Goal: Task Accomplishment & Management: Complete application form

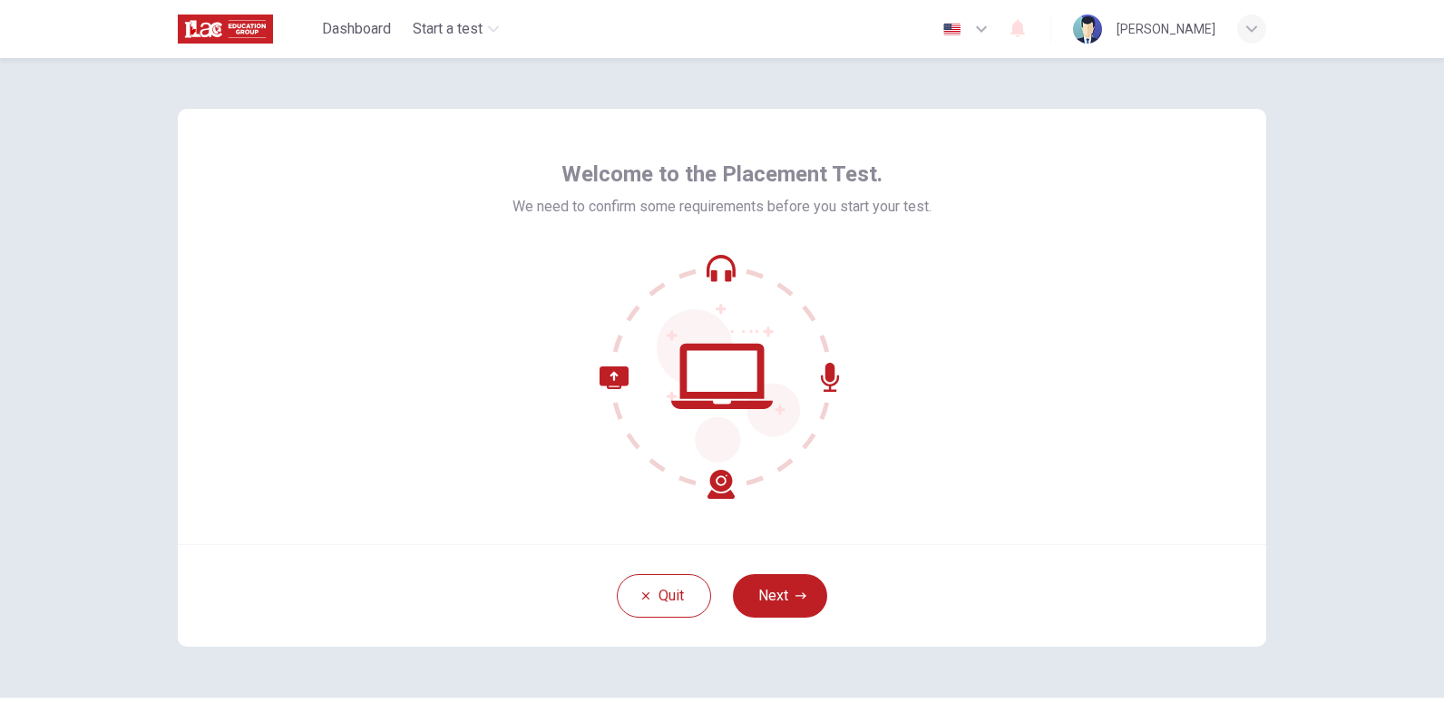
drag, startPoint x: 773, startPoint y: 592, endPoint x: 944, endPoint y: 459, distance: 216.4
click at [774, 592] on button "Next" at bounding box center [780, 596] width 94 height 44
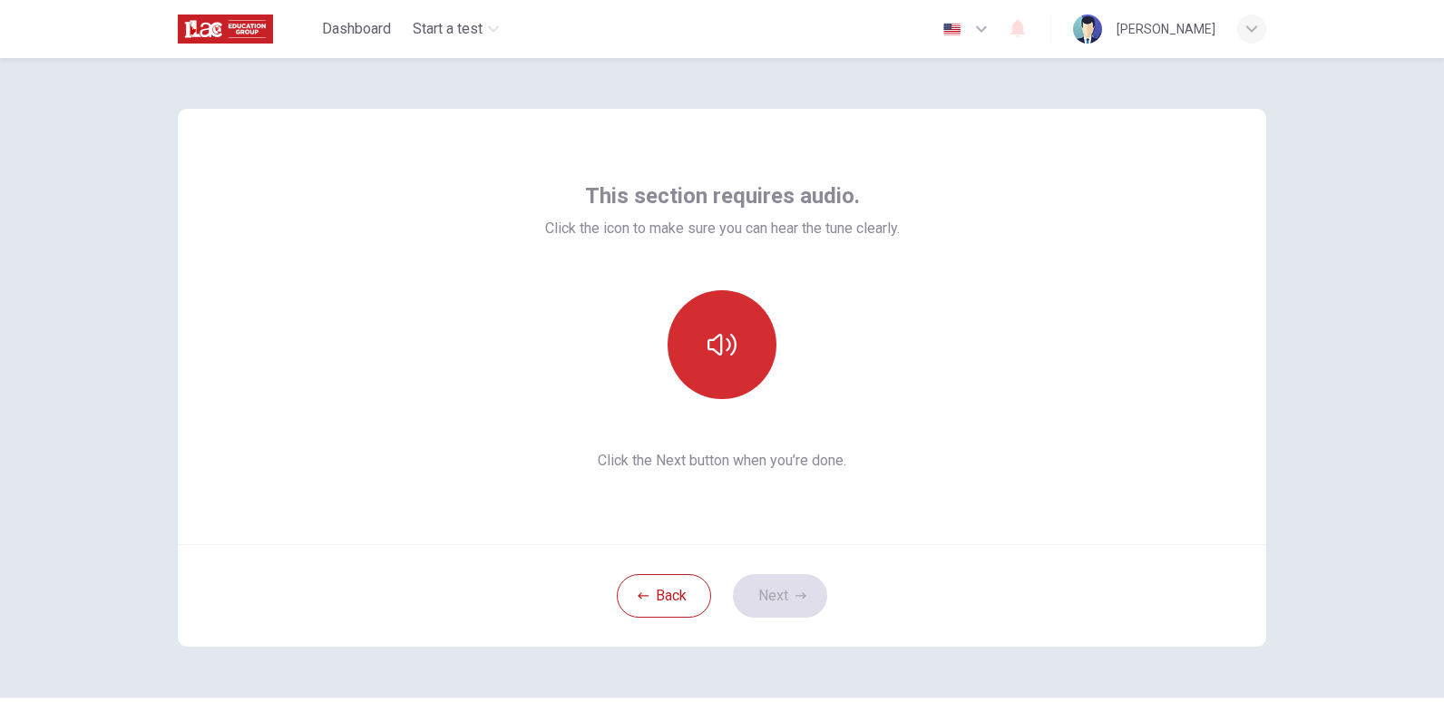
click at [736, 341] on button "button" at bounding box center [721, 344] width 109 height 109
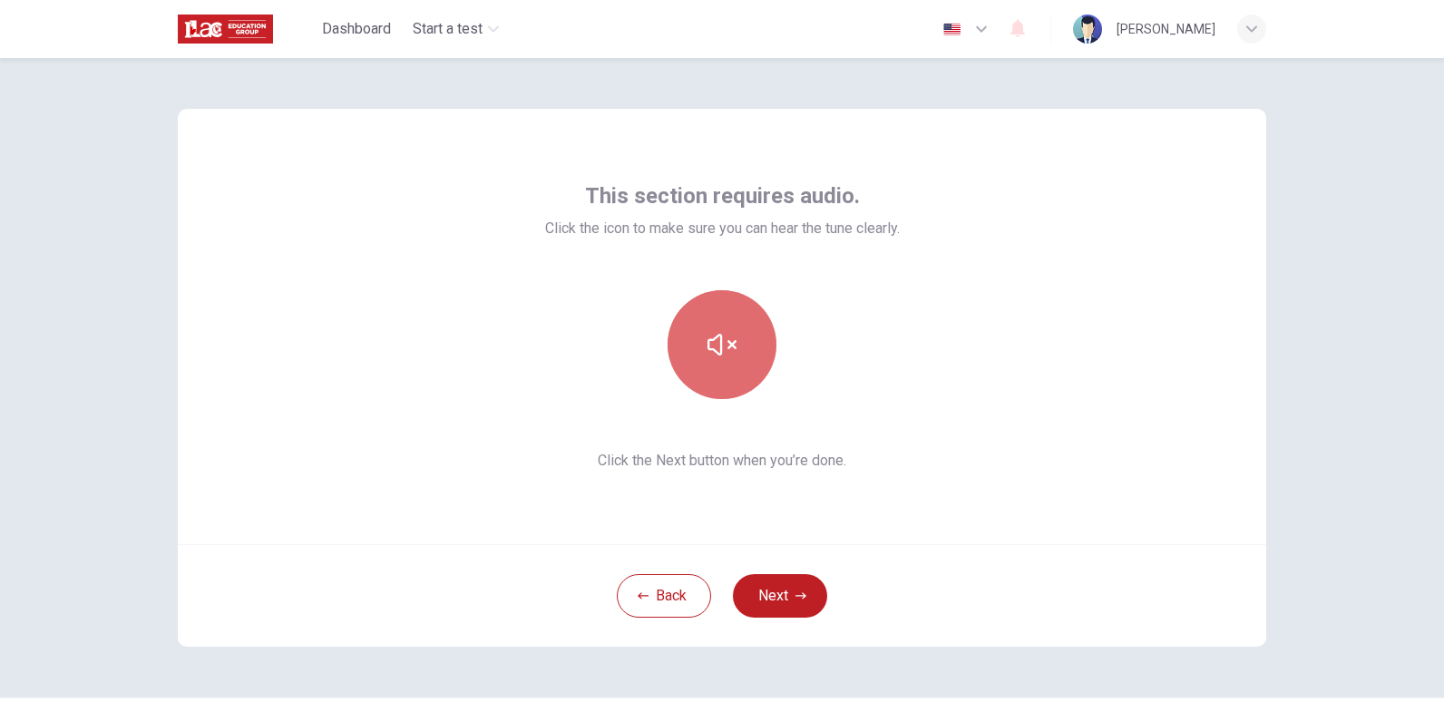
click at [726, 351] on icon "button" at bounding box center [721, 344] width 29 height 29
click at [729, 350] on icon "button" at bounding box center [721, 345] width 29 height 22
click at [729, 348] on icon "button" at bounding box center [721, 344] width 29 height 29
click at [701, 363] on button "button" at bounding box center [721, 344] width 109 height 109
click at [723, 354] on icon "button" at bounding box center [721, 344] width 29 height 29
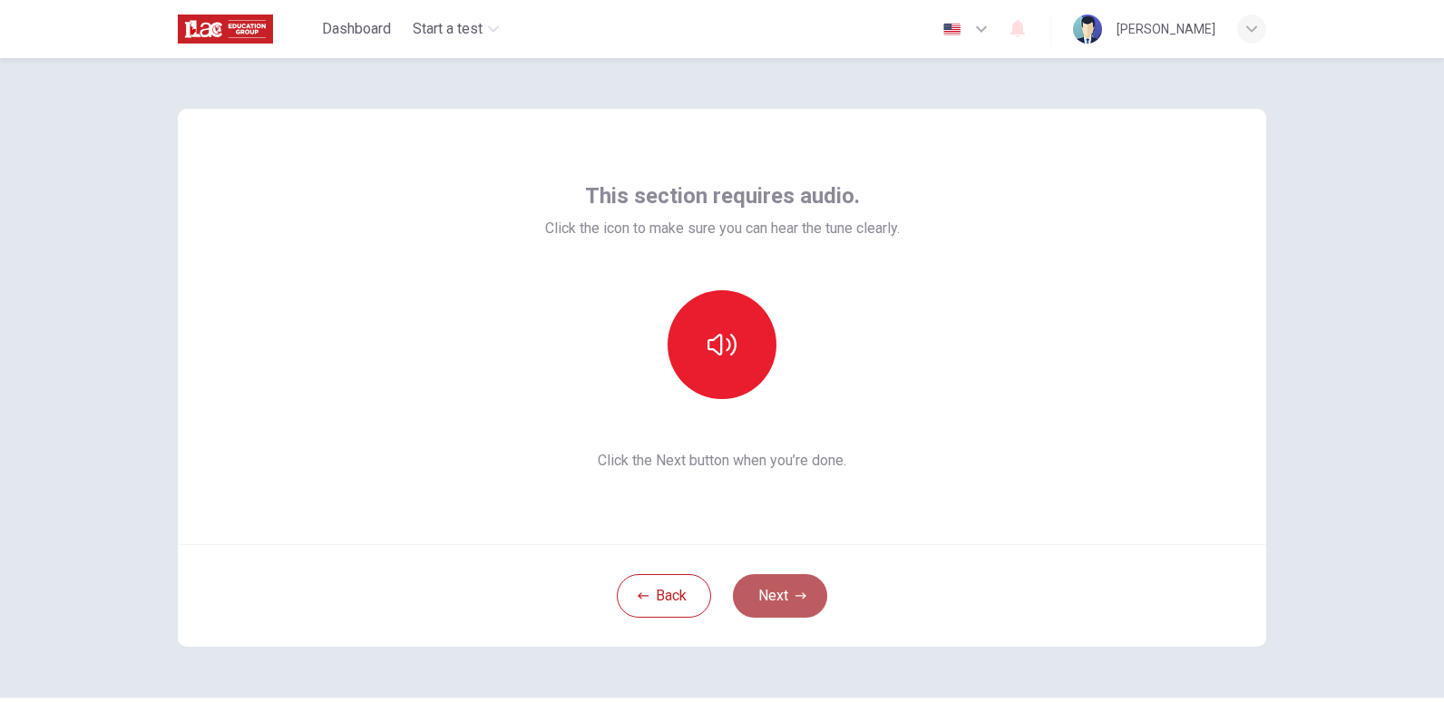
click at [784, 601] on button "Next" at bounding box center [780, 596] width 94 height 44
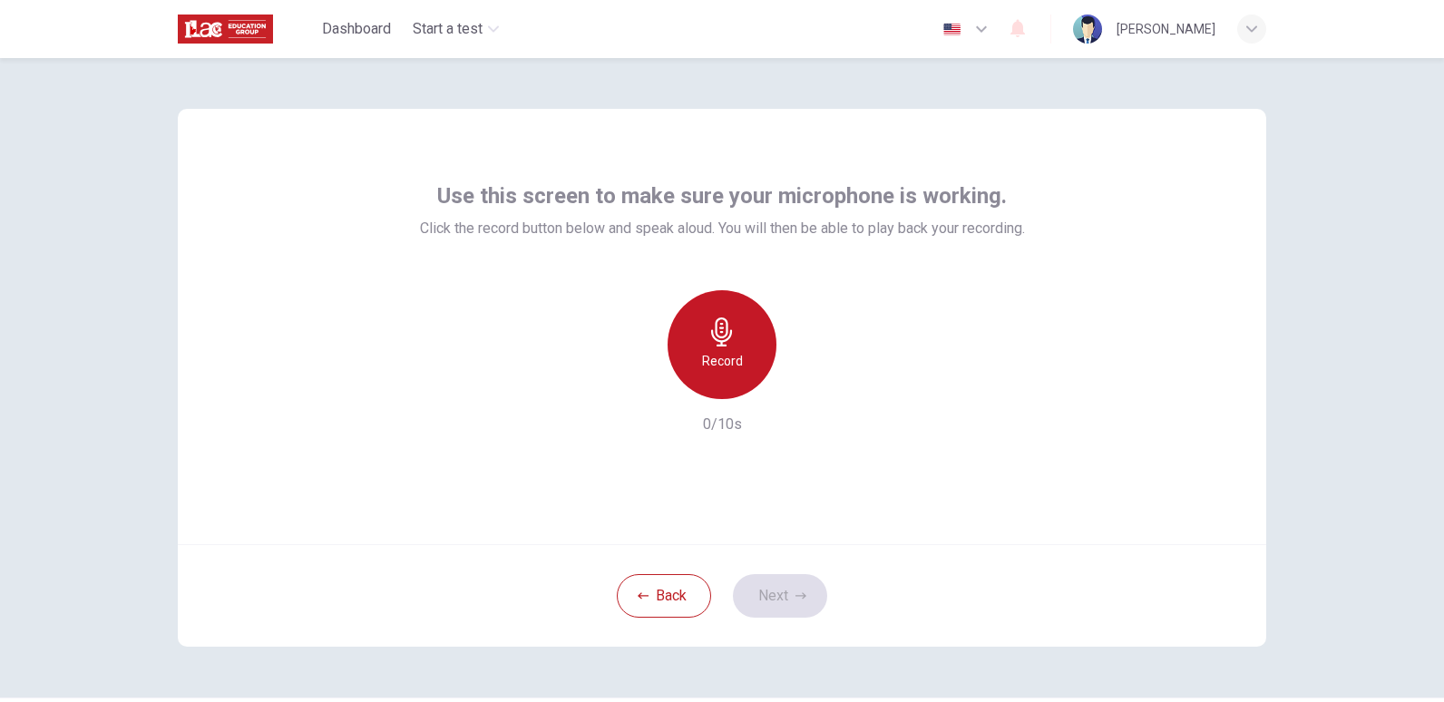
click at [715, 346] on div "Record" at bounding box center [721, 344] width 109 height 109
click at [716, 343] on icon "button" at bounding box center [721, 331] width 21 height 29
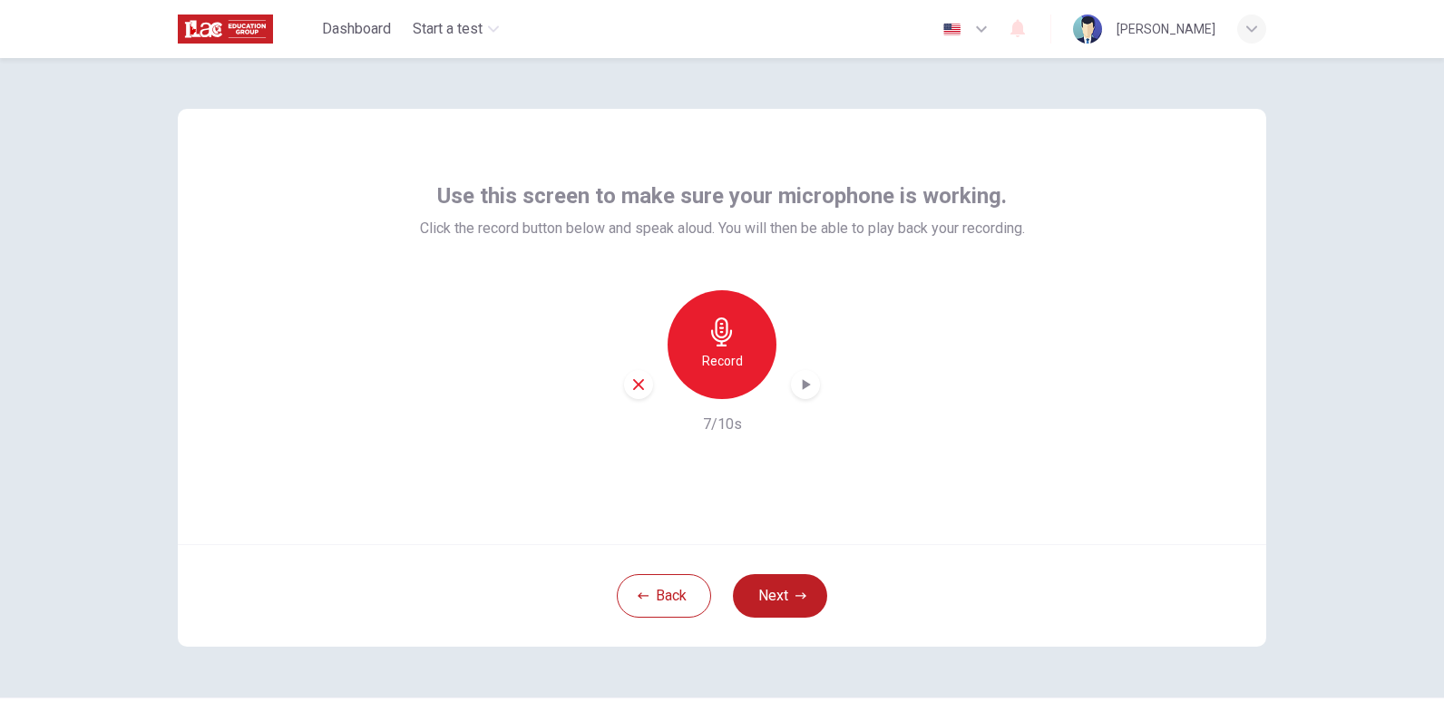
click at [723, 344] on icon "button" at bounding box center [721, 331] width 29 height 29
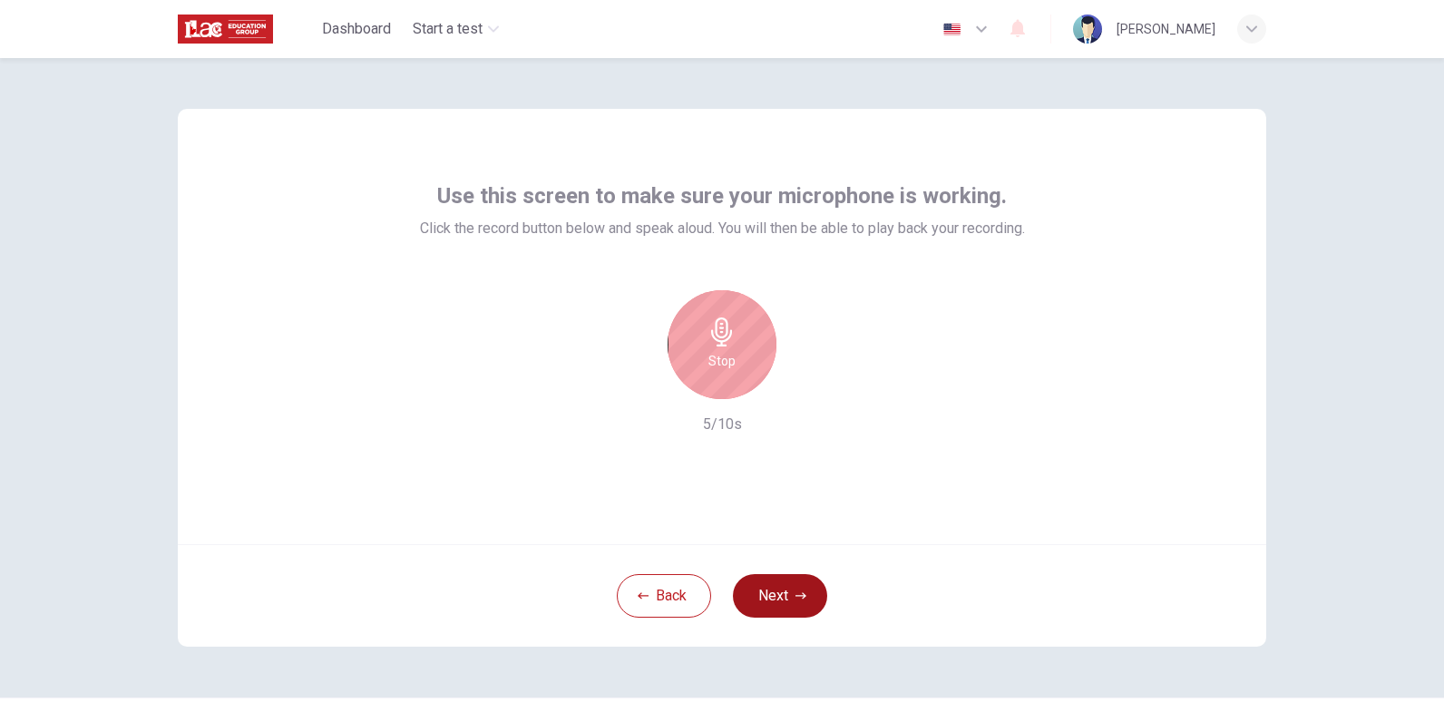
click at [786, 593] on button "Next" at bounding box center [780, 596] width 94 height 44
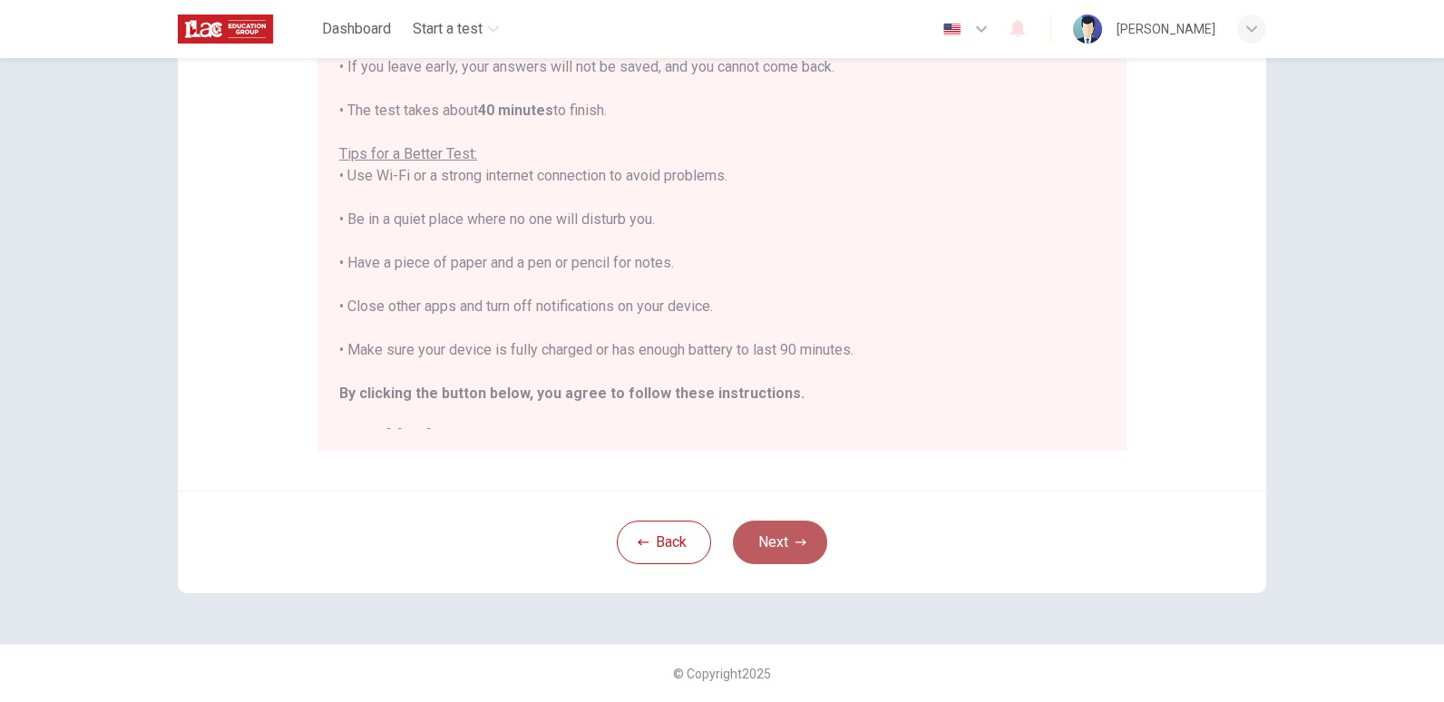
click at [761, 544] on button "Next" at bounding box center [780, 542] width 94 height 44
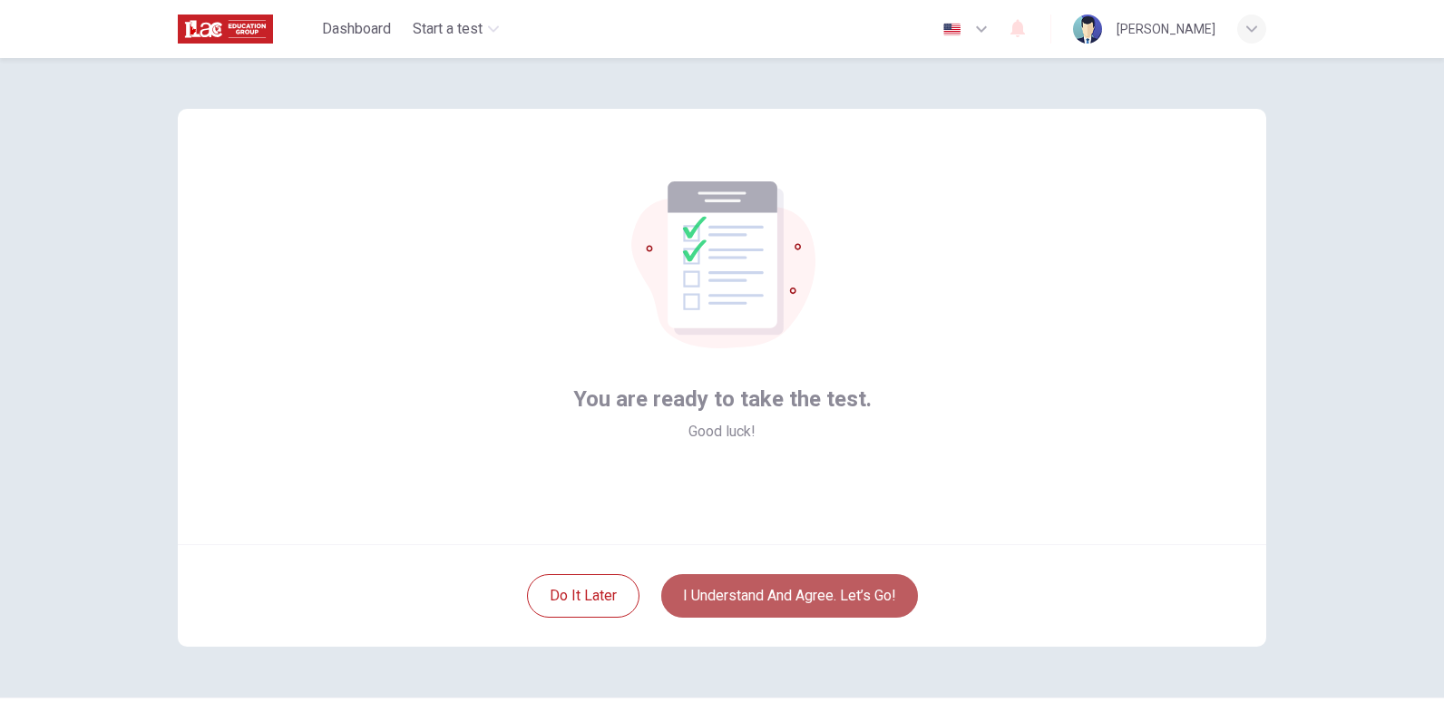
click at [802, 592] on button "I understand and agree. Let’s go!" at bounding box center [789, 596] width 257 height 44
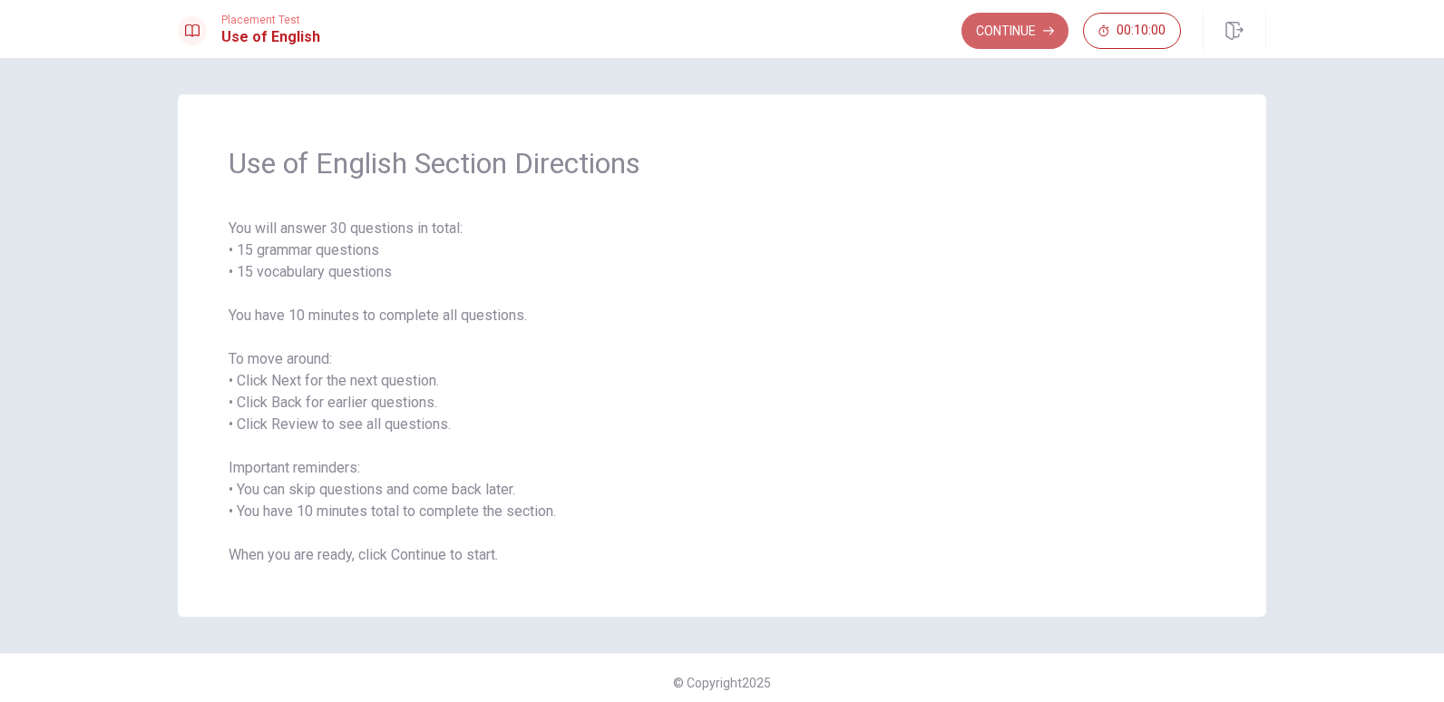
click at [997, 28] on button "Continue" at bounding box center [1014, 31] width 107 height 36
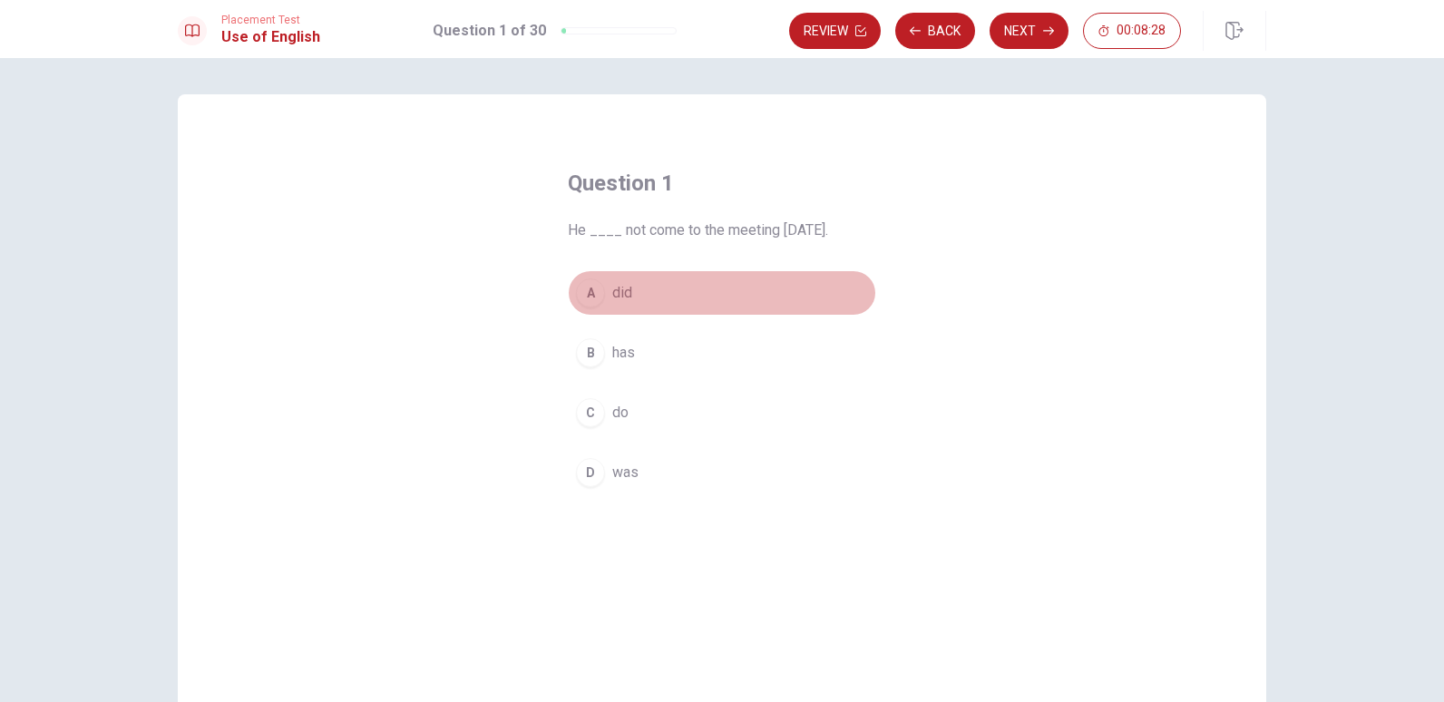
click at [604, 294] on button "A did" at bounding box center [722, 292] width 308 height 45
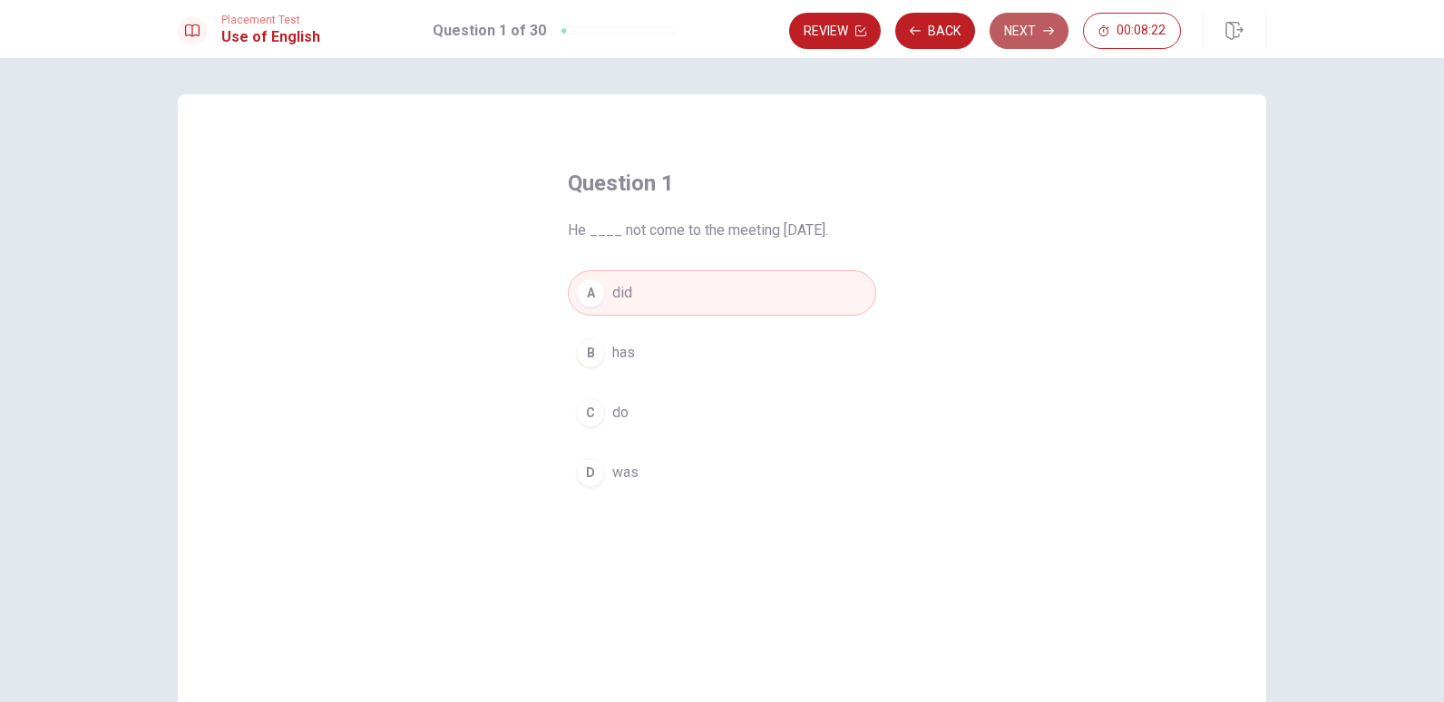
click at [1026, 34] on button "Next" at bounding box center [1028, 31] width 79 height 36
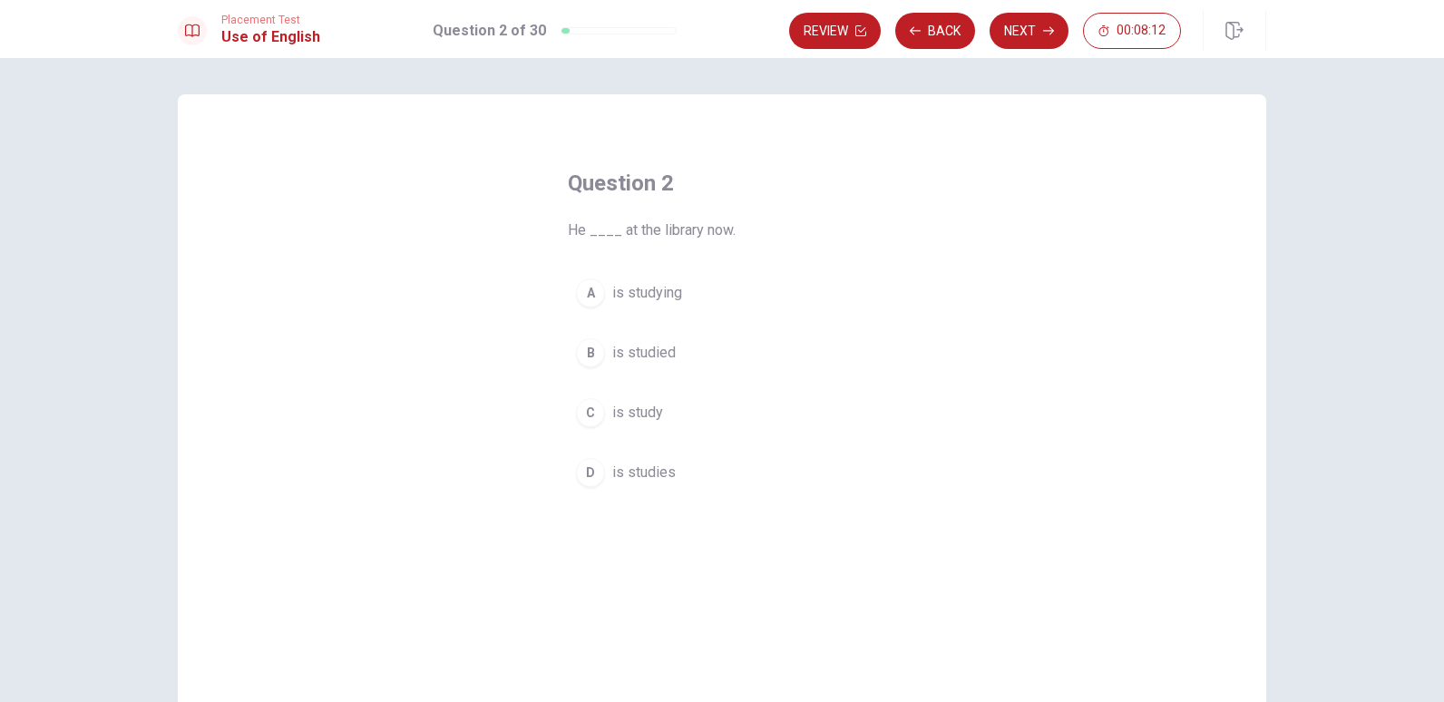
click at [630, 413] on span "is study" at bounding box center [637, 413] width 51 height 22
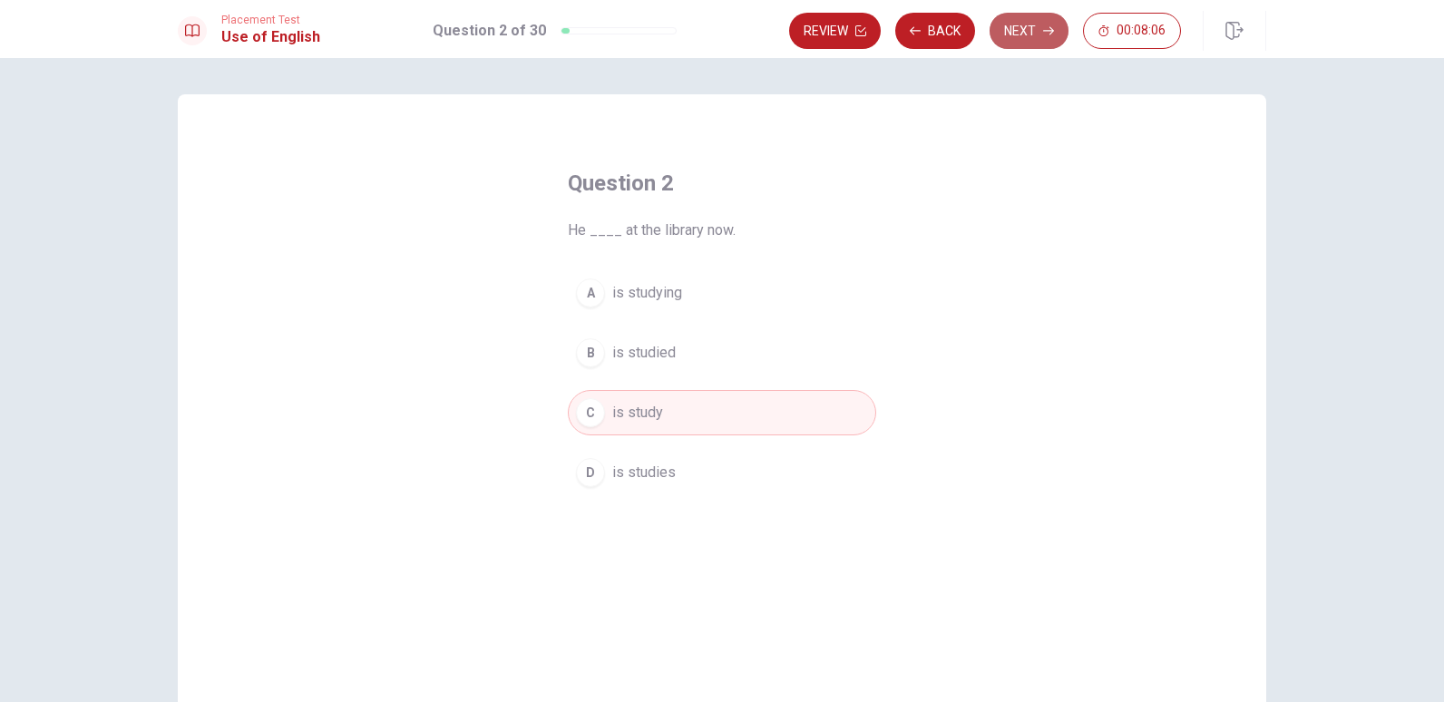
click at [1027, 34] on button "Next" at bounding box center [1028, 31] width 79 height 36
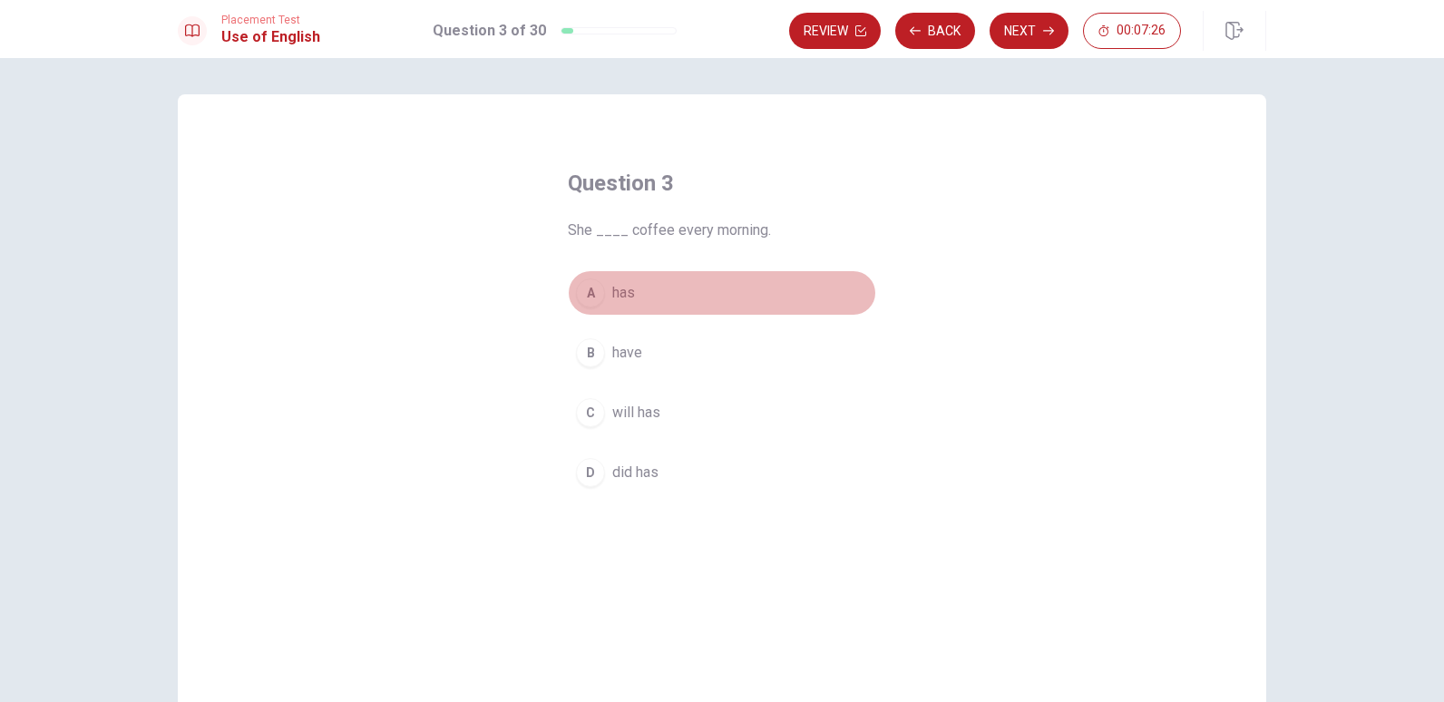
click at [642, 284] on button "A has" at bounding box center [722, 292] width 308 height 45
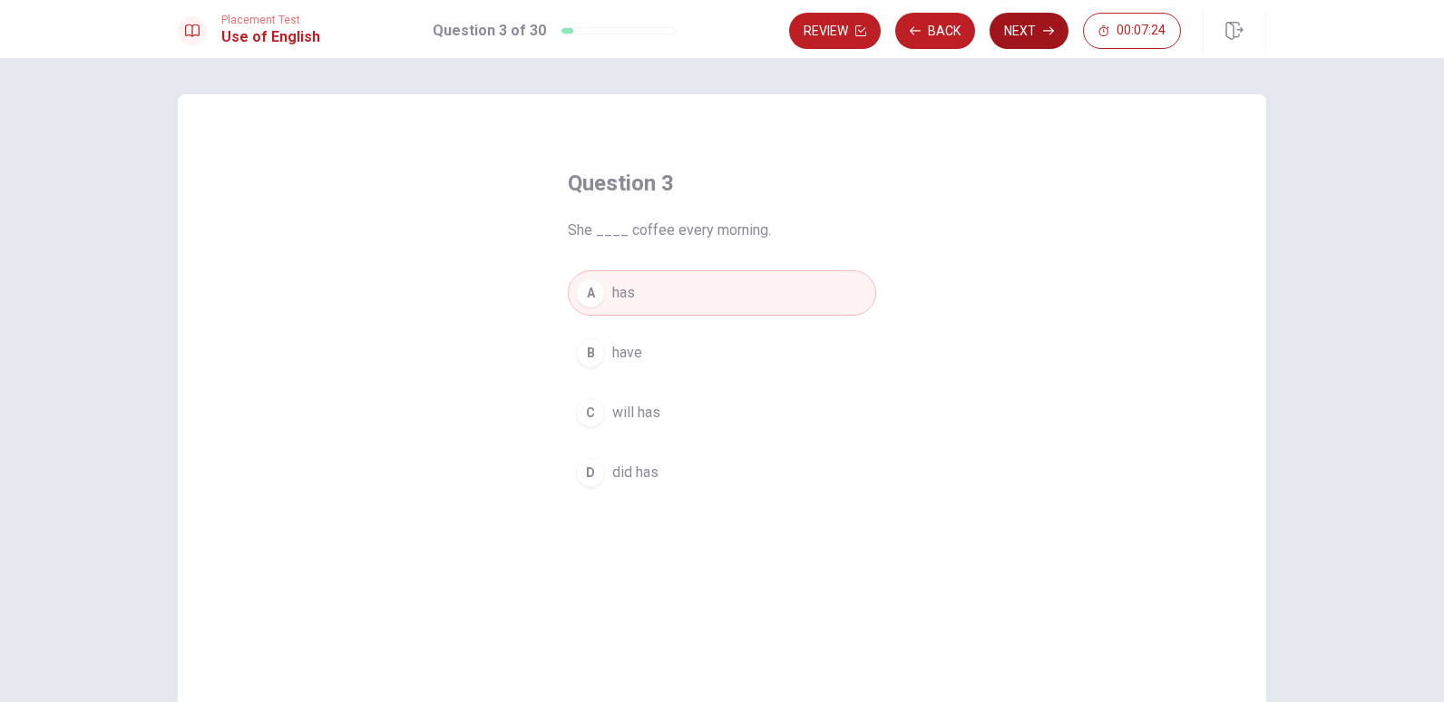
click at [1039, 33] on button "Next" at bounding box center [1028, 31] width 79 height 36
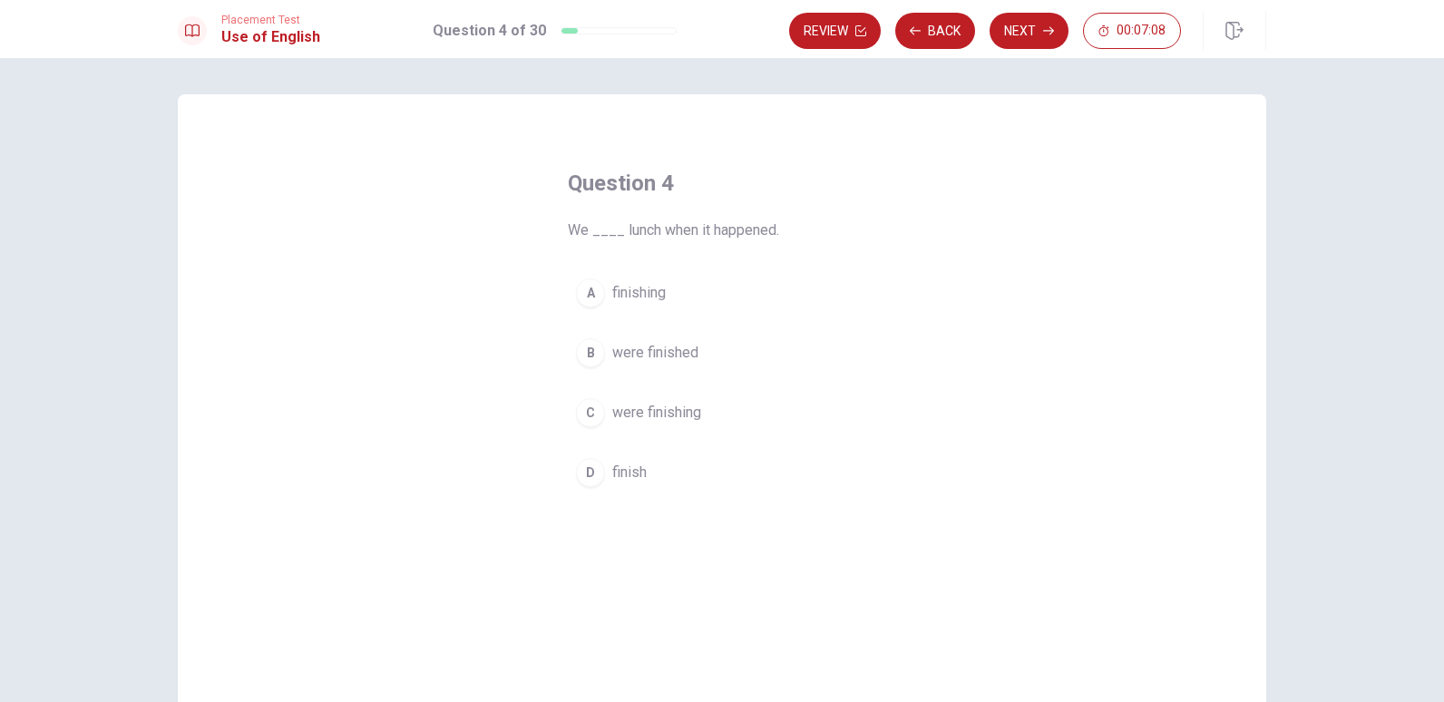
click at [656, 352] on span "were finished" at bounding box center [655, 353] width 86 height 22
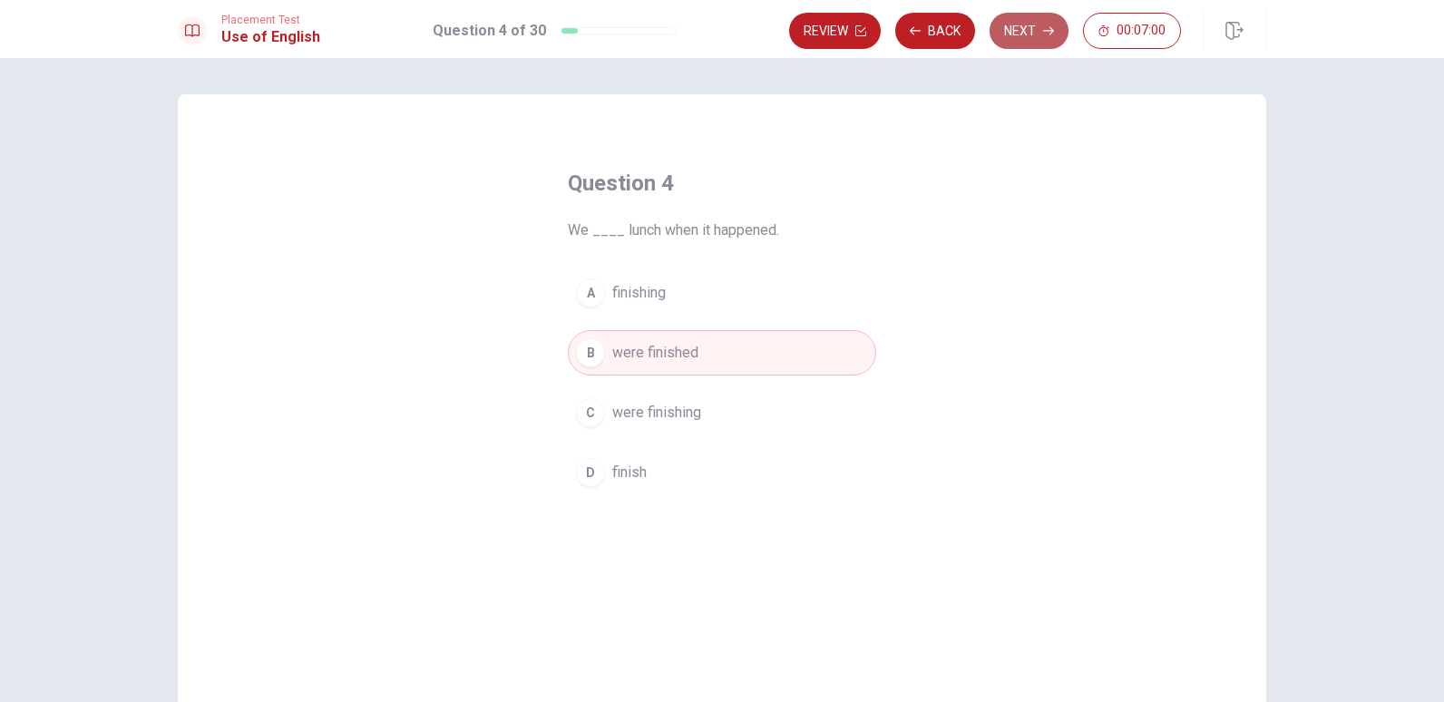
click at [1048, 23] on button "Next" at bounding box center [1028, 31] width 79 height 36
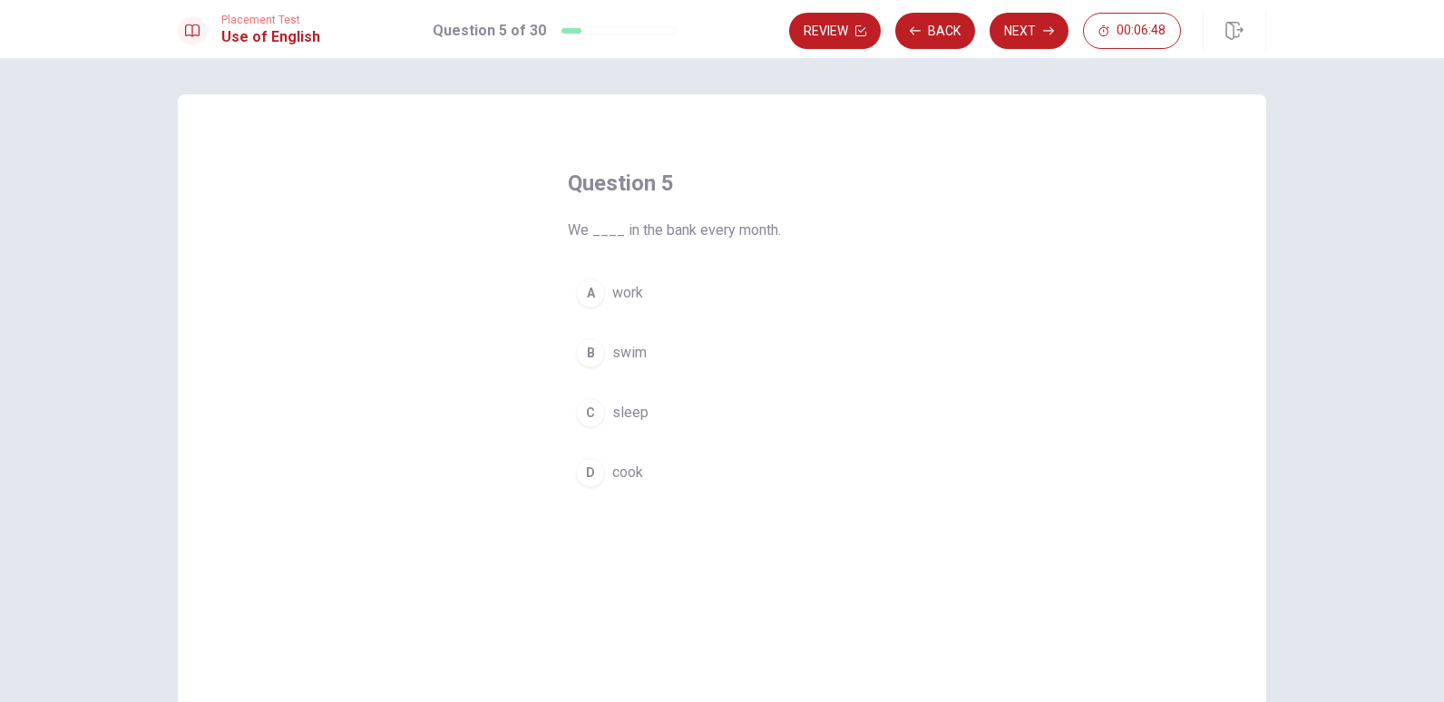
click at [632, 294] on span "work" at bounding box center [627, 293] width 31 height 22
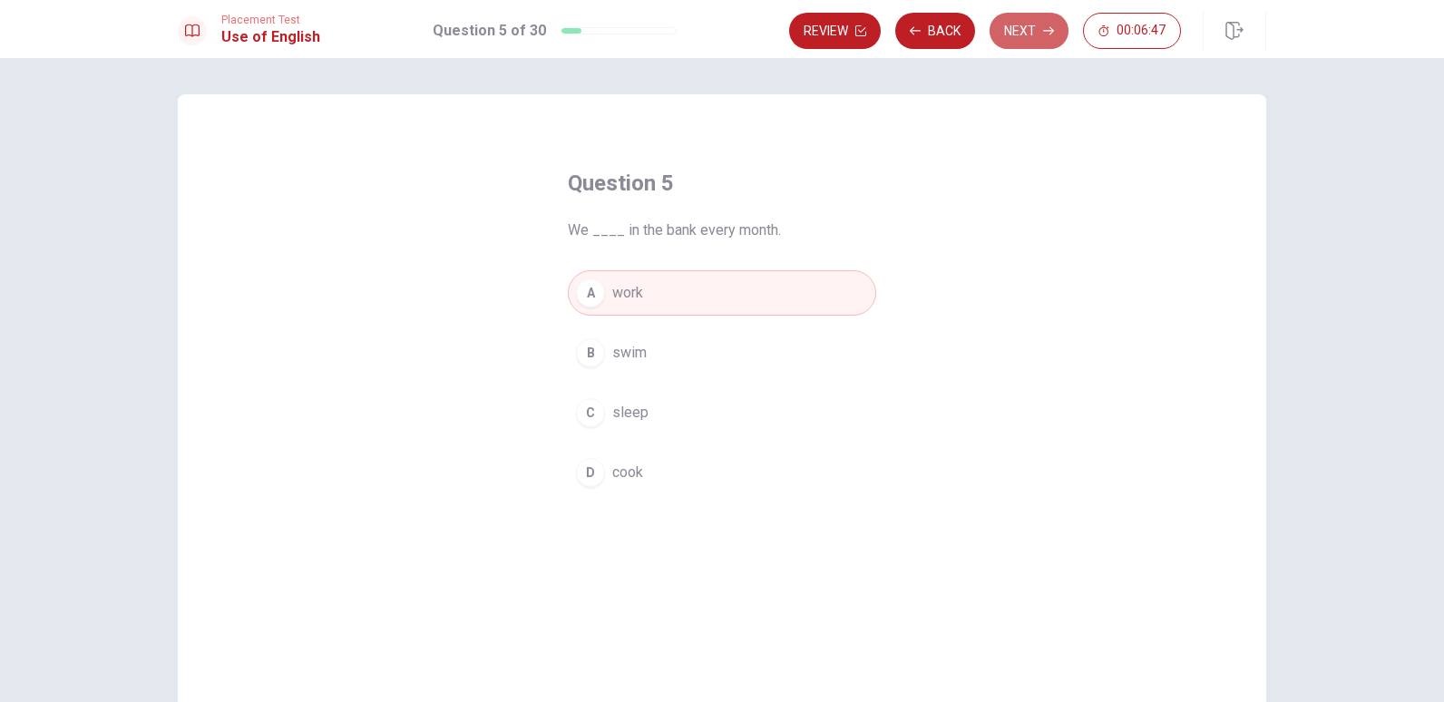
click at [1032, 34] on button "Next" at bounding box center [1028, 31] width 79 height 36
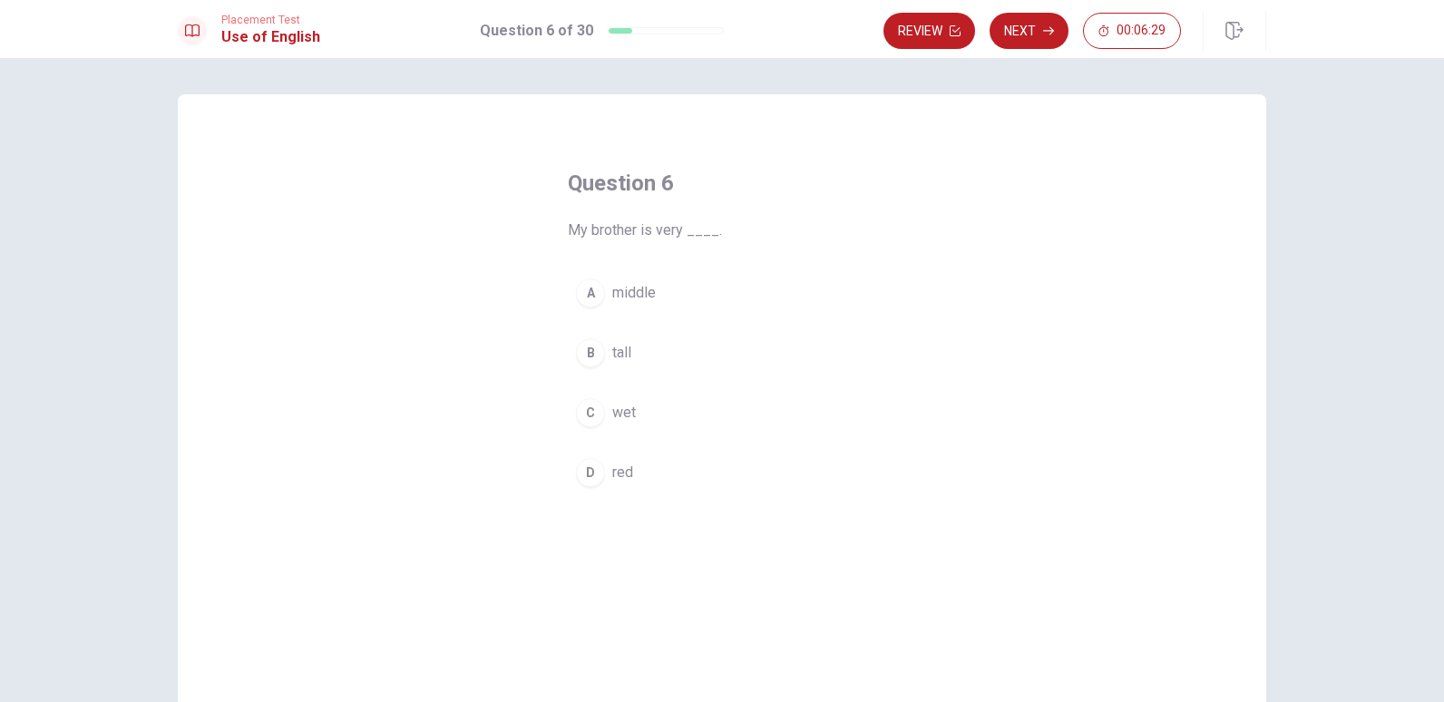
click at [619, 349] on span "tall" at bounding box center [621, 353] width 19 height 22
click at [1032, 35] on button "Next" at bounding box center [1028, 31] width 79 height 36
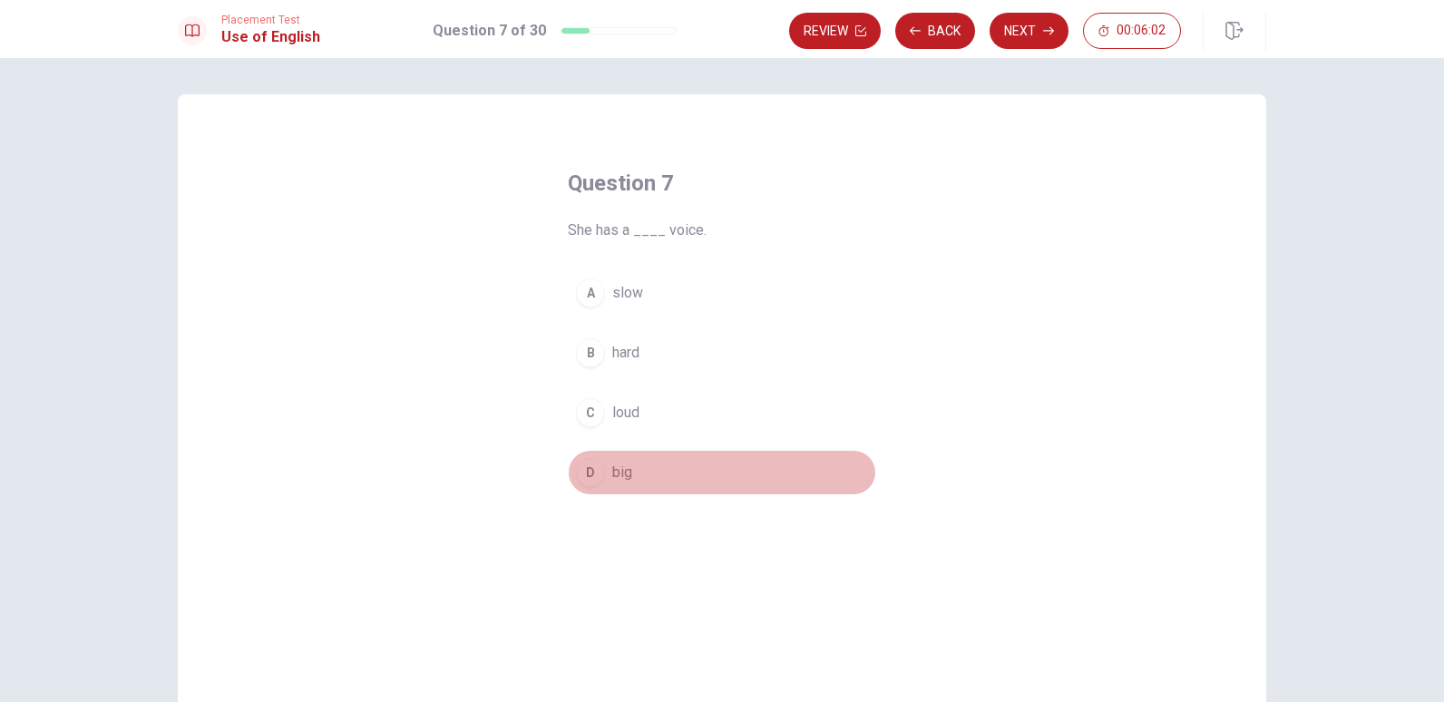
click at [615, 463] on span "big" at bounding box center [622, 473] width 20 height 22
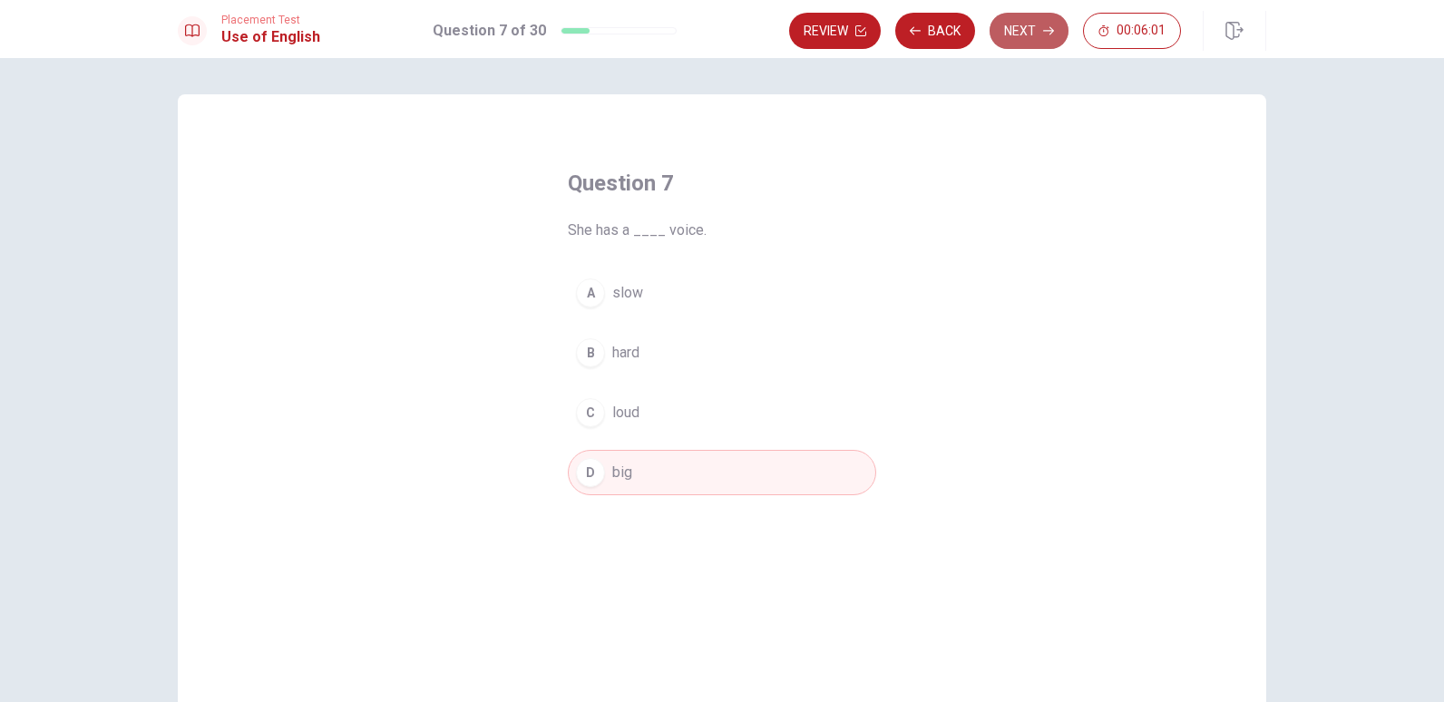
click at [1029, 30] on button "Next" at bounding box center [1028, 31] width 79 height 36
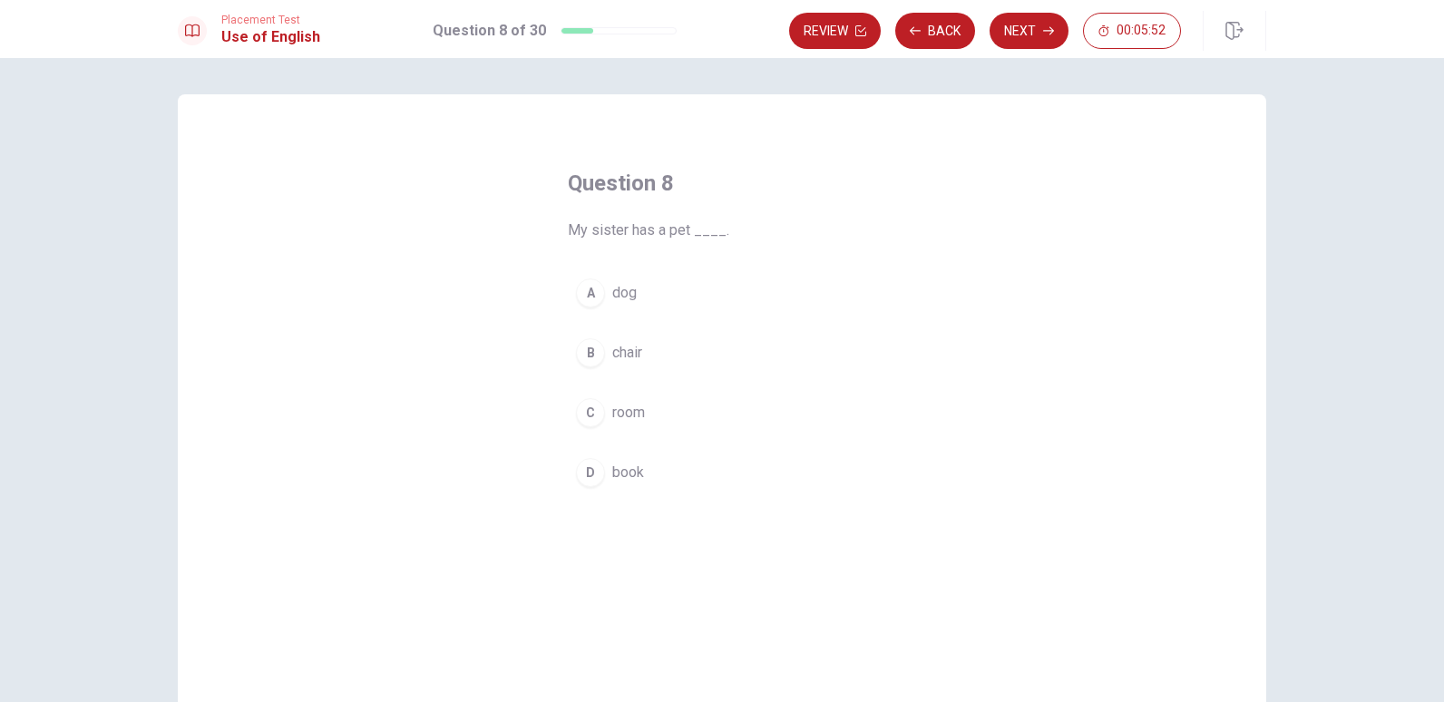
click at [628, 294] on span "dog" at bounding box center [624, 293] width 24 height 22
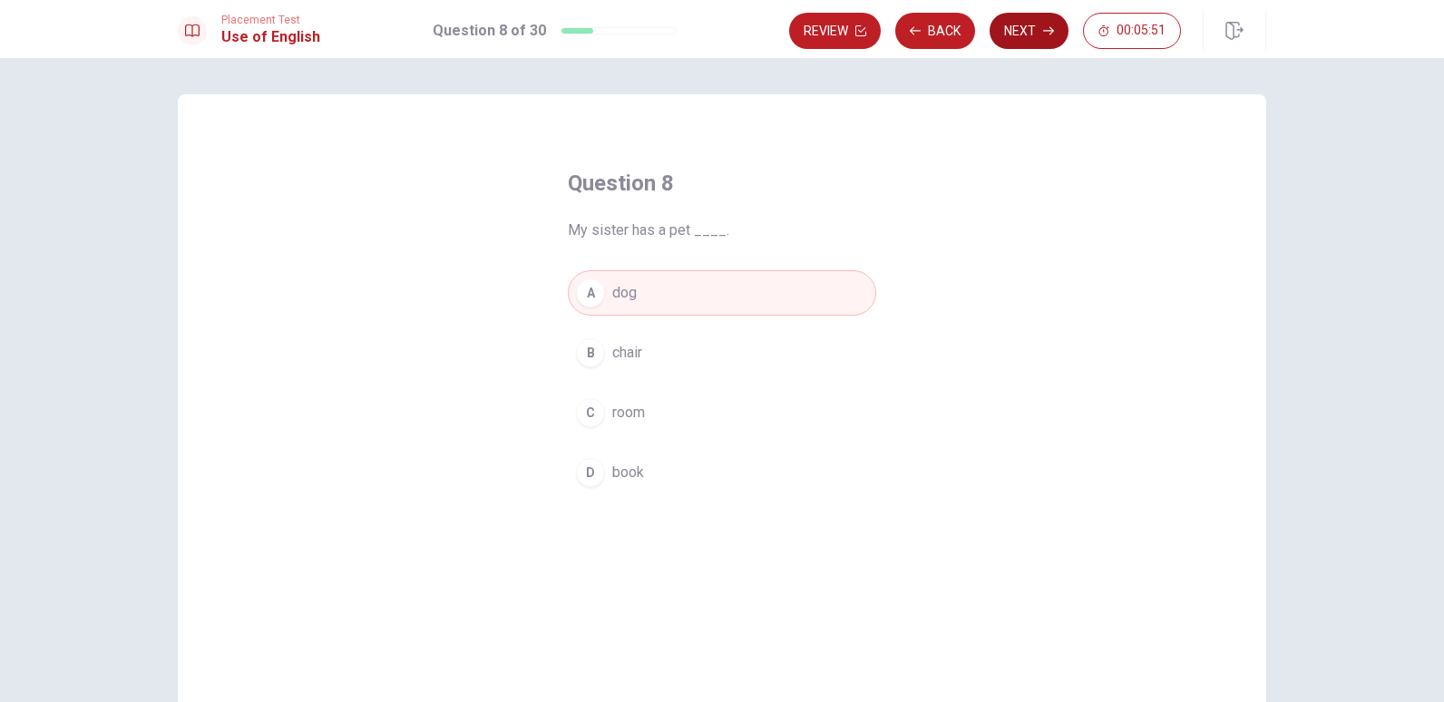
click at [1028, 32] on button "Next" at bounding box center [1028, 31] width 79 height 36
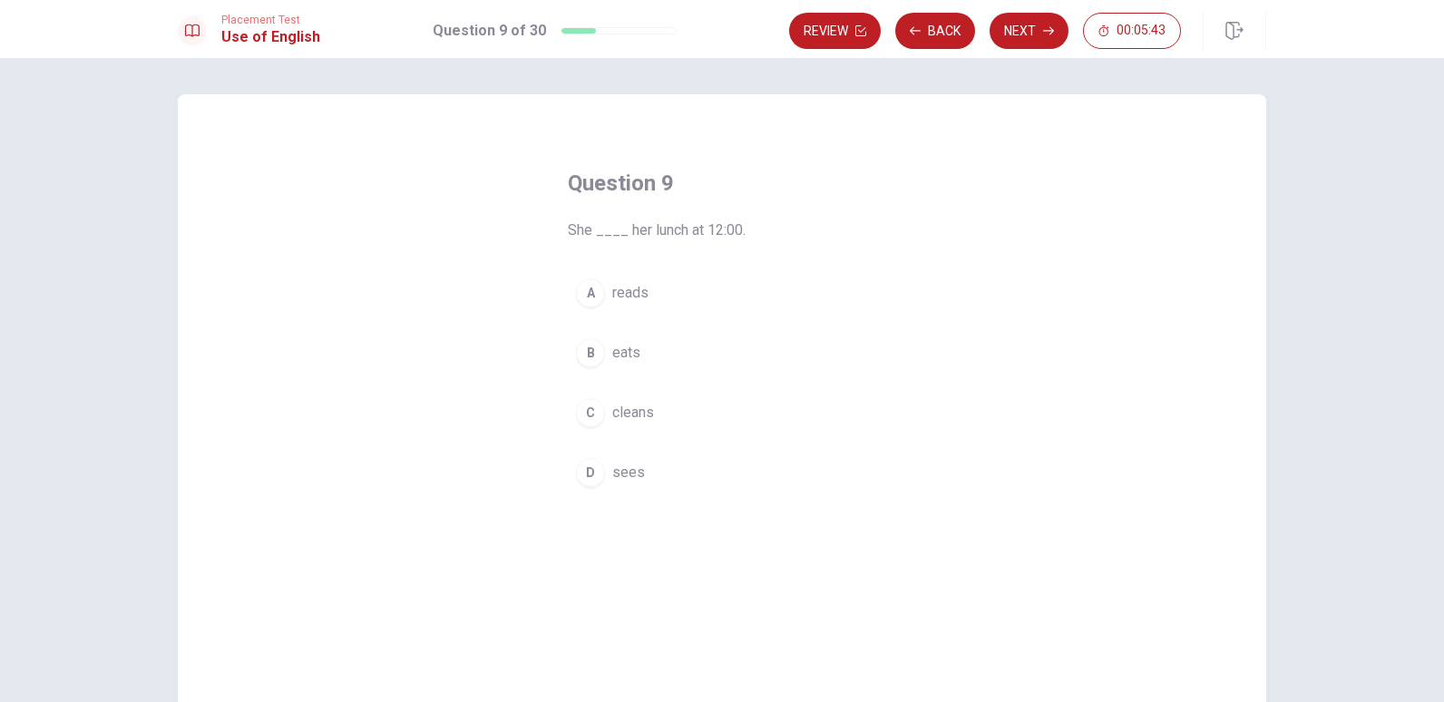
click at [630, 355] on span "eats" at bounding box center [626, 353] width 28 height 22
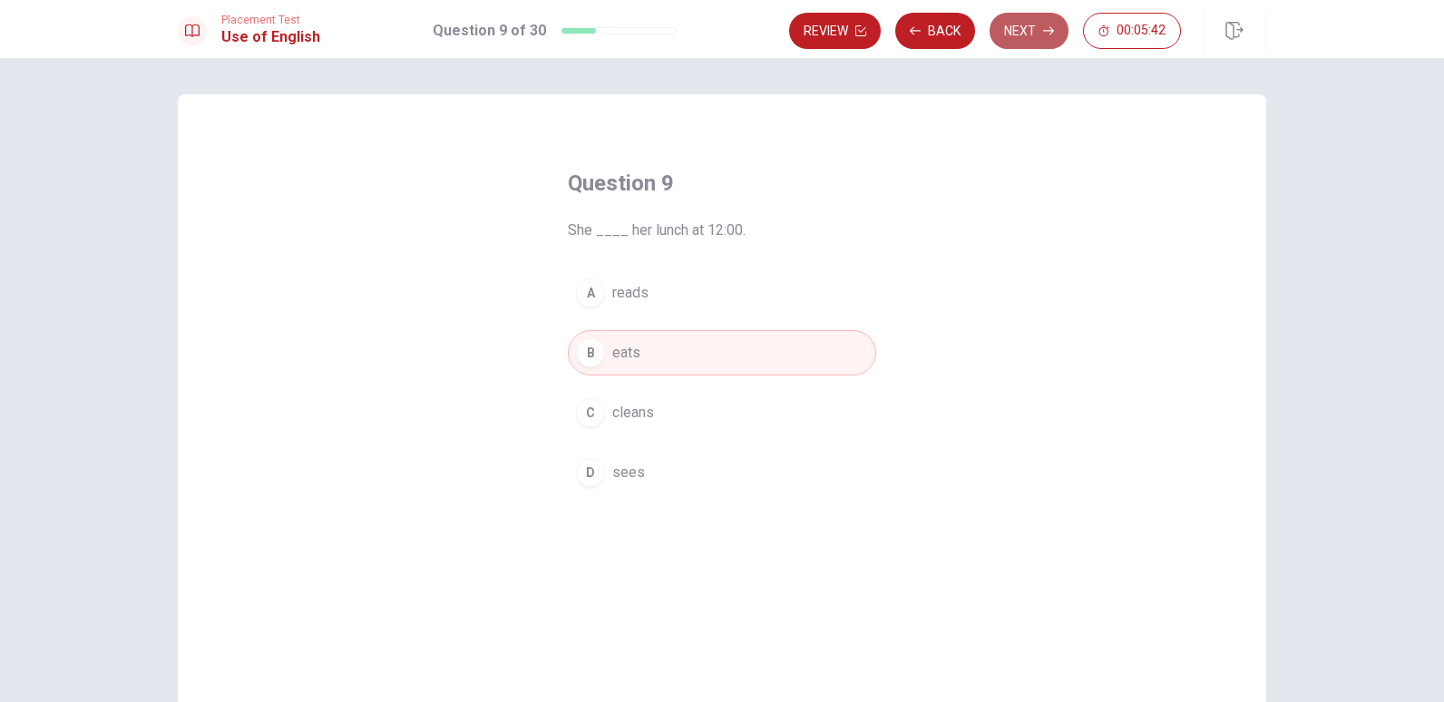
click at [1046, 33] on icon "button" at bounding box center [1048, 30] width 11 height 11
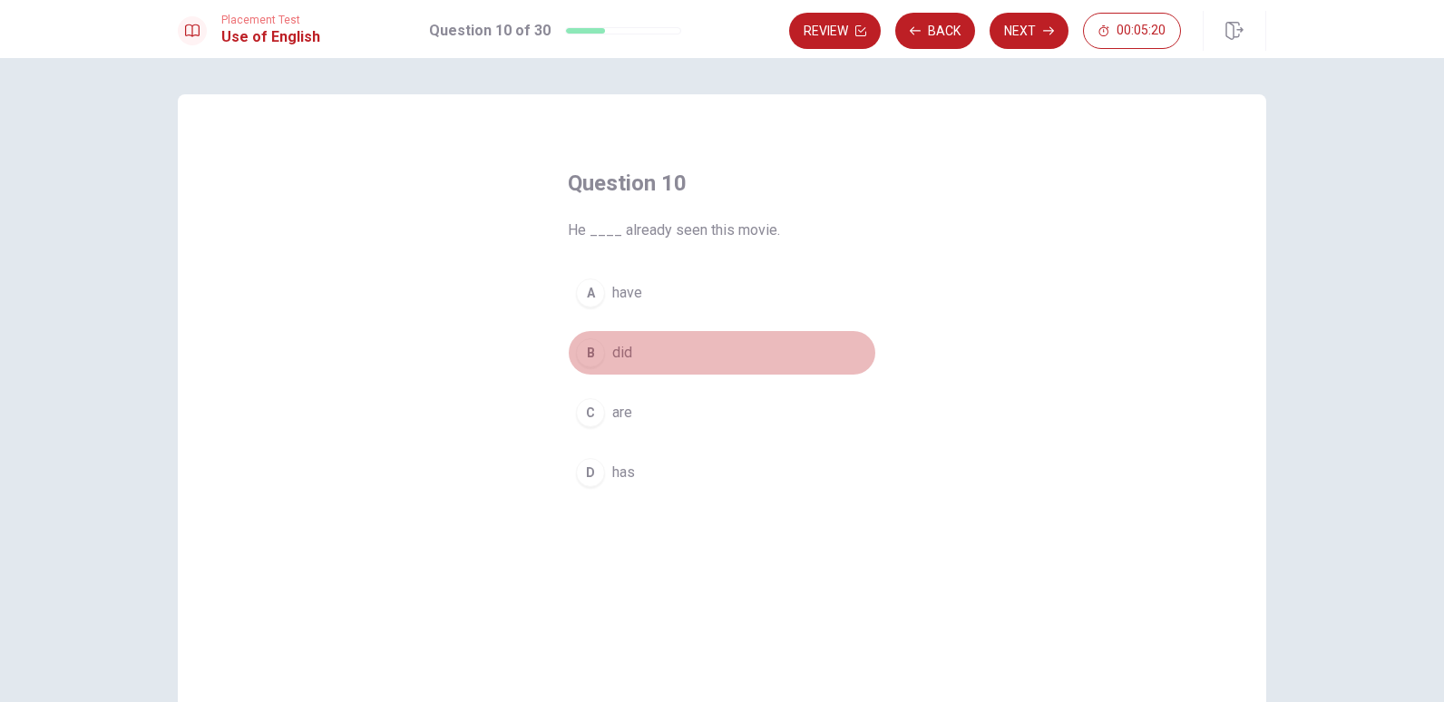
click at [624, 349] on span "did" at bounding box center [622, 353] width 20 height 22
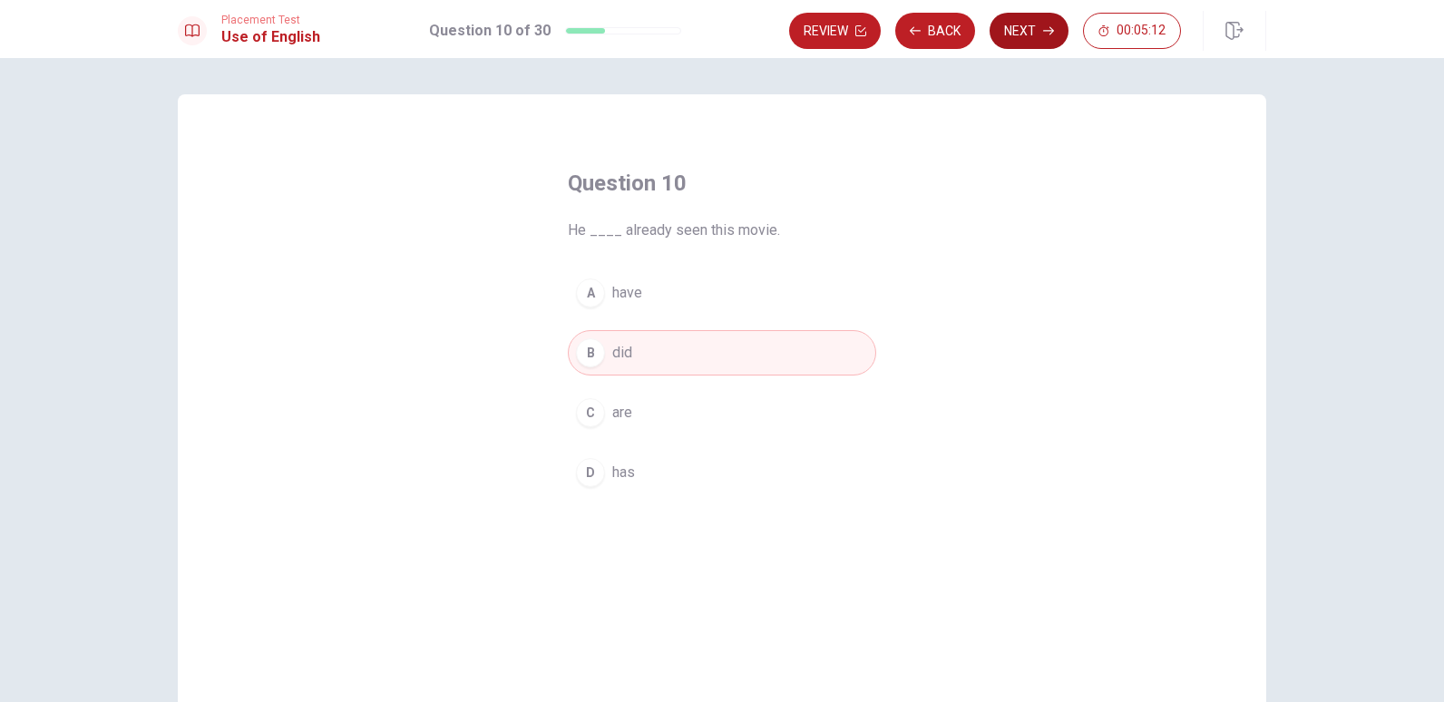
click at [1013, 28] on button "Next" at bounding box center [1028, 31] width 79 height 36
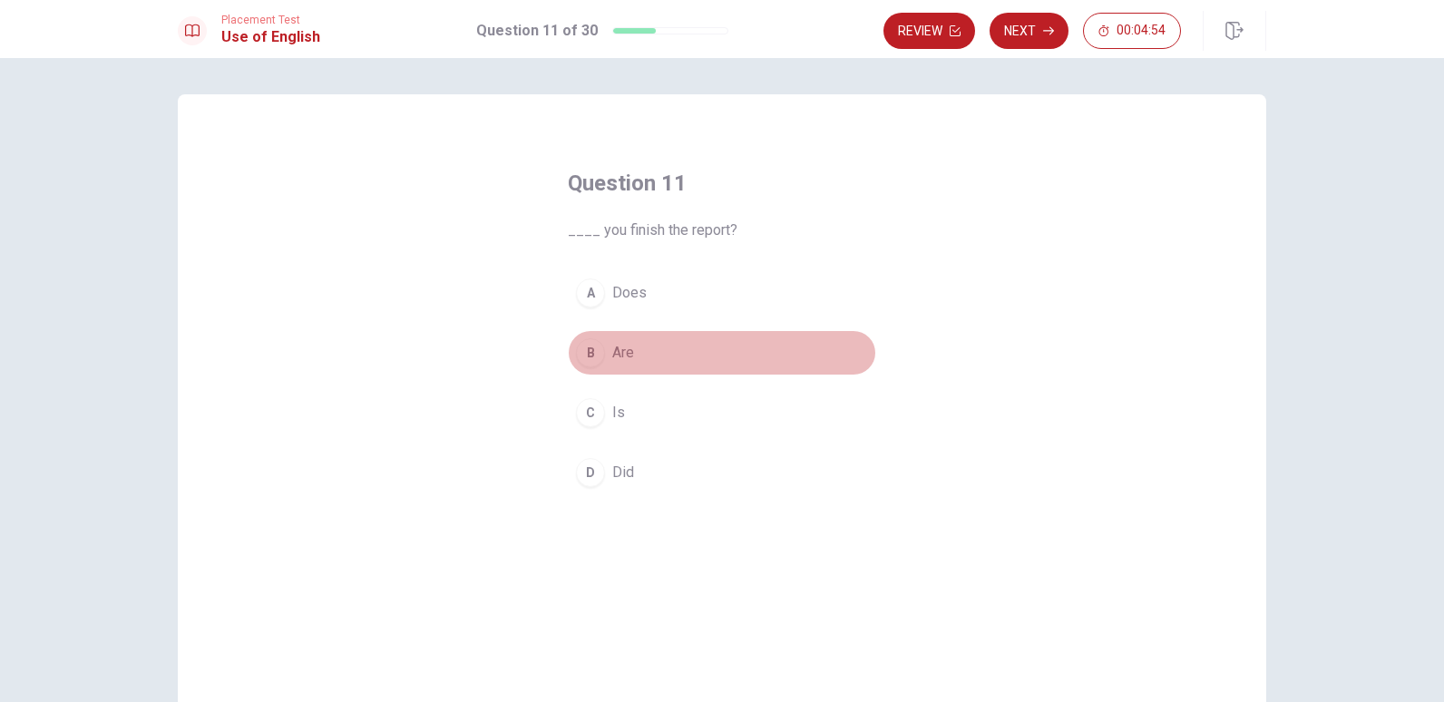
click at [618, 352] on span "Are" at bounding box center [623, 353] width 22 height 22
click at [1038, 39] on button "Next" at bounding box center [1028, 31] width 79 height 36
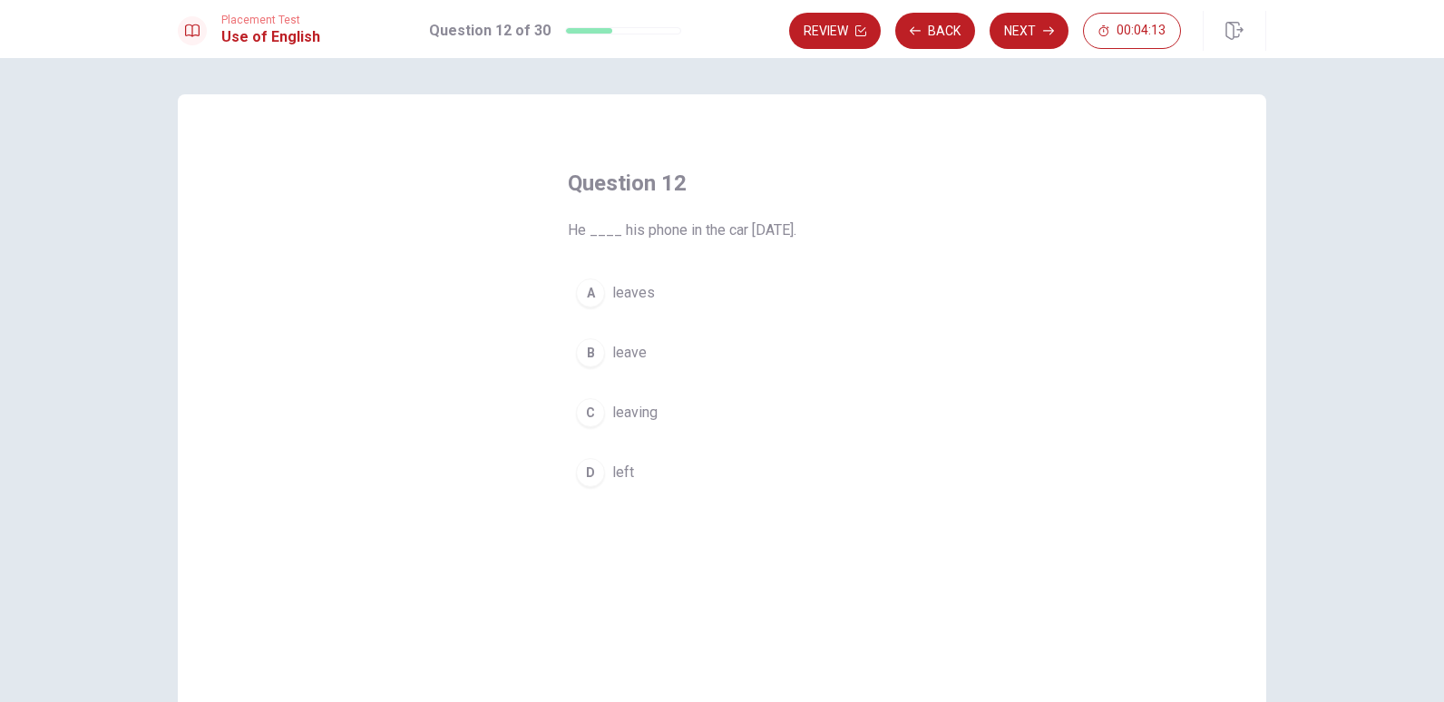
click at [655, 463] on button "D left" at bounding box center [722, 472] width 308 height 45
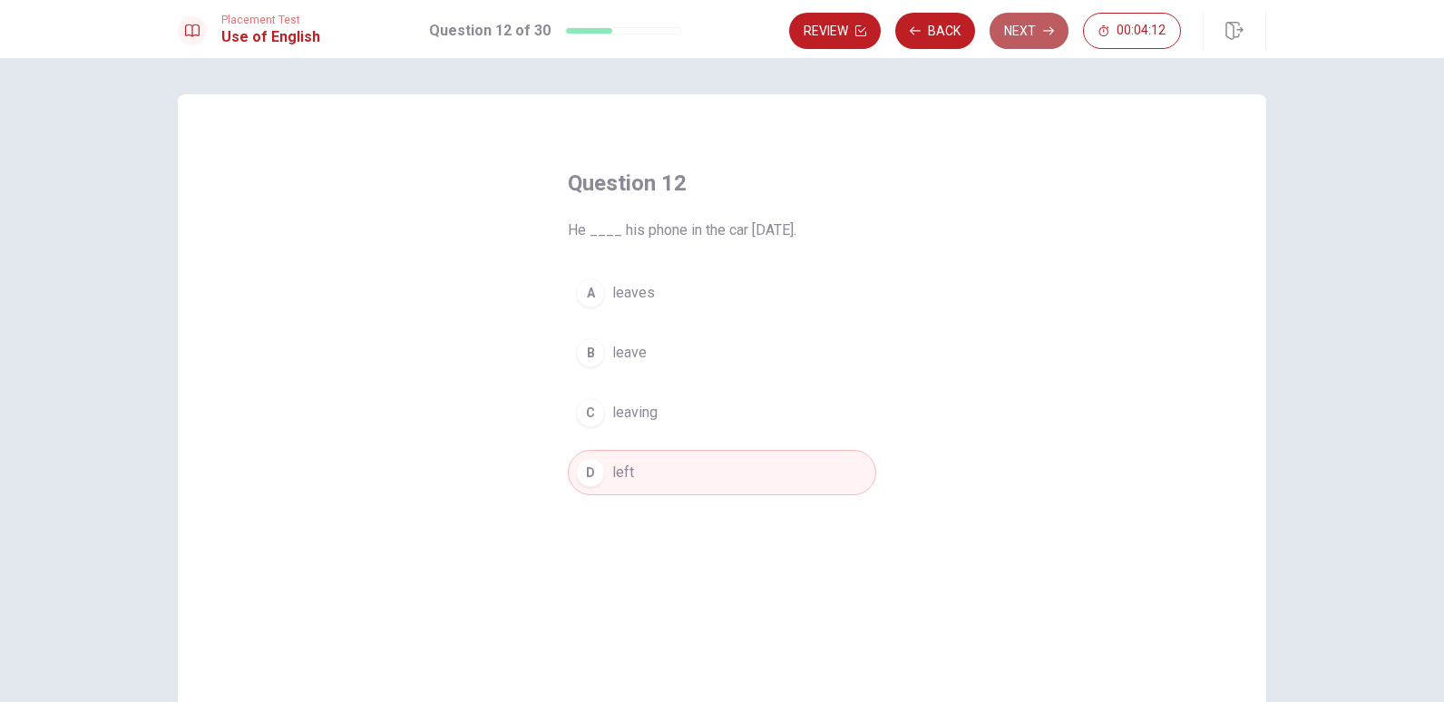
click at [1034, 25] on button "Next" at bounding box center [1028, 31] width 79 height 36
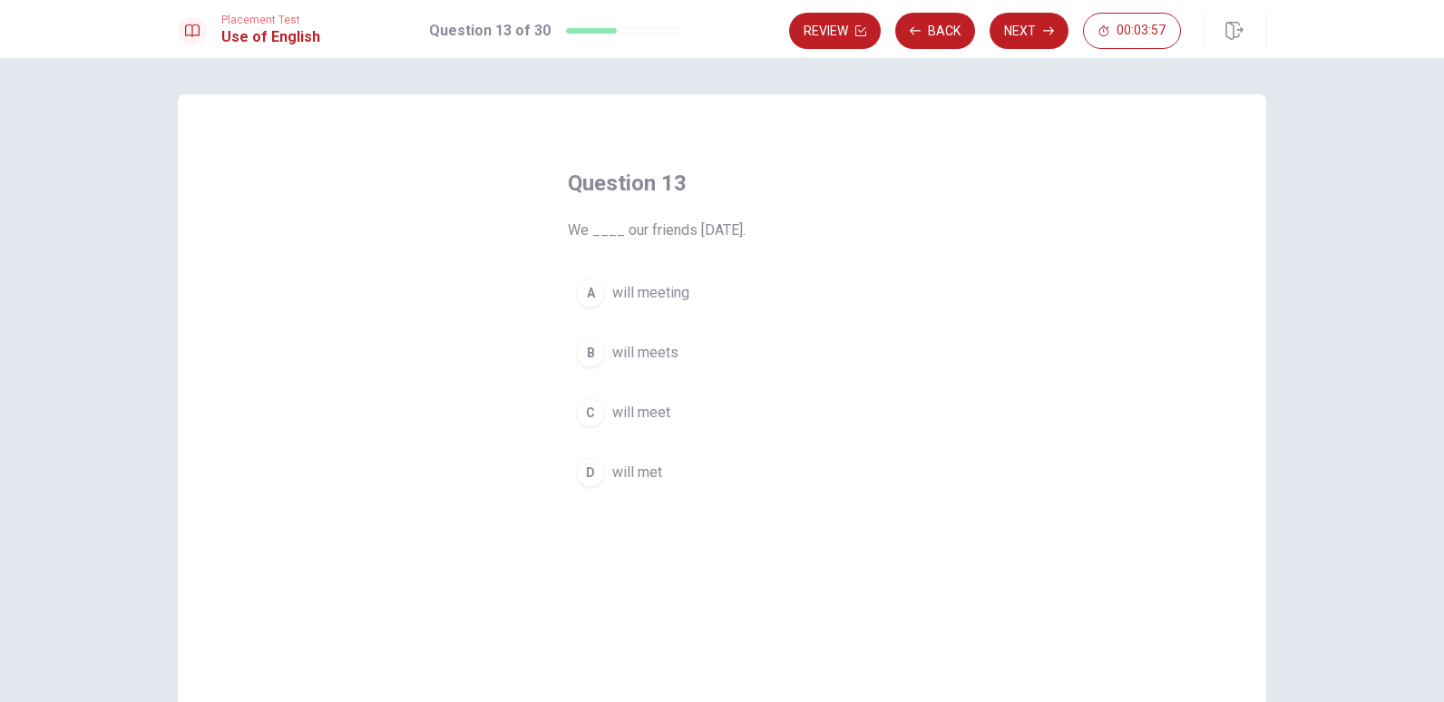
click at [637, 412] on span "will meet" at bounding box center [641, 413] width 58 height 22
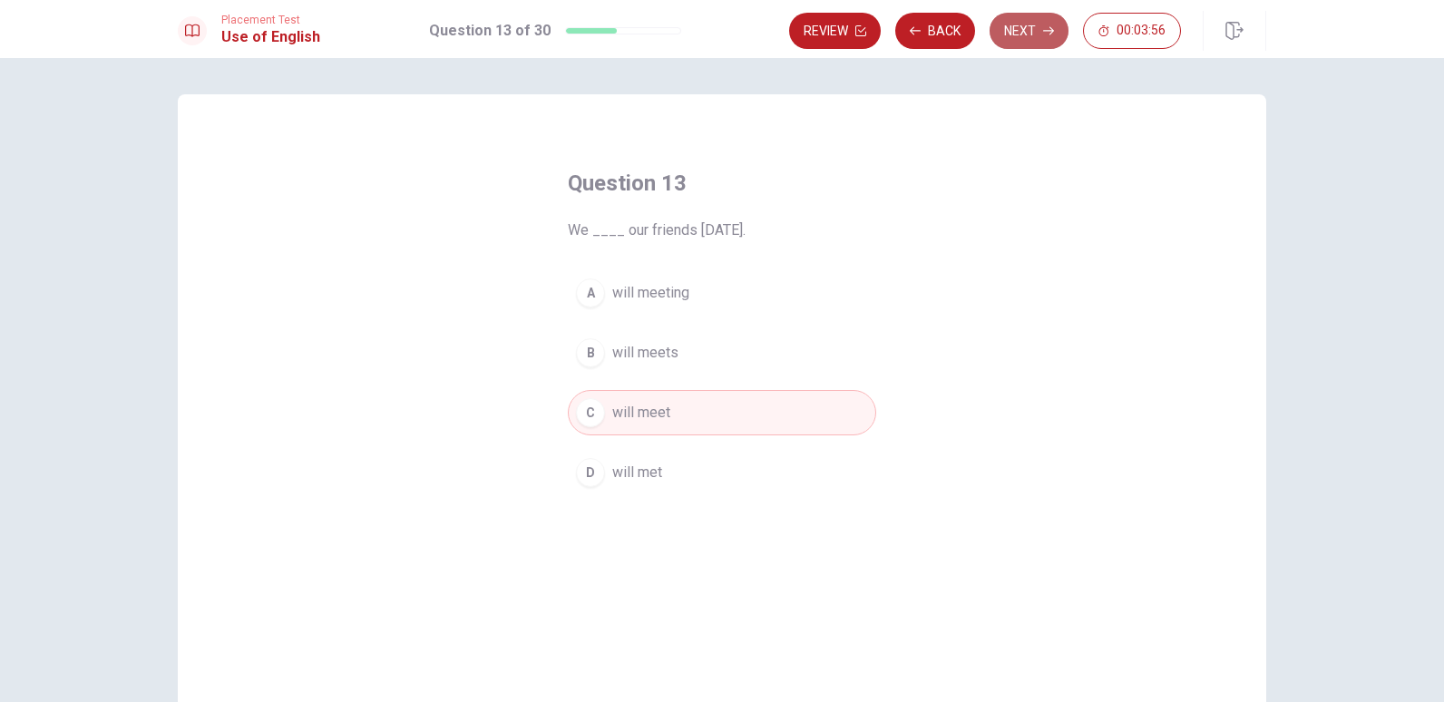
click at [1054, 38] on button "Next" at bounding box center [1028, 31] width 79 height 36
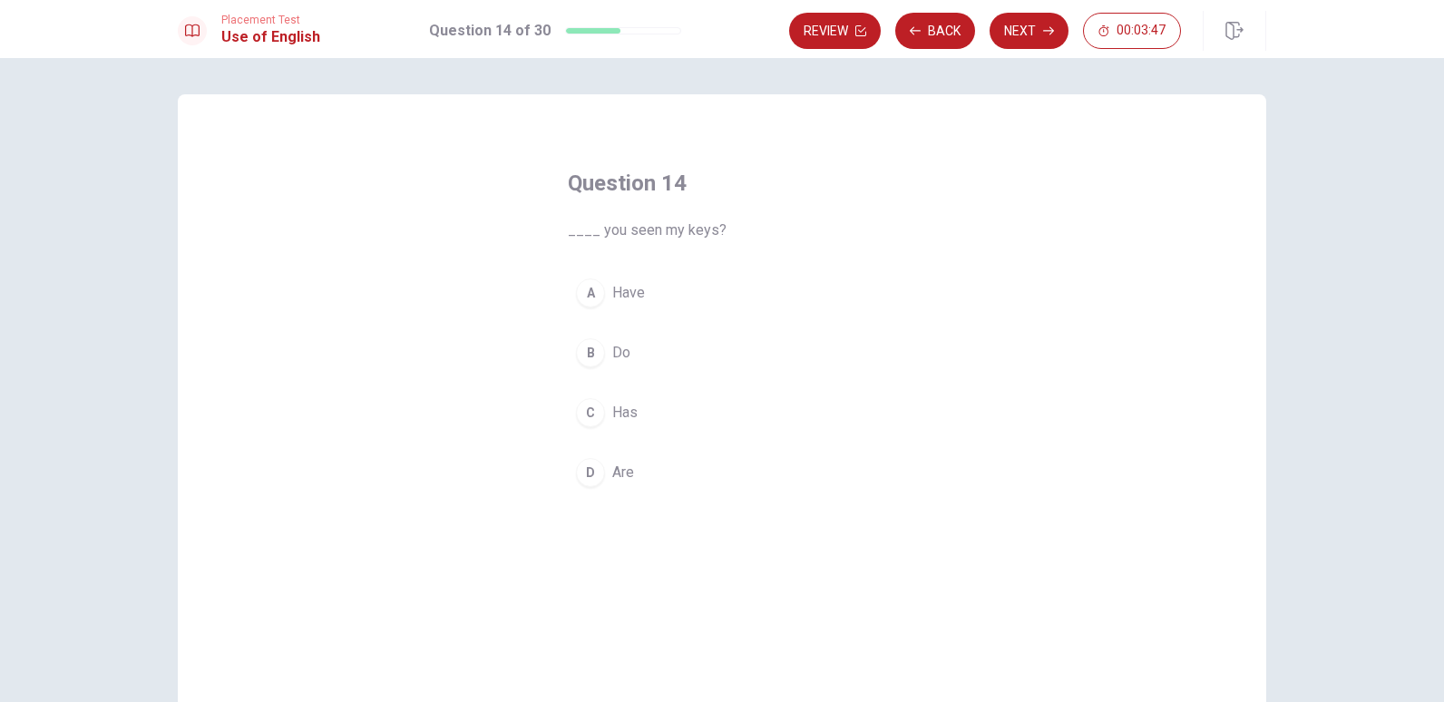
click at [621, 351] on span "Do" at bounding box center [621, 353] width 18 height 22
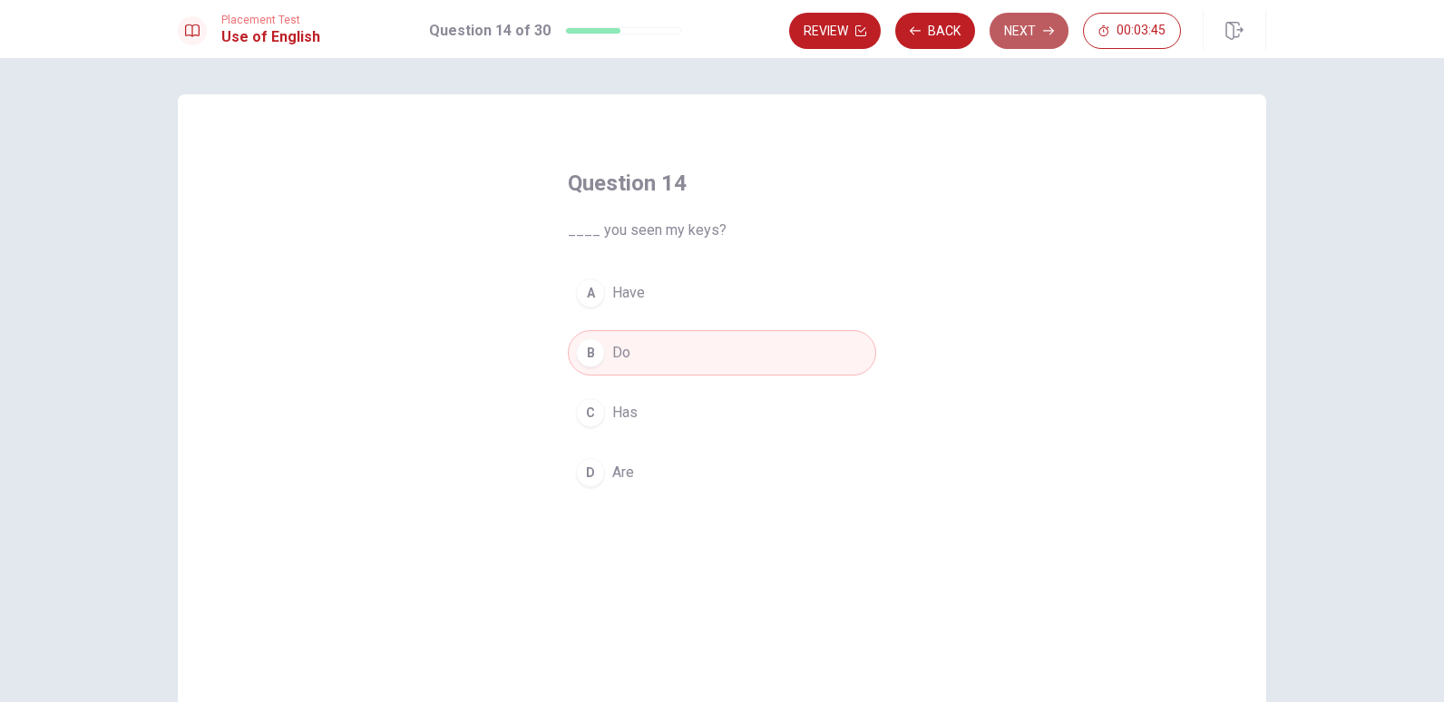
click at [1018, 40] on button "Next" at bounding box center [1028, 31] width 79 height 36
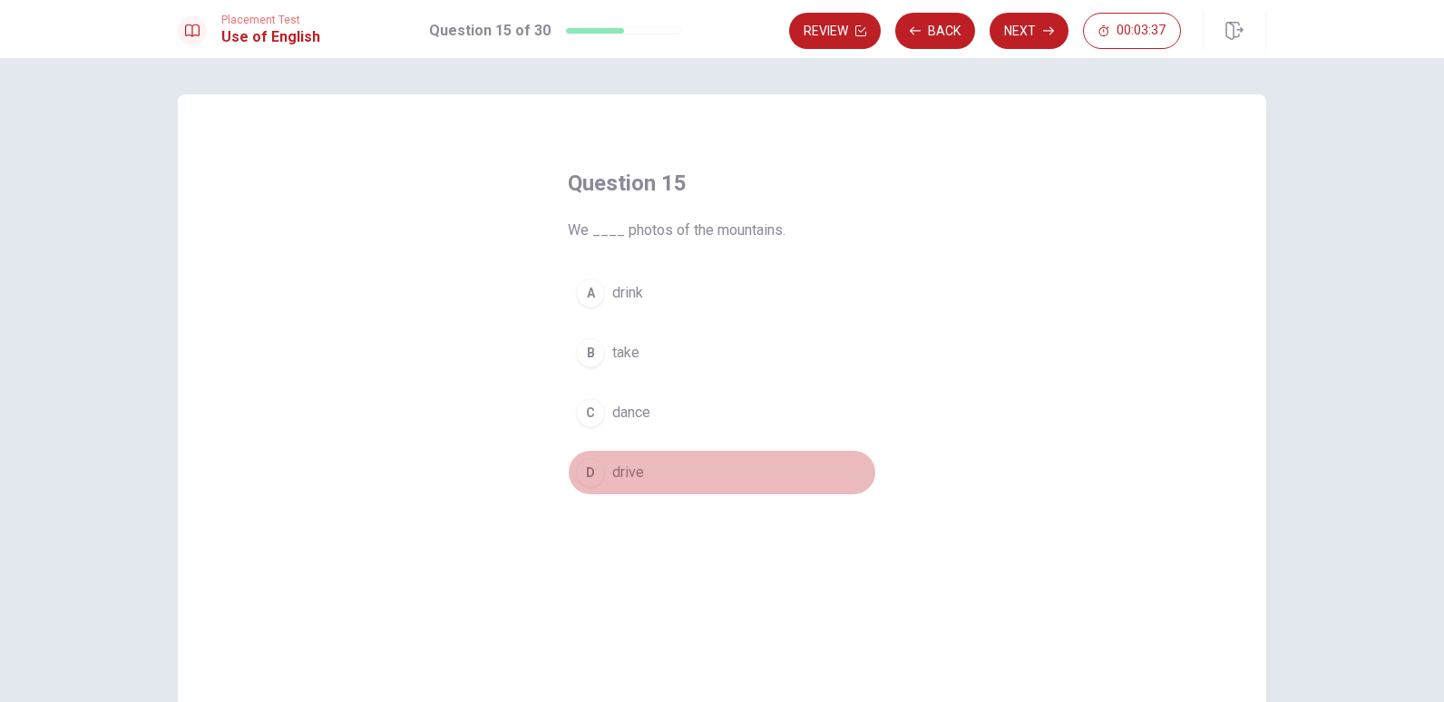
click at [635, 464] on span "drive" at bounding box center [628, 473] width 32 height 22
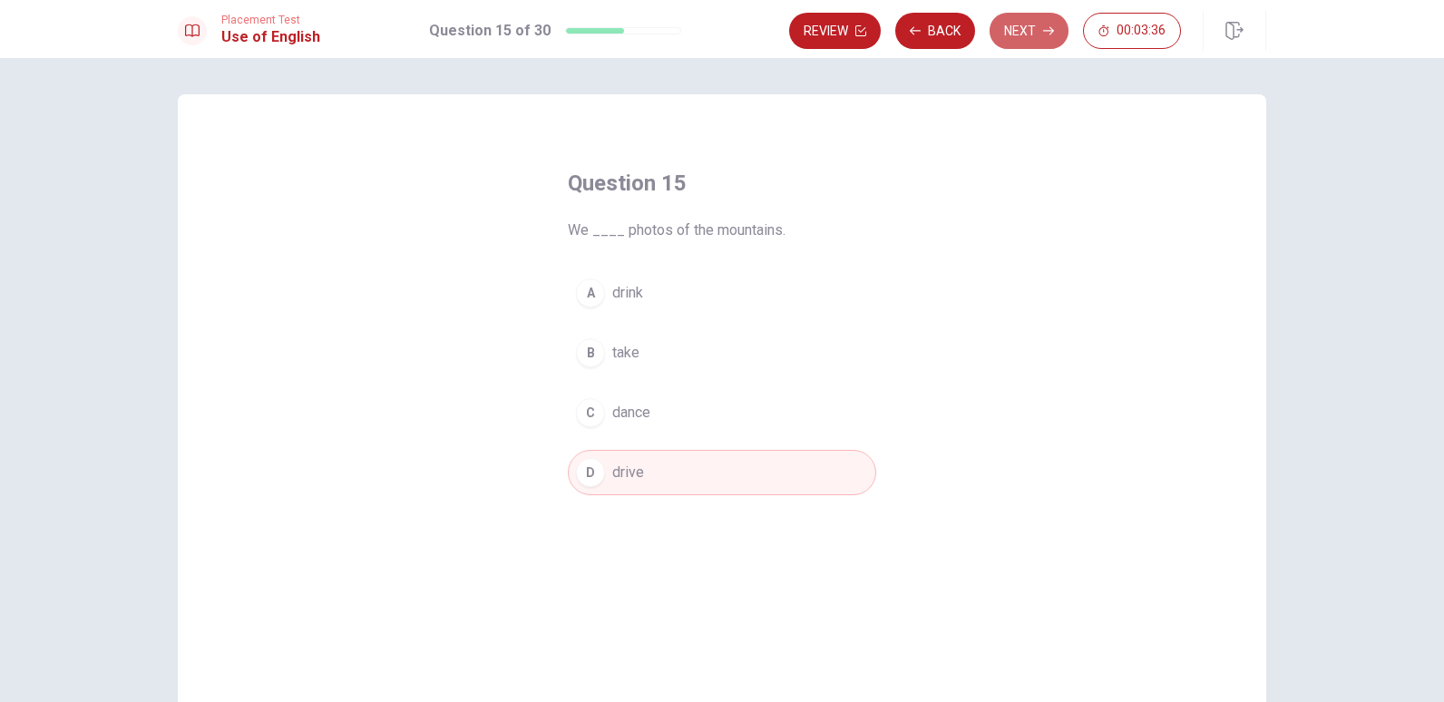
click at [1036, 34] on button "Next" at bounding box center [1028, 31] width 79 height 36
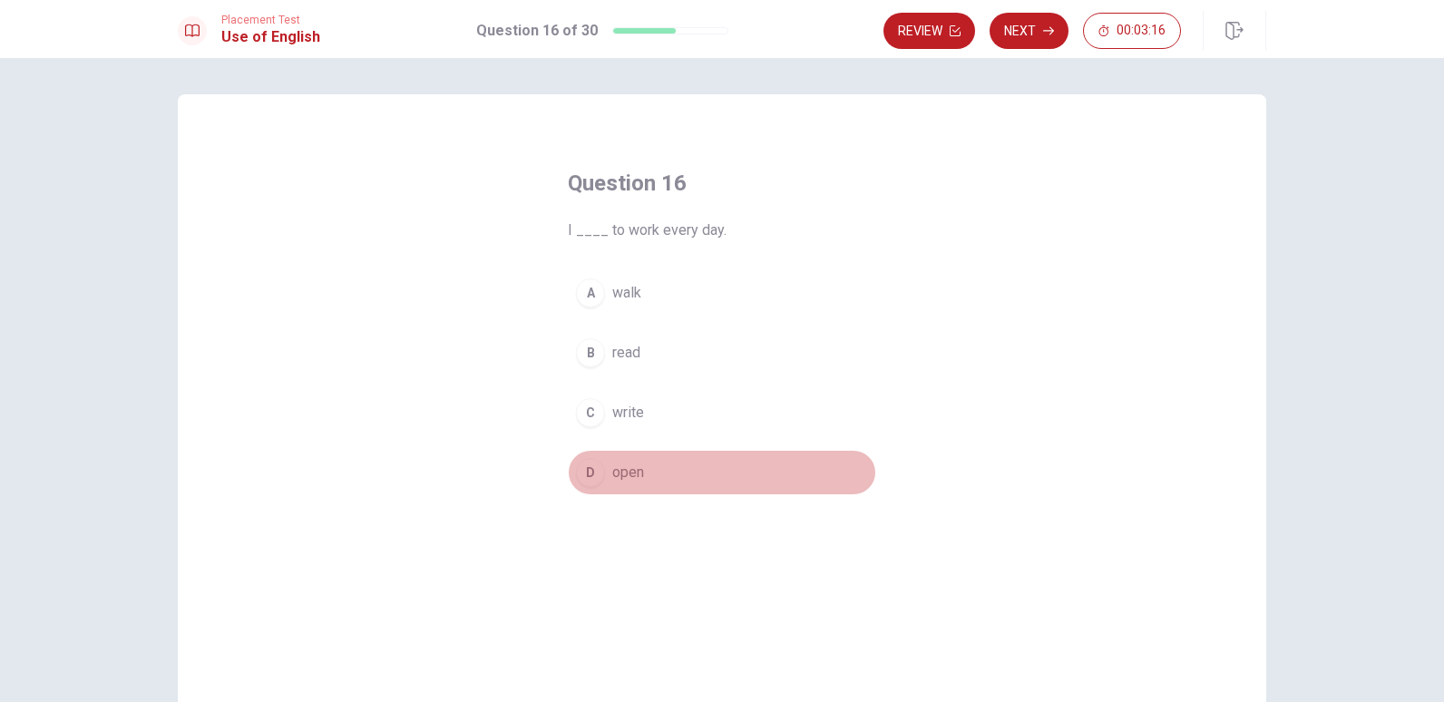
click at [619, 458] on button "D open" at bounding box center [722, 472] width 308 height 45
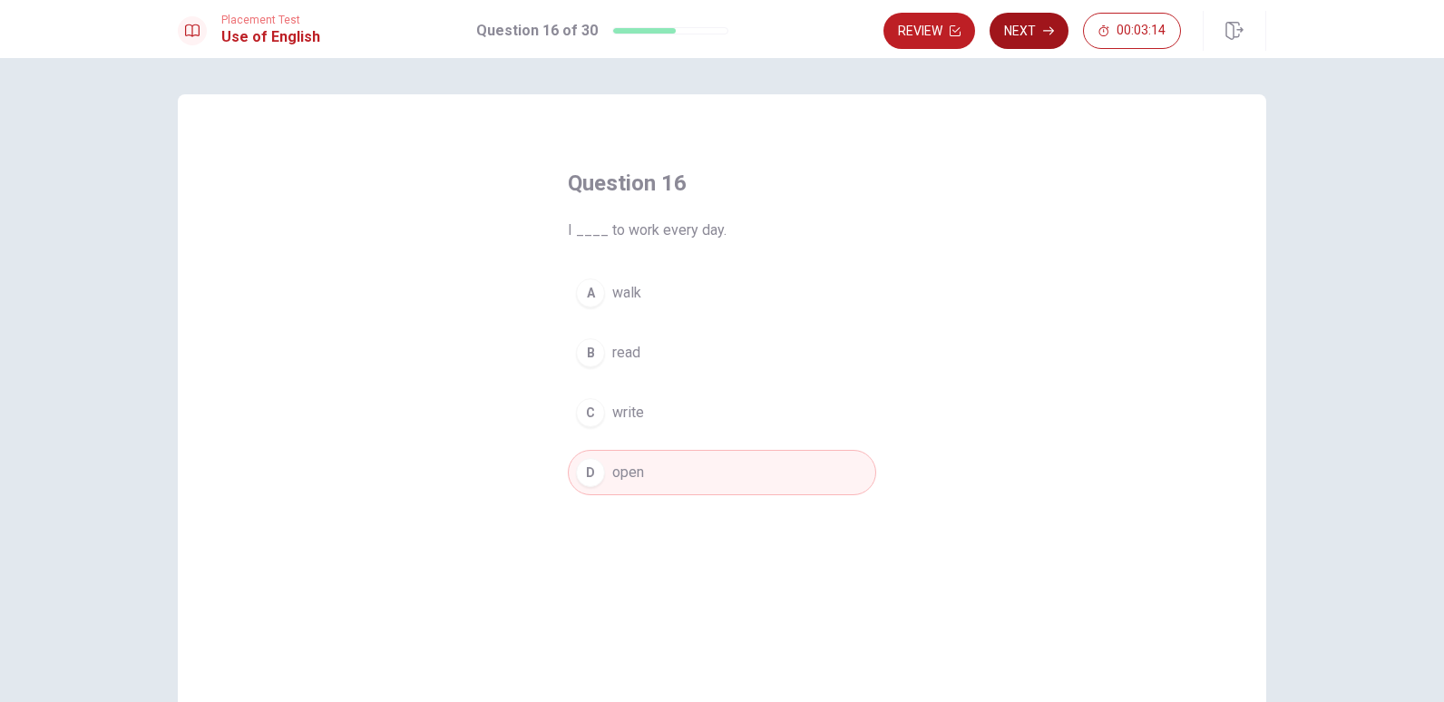
click at [1036, 39] on button "Next" at bounding box center [1028, 31] width 79 height 36
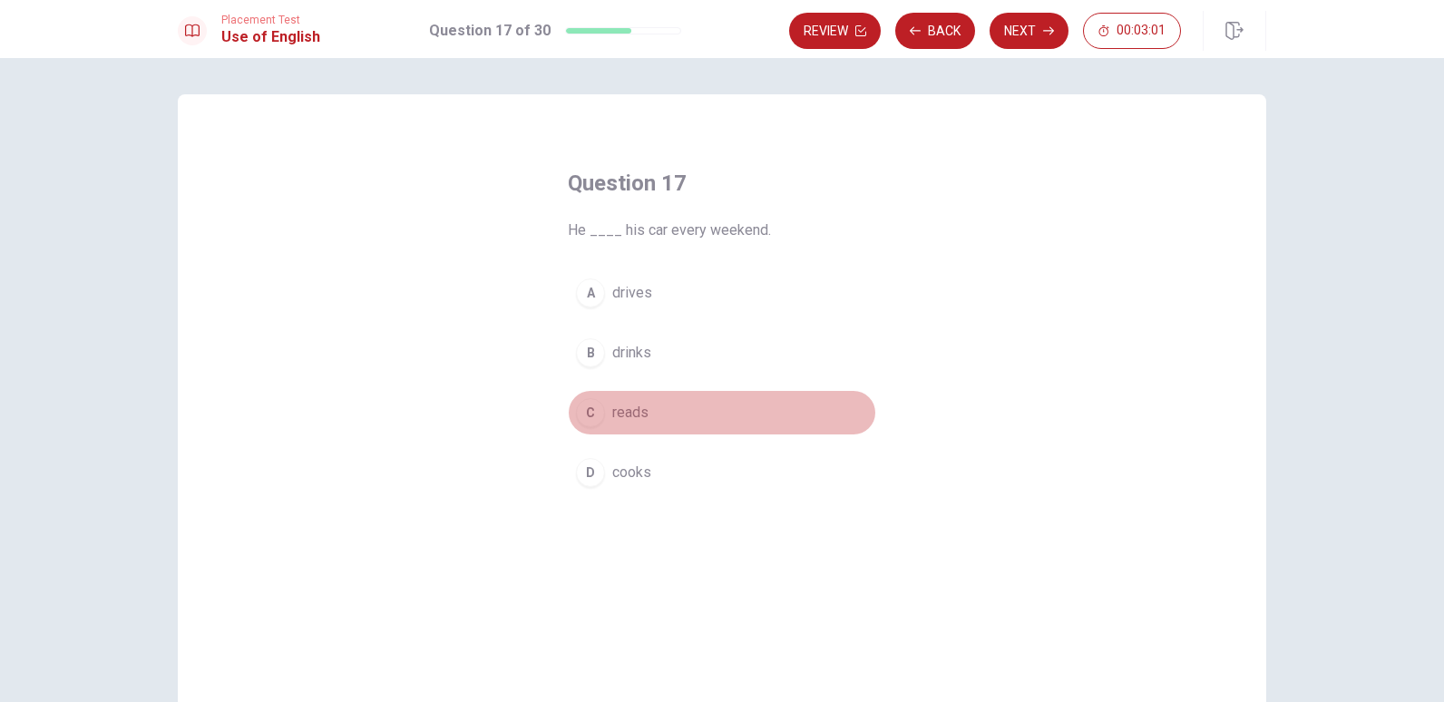
click at [633, 410] on span "reads" at bounding box center [630, 413] width 36 height 22
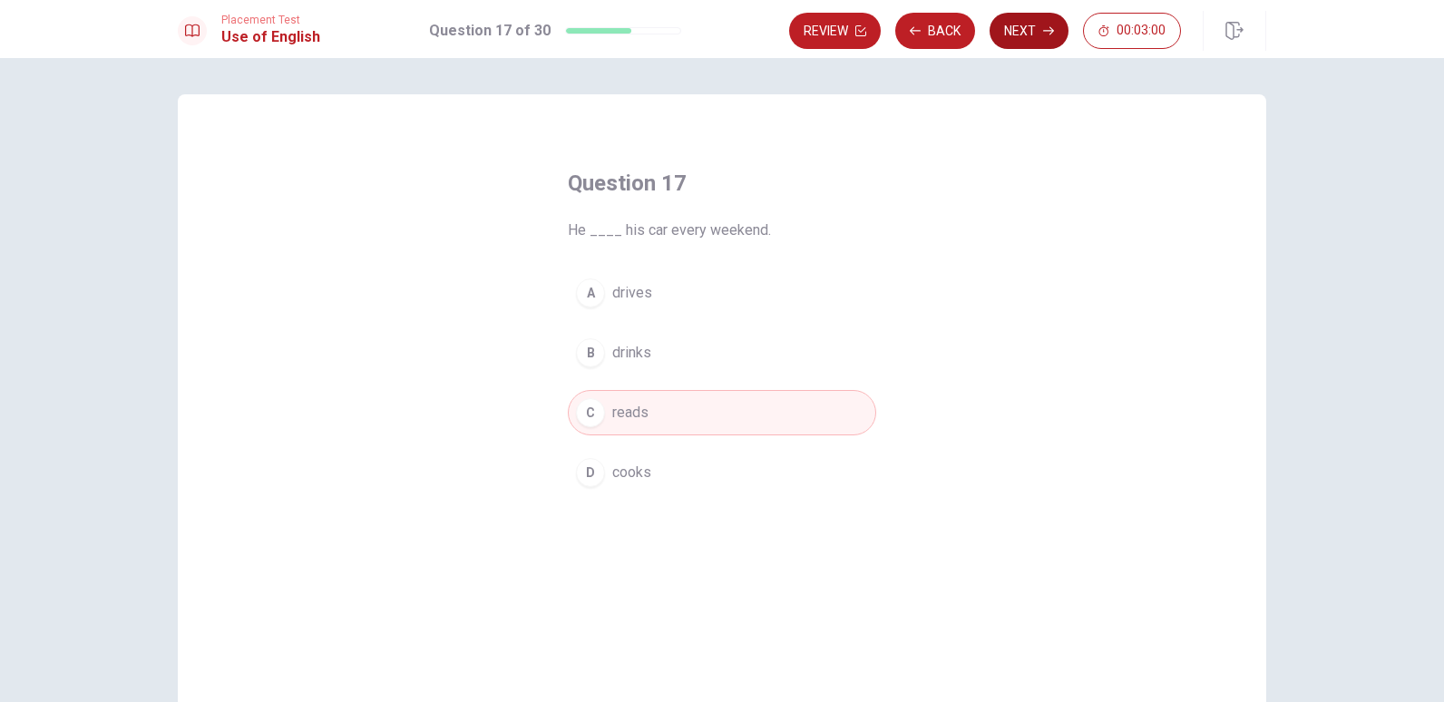
click at [1037, 46] on button "Next" at bounding box center [1028, 31] width 79 height 36
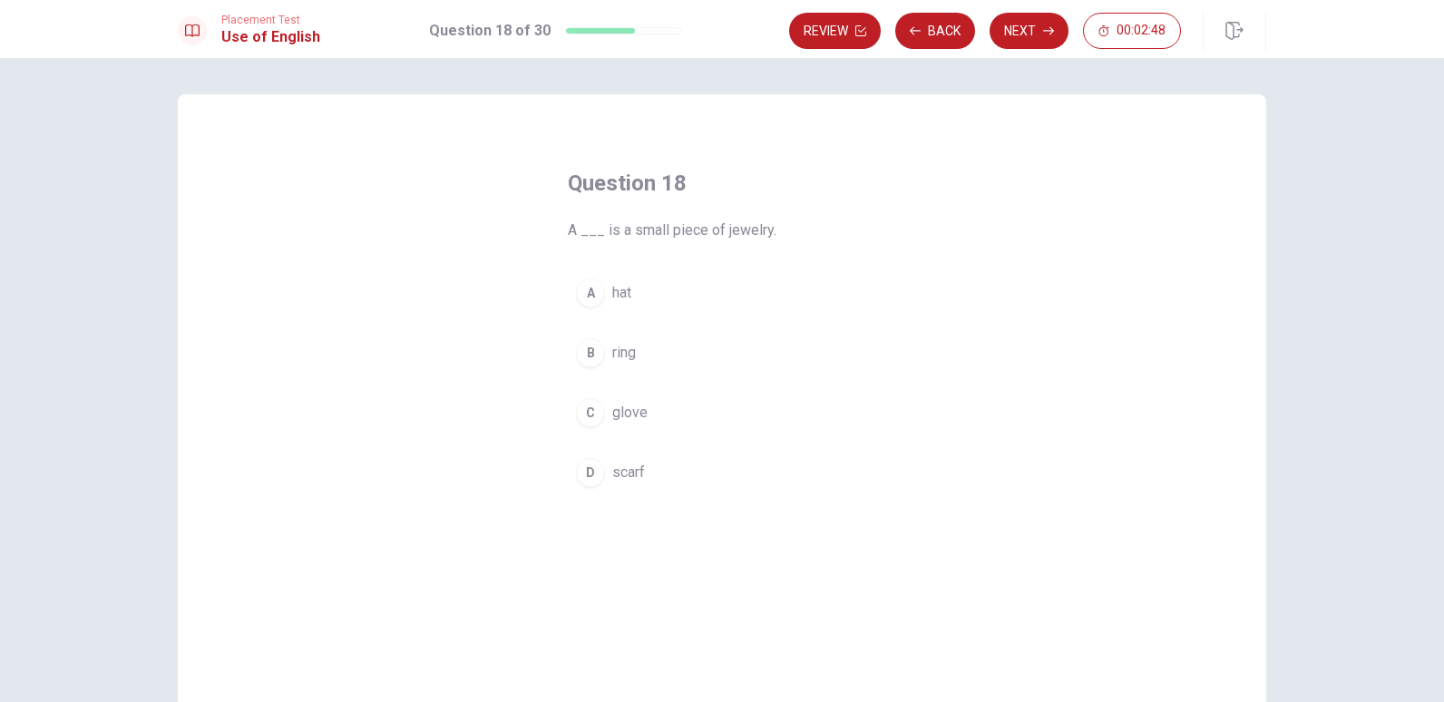
click at [615, 357] on span "ring" at bounding box center [624, 353] width 24 height 22
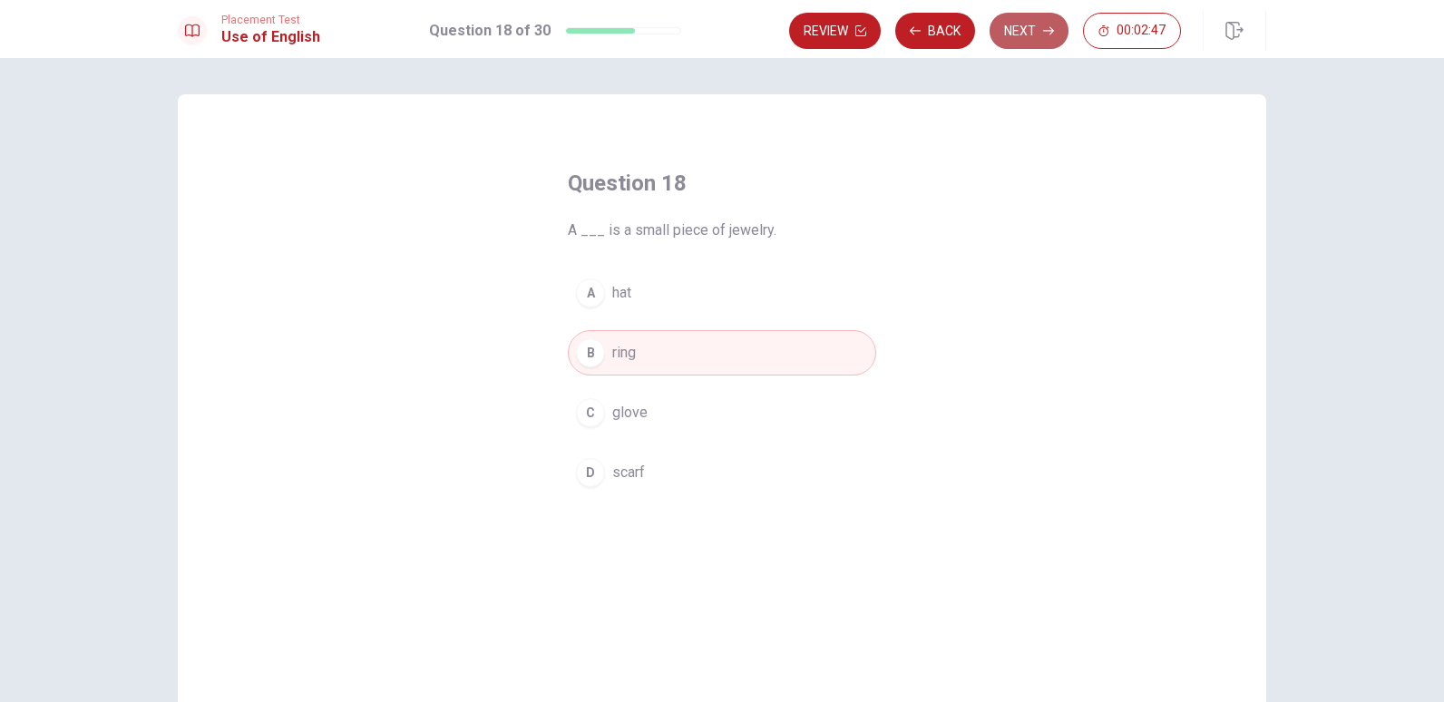
click at [1035, 34] on button "Next" at bounding box center [1028, 31] width 79 height 36
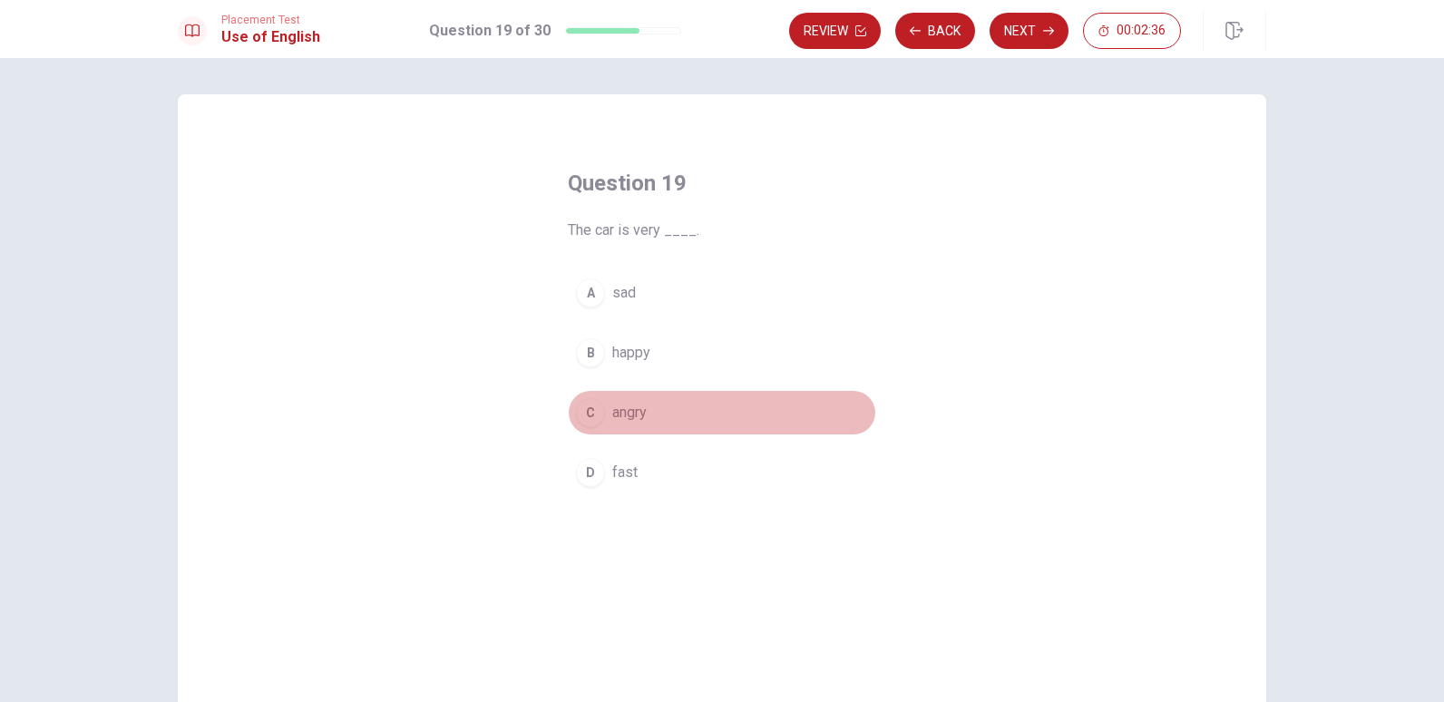
click at [632, 407] on span "angry" at bounding box center [629, 413] width 34 height 22
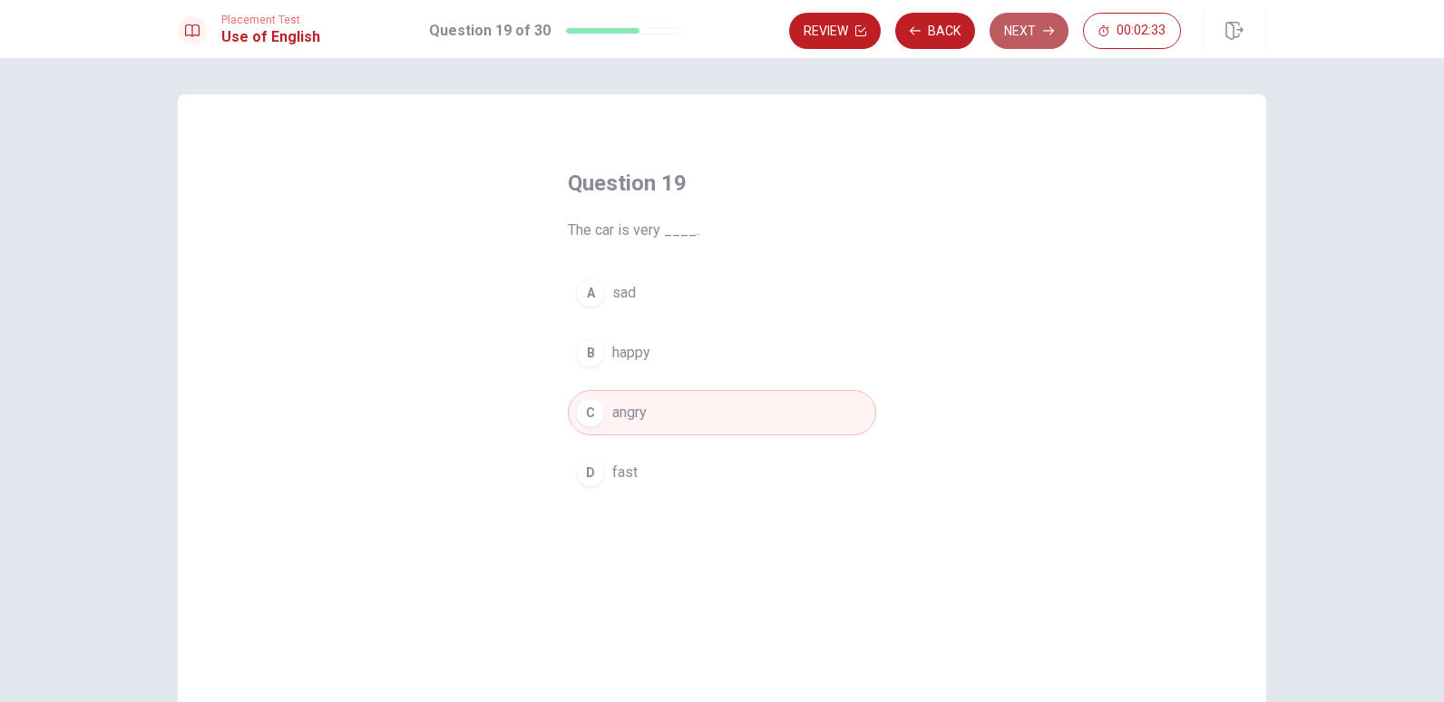
click at [1038, 25] on button "Next" at bounding box center [1028, 31] width 79 height 36
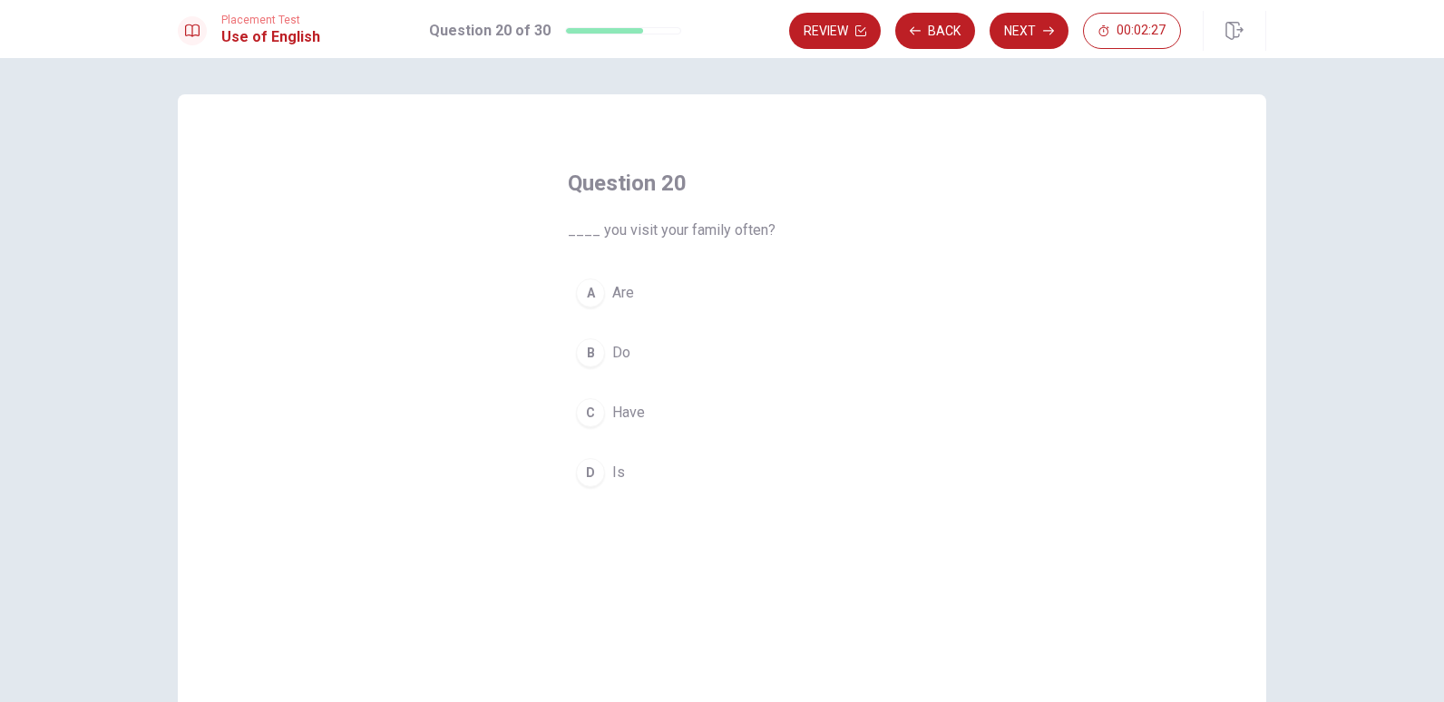
click at [629, 285] on span "Are" at bounding box center [623, 293] width 22 height 22
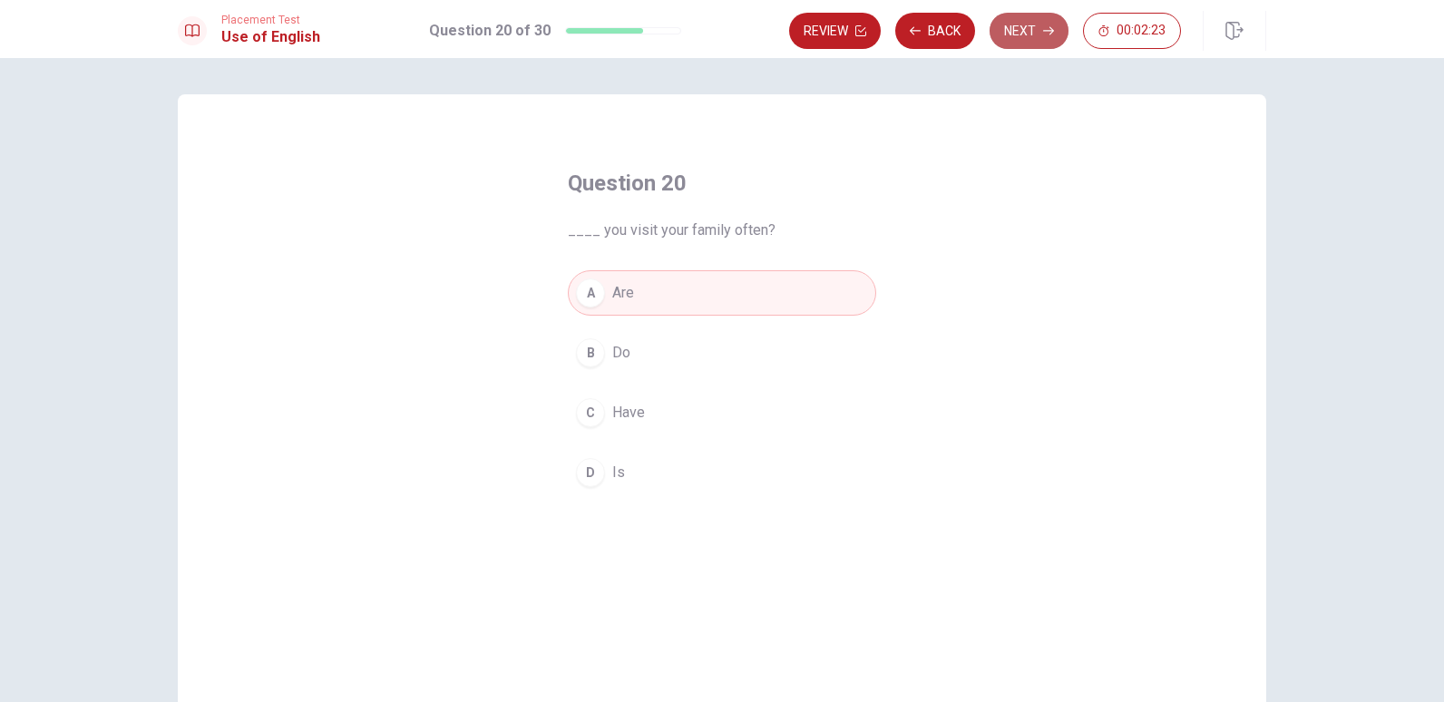
click at [1024, 40] on button "Next" at bounding box center [1028, 31] width 79 height 36
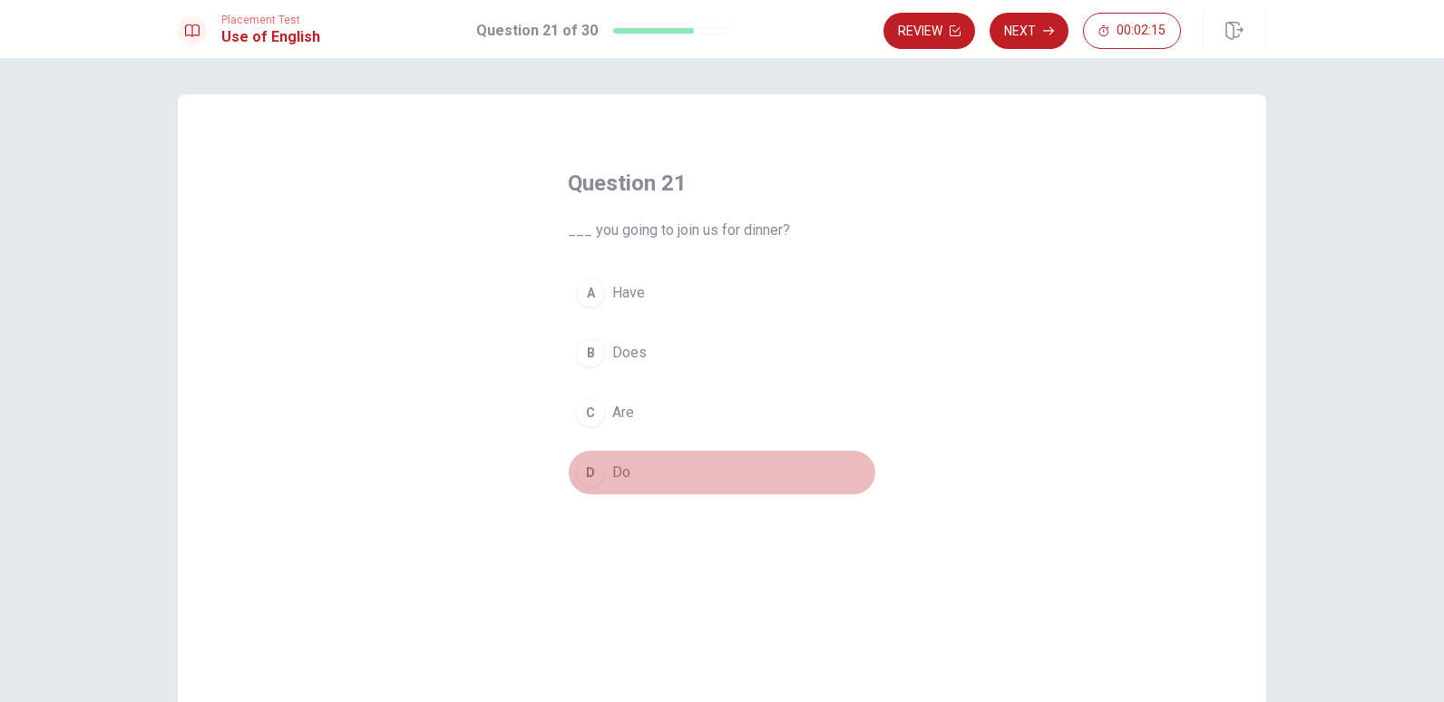
click at [624, 462] on span "Do" at bounding box center [621, 473] width 18 height 22
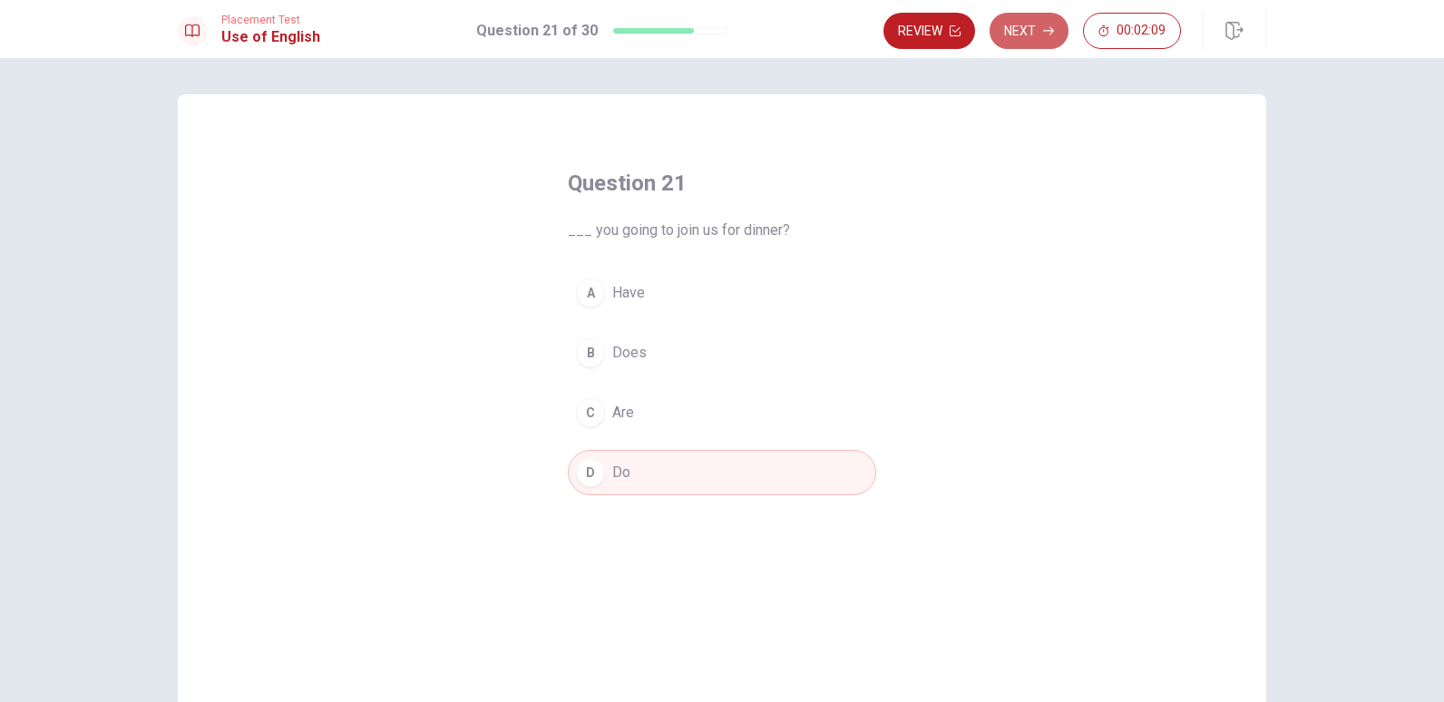
click at [1040, 35] on button "Next" at bounding box center [1028, 31] width 79 height 36
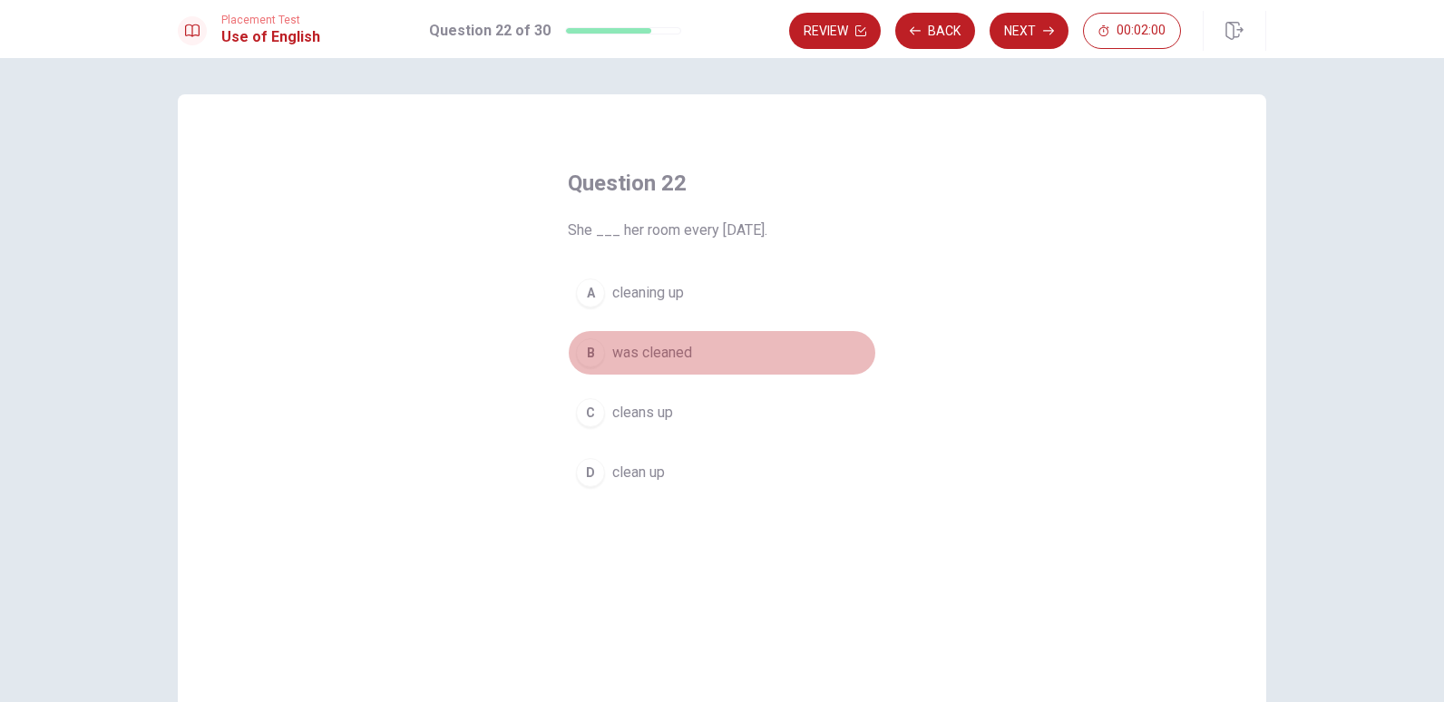
click at [644, 357] on span "was cleaned" at bounding box center [652, 353] width 80 height 22
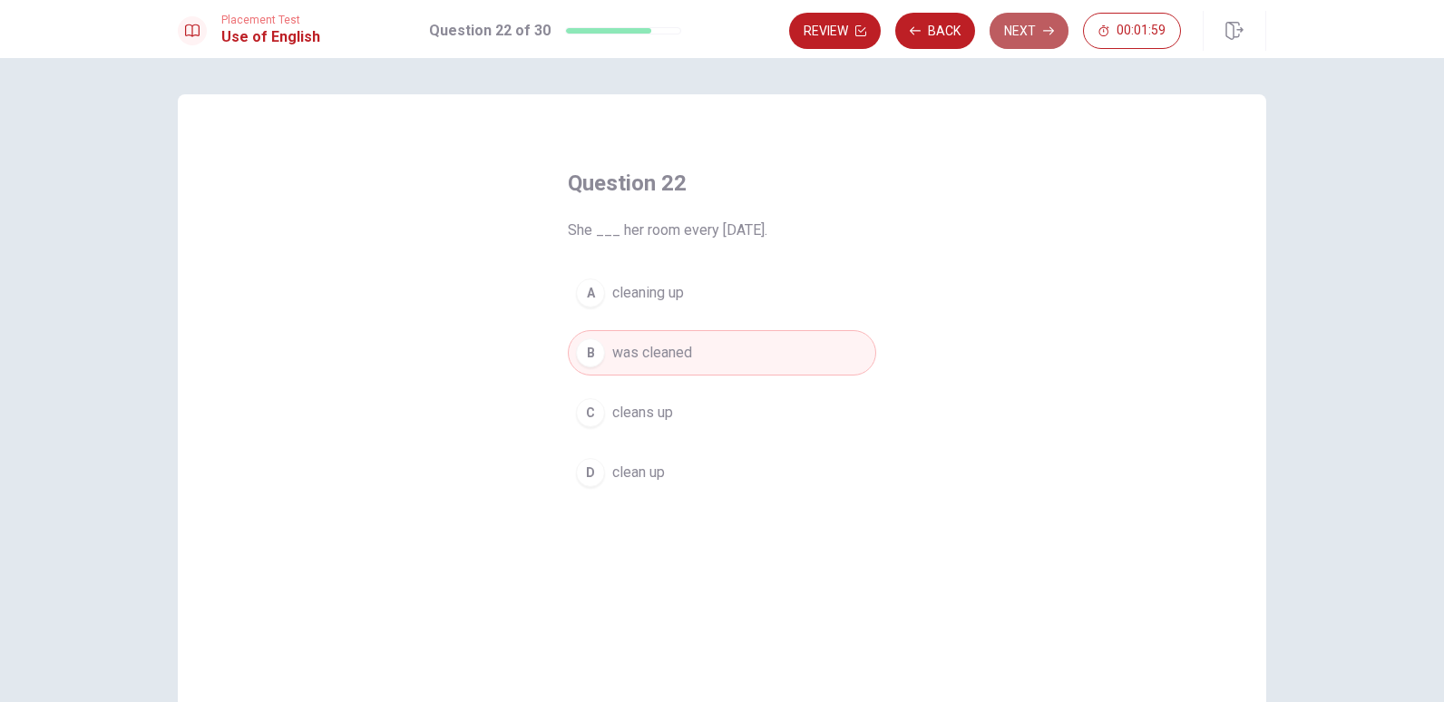
click at [1036, 26] on button "Next" at bounding box center [1028, 31] width 79 height 36
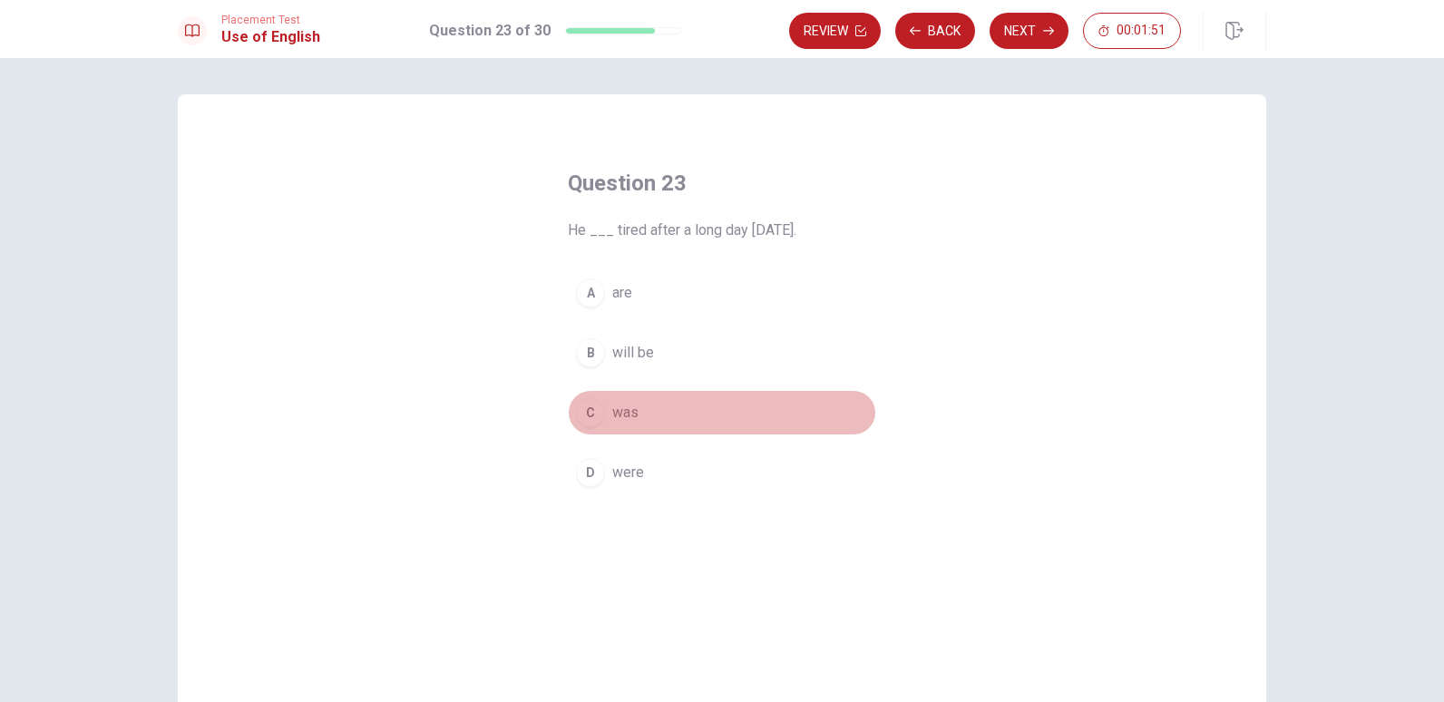
click at [591, 415] on div "C" at bounding box center [590, 412] width 29 height 29
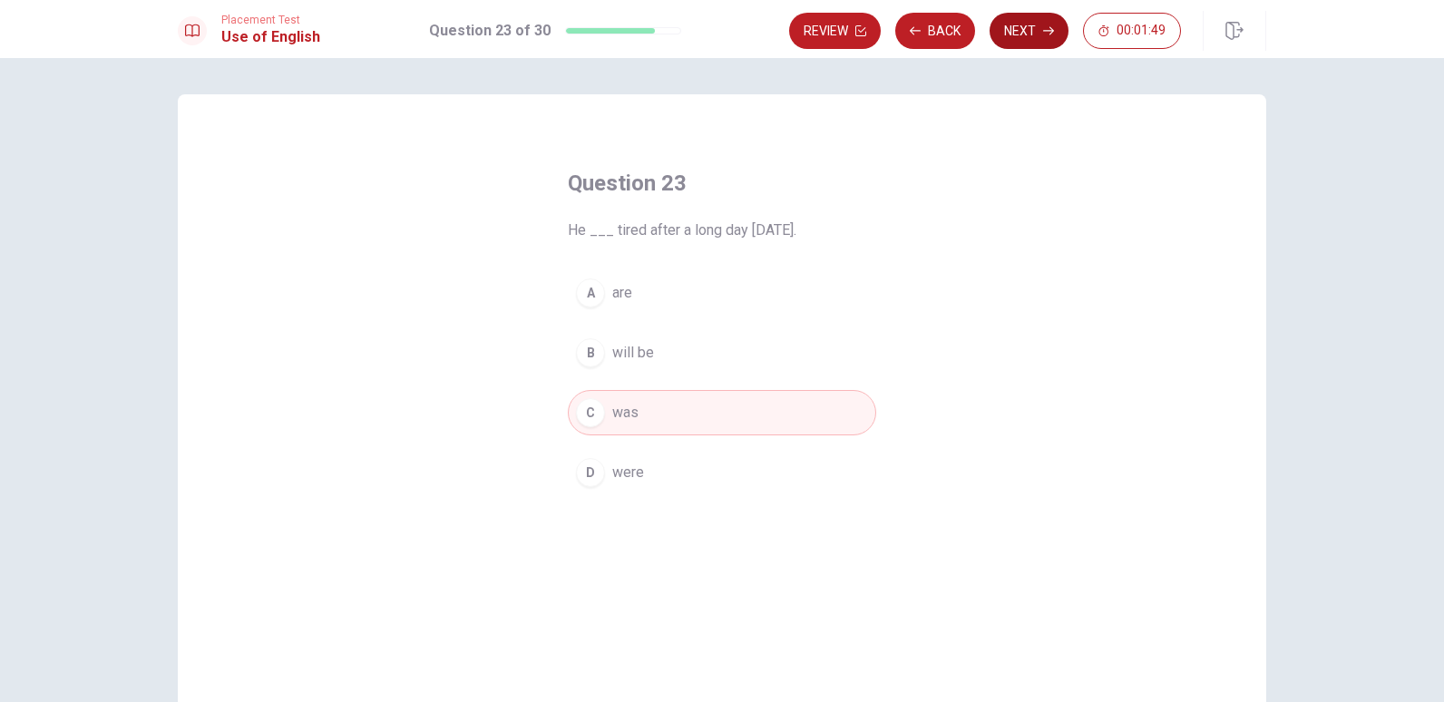
click at [1027, 31] on button "Next" at bounding box center [1028, 31] width 79 height 36
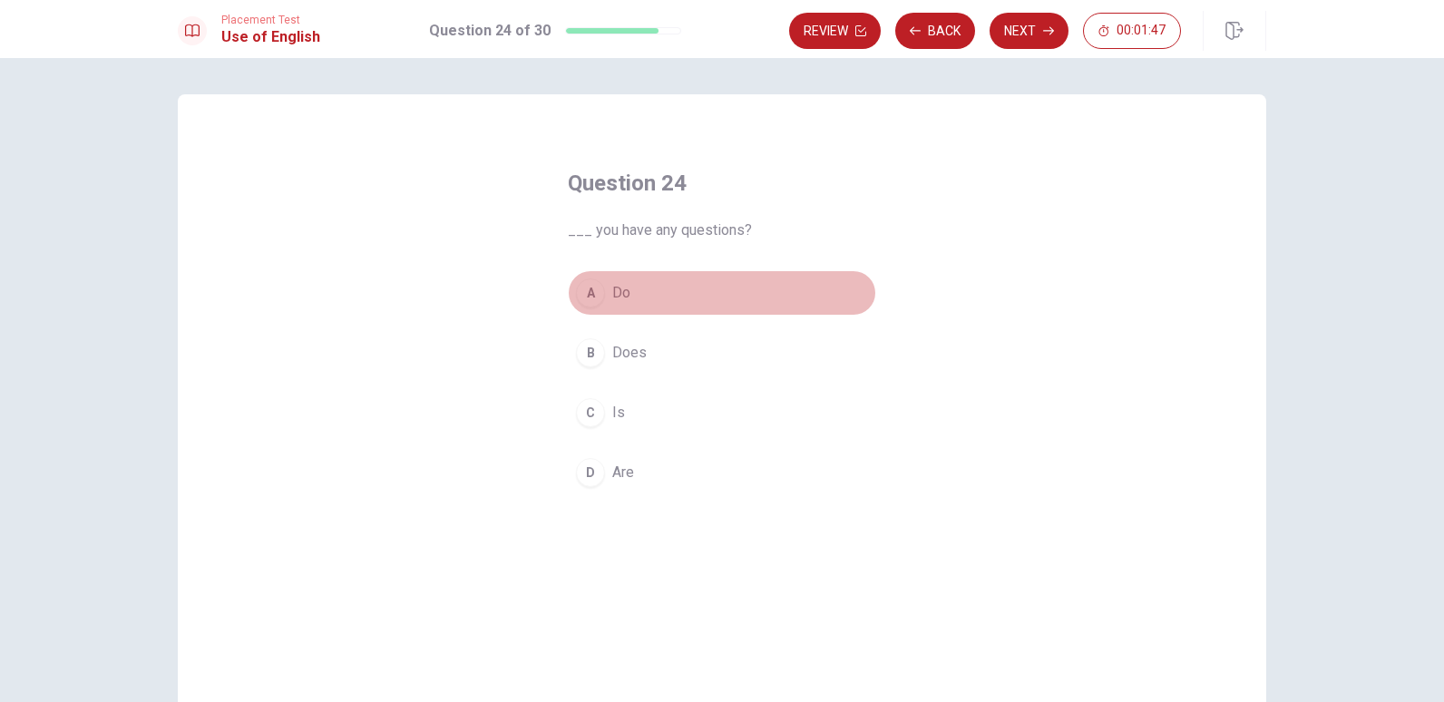
click at [612, 288] on span "Do" at bounding box center [621, 293] width 18 height 22
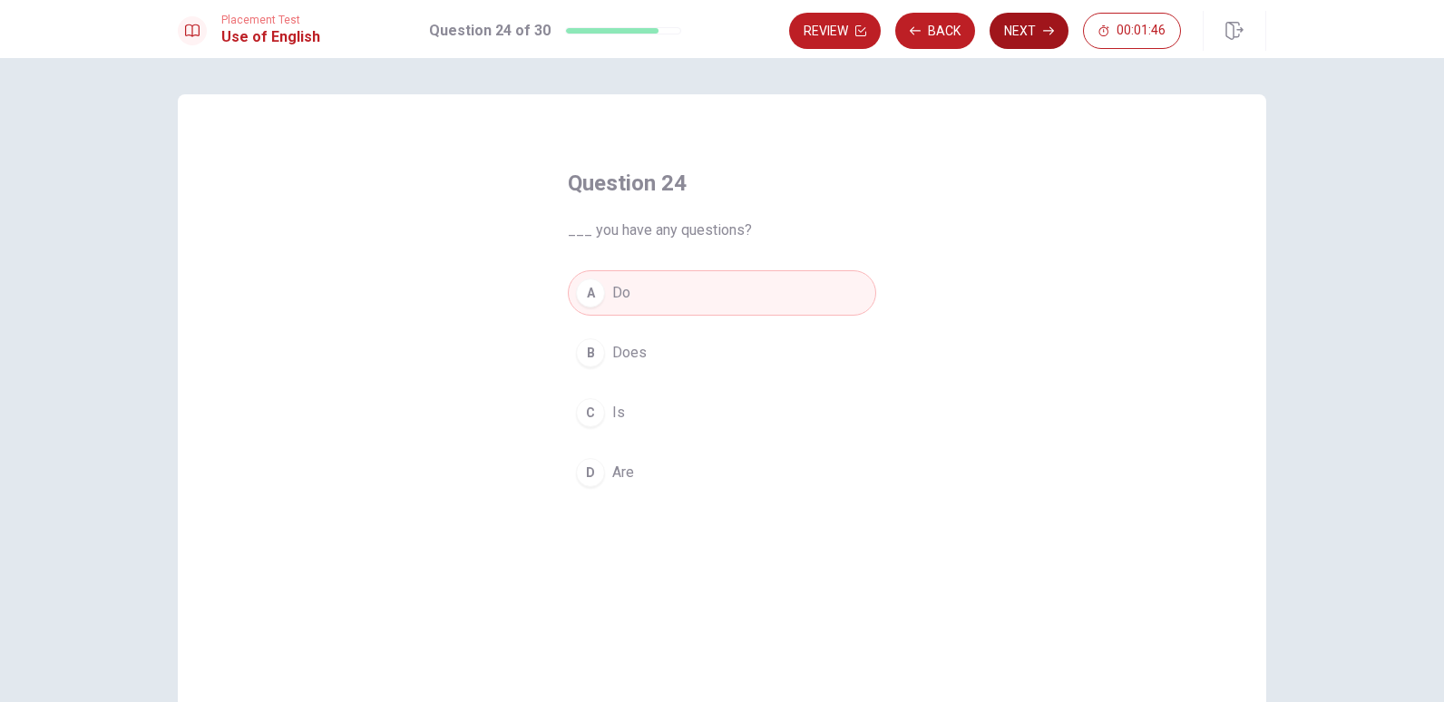
click at [1039, 40] on button "Next" at bounding box center [1028, 31] width 79 height 36
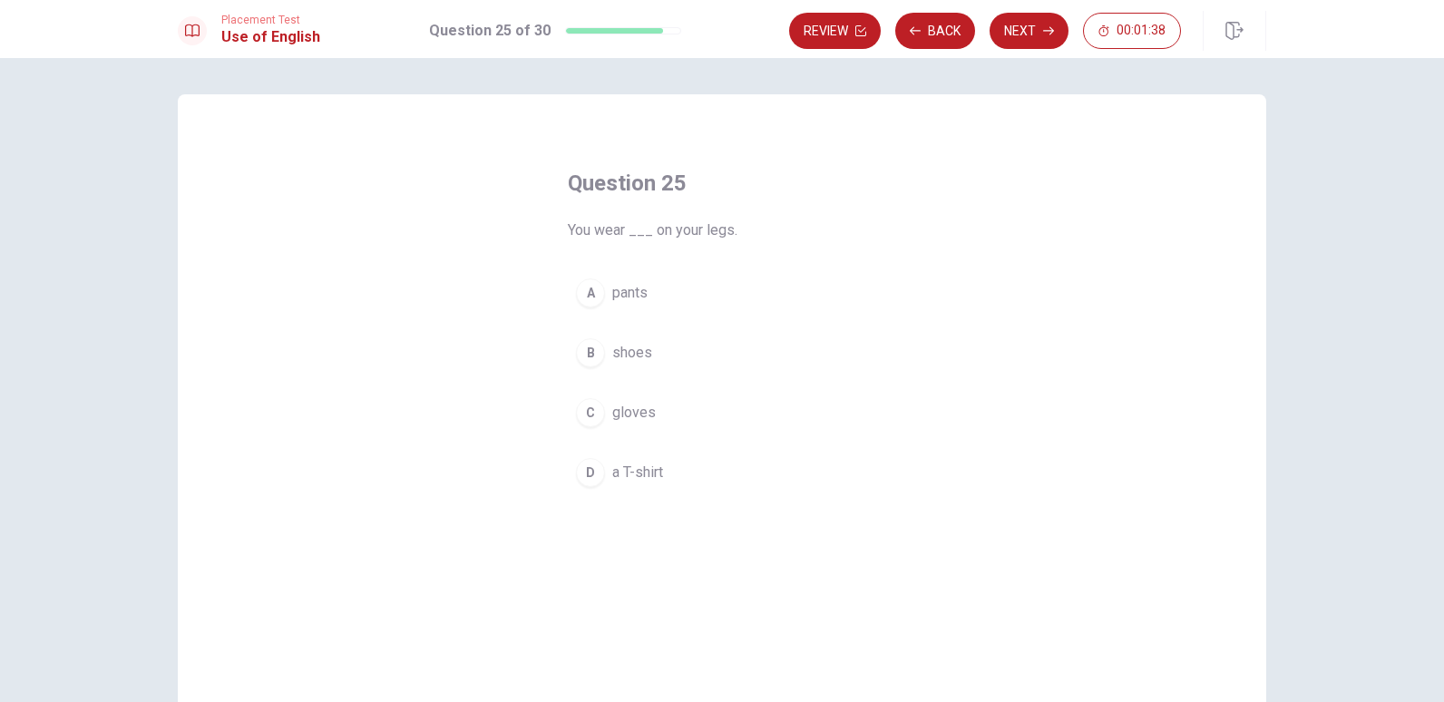
click at [637, 463] on span "a T-shirt" at bounding box center [637, 473] width 51 height 22
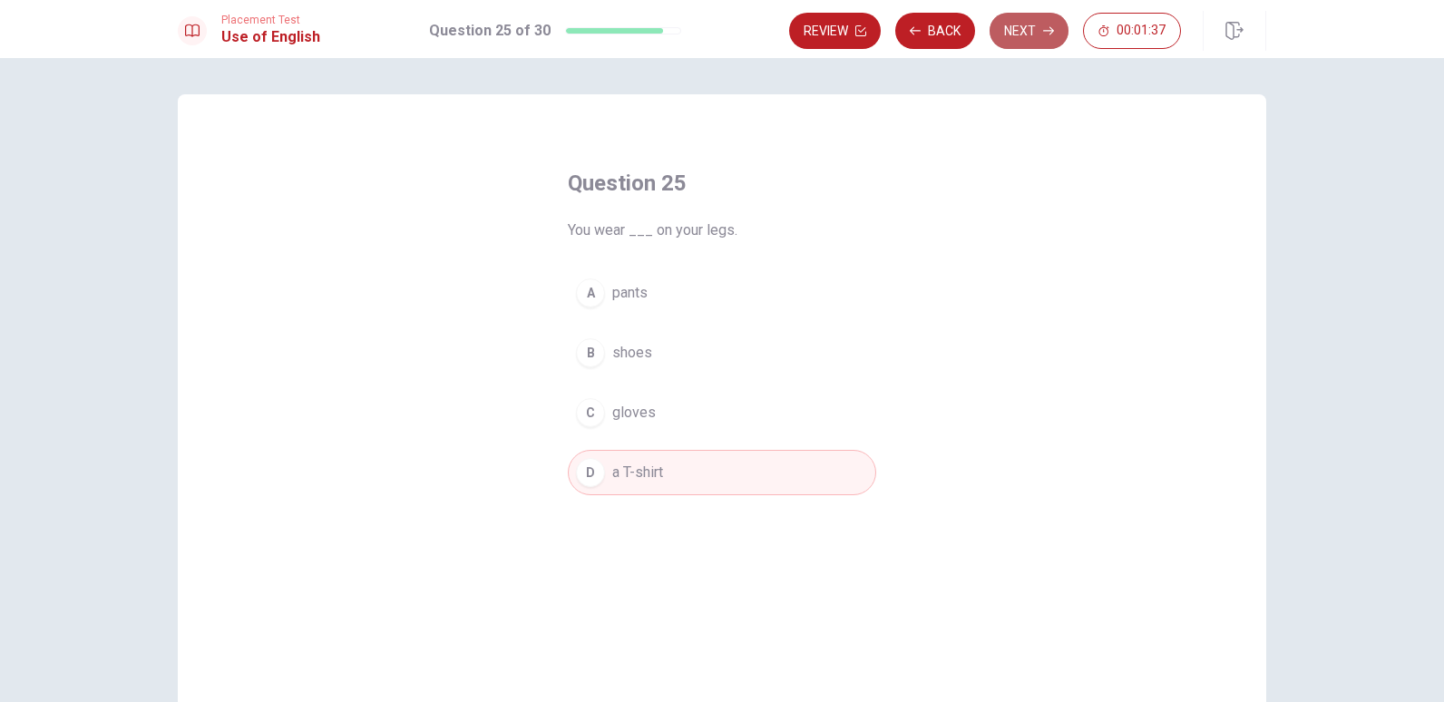
click at [1030, 37] on button "Next" at bounding box center [1028, 31] width 79 height 36
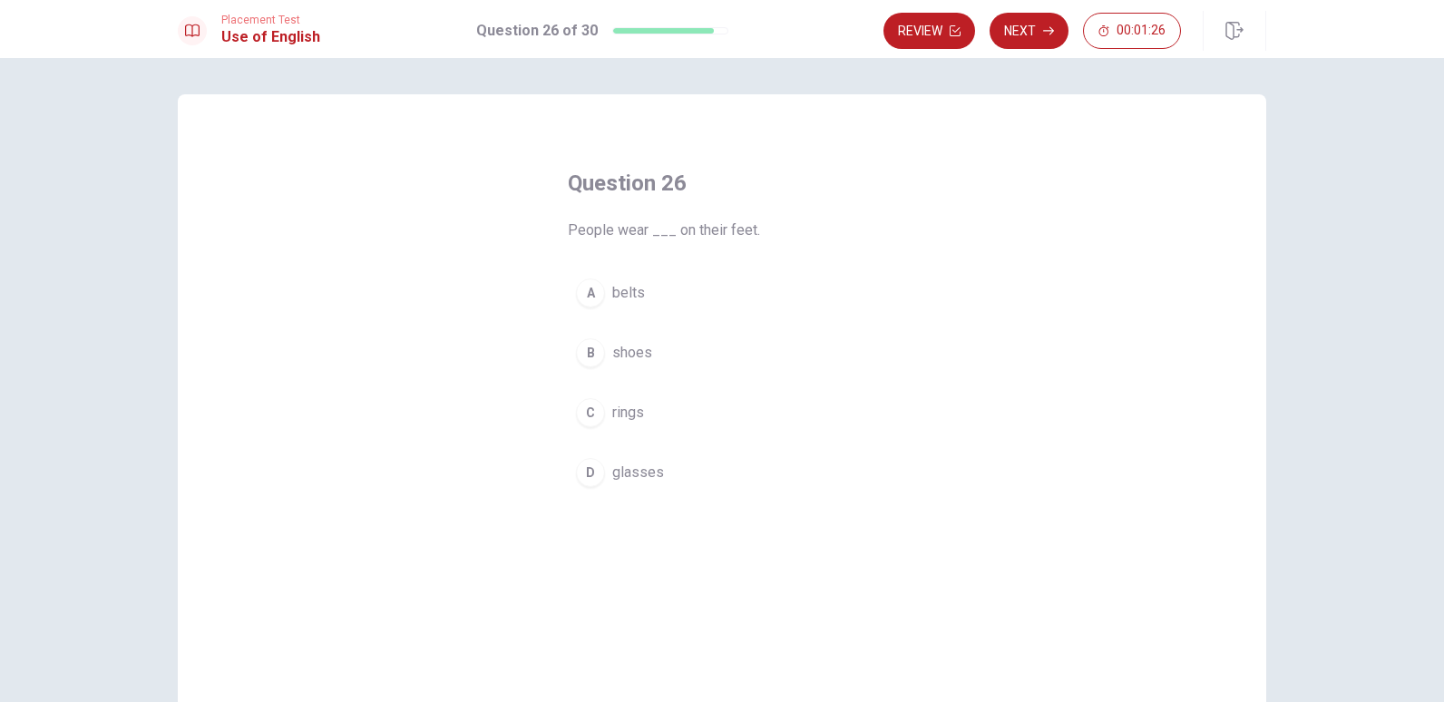
click at [626, 419] on span "rings" at bounding box center [628, 413] width 32 height 22
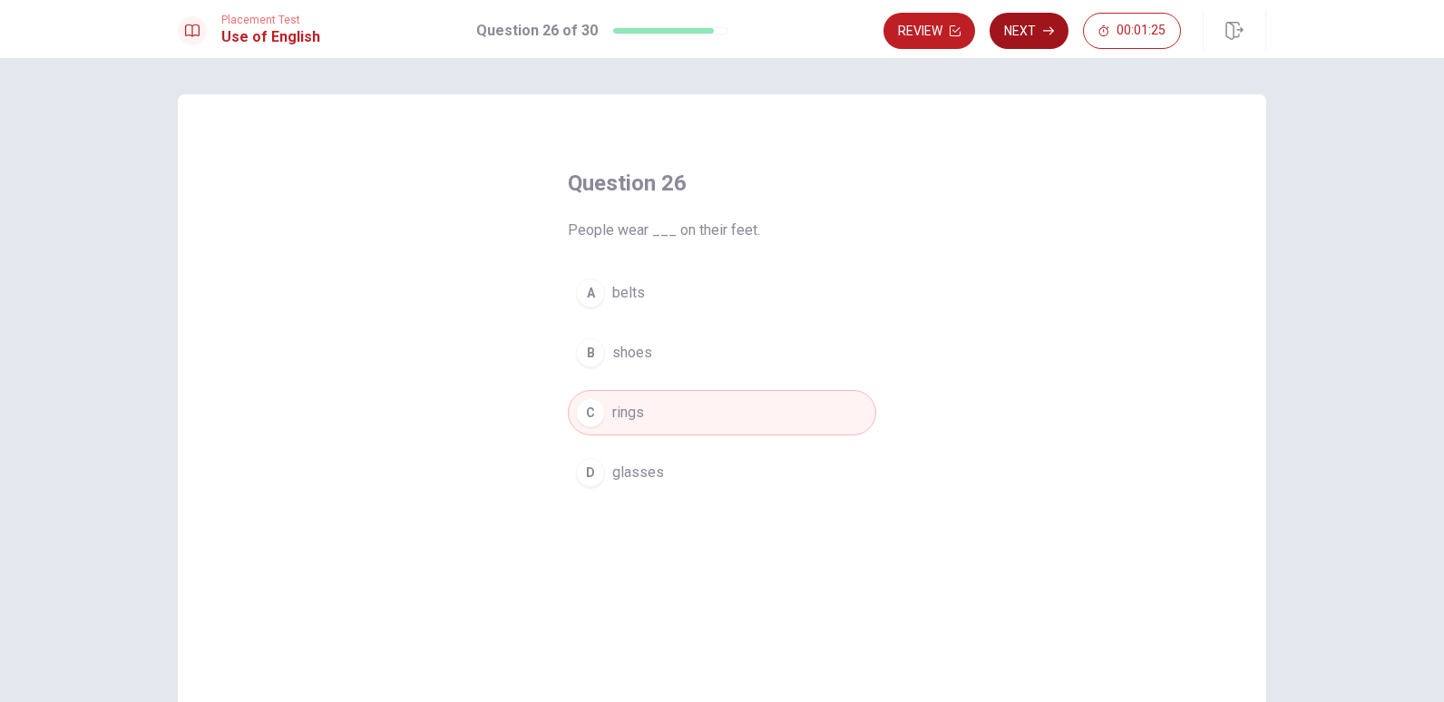
click at [1029, 42] on button "Next" at bounding box center [1028, 31] width 79 height 36
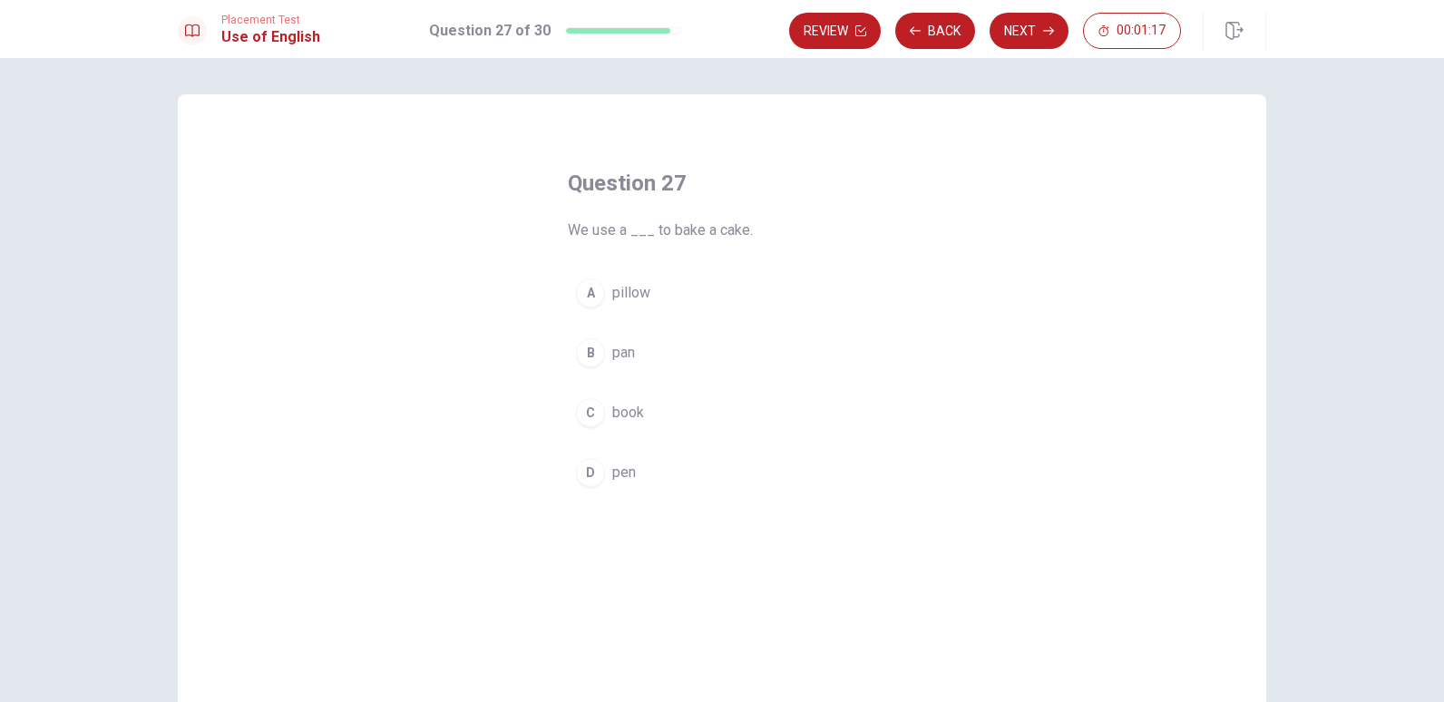
click at [616, 404] on span "book" at bounding box center [628, 413] width 32 height 22
click at [1035, 34] on button "Next" at bounding box center [1028, 31] width 79 height 36
click at [627, 468] on span "pan" at bounding box center [623, 473] width 23 height 22
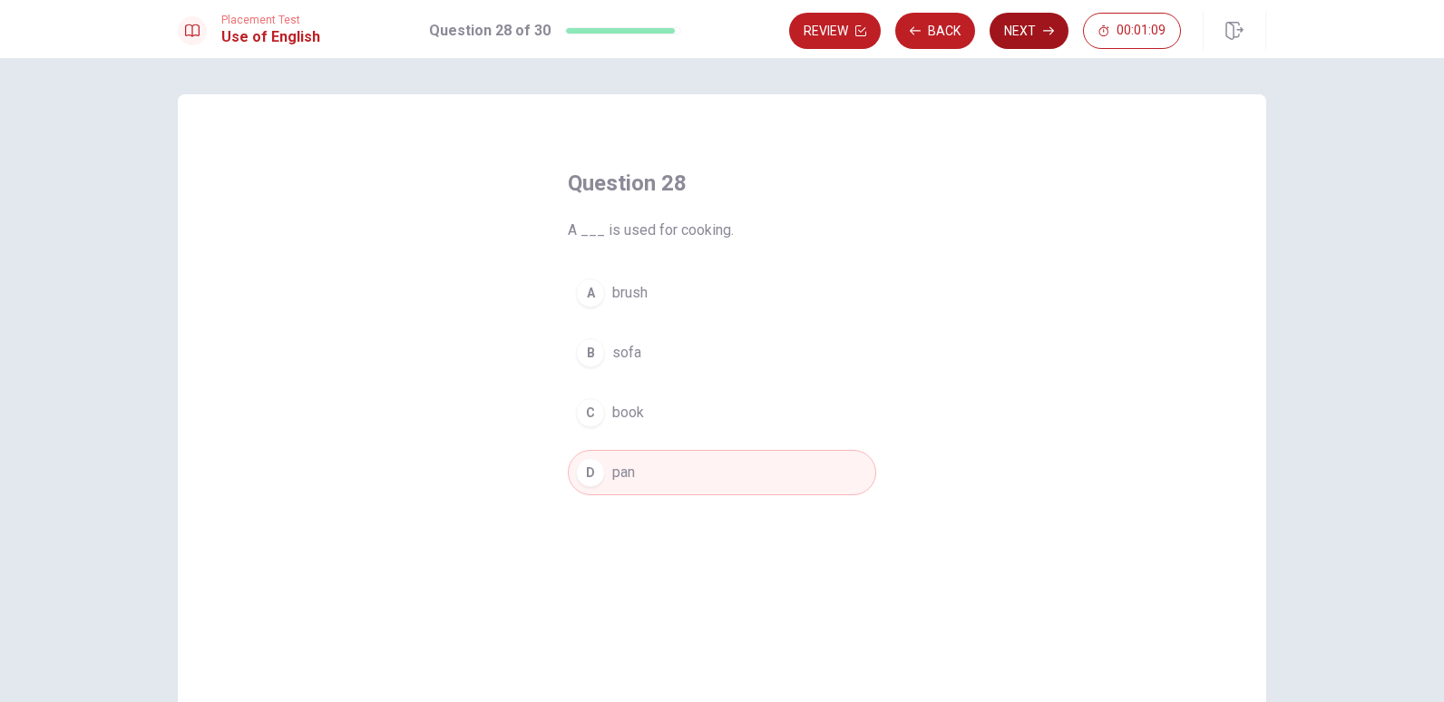
click at [1029, 38] on button "Next" at bounding box center [1028, 31] width 79 height 36
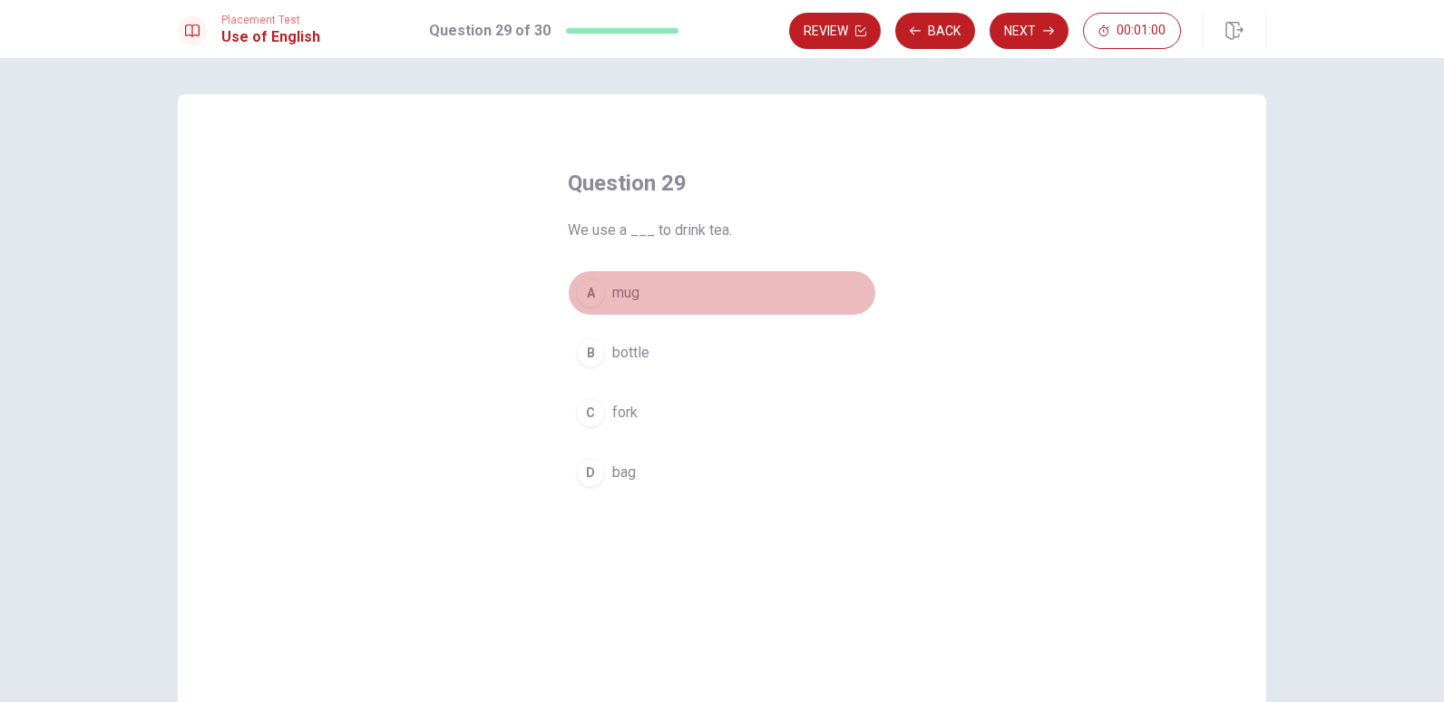
click at [623, 291] on span "mug" at bounding box center [625, 293] width 27 height 22
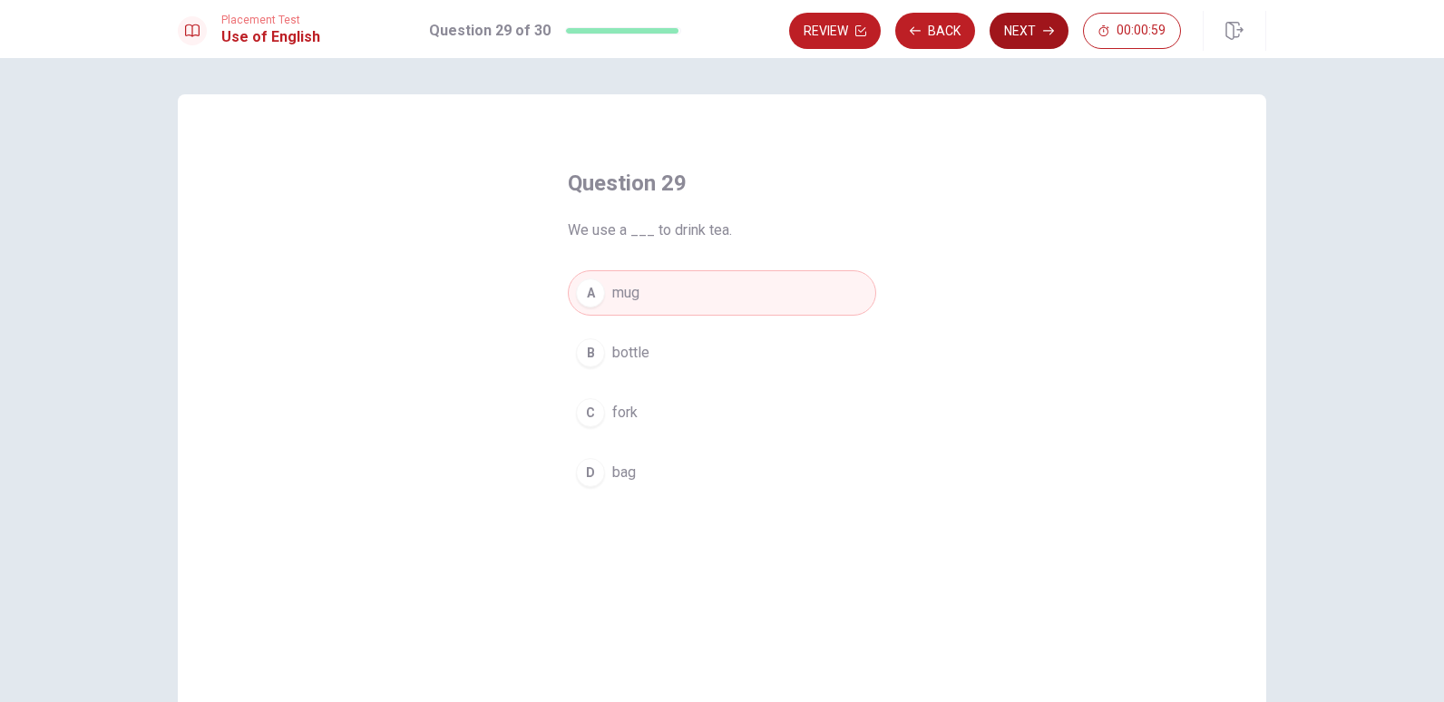
click at [1043, 33] on icon "button" at bounding box center [1048, 30] width 11 height 11
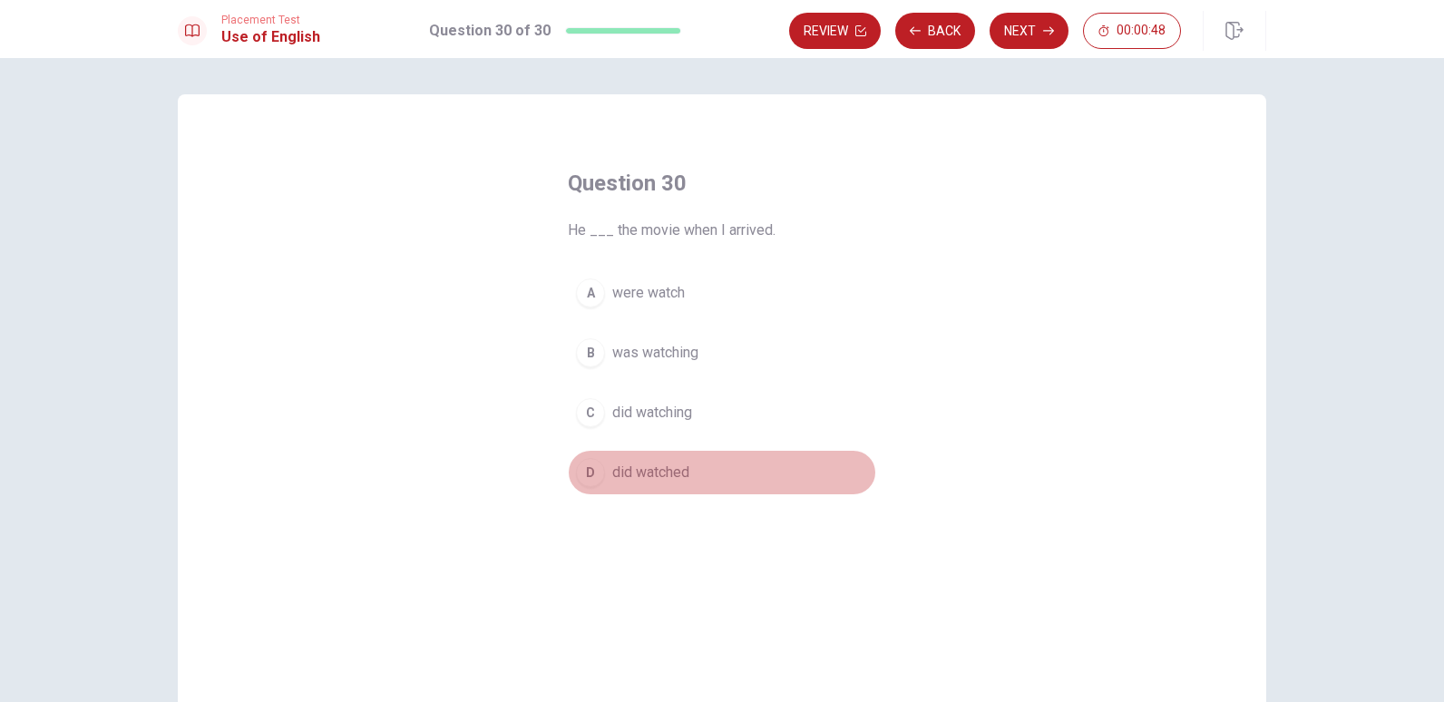
click at [626, 472] on span "did watched" at bounding box center [650, 473] width 77 height 22
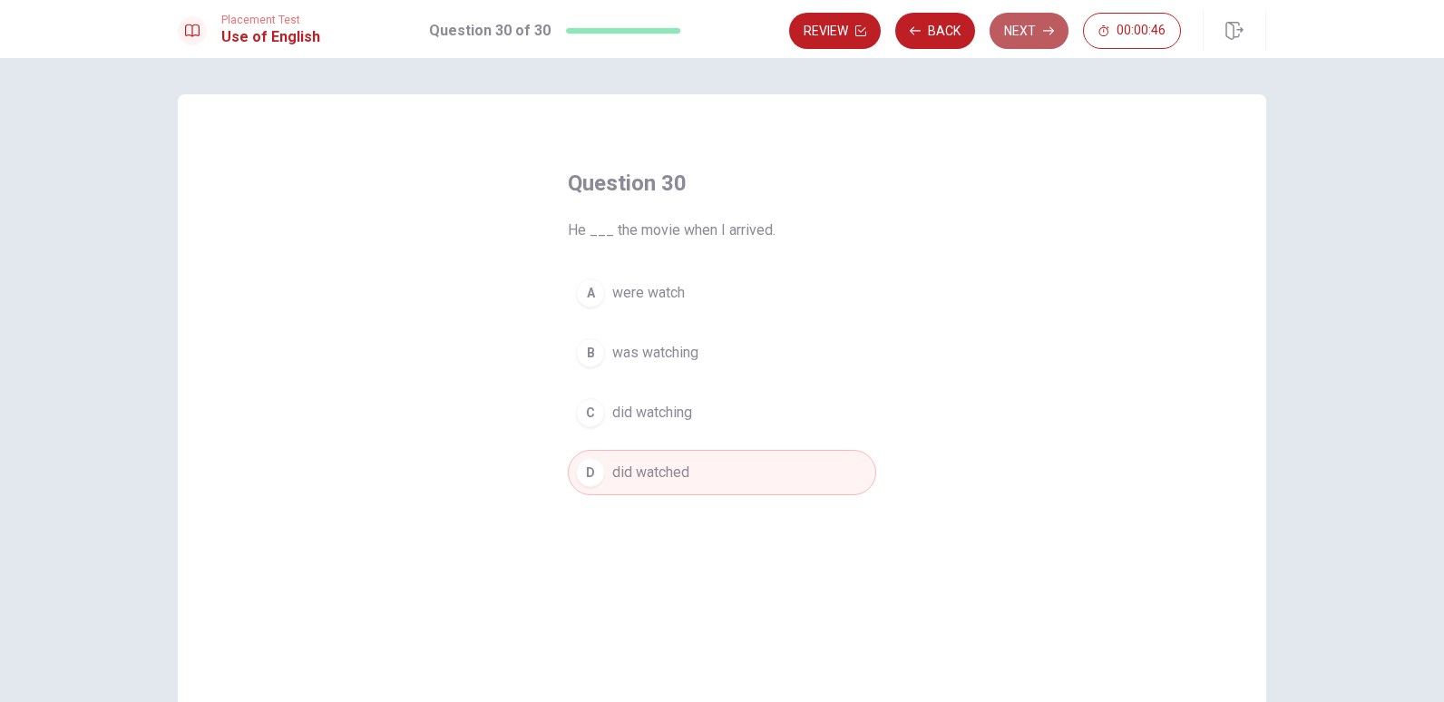
click at [1033, 30] on button "Next" at bounding box center [1028, 31] width 79 height 36
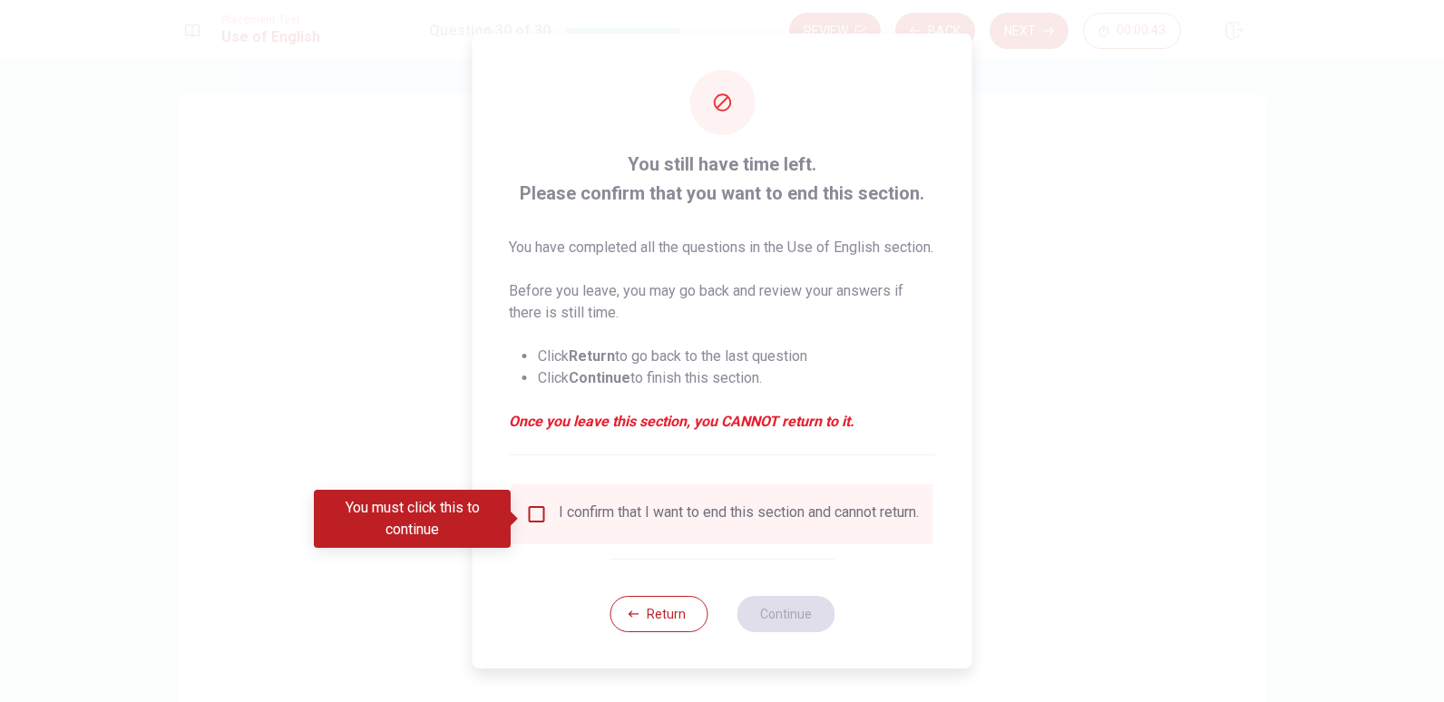
click at [532, 520] on input "You must click this to continue" at bounding box center [537, 514] width 22 height 22
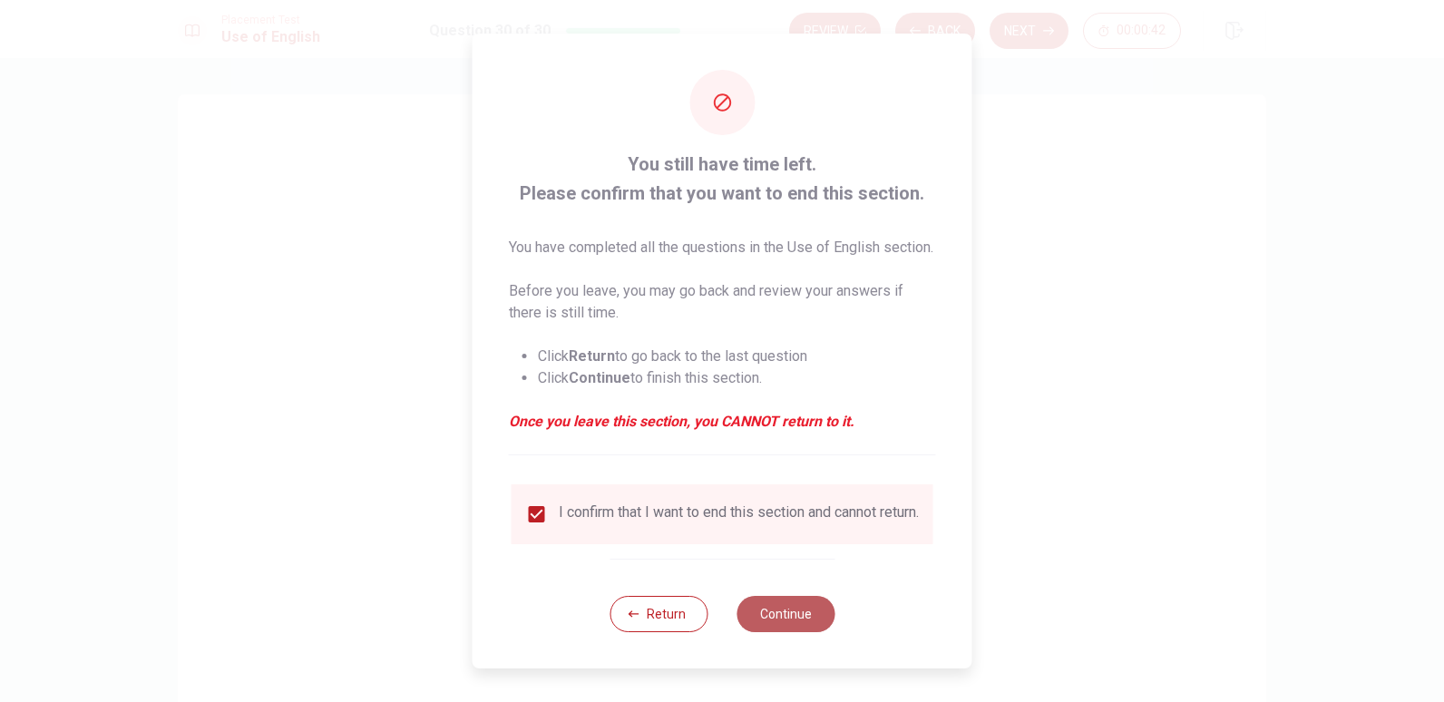
click at [802, 629] on button "Continue" at bounding box center [785, 614] width 98 height 36
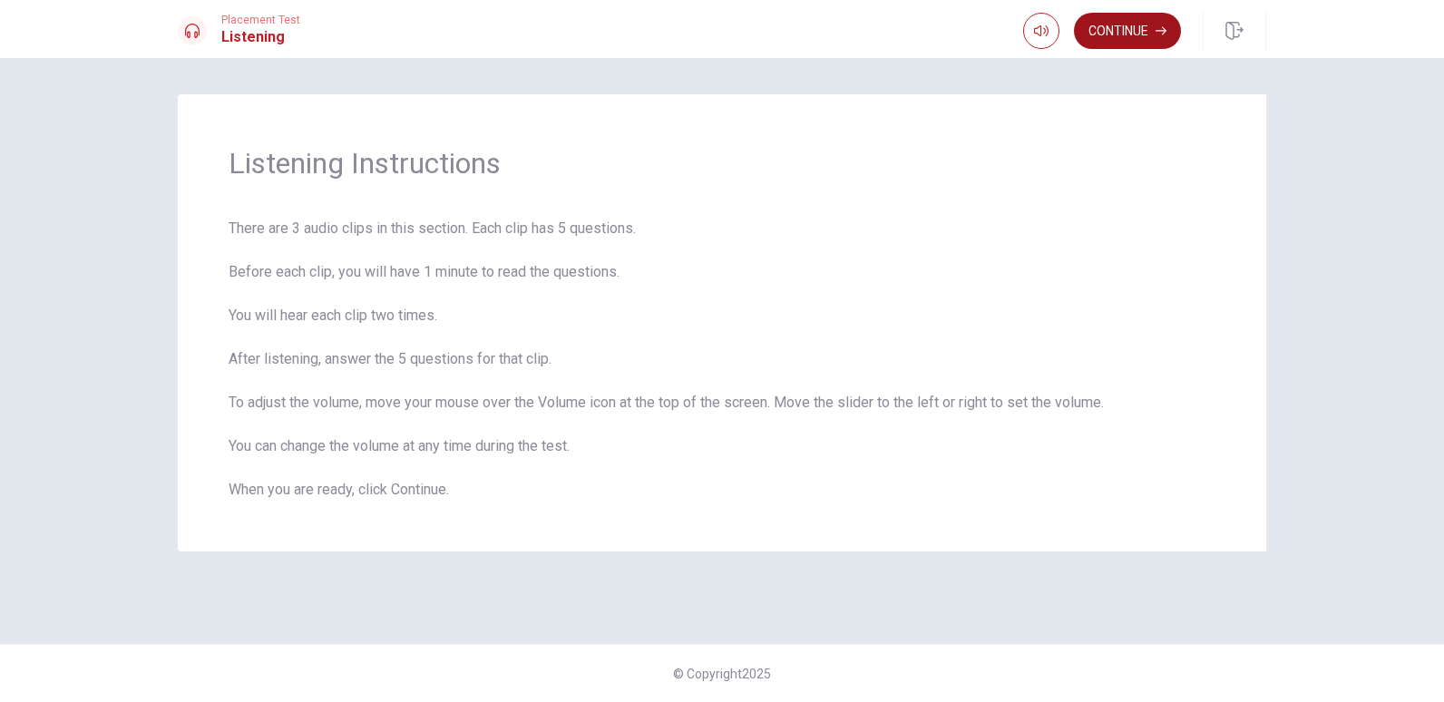
click at [1122, 31] on button "Continue" at bounding box center [1127, 31] width 107 height 36
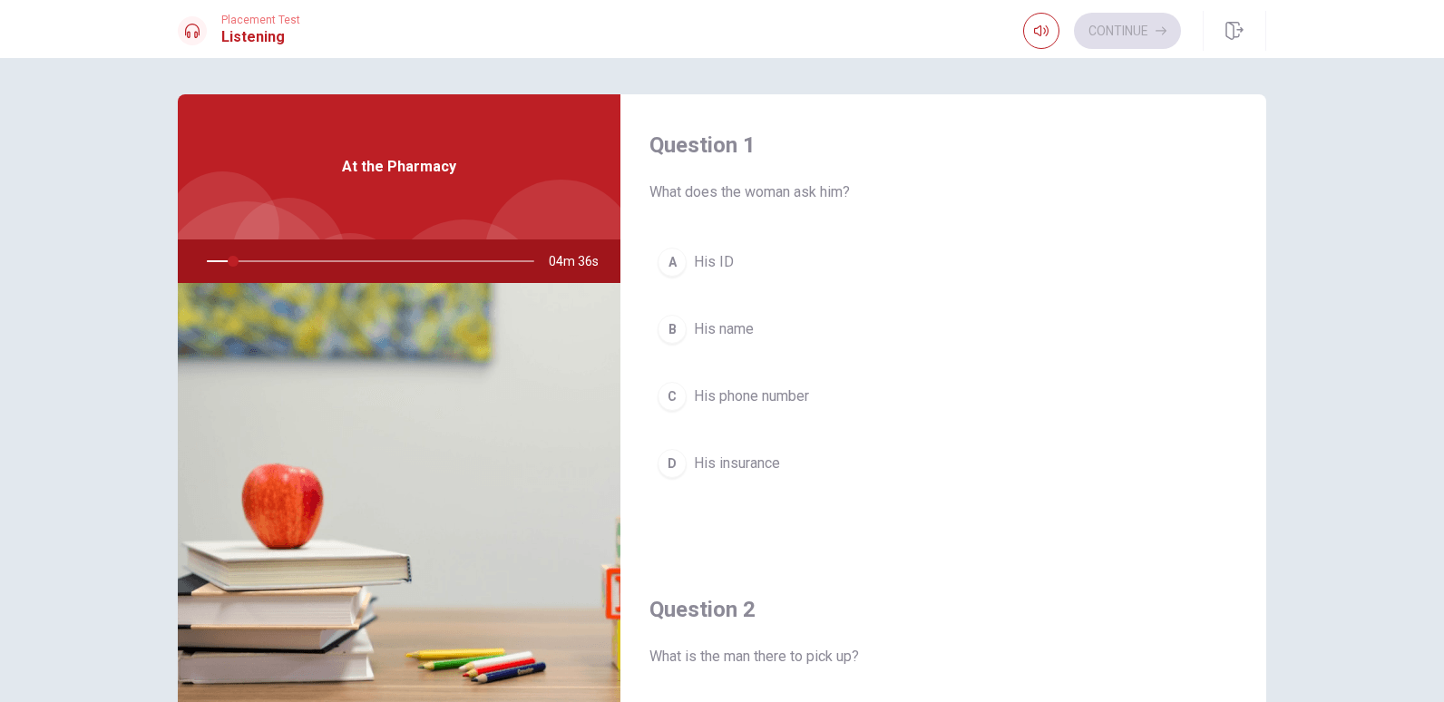
drag, startPoint x: 231, startPoint y: 261, endPoint x: 187, endPoint y: 259, distance: 44.5
click at [187, 259] on div at bounding box center [367, 261] width 364 height 44
drag, startPoint x: 230, startPoint y: 261, endPoint x: 190, endPoint y: 258, distance: 40.1
click at [190, 258] on div at bounding box center [367, 261] width 364 height 44
drag, startPoint x: 272, startPoint y: 260, endPoint x: 170, endPoint y: 253, distance: 102.7
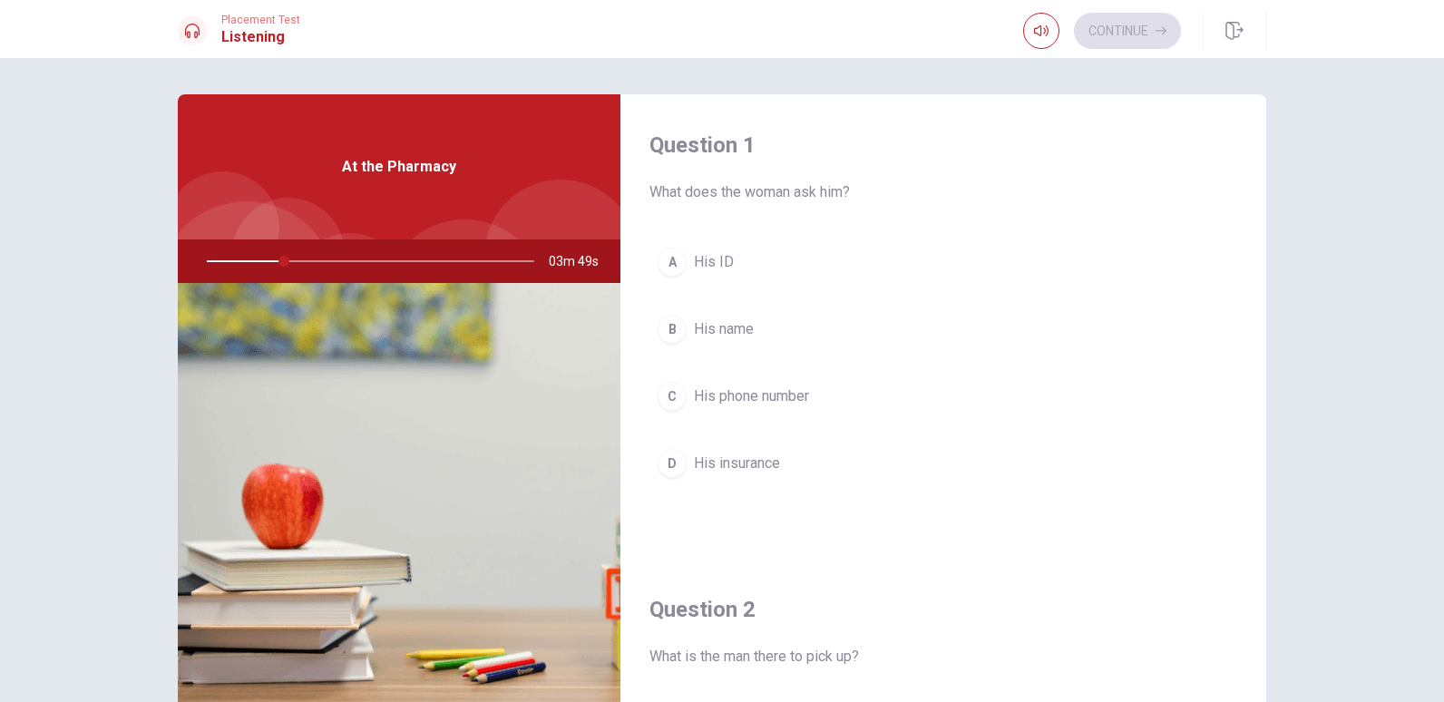
click at [170, 253] on div "Question 1 What does the woman ask him? A His ID B His name C His phone number …" at bounding box center [722, 409] width 1146 height 630
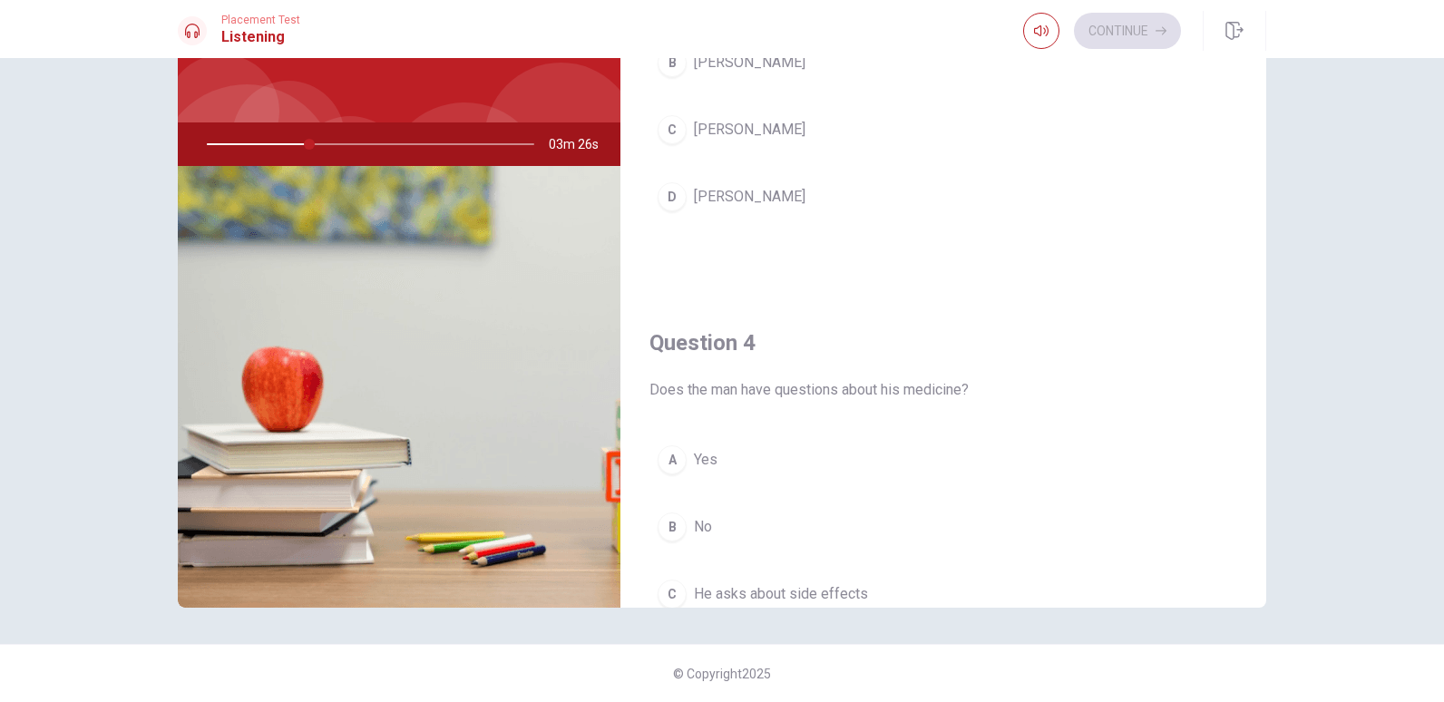
scroll to position [784, 0]
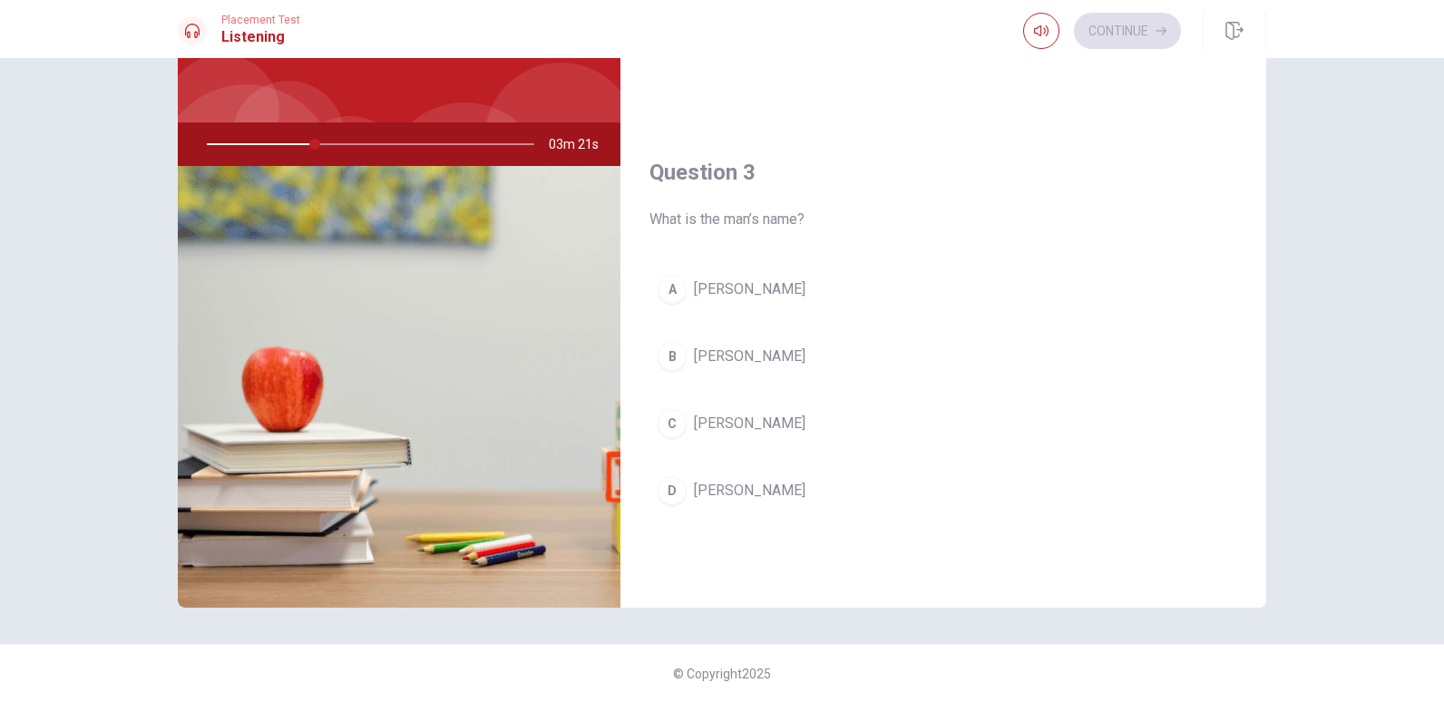
click at [713, 490] on span "[PERSON_NAME]" at bounding box center [750, 491] width 112 height 22
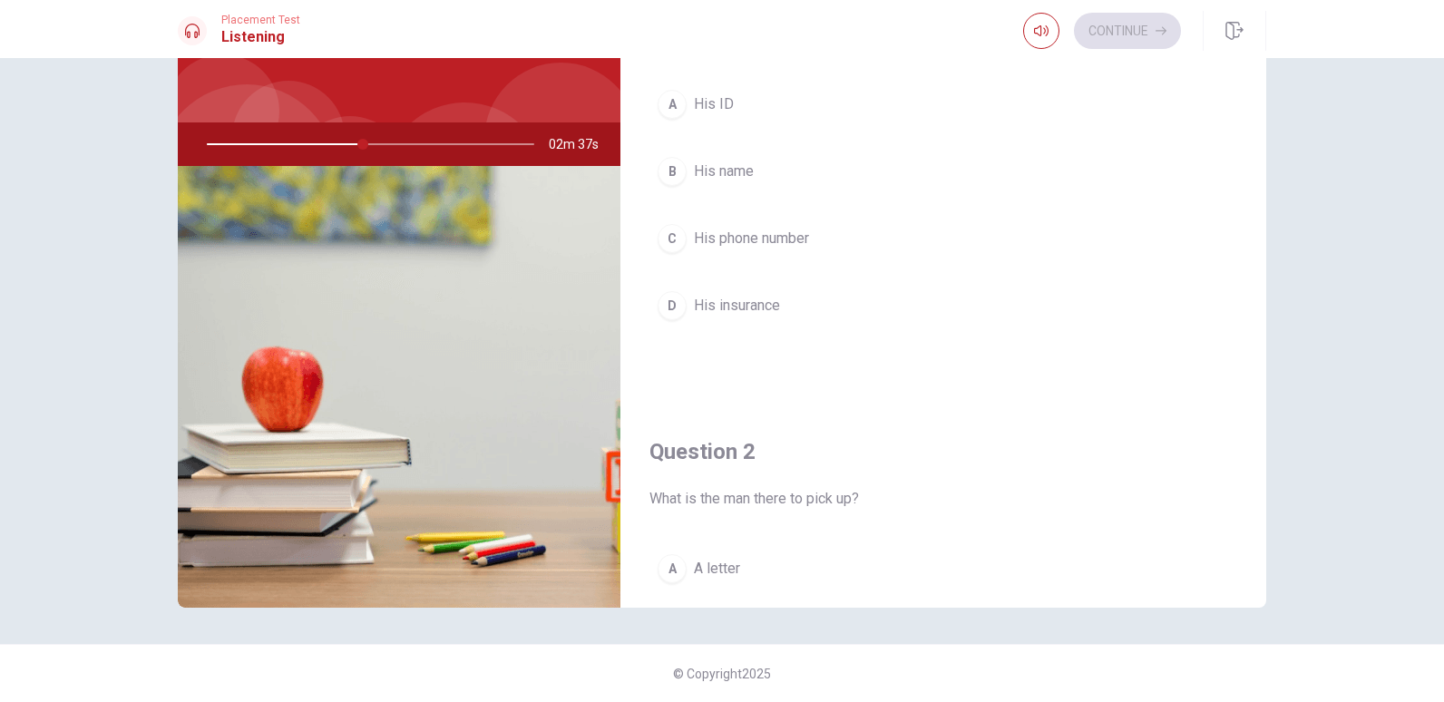
scroll to position [0, 0]
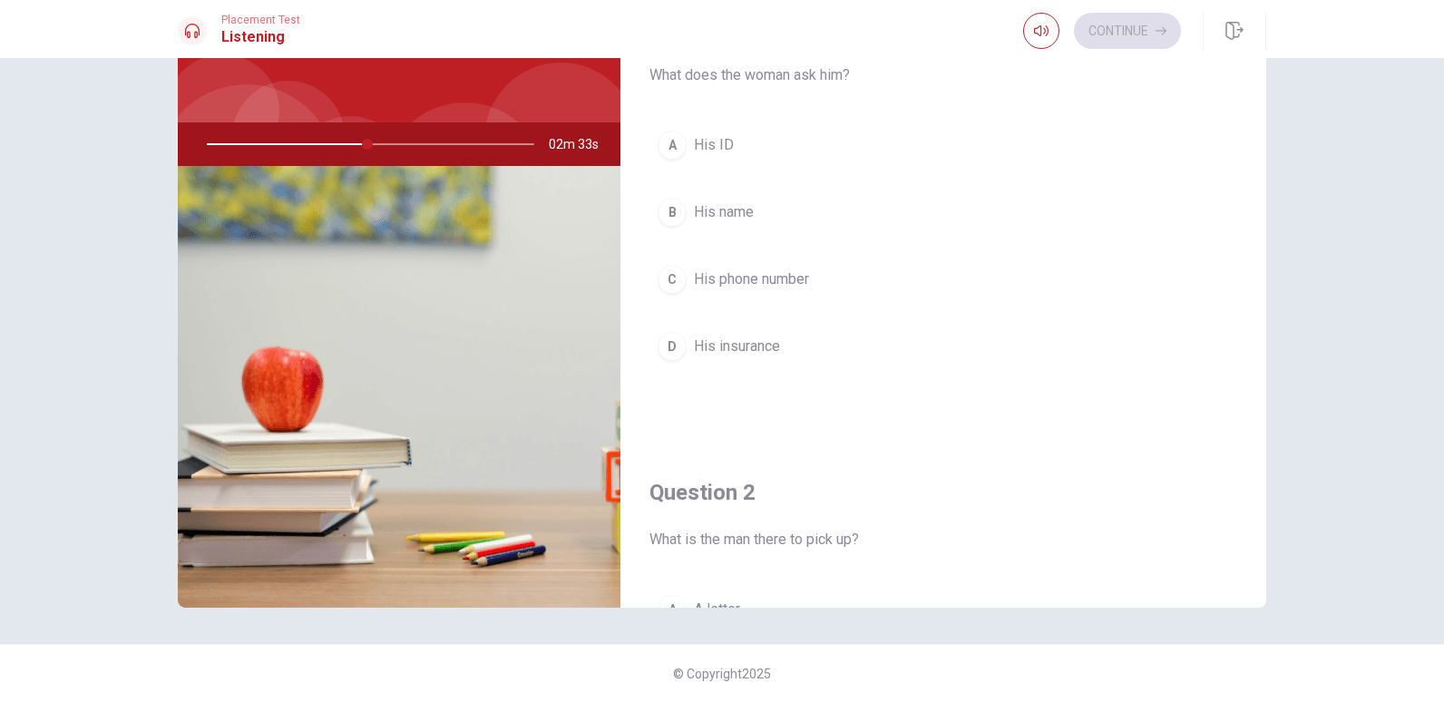
drag, startPoint x: 359, startPoint y: 147, endPoint x: 161, endPoint y: 144, distance: 197.7
click at [161, 144] on div "Question 1 What does the woman ask him? A His ID B His name C His phone number …" at bounding box center [722, 292] width 1146 height 630
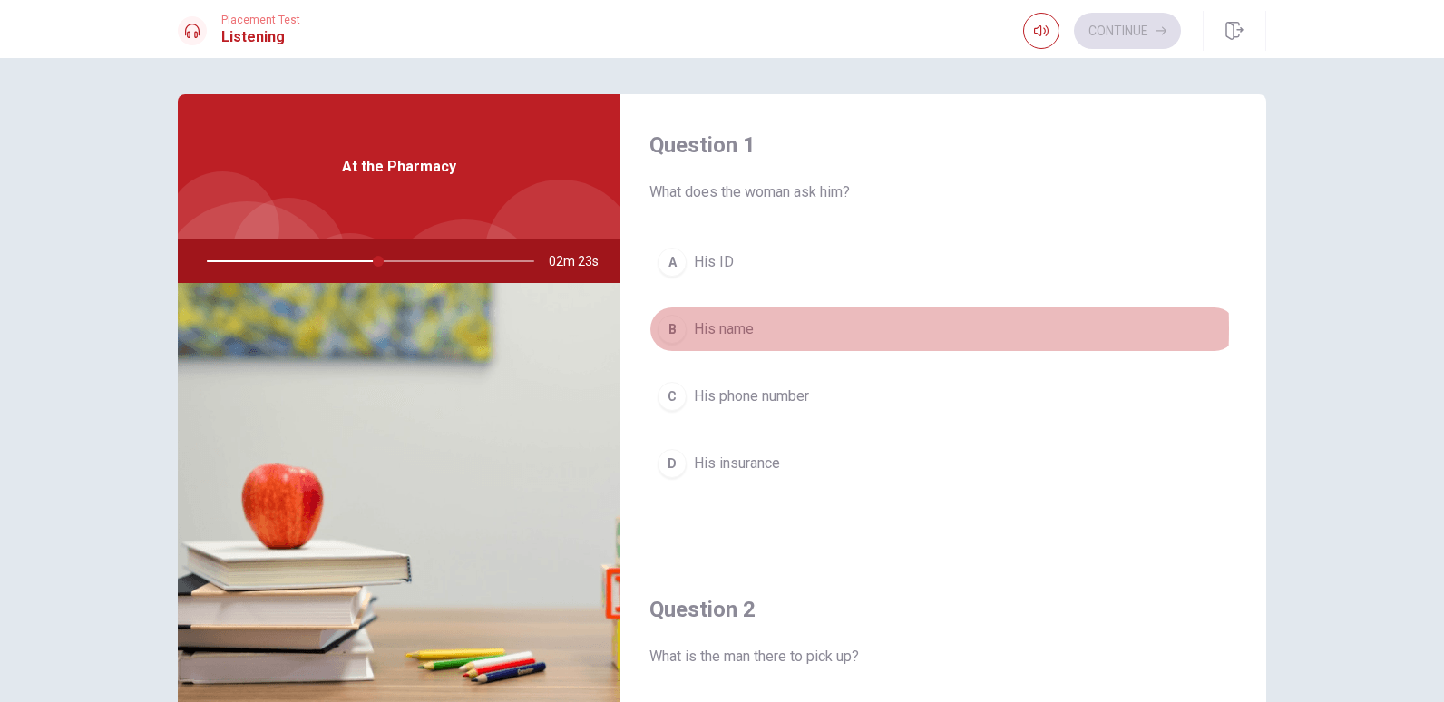
click at [761, 328] on button "B His name" at bounding box center [943, 328] width 588 height 45
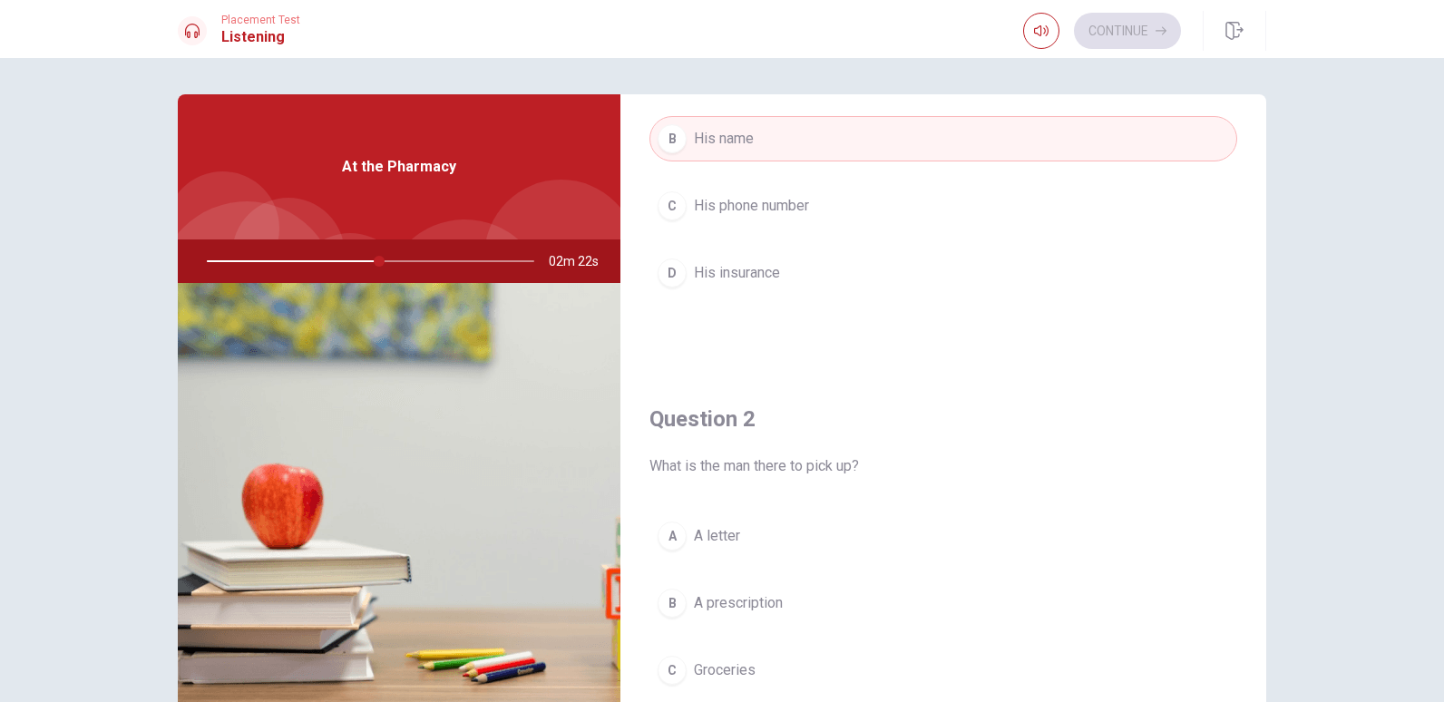
scroll to position [453, 0]
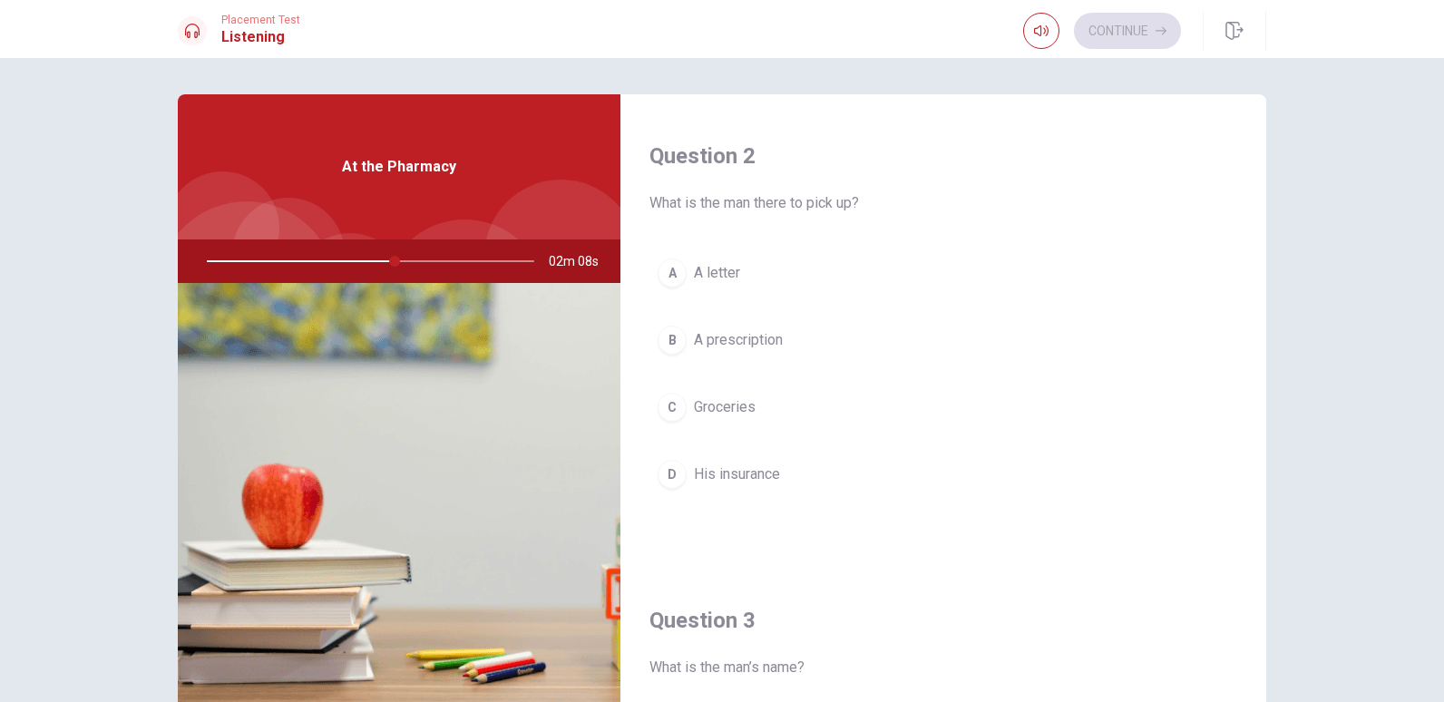
click at [775, 345] on span "A prescription" at bounding box center [738, 340] width 89 height 22
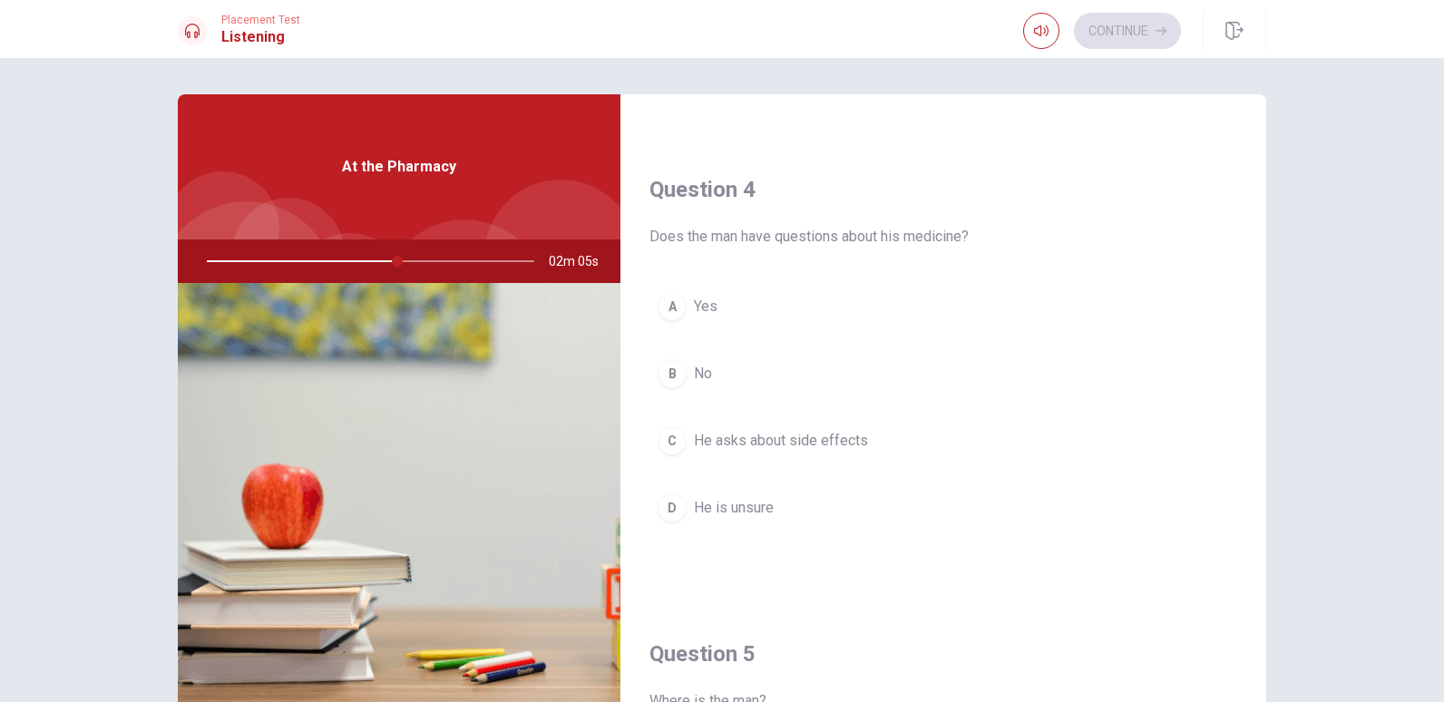
scroll to position [1360, 0]
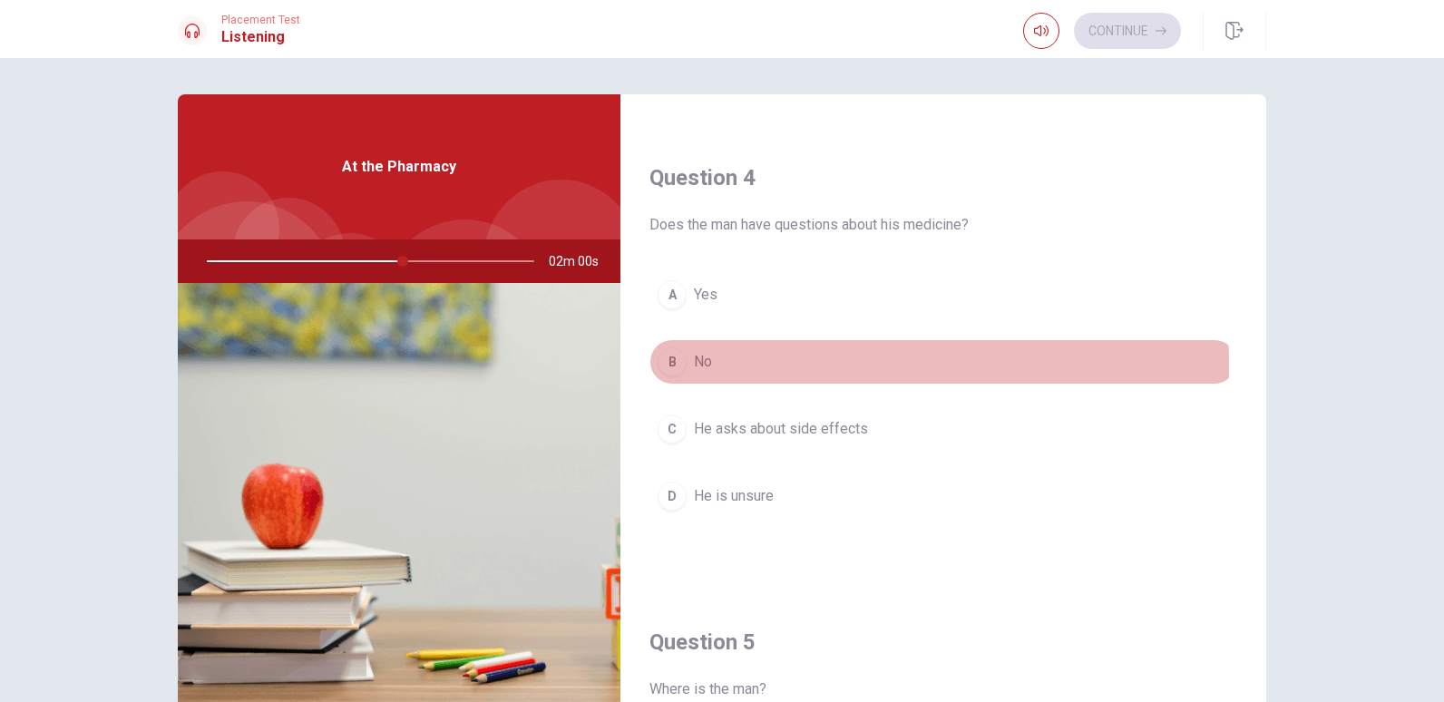
click at [710, 365] on button "B No" at bounding box center [943, 361] width 588 height 45
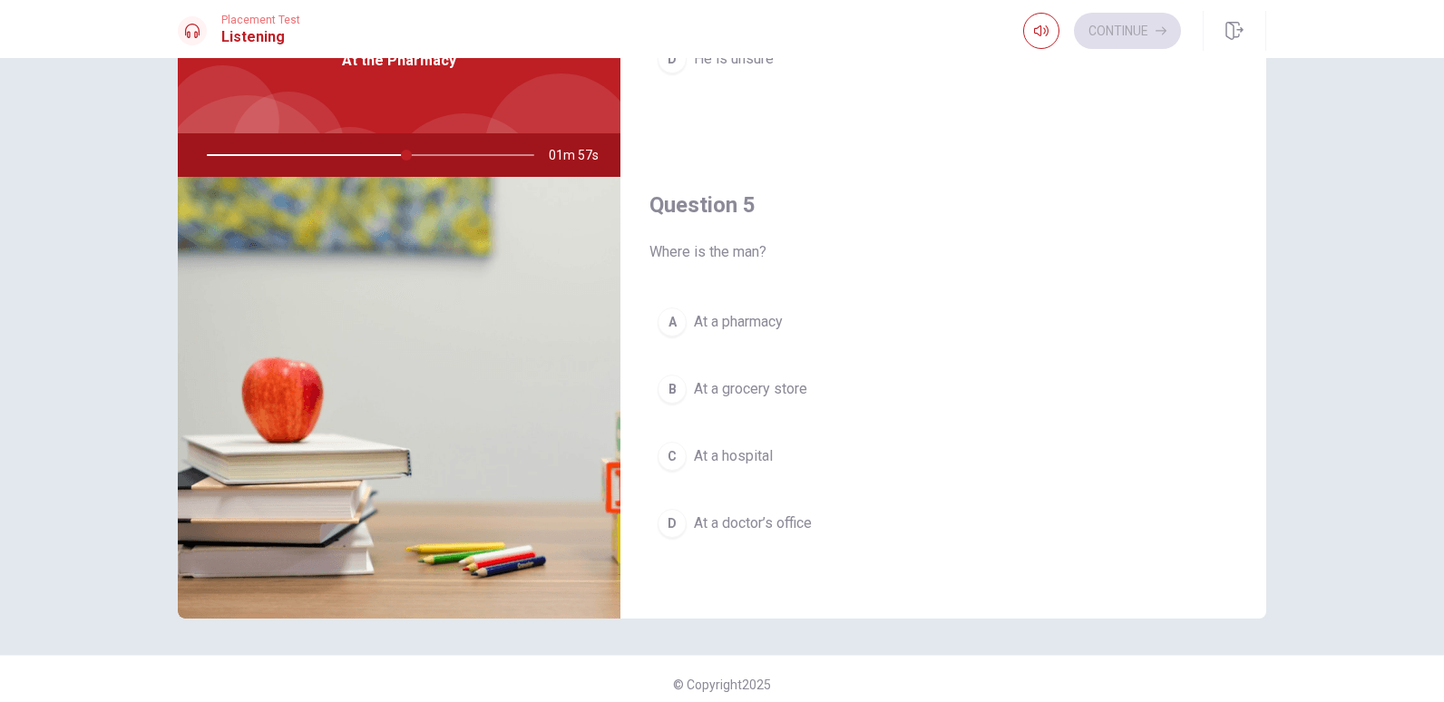
scroll to position [117, 0]
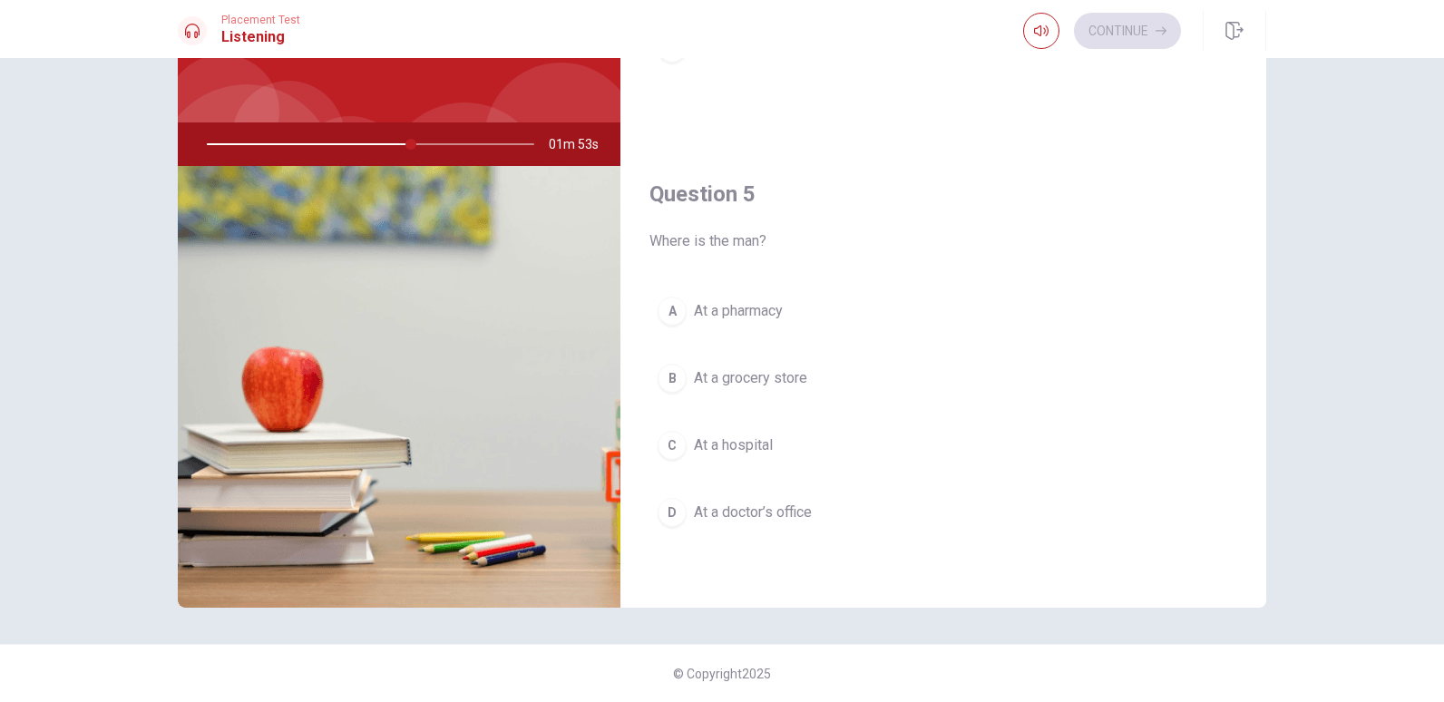
click at [763, 305] on span "At a pharmacy" at bounding box center [738, 311] width 89 height 22
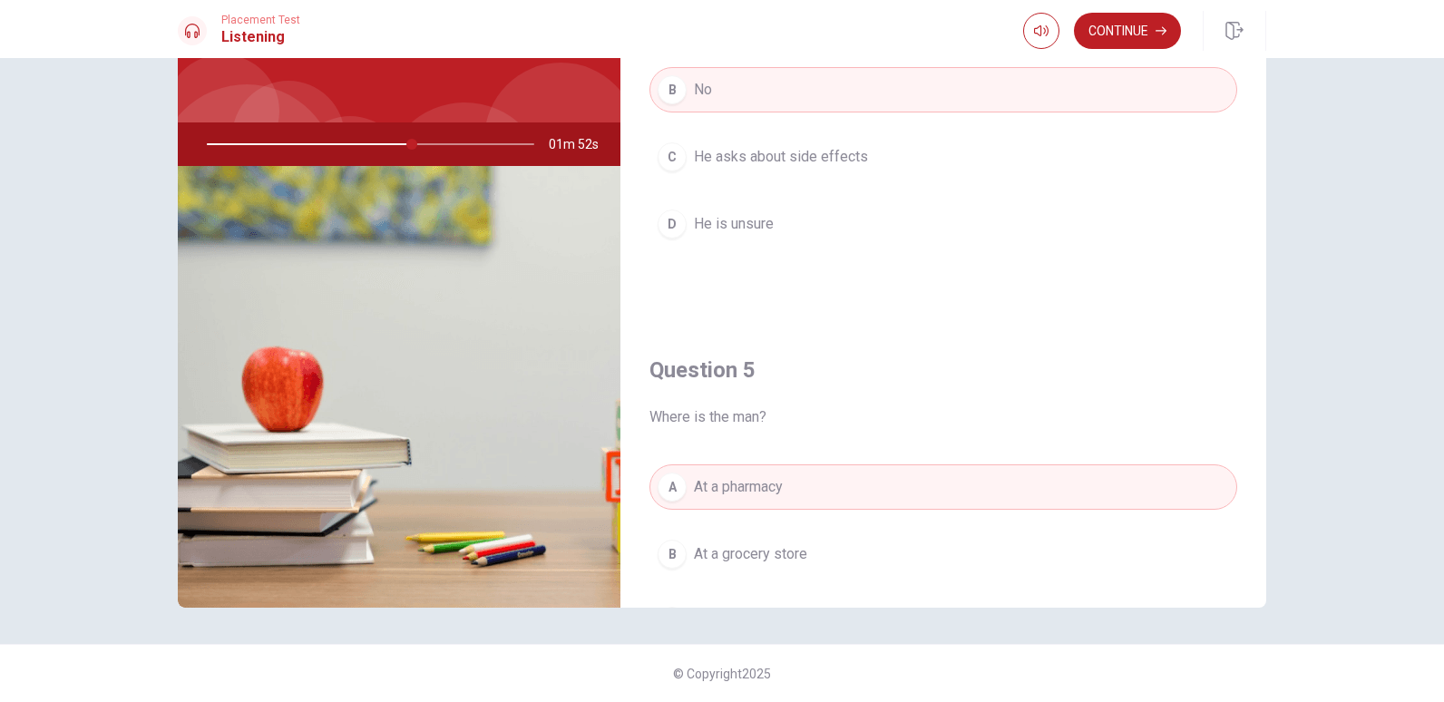
scroll to position [1510, 0]
click at [1149, 28] on button "Continue" at bounding box center [1127, 31] width 107 height 36
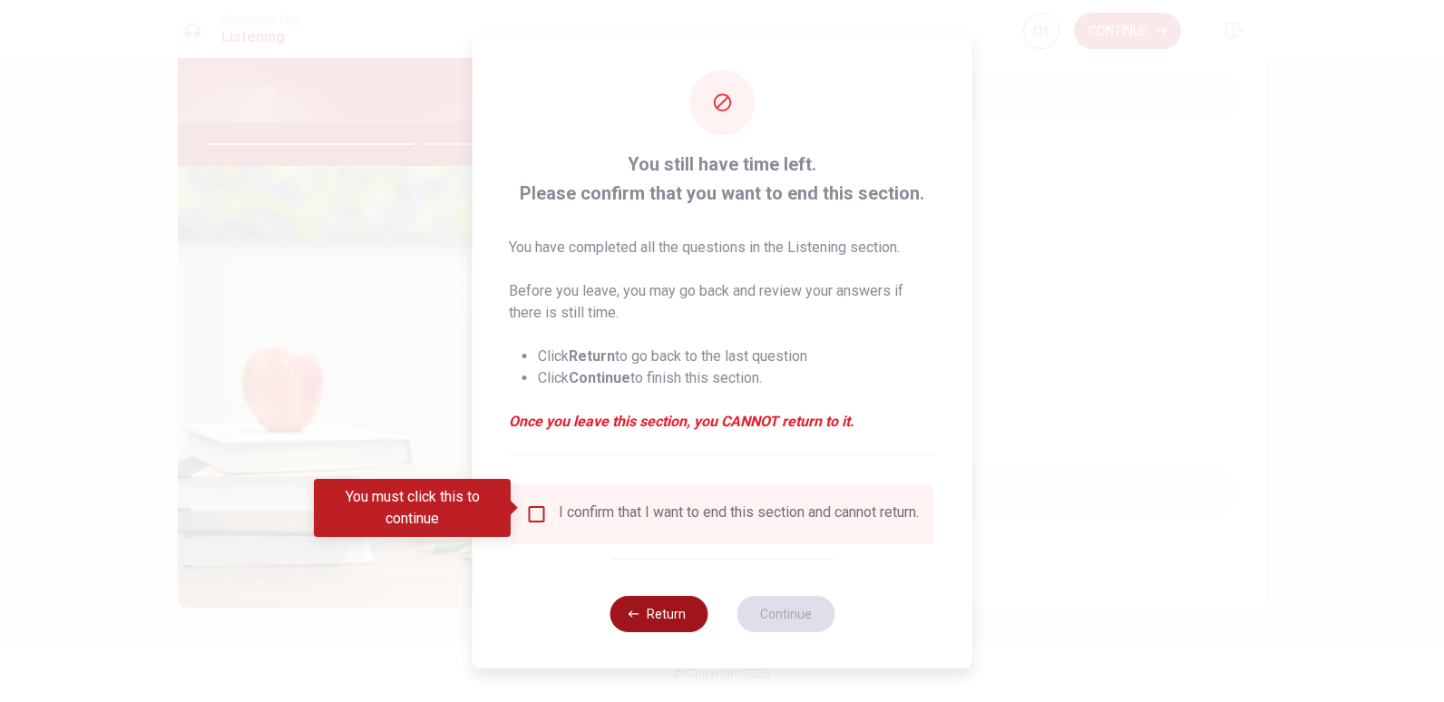
click at [660, 604] on button "Return" at bounding box center [658, 614] width 98 height 36
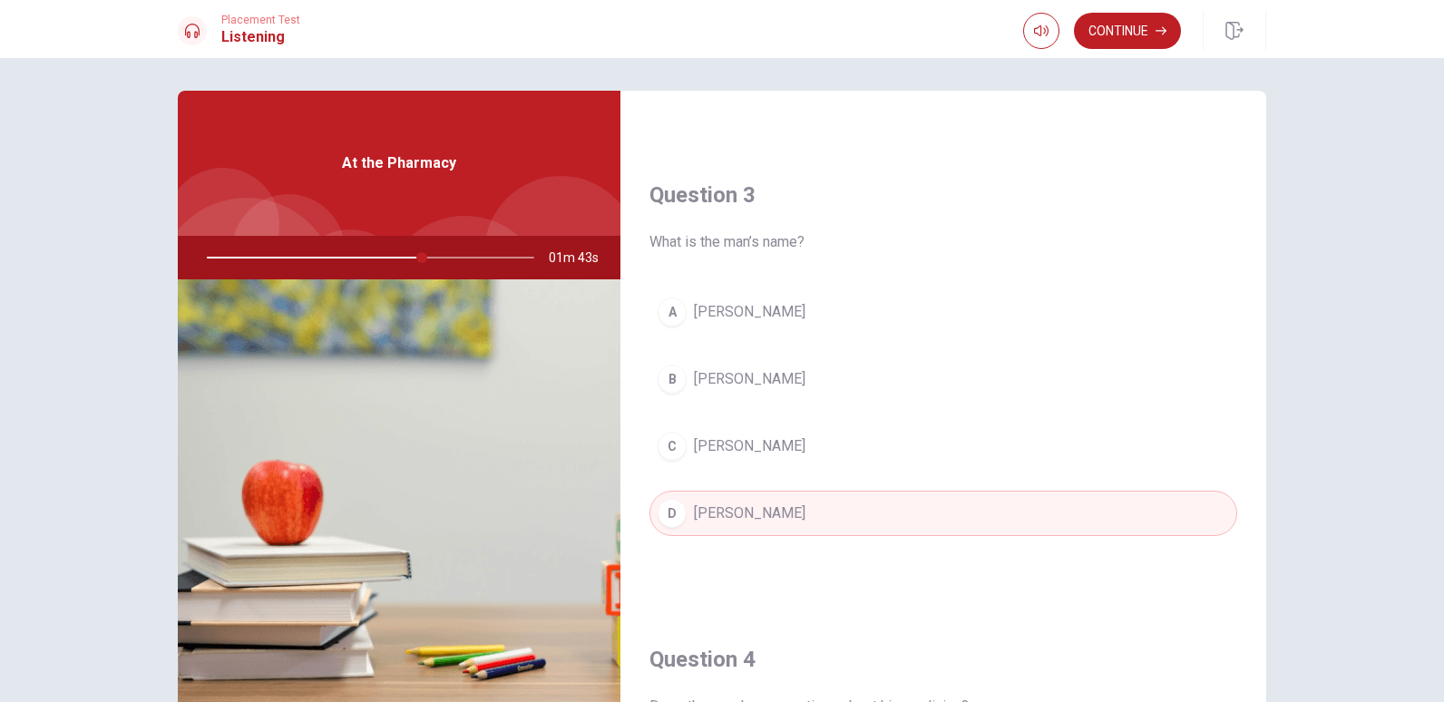
scroll to position [0, 0]
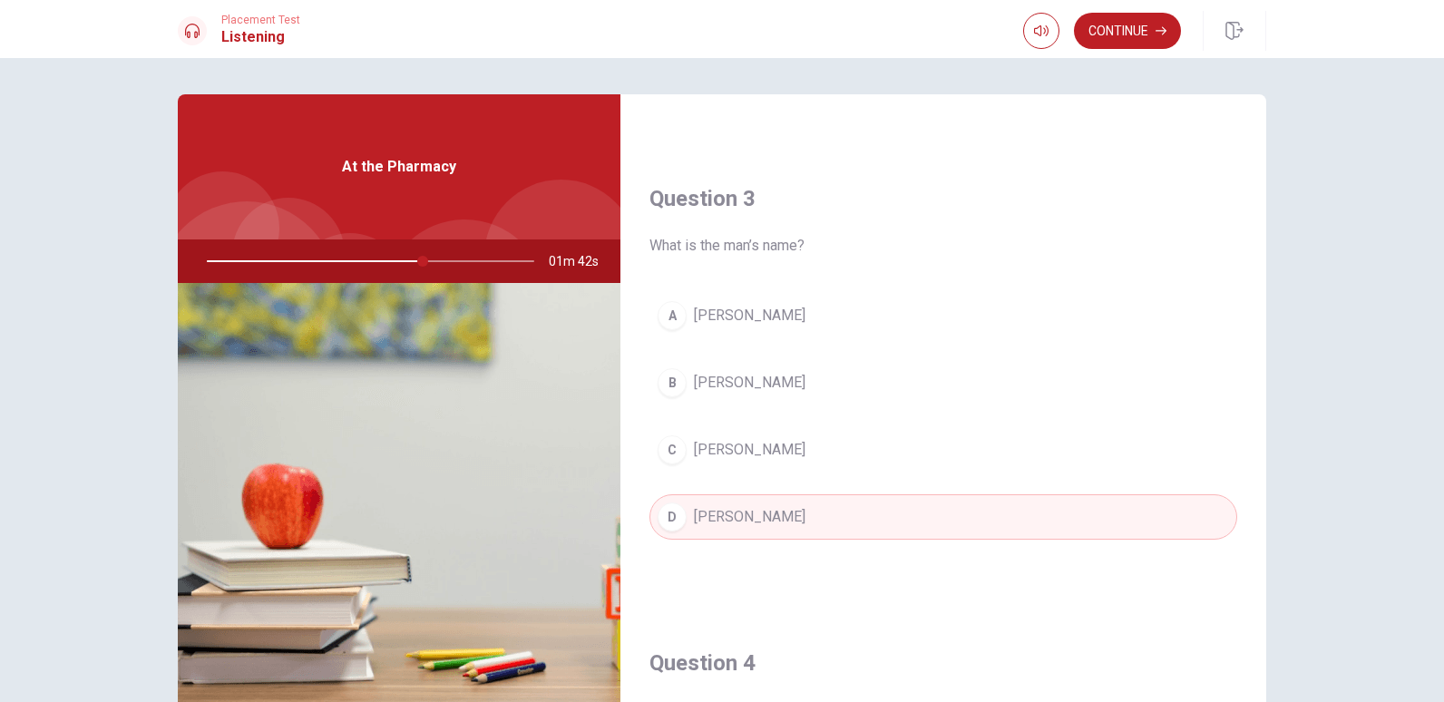
drag, startPoint x: 420, startPoint y: 261, endPoint x: 196, endPoint y: 260, distance: 224.0
click at [197, 260] on div at bounding box center [367, 261] width 364 height 44
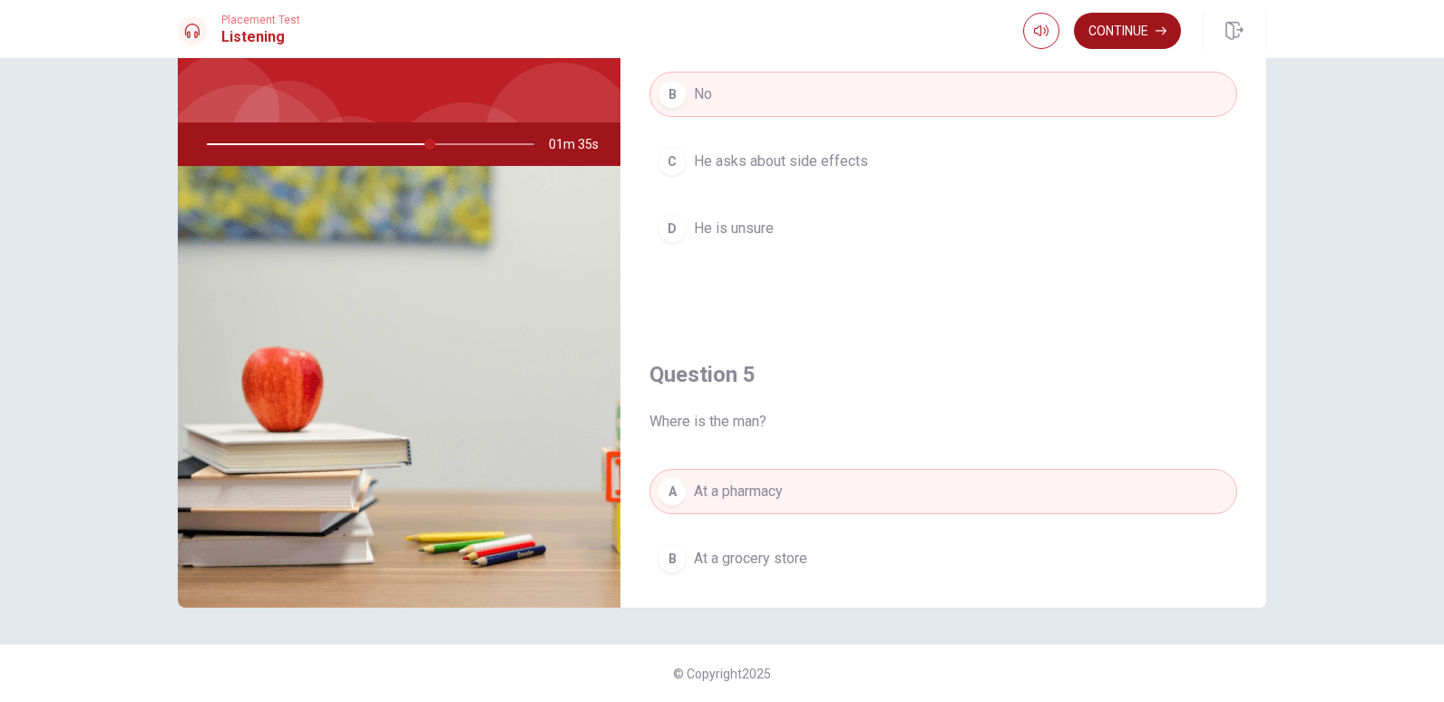
scroll to position [1510, 0]
click at [1139, 36] on button "Continue" at bounding box center [1127, 31] width 107 height 36
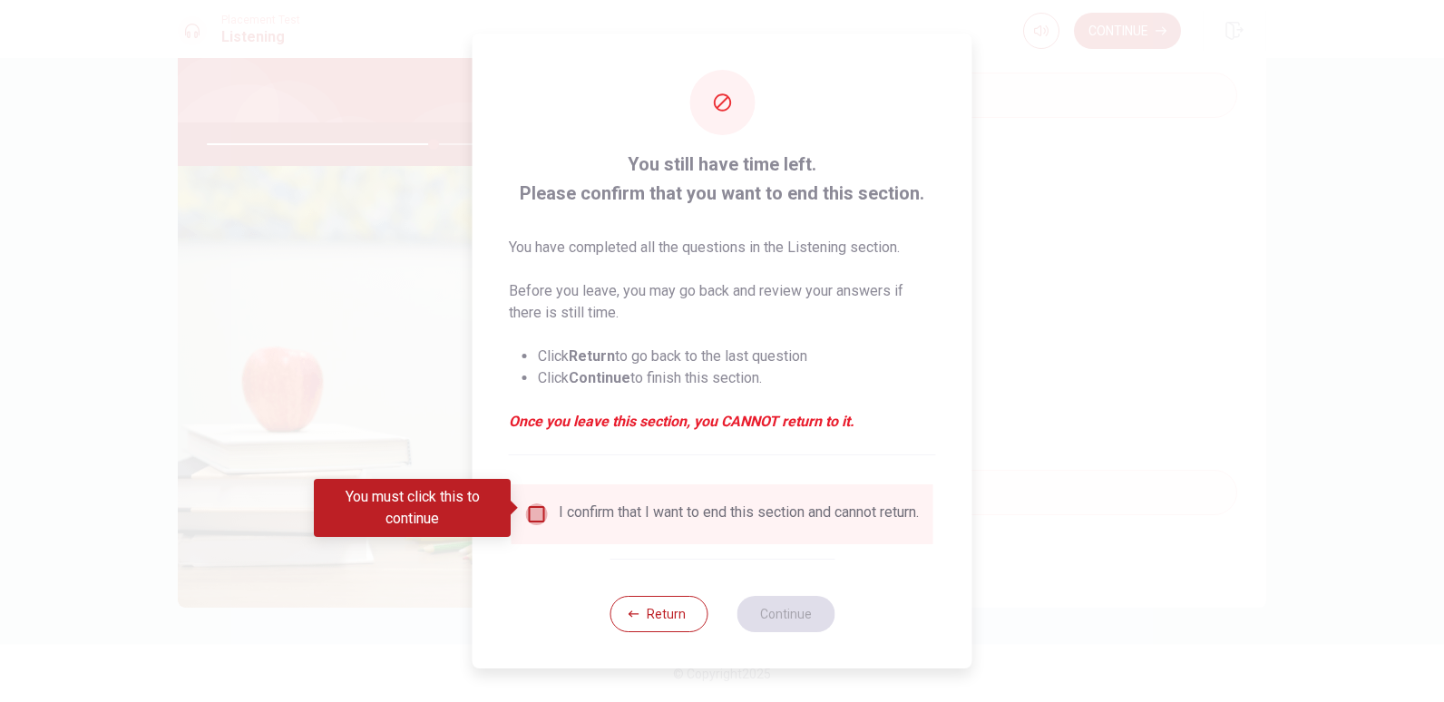
click at [536, 509] on input "You must click this to continue" at bounding box center [537, 514] width 22 height 22
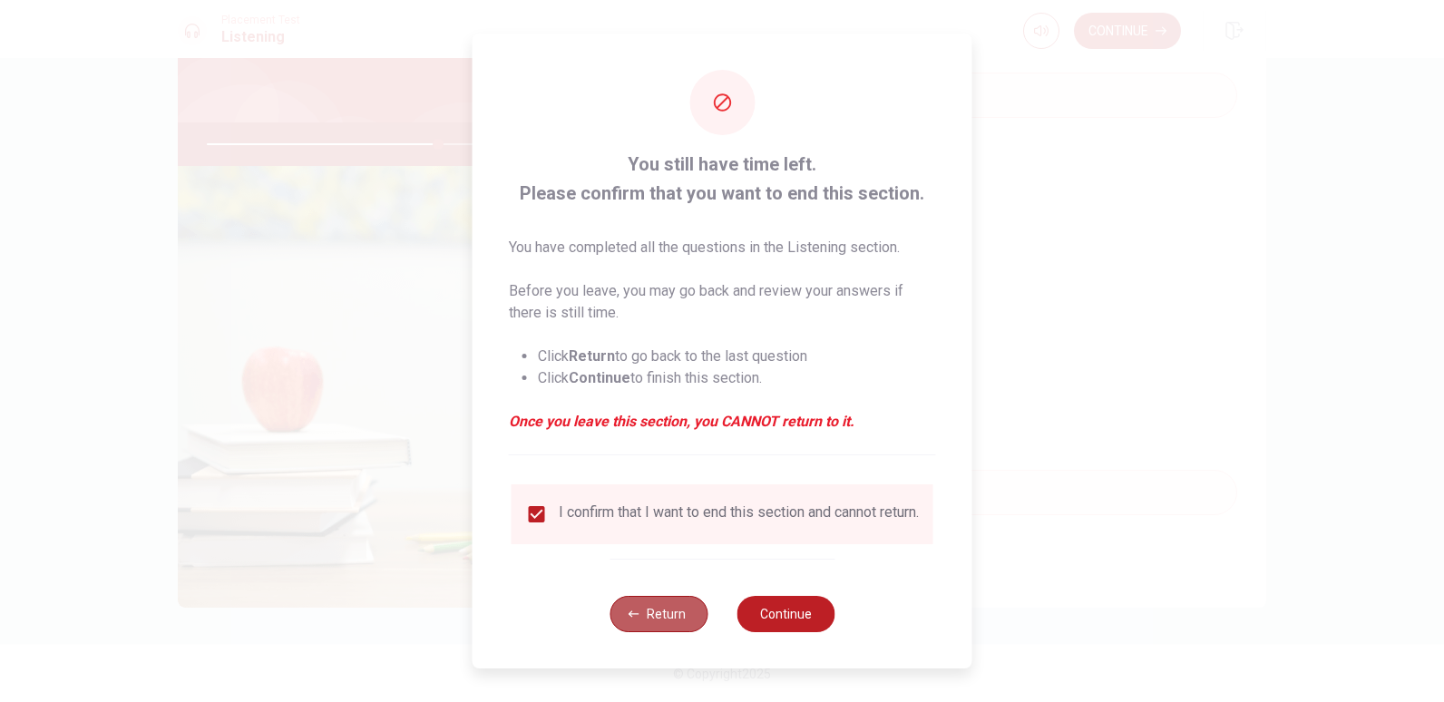
click at [672, 608] on button "Return" at bounding box center [658, 614] width 98 height 36
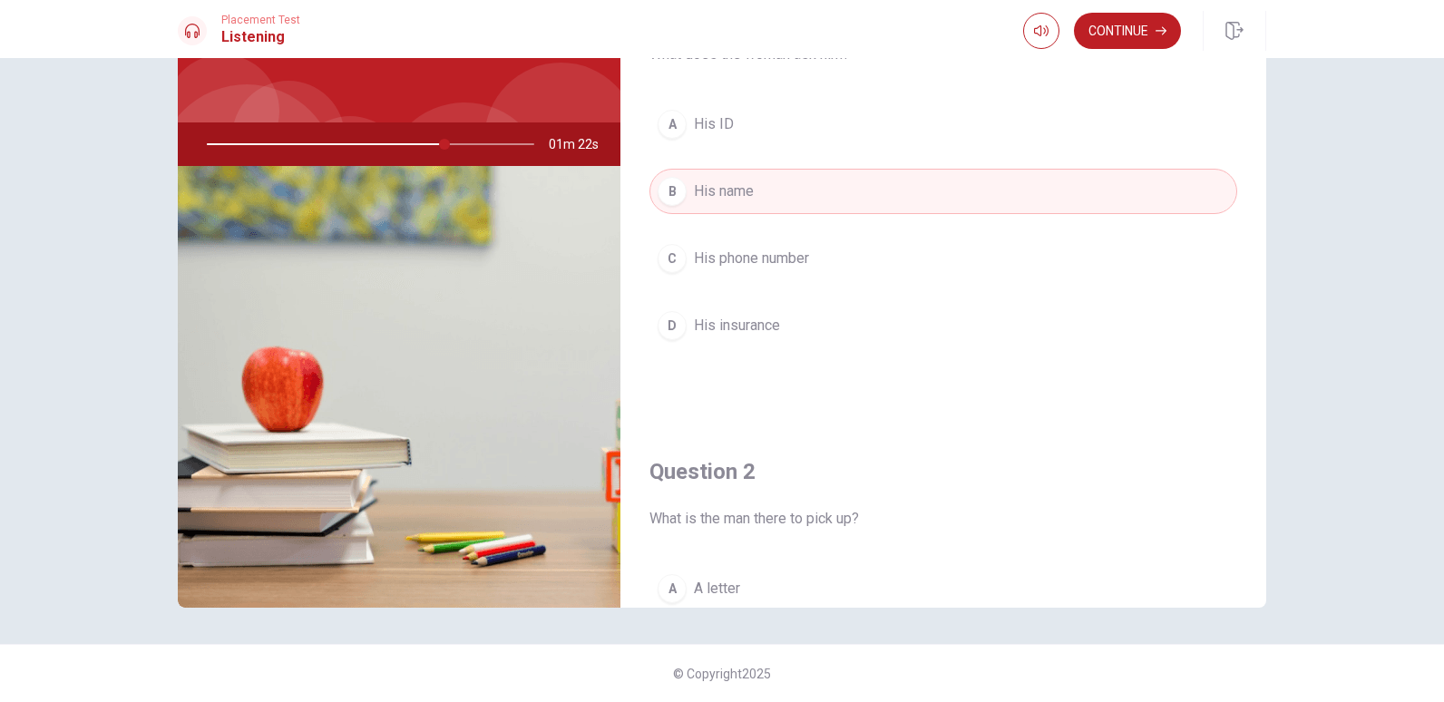
scroll to position [0, 0]
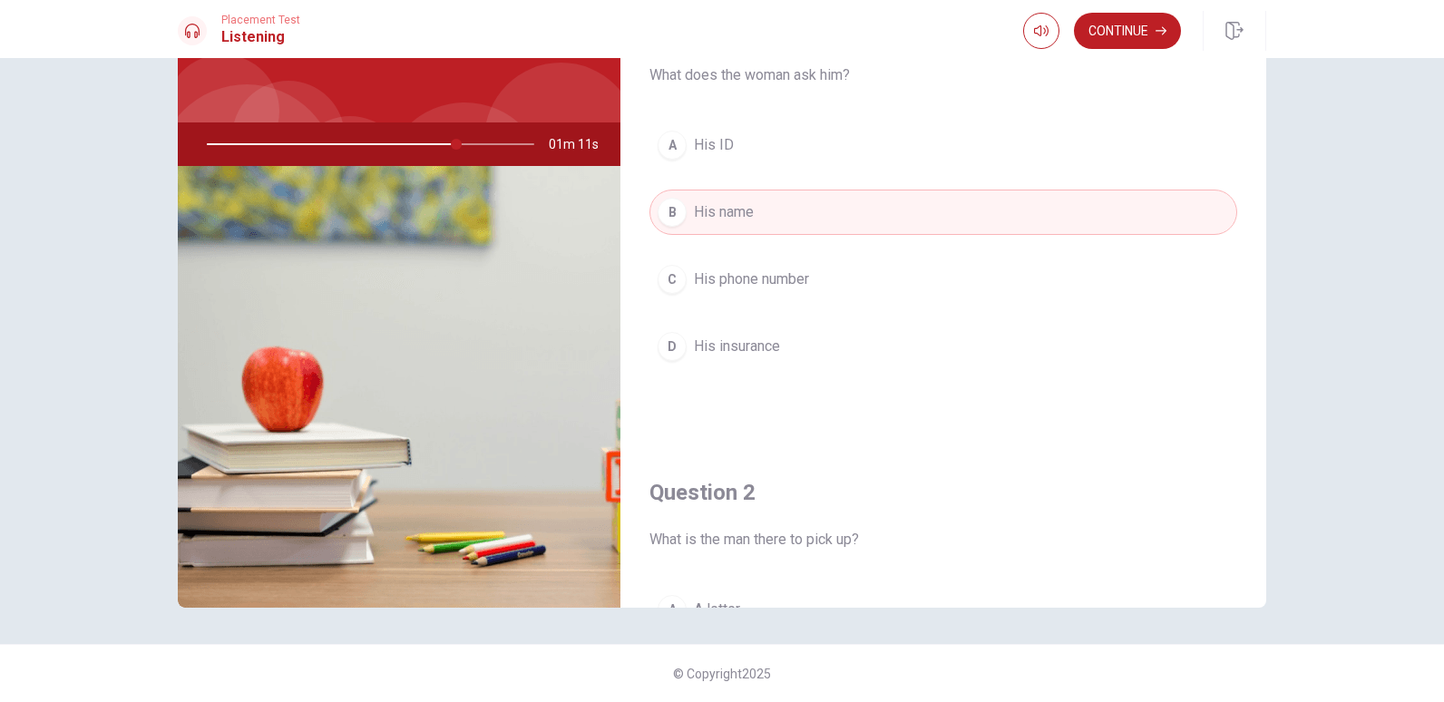
drag, startPoint x: 453, startPoint y: 143, endPoint x: 491, endPoint y: 228, distance: 92.2
click at [199, 132] on div at bounding box center [367, 144] width 364 height 44
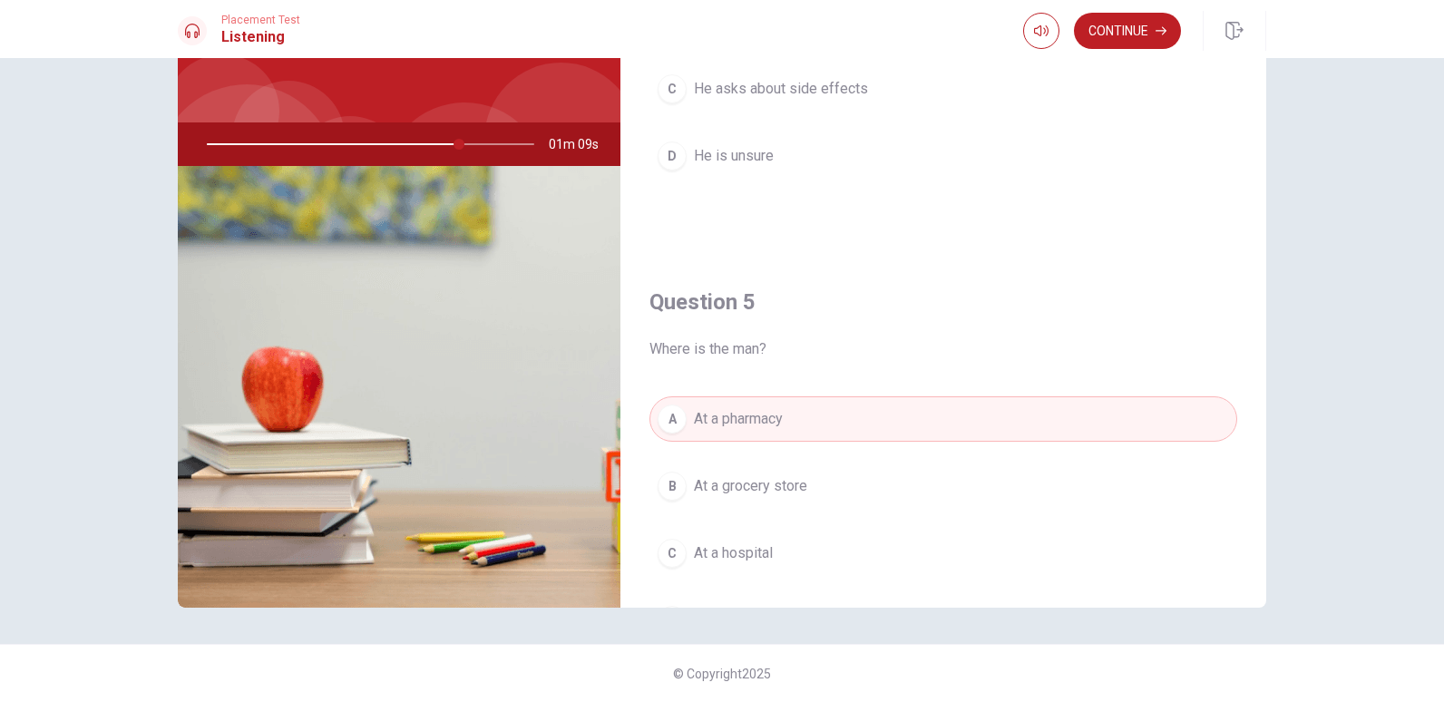
scroll to position [1691, 0]
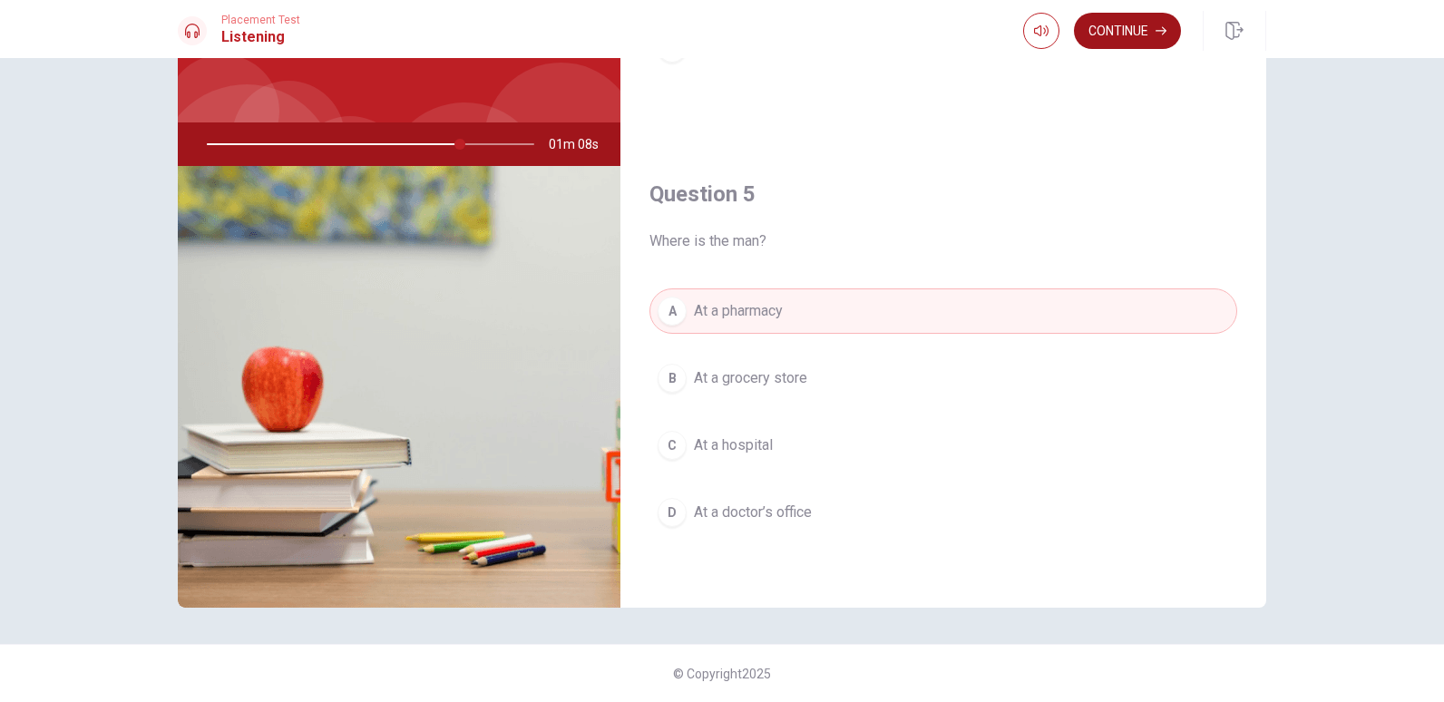
click at [1148, 24] on button "Continue" at bounding box center [1127, 31] width 107 height 36
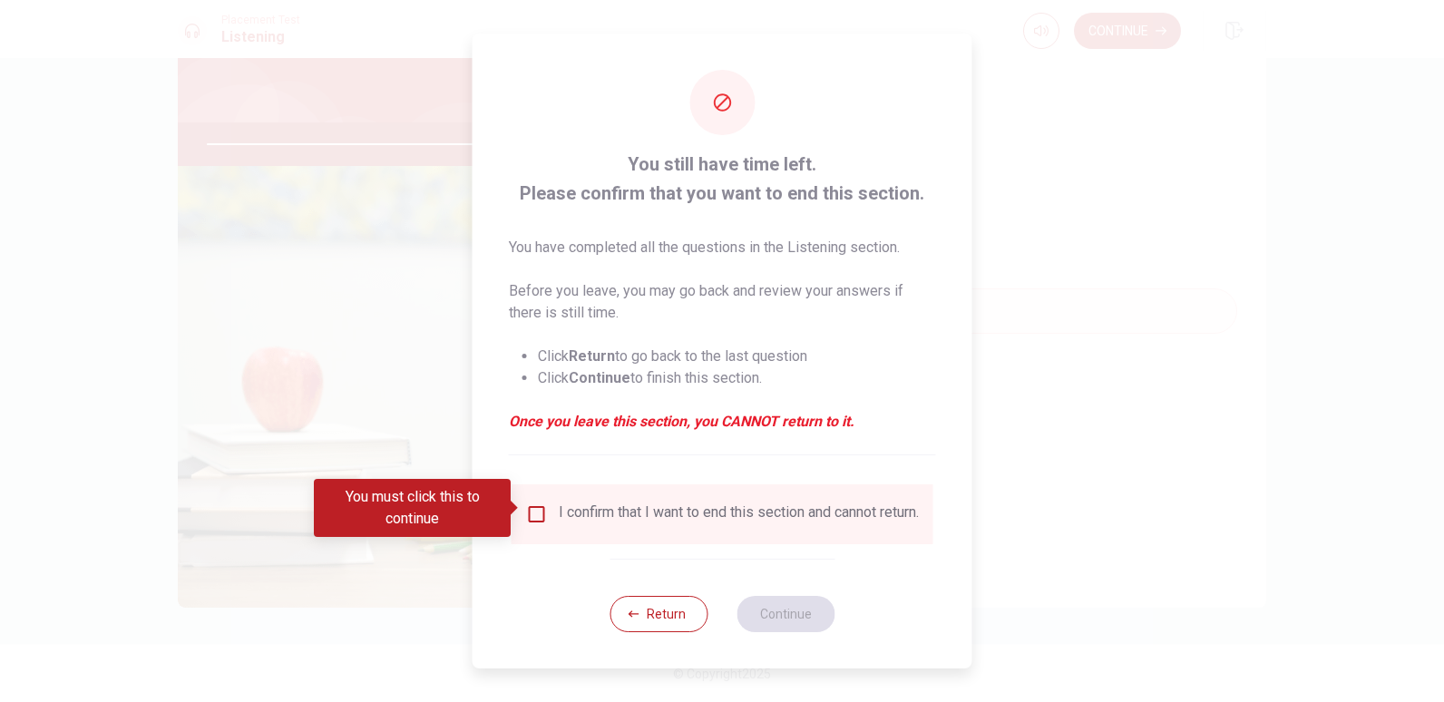
click at [537, 512] on input "You must click this to continue" at bounding box center [537, 514] width 22 height 22
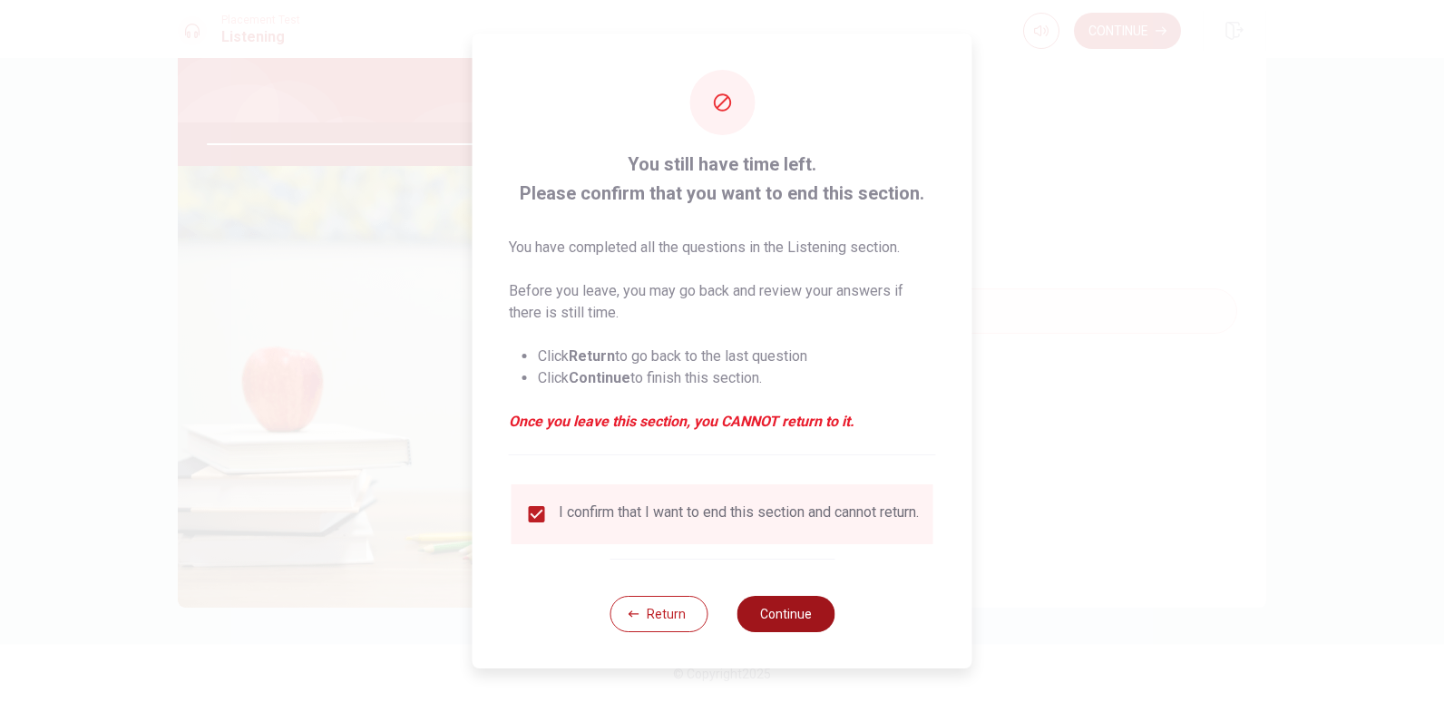
click at [795, 617] on button "Continue" at bounding box center [785, 614] width 98 height 36
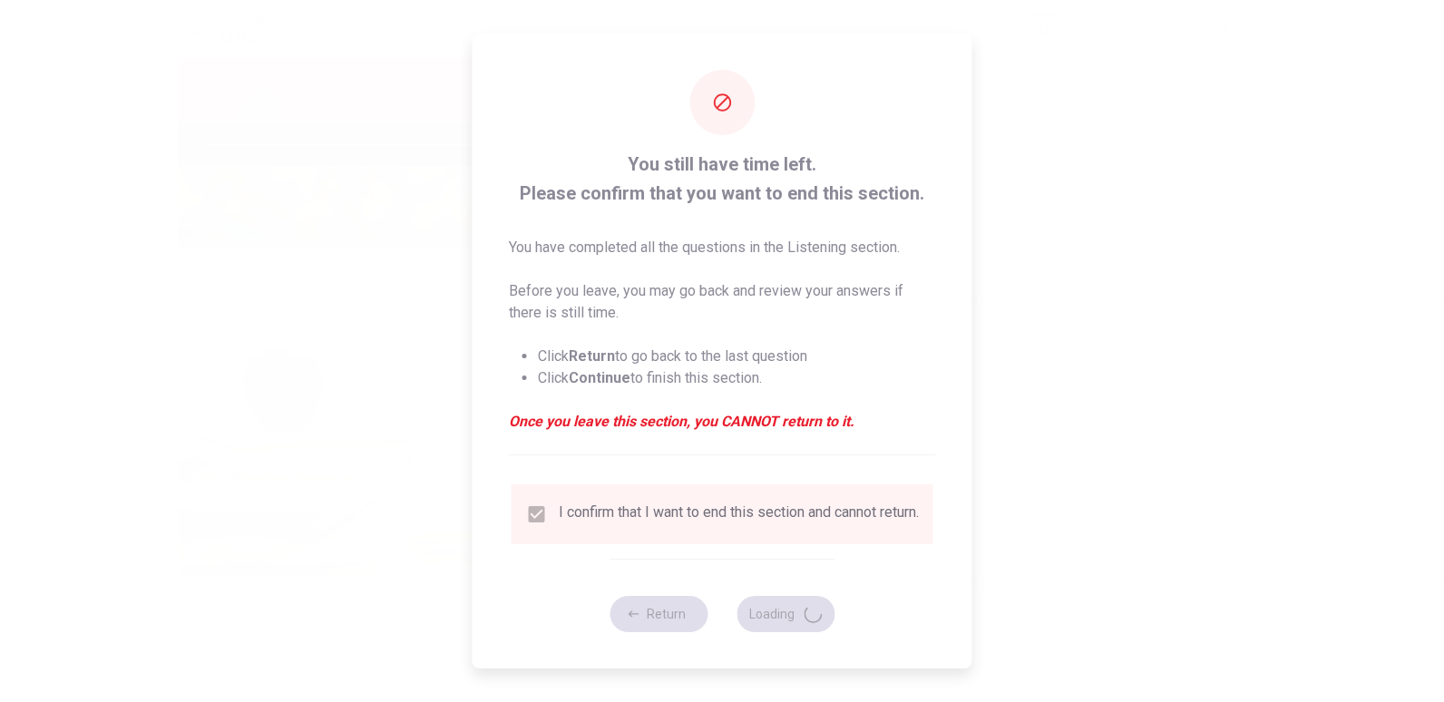
type input "91"
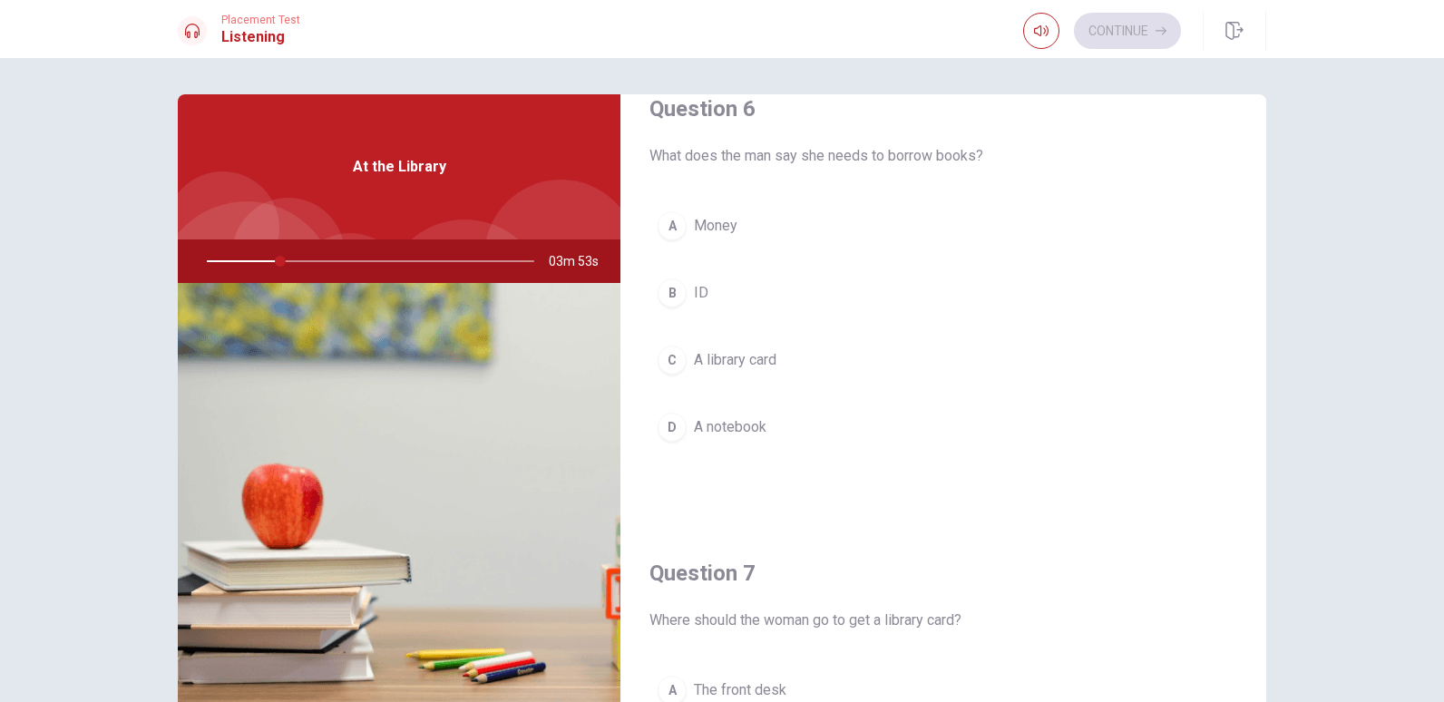
scroll to position [0, 0]
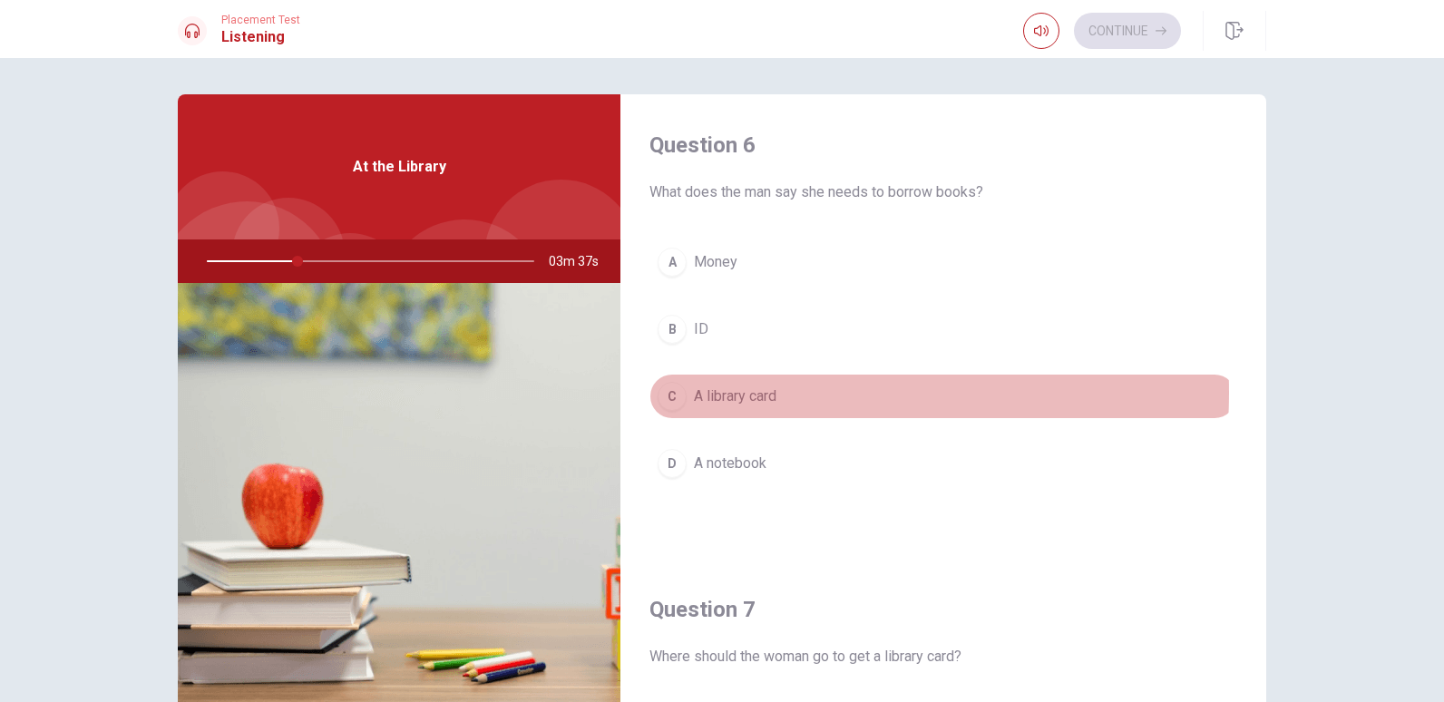
click at [745, 393] on span "A library card" at bounding box center [735, 396] width 83 height 22
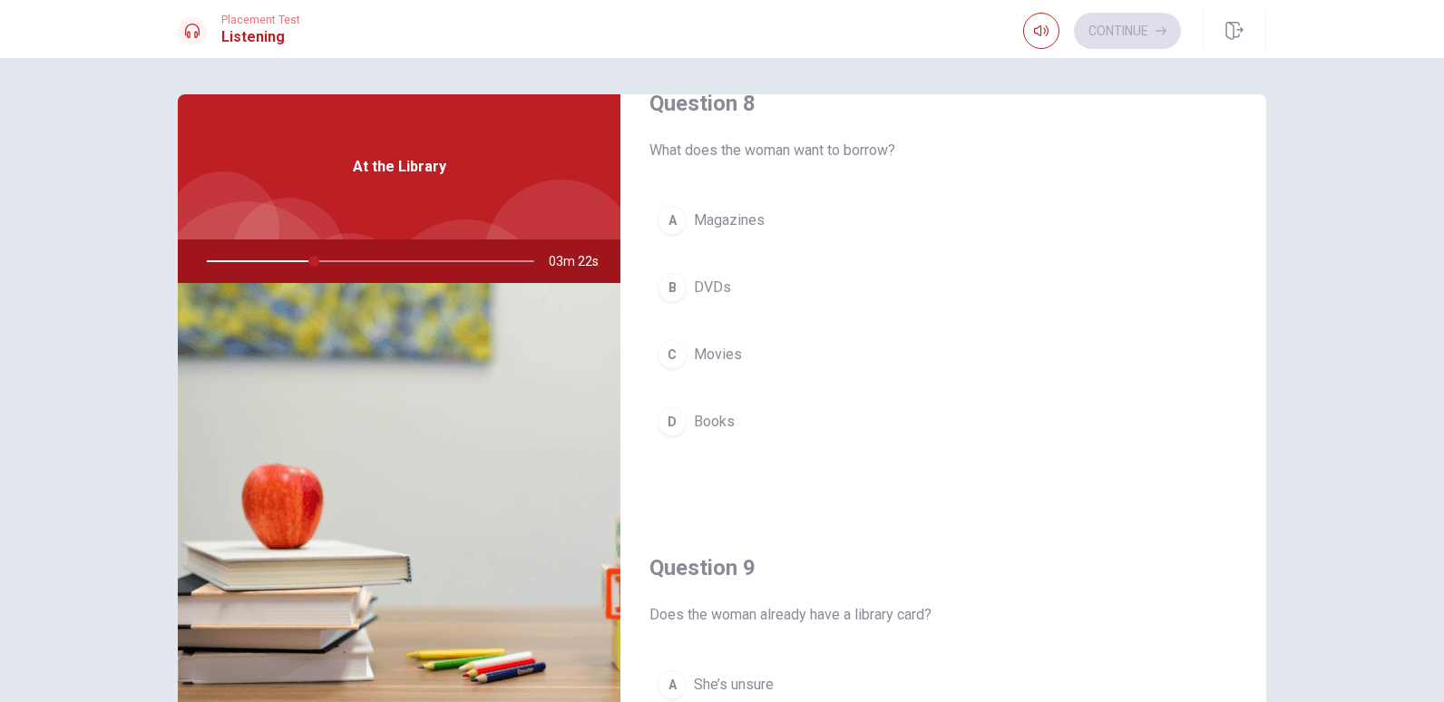
scroll to position [966, 0]
click at [733, 413] on button "D Books" at bounding box center [943, 426] width 588 height 45
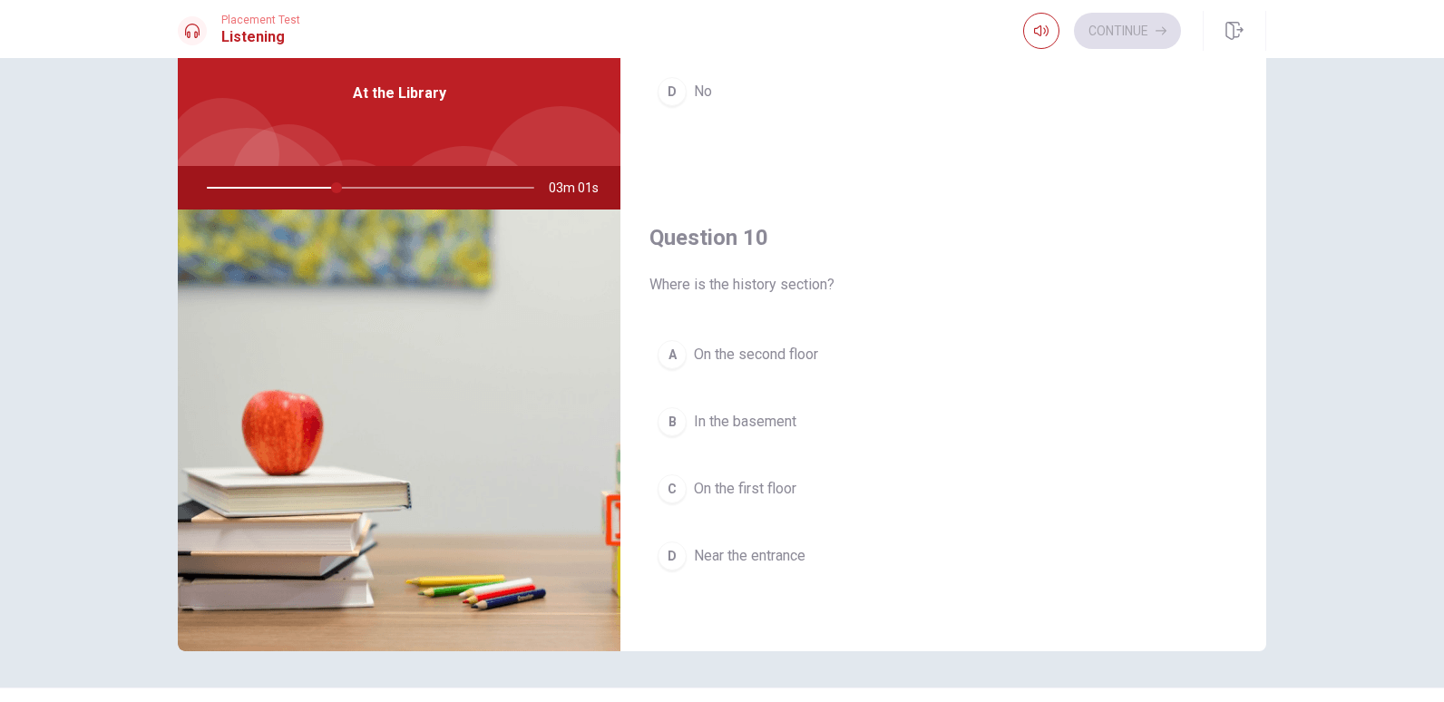
scroll to position [91, 0]
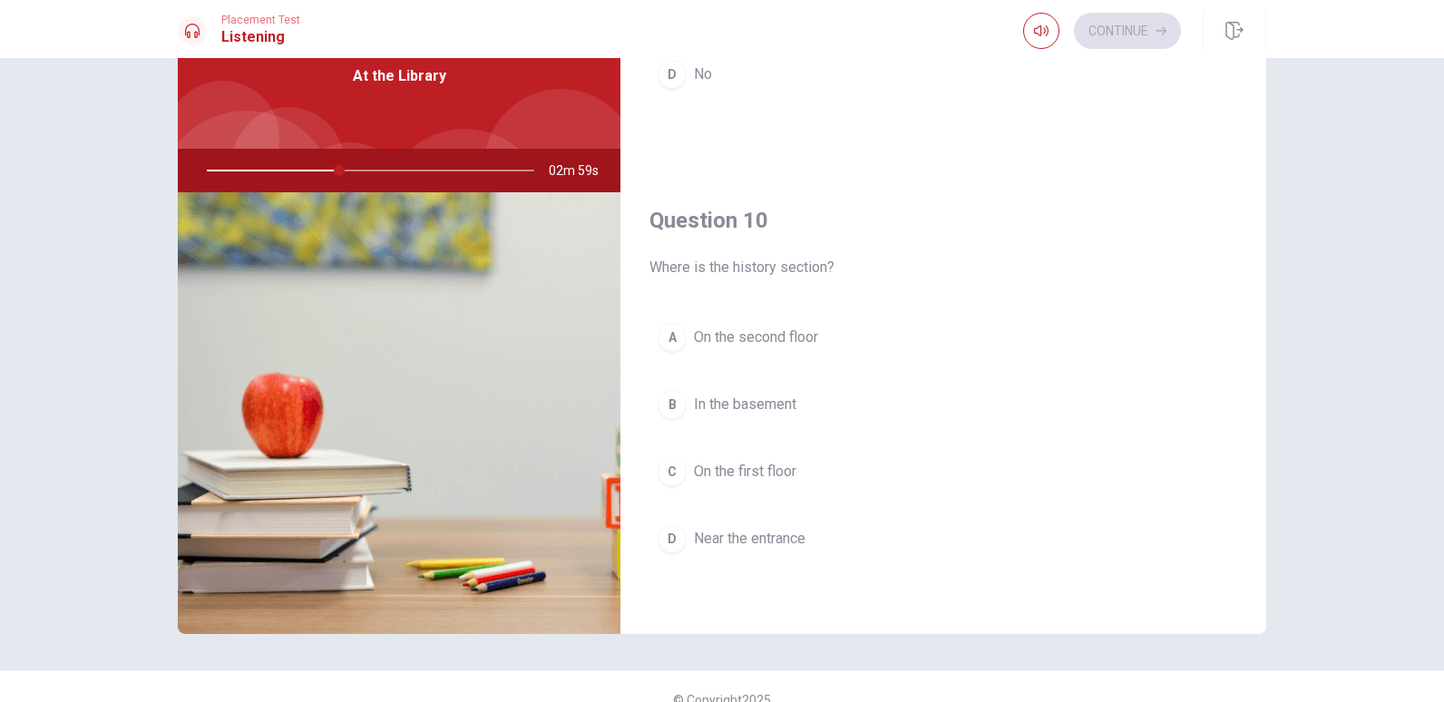
click at [746, 328] on span "On the second floor" at bounding box center [756, 337] width 124 height 22
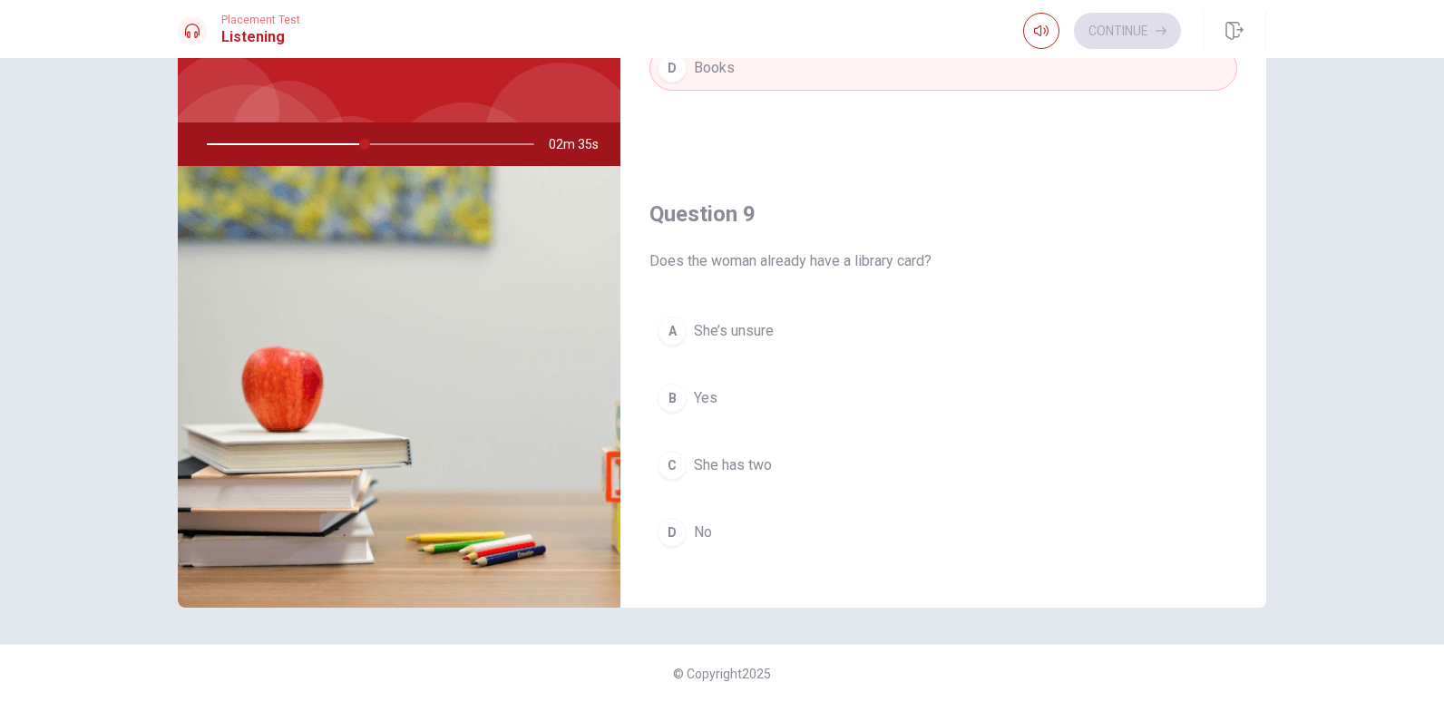
scroll to position [1238, 0]
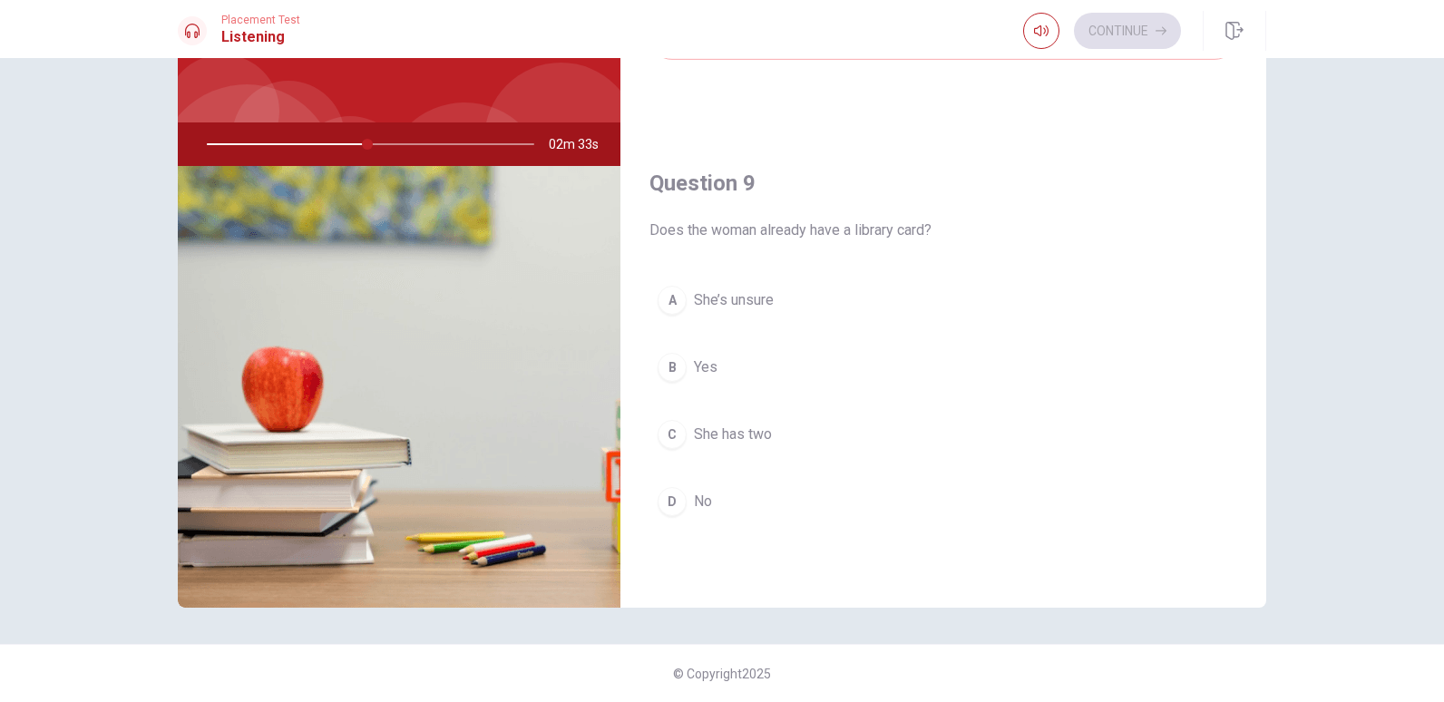
click at [734, 362] on button "B Yes" at bounding box center [943, 367] width 588 height 45
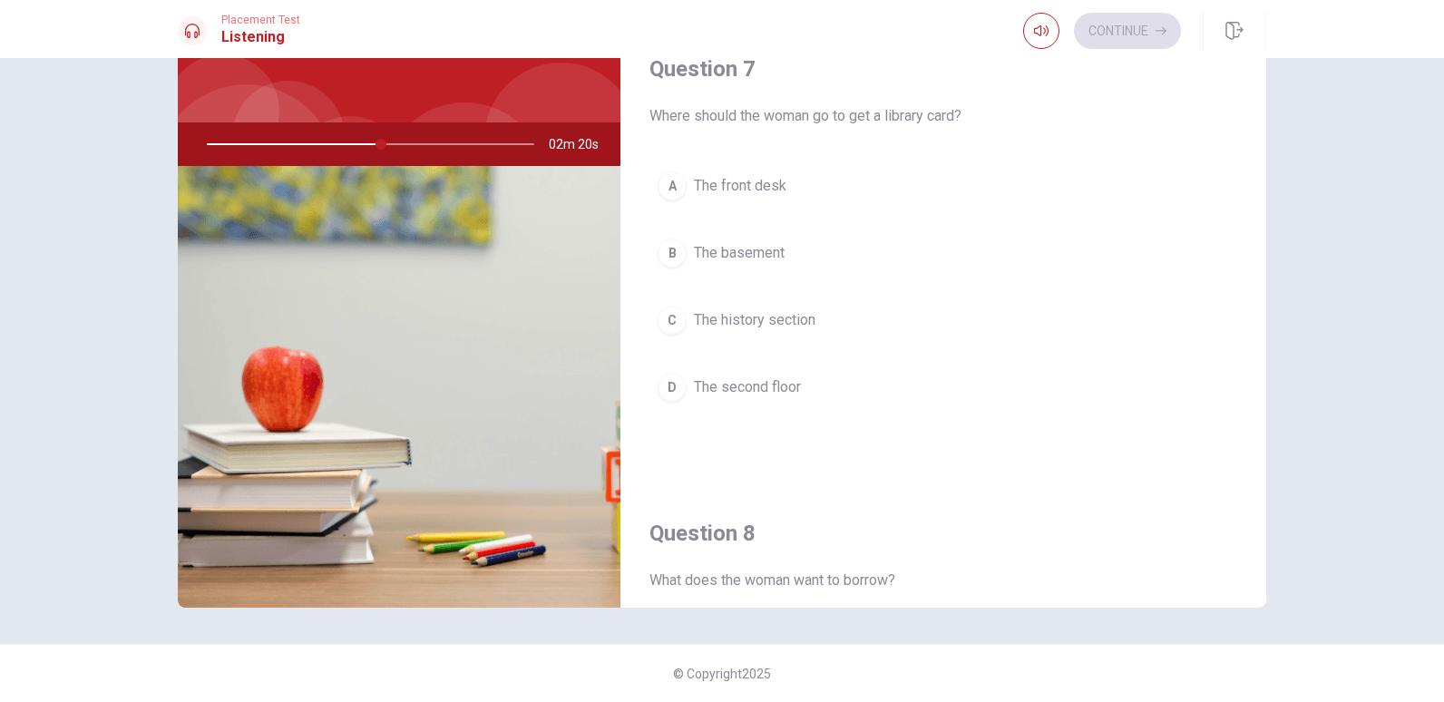
scroll to position [422, 0]
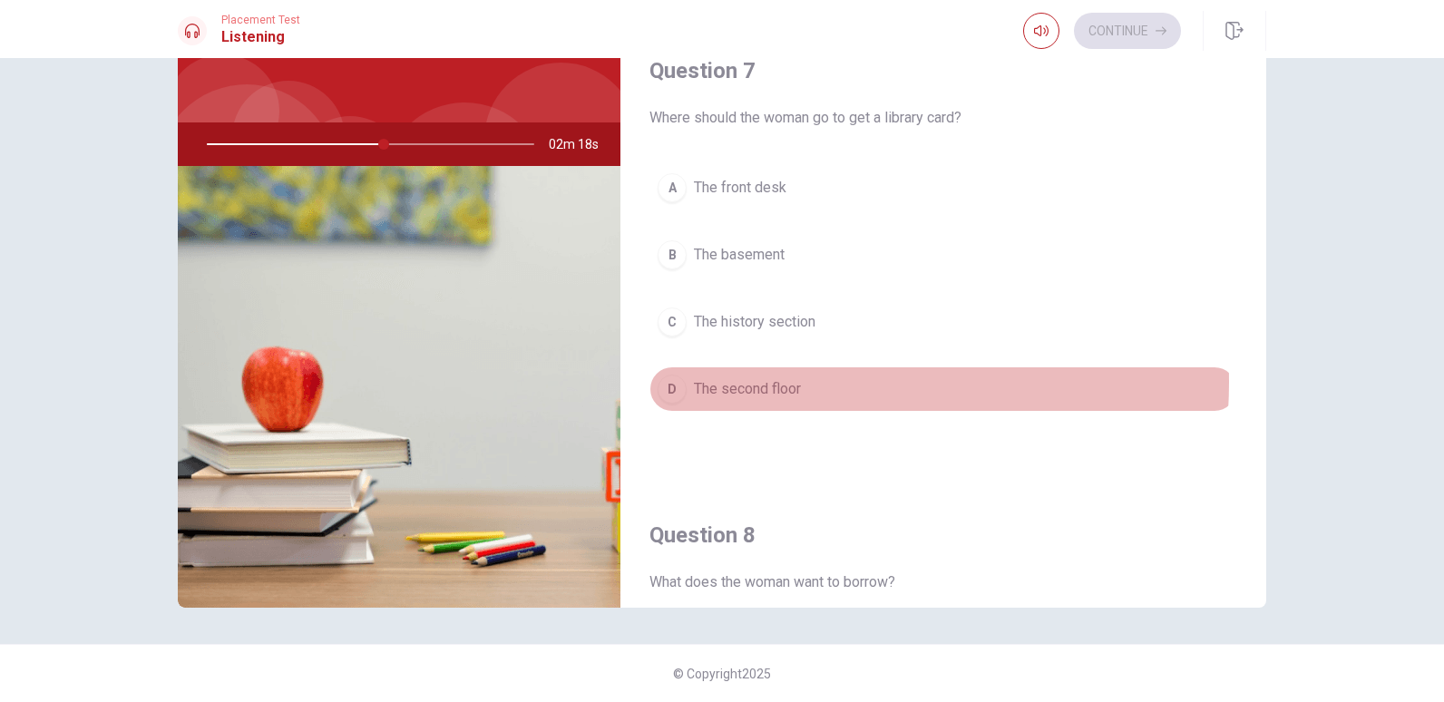
click at [758, 382] on span "The second floor" at bounding box center [747, 389] width 107 height 22
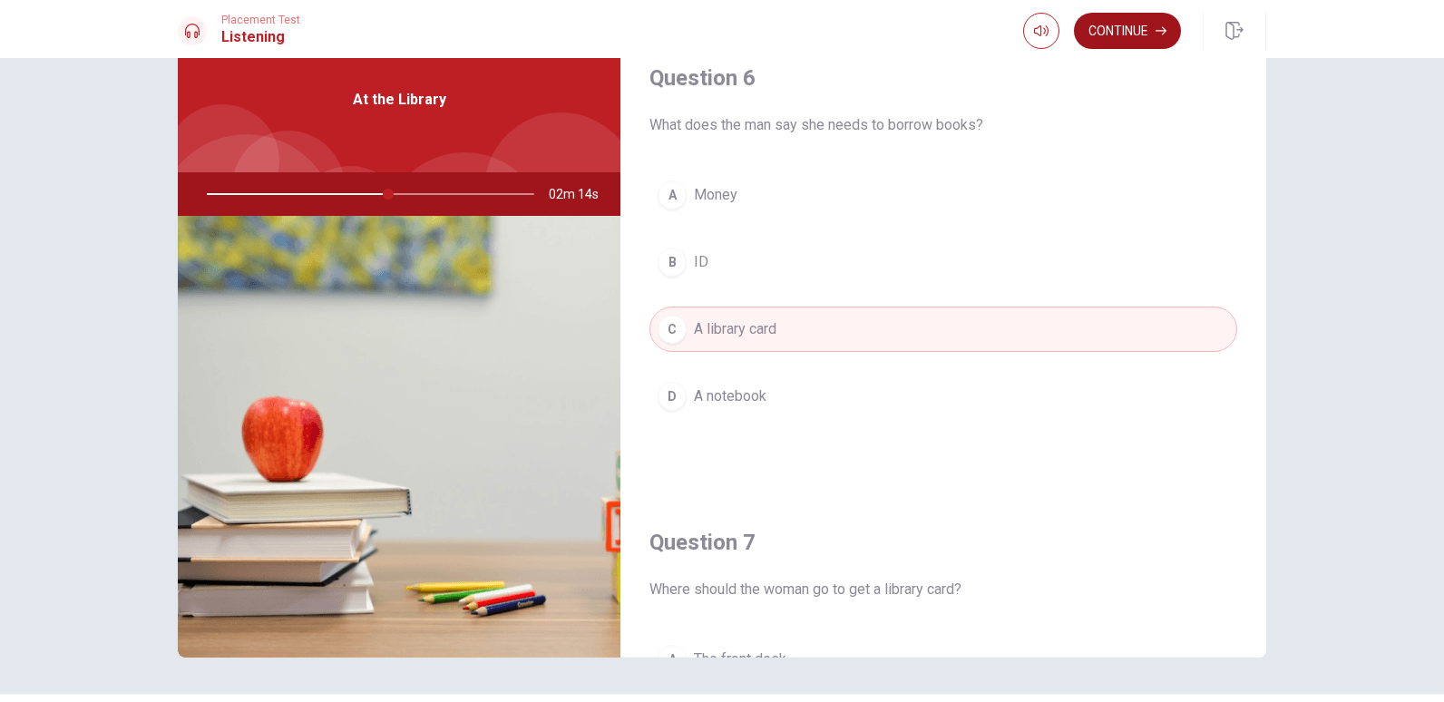
scroll to position [26, 0]
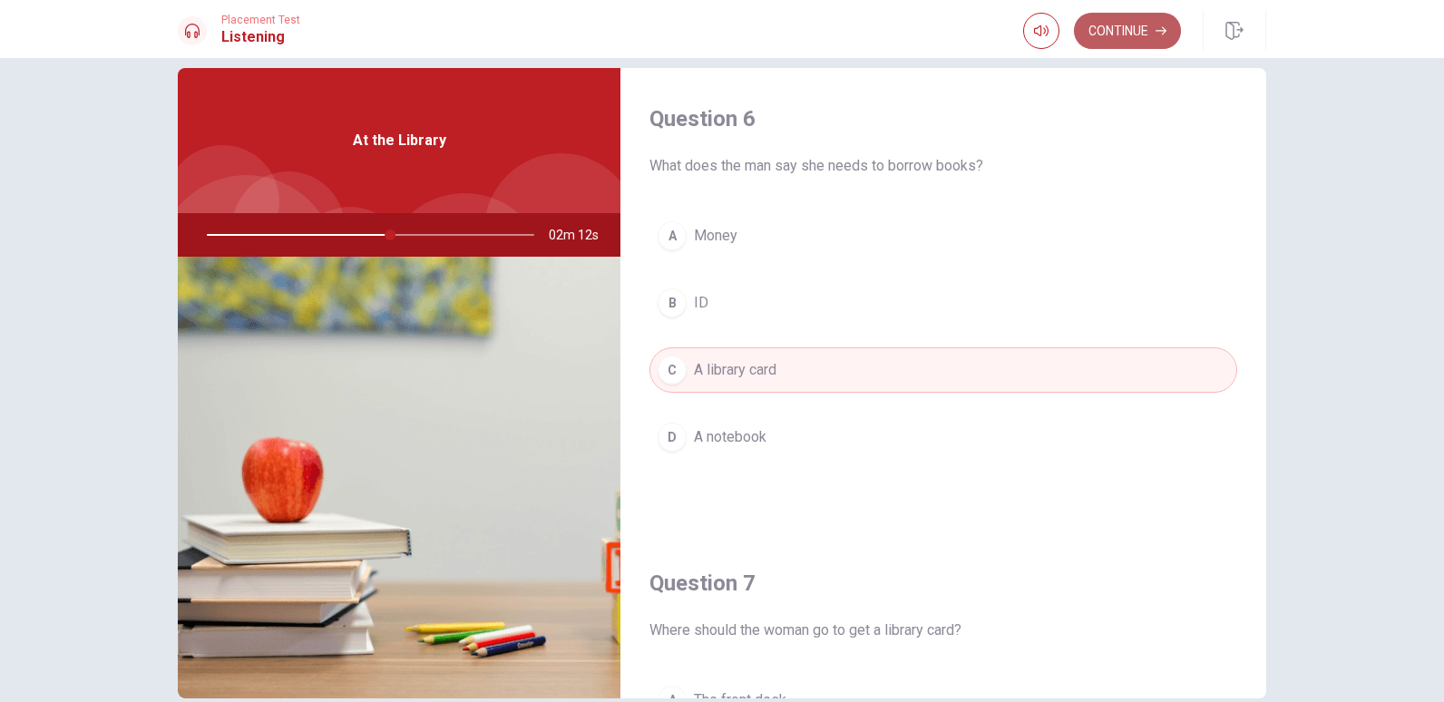
click at [1113, 38] on button "Continue" at bounding box center [1127, 31] width 107 height 36
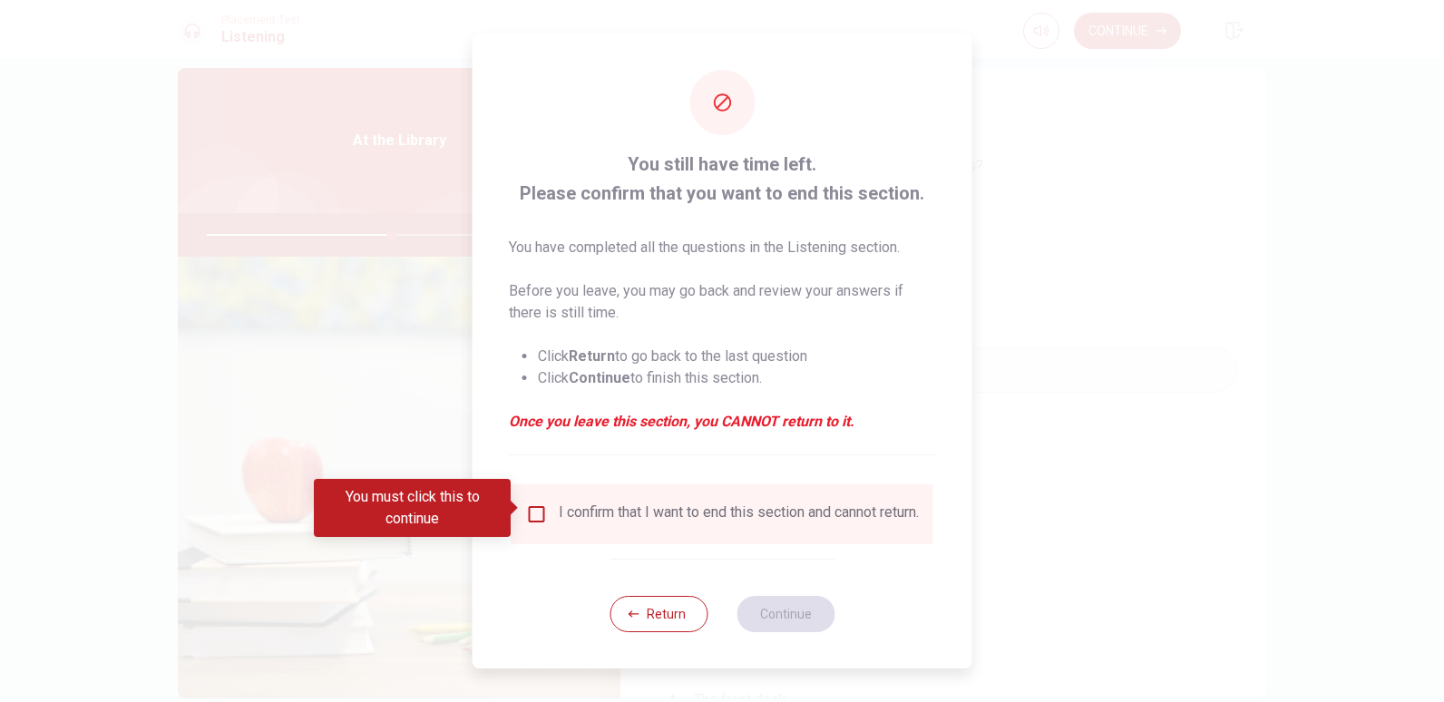
click at [541, 510] on input "You must click this to continue" at bounding box center [537, 514] width 22 height 22
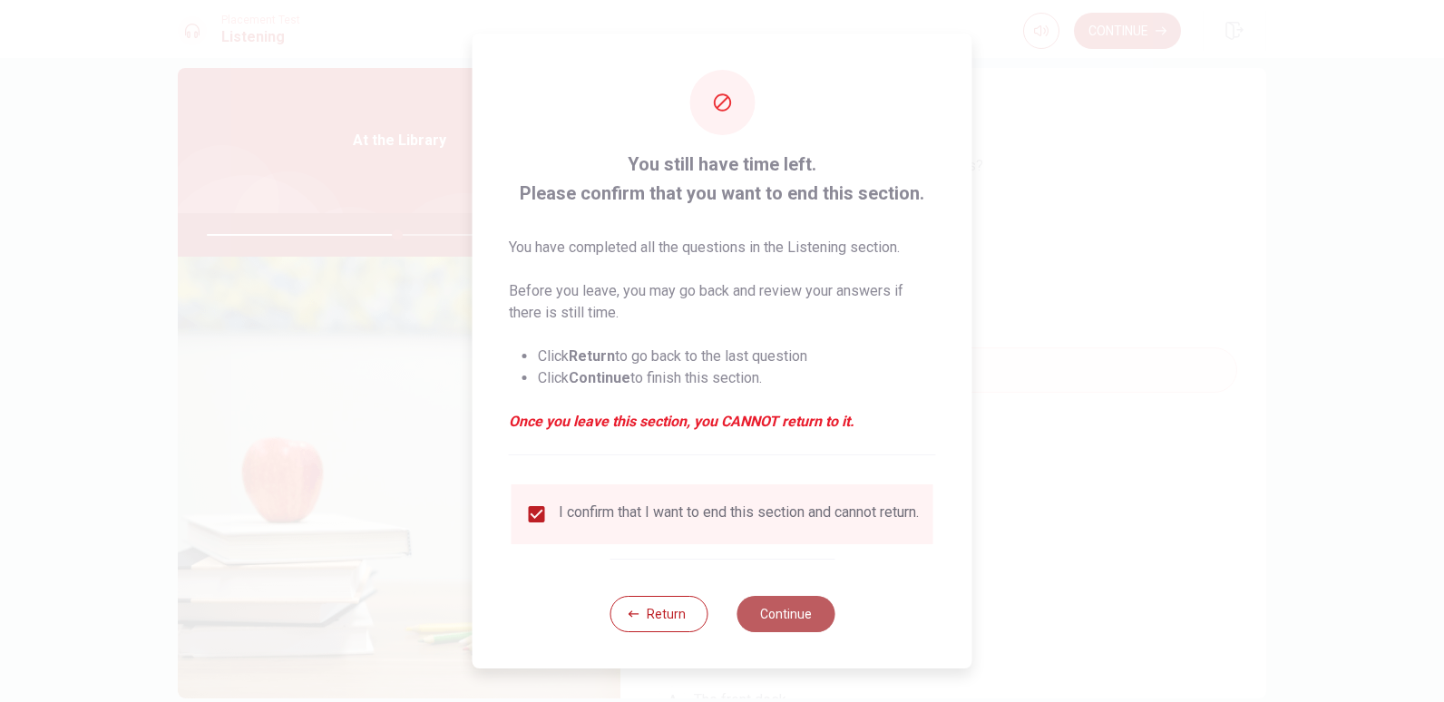
click at [782, 624] on button "Continue" at bounding box center [785, 614] width 98 height 36
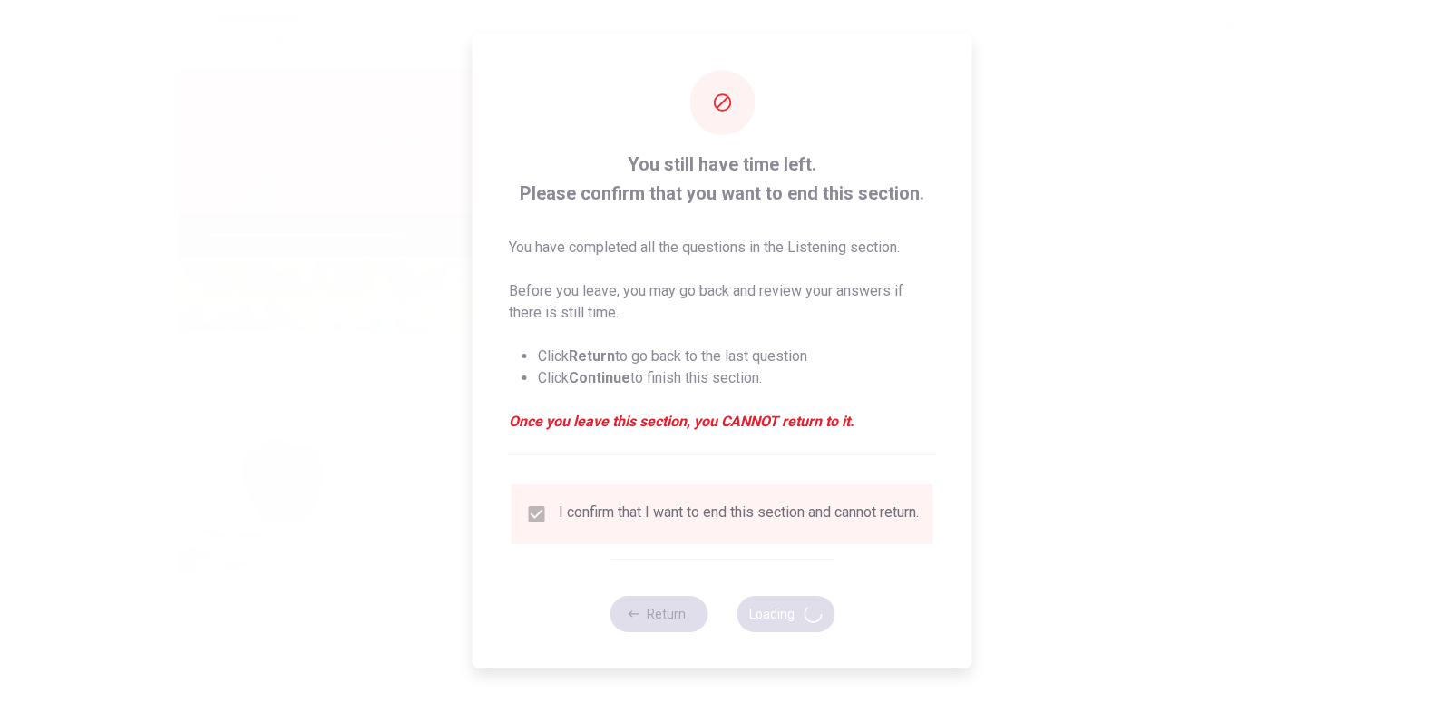
type input "59"
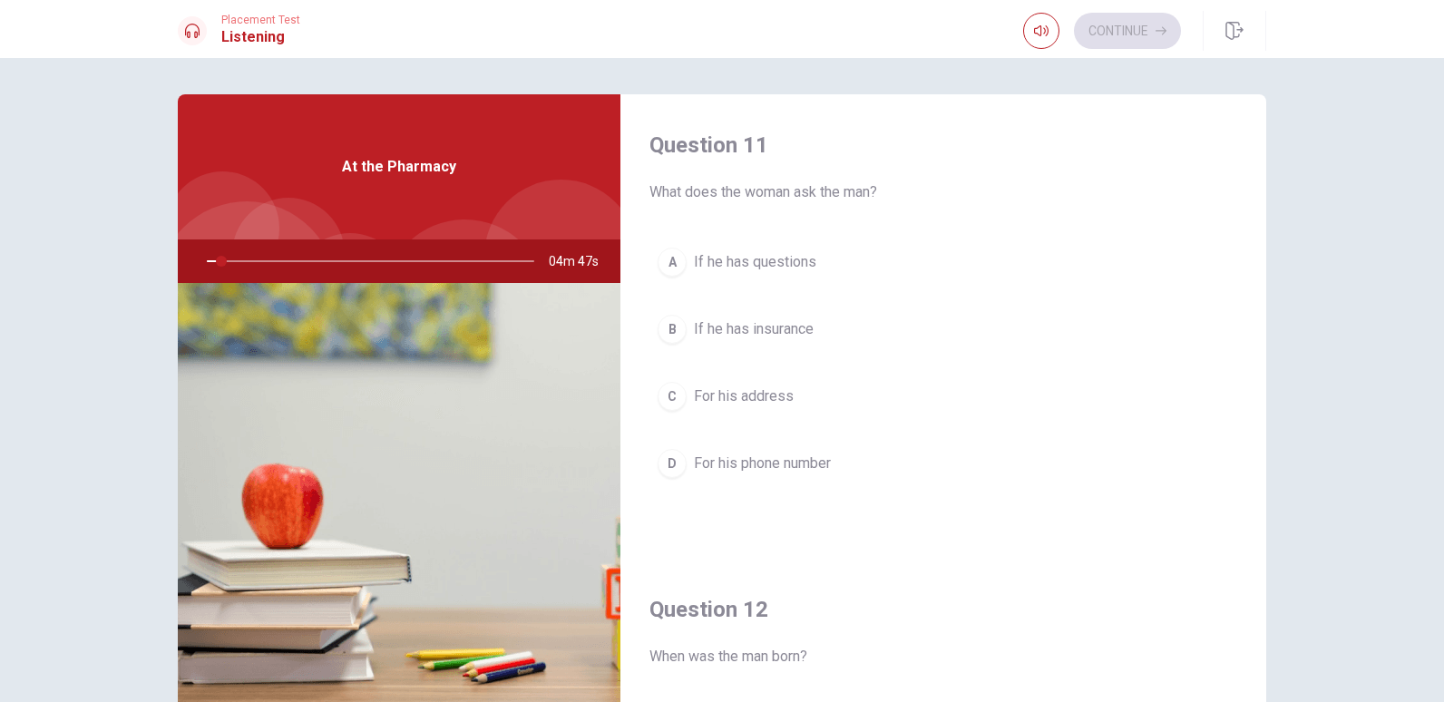
click at [766, 265] on span "If he has questions" at bounding box center [755, 262] width 122 height 22
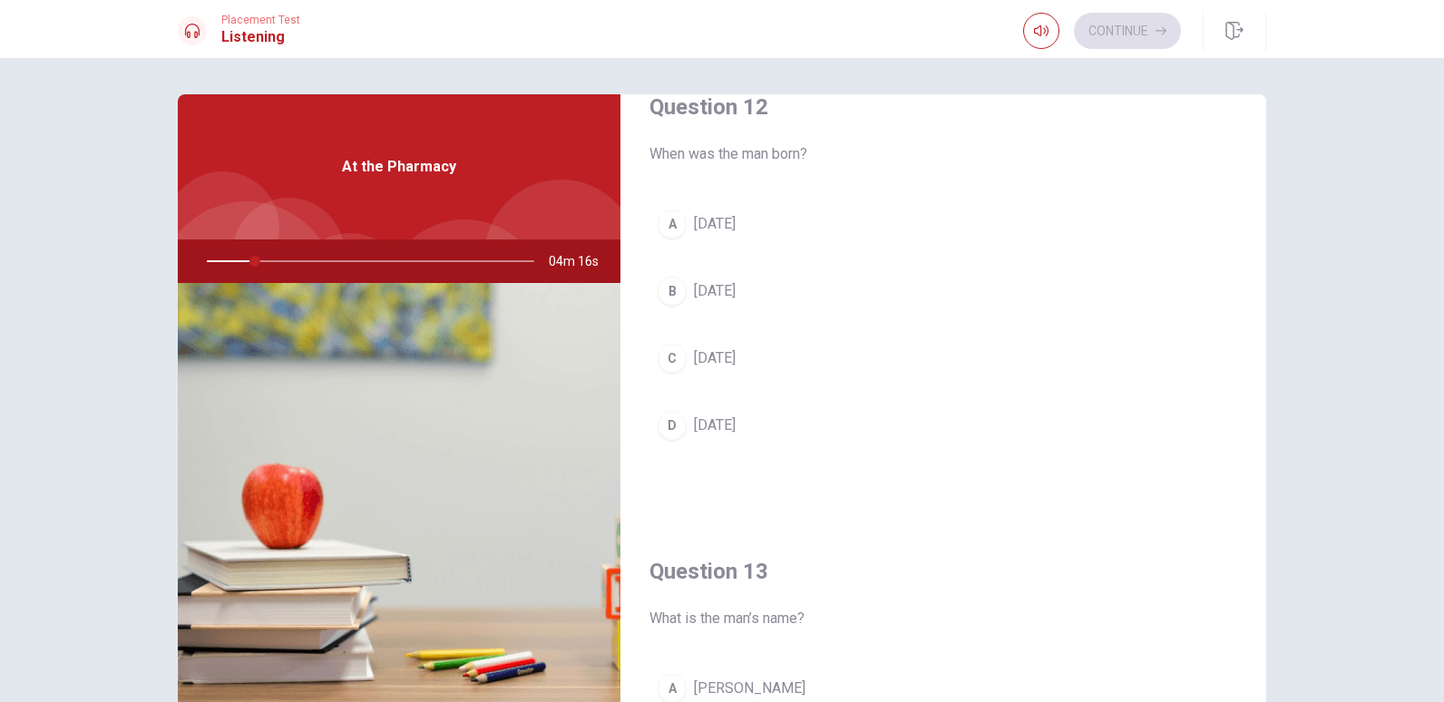
scroll to position [544, 0]
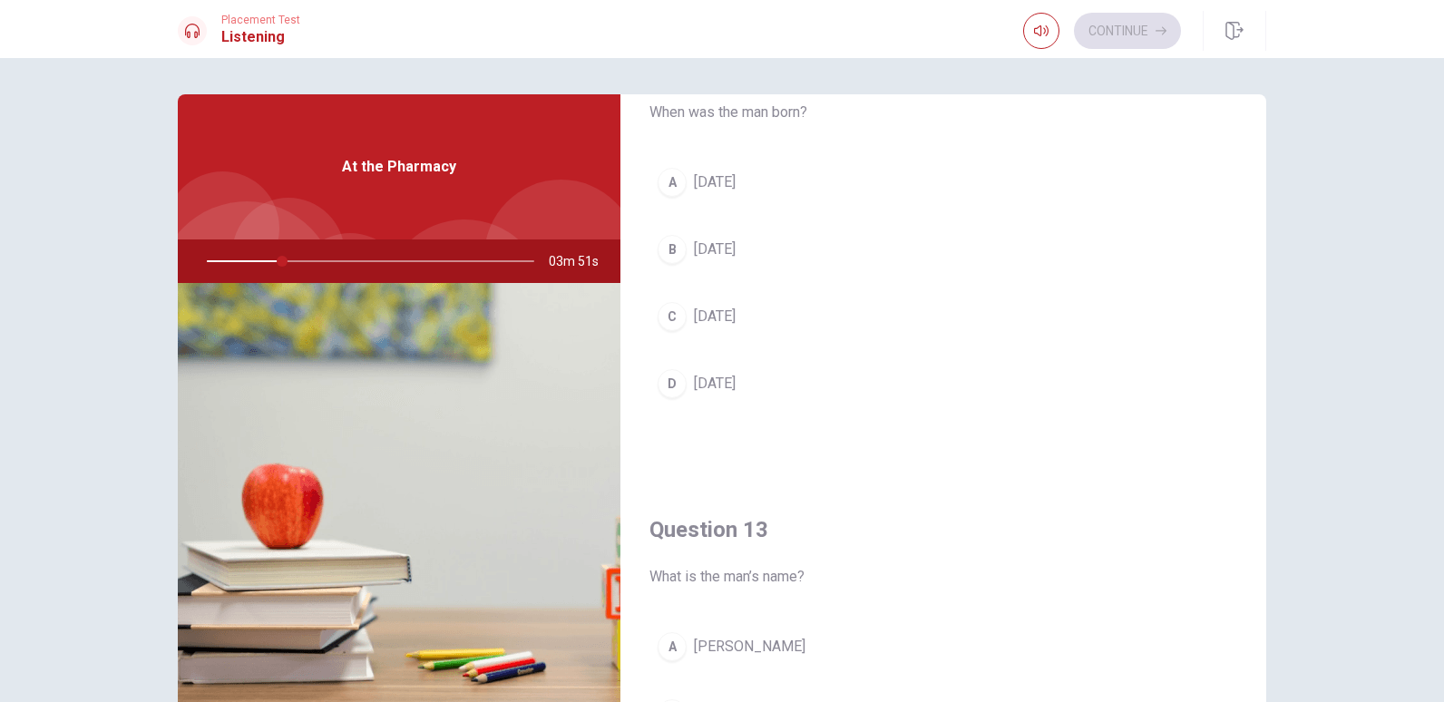
click at [735, 253] on span "[DATE]" at bounding box center [715, 249] width 42 height 22
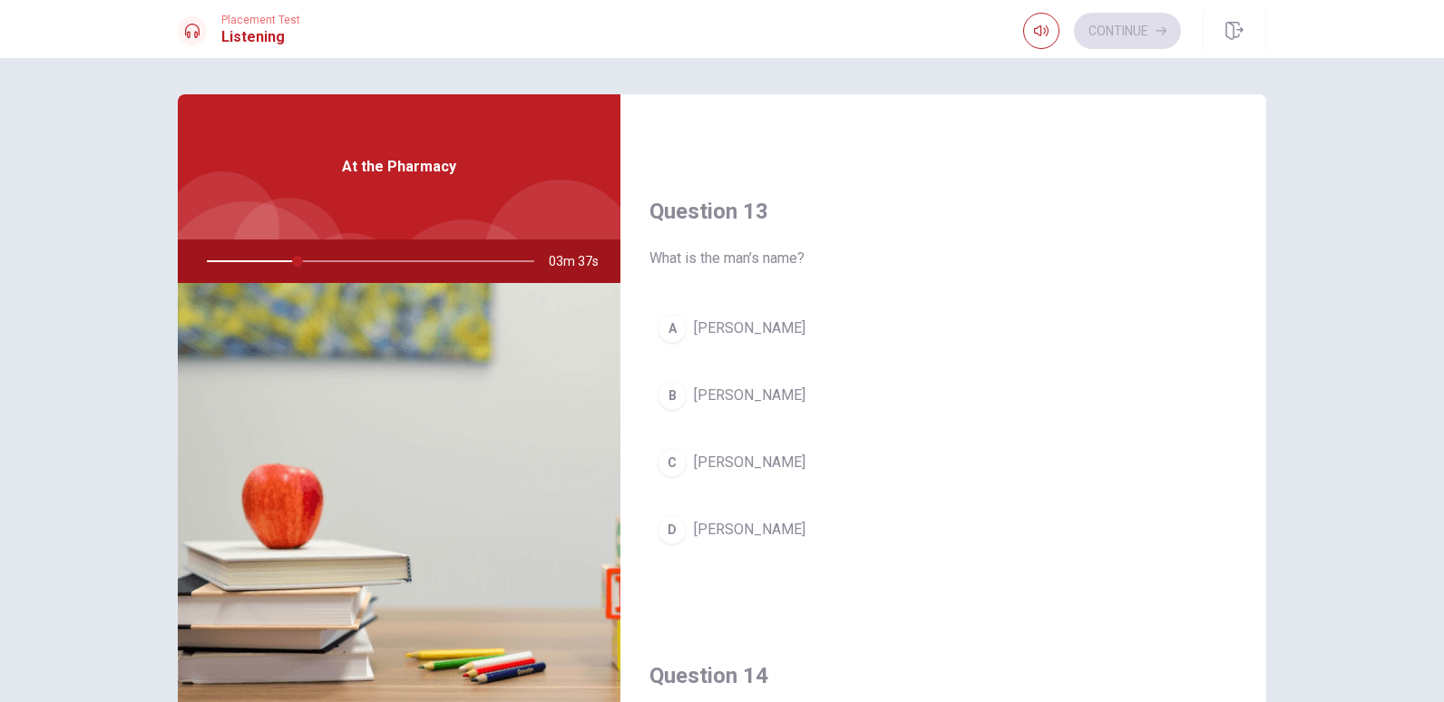
scroll to position [907, 0]
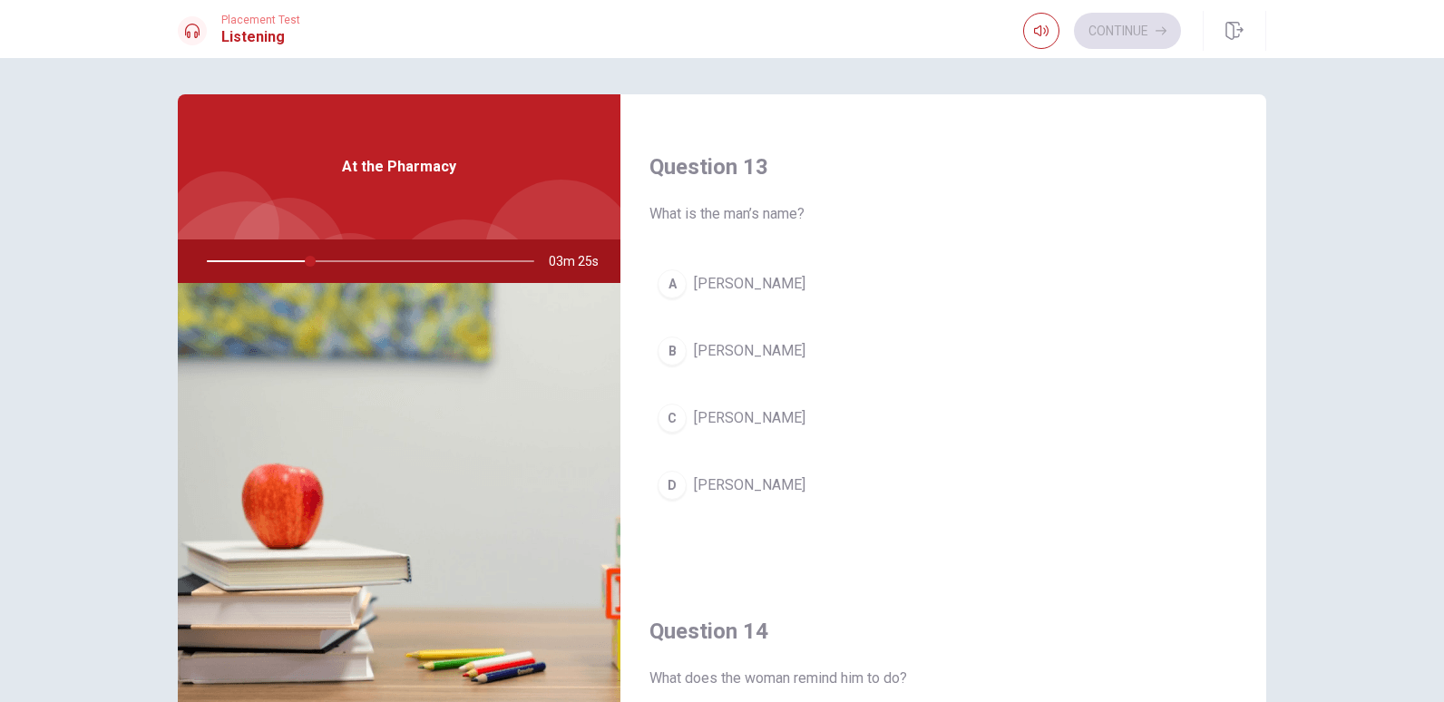
click at [764, 414] on span "[PERSON_NAME]" at bounding box center [750, 418] width 112 height 22
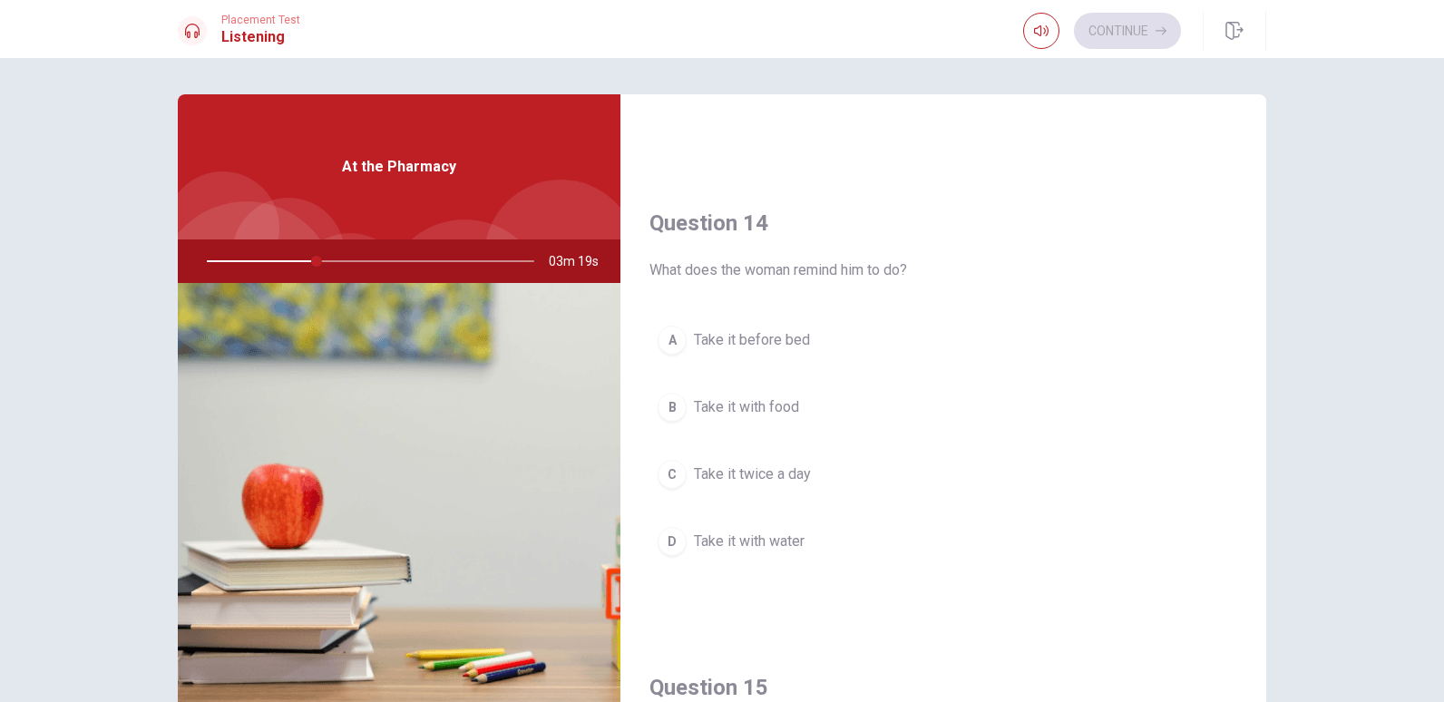
scroll to position [1360, 0]
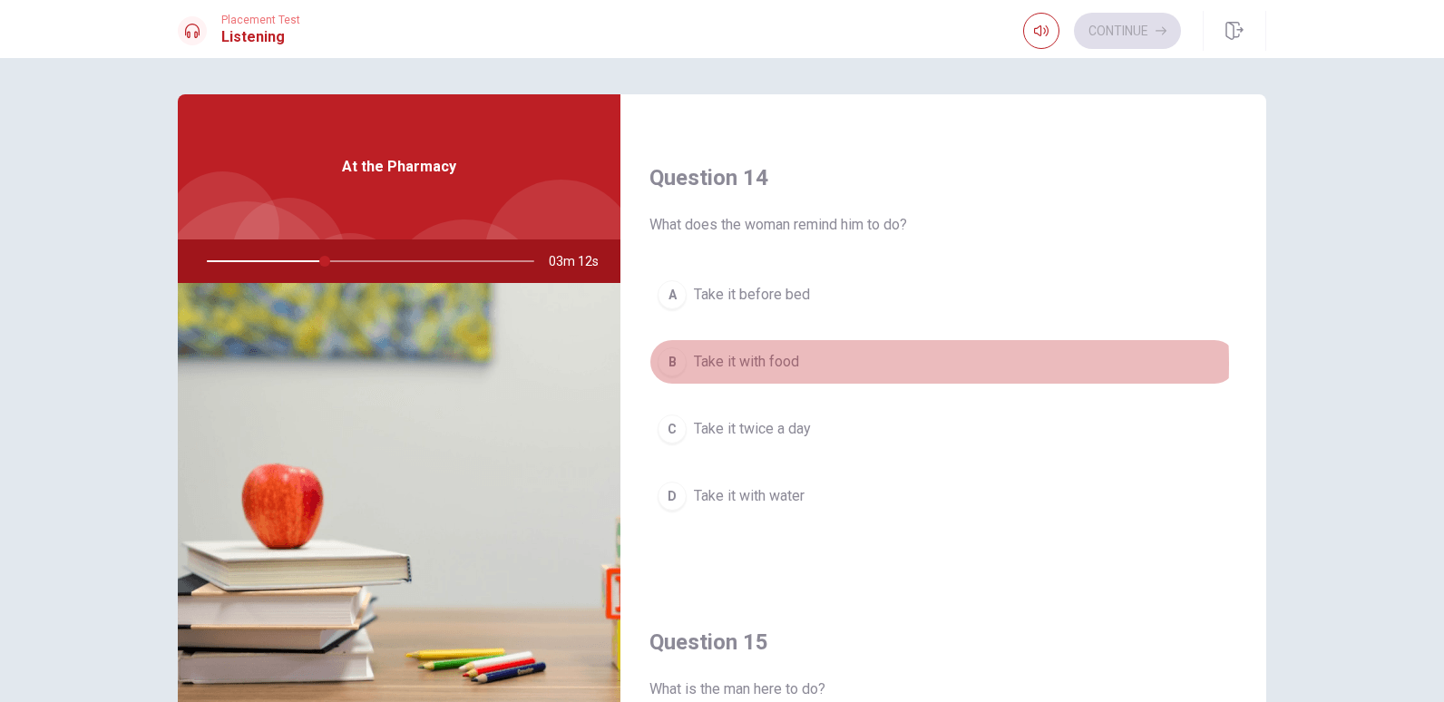
click at [799, 363] on button "B Take it with food" at bounding box center [943, 361] width 588 height 45
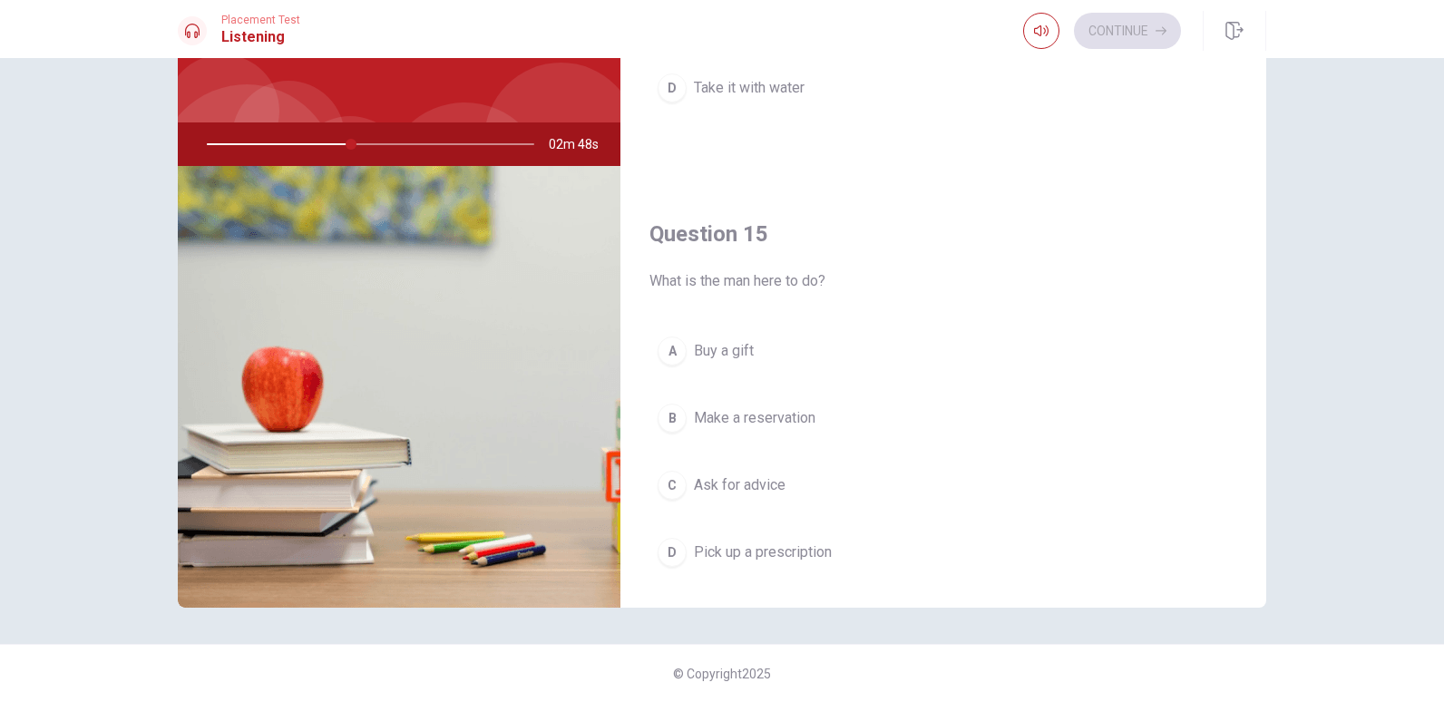
scroll to position [1691, 0]
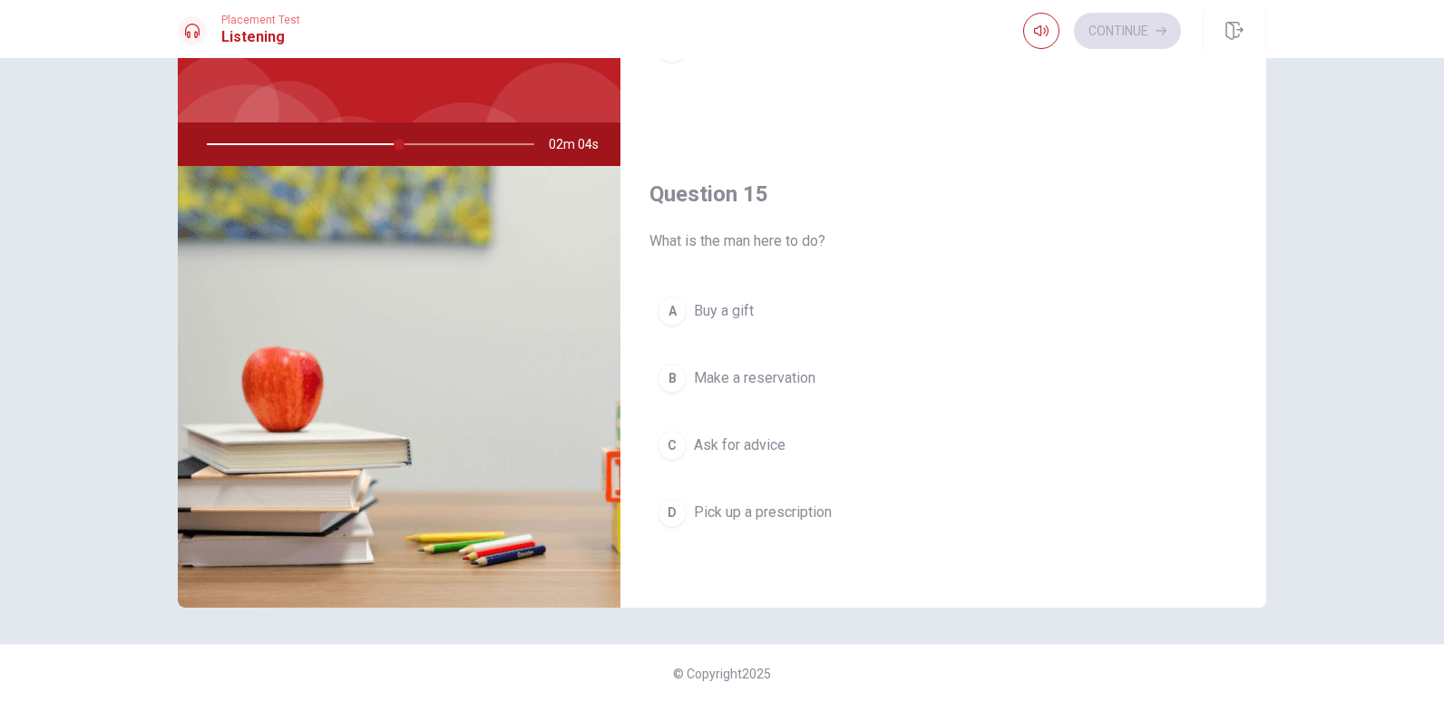
drag, startPoint x: 695, startPoint y: 245, endPoint x: 868, endPoint y: 241, distance: 172.3
click at [868, 241] on span "What is the man here to do?" at bounding box center [943, 241] width 588 height 22
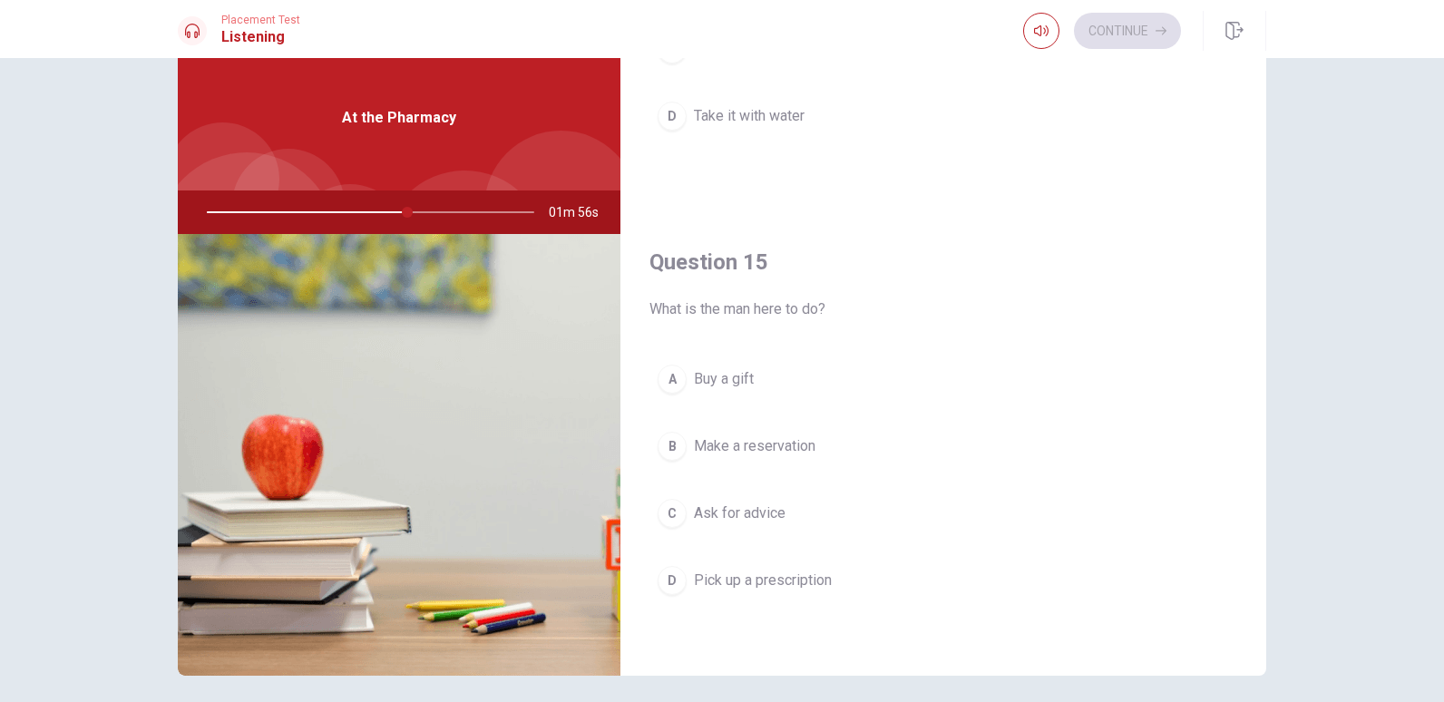
scroll to position [117, 0]
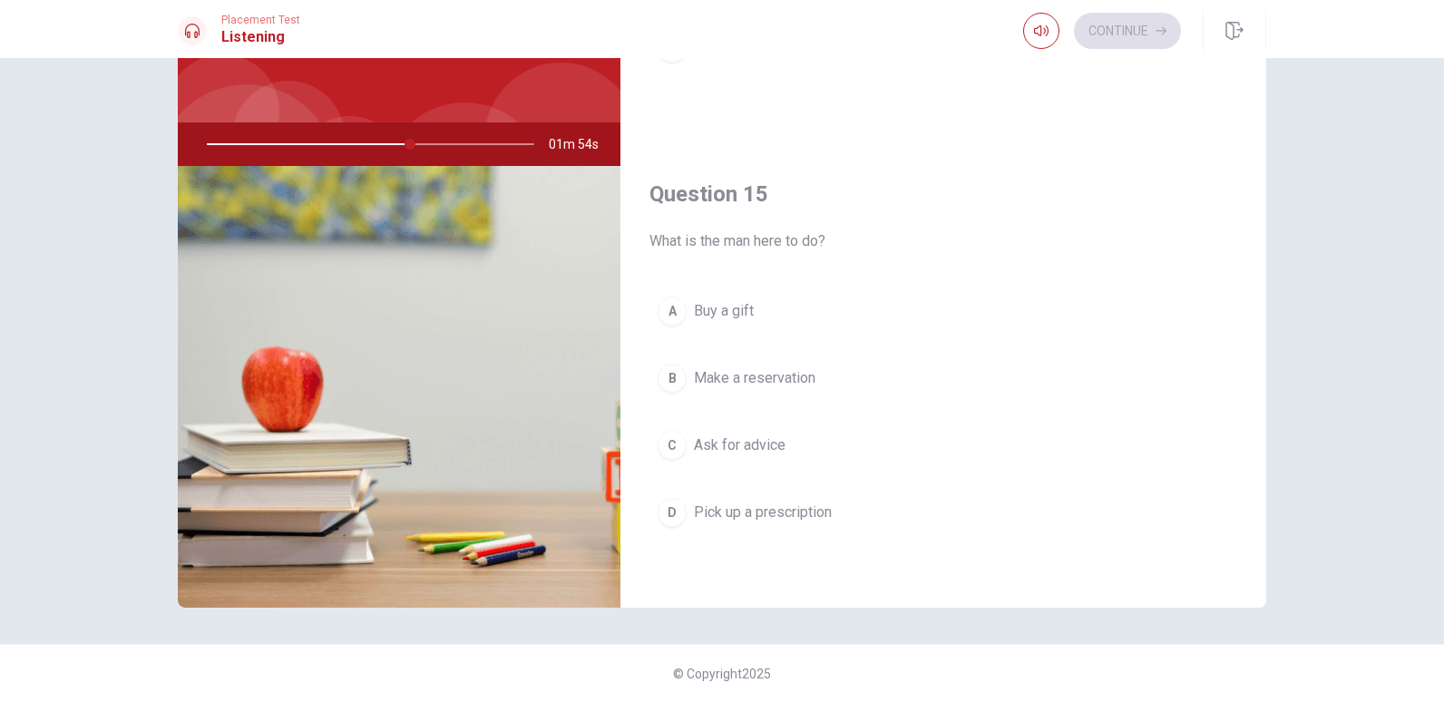
click at [801, 513] on span "Pick up a prescription" at bounding box center [763, 512] width 138 height 22
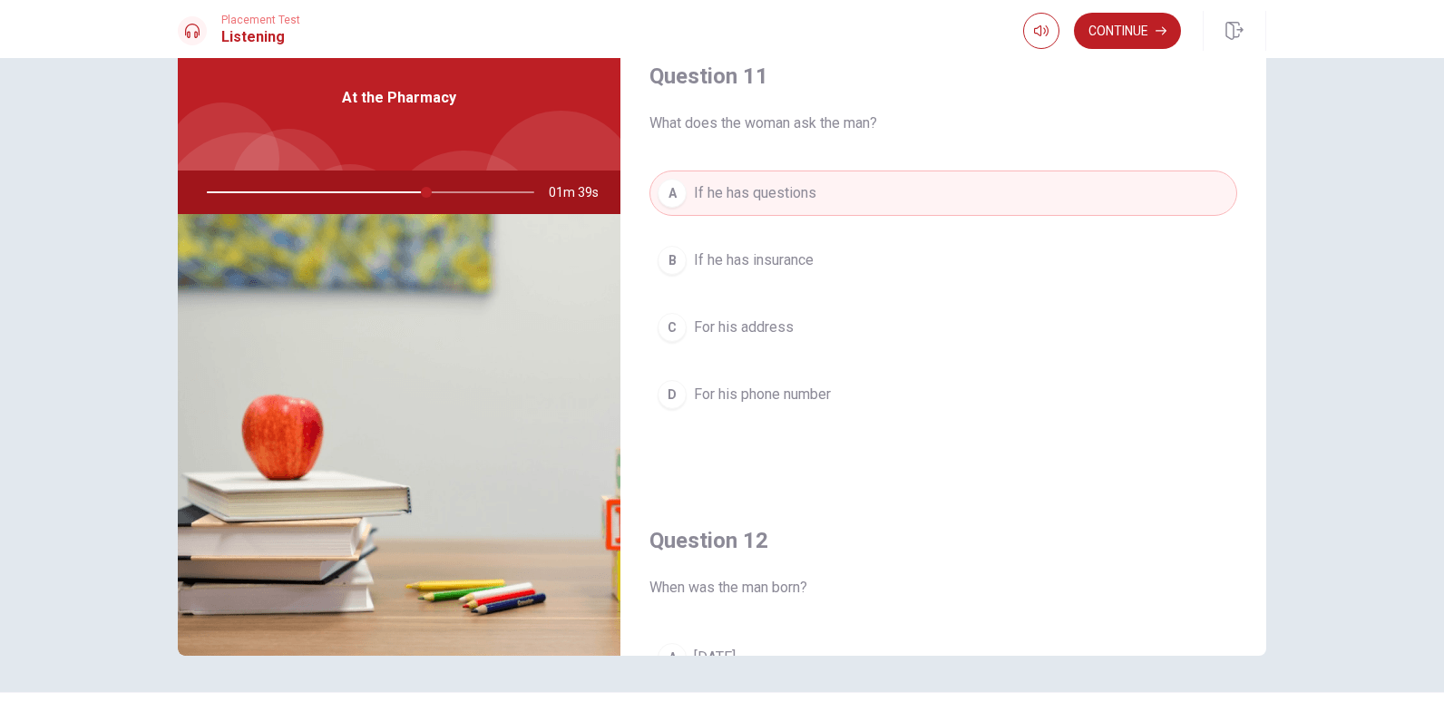
scroll to position [26, 0]
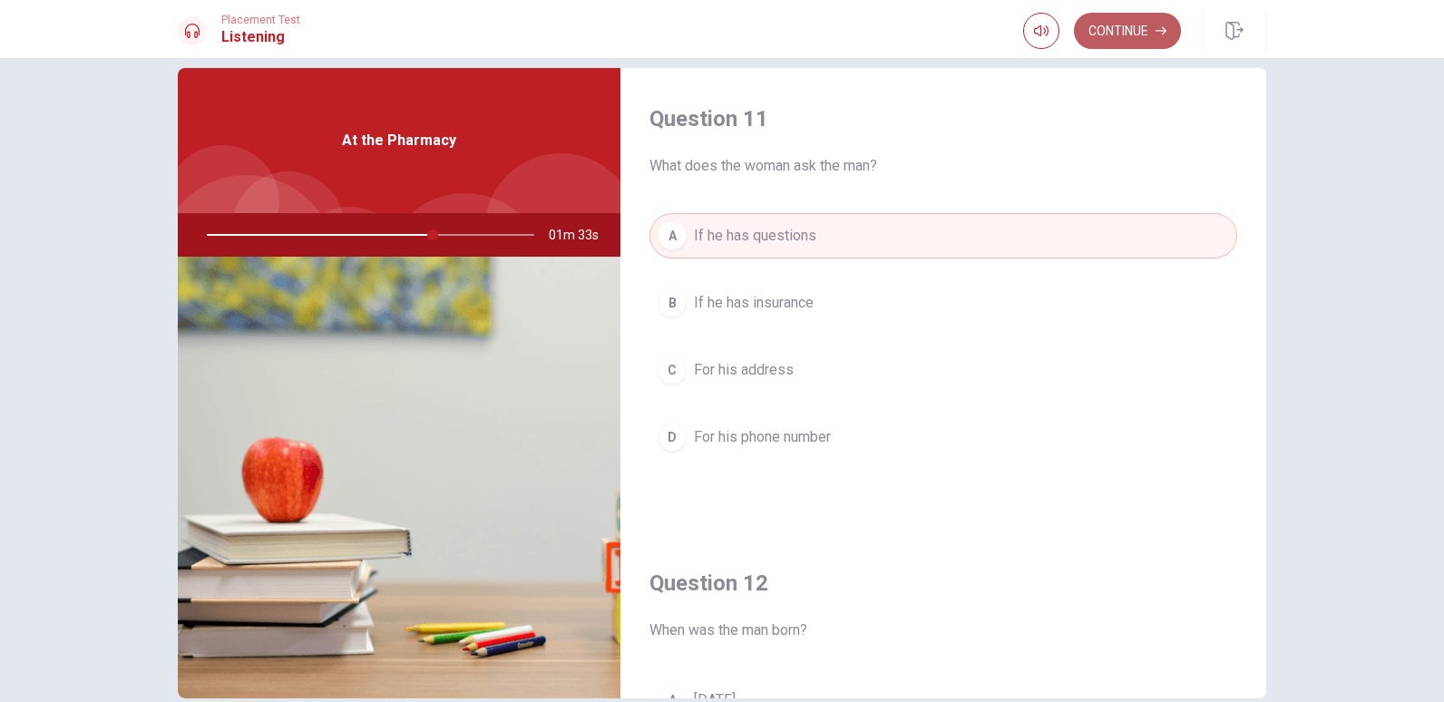
click at [1126, 32] on button "Continue" at bounding box center [1127, 31] width 107 height 36
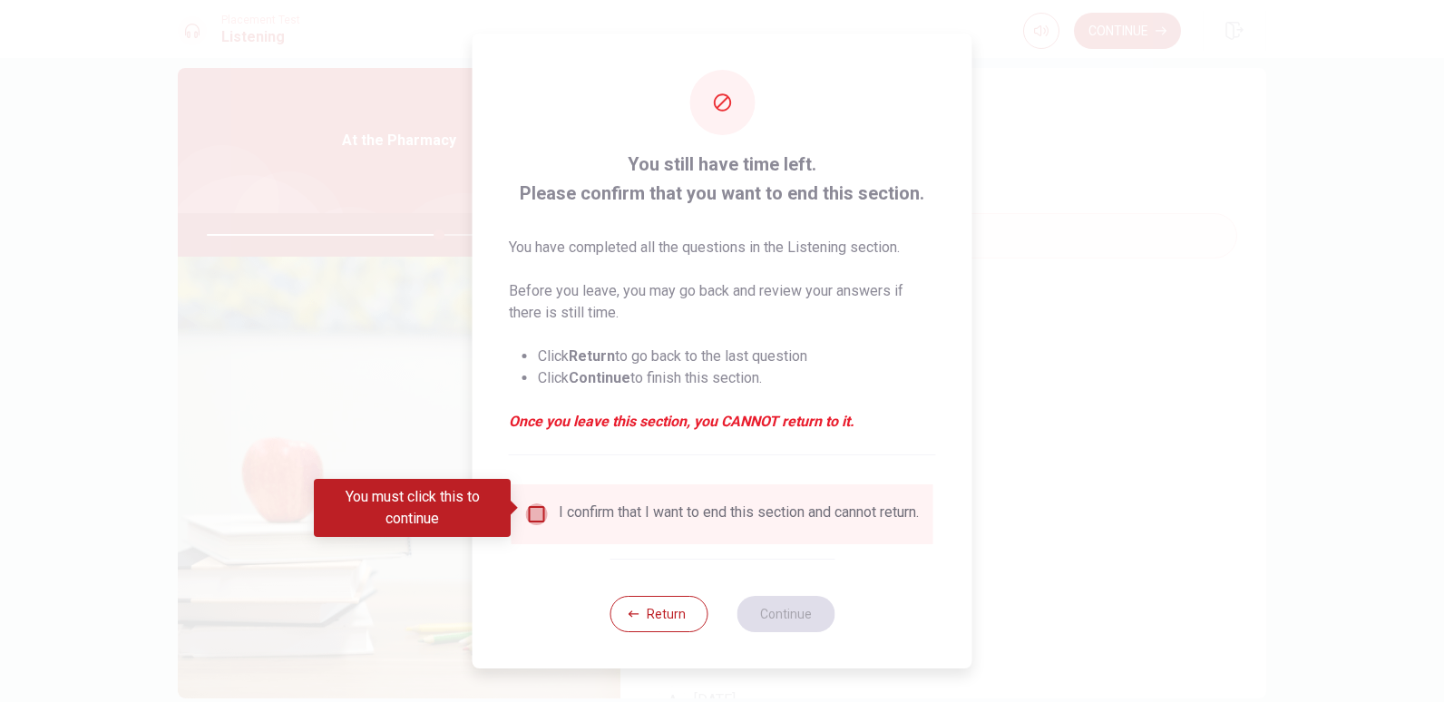
click at [537, 510] on input "You must click this to continue" at bounding box center [537, 514] width 22 height 22
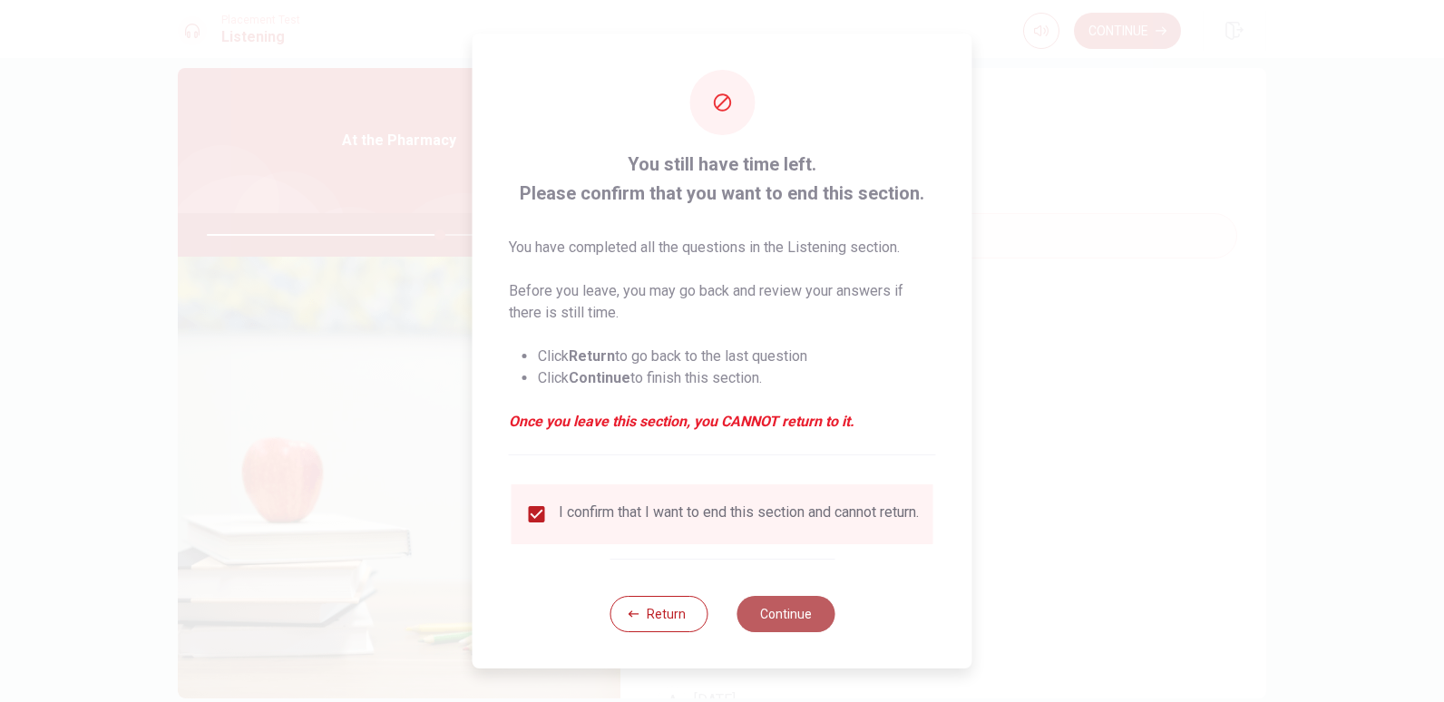
click at [796, 627] on button "Continue" at bounding box center [785, 614] width 98 height 36
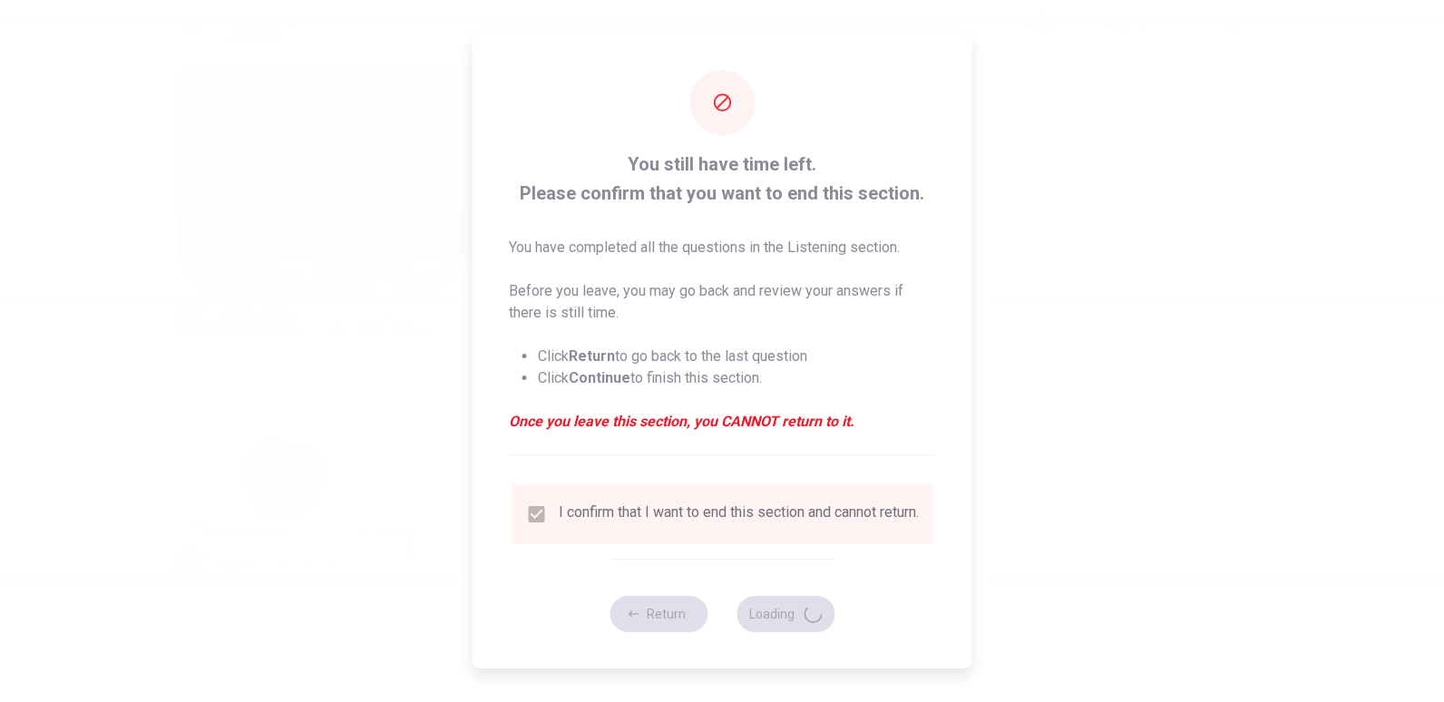
type input "72"
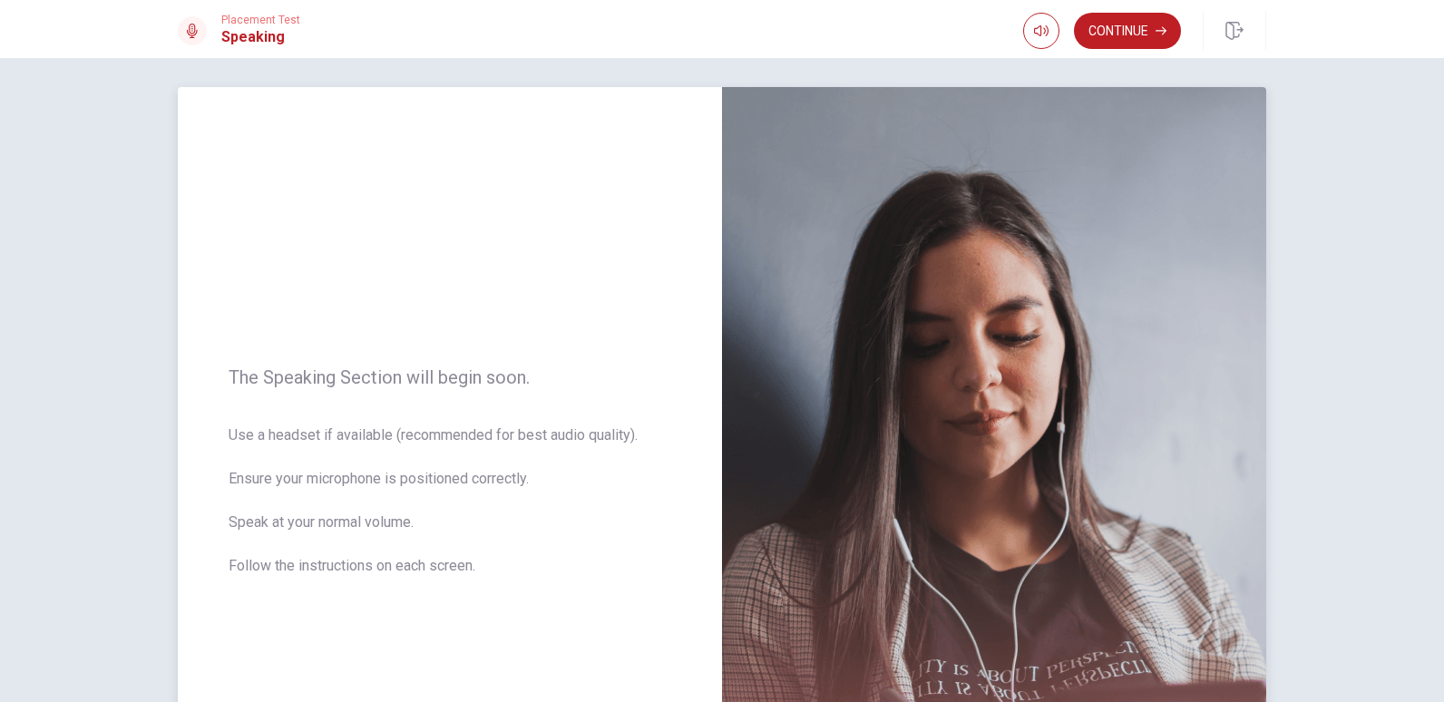
scroll to position [0, 0]
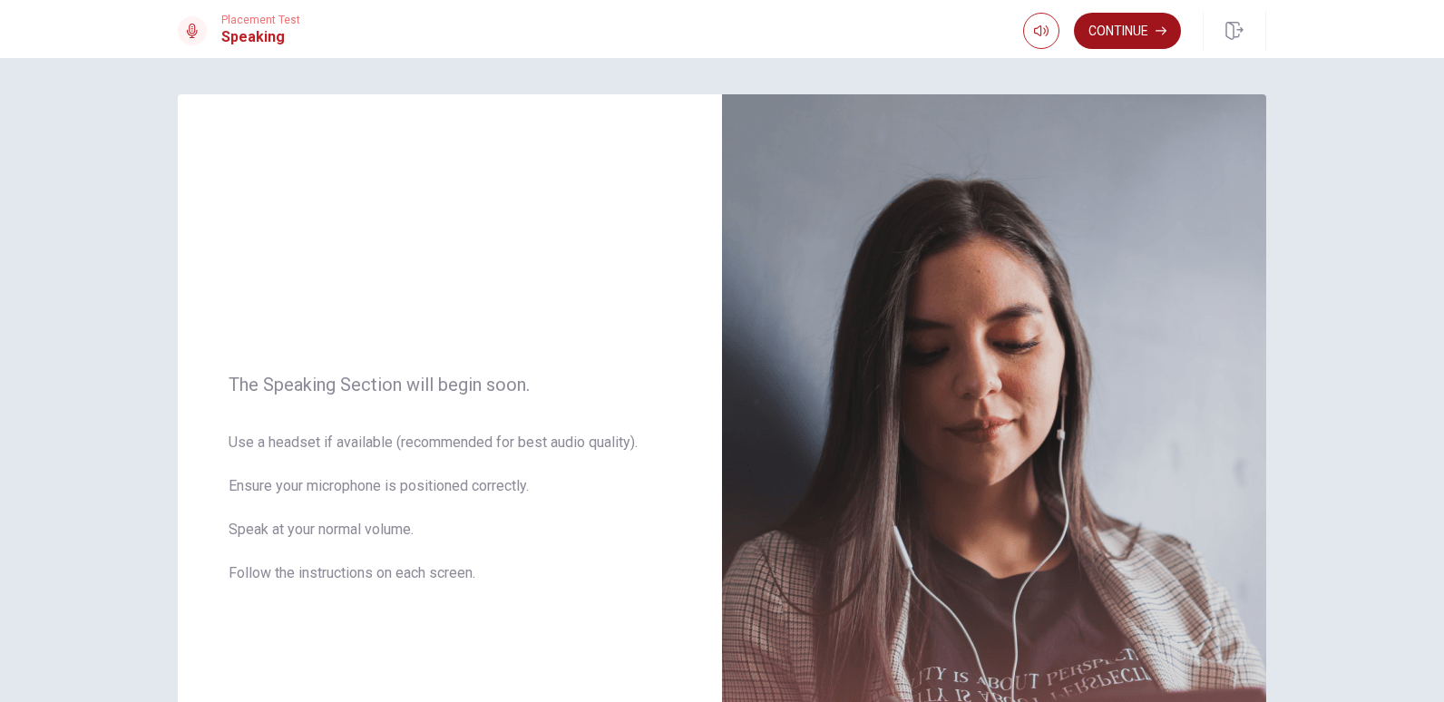
click at [1125, 31] on button "Continue" at bounding box center [1127, 31] width 107 height 36
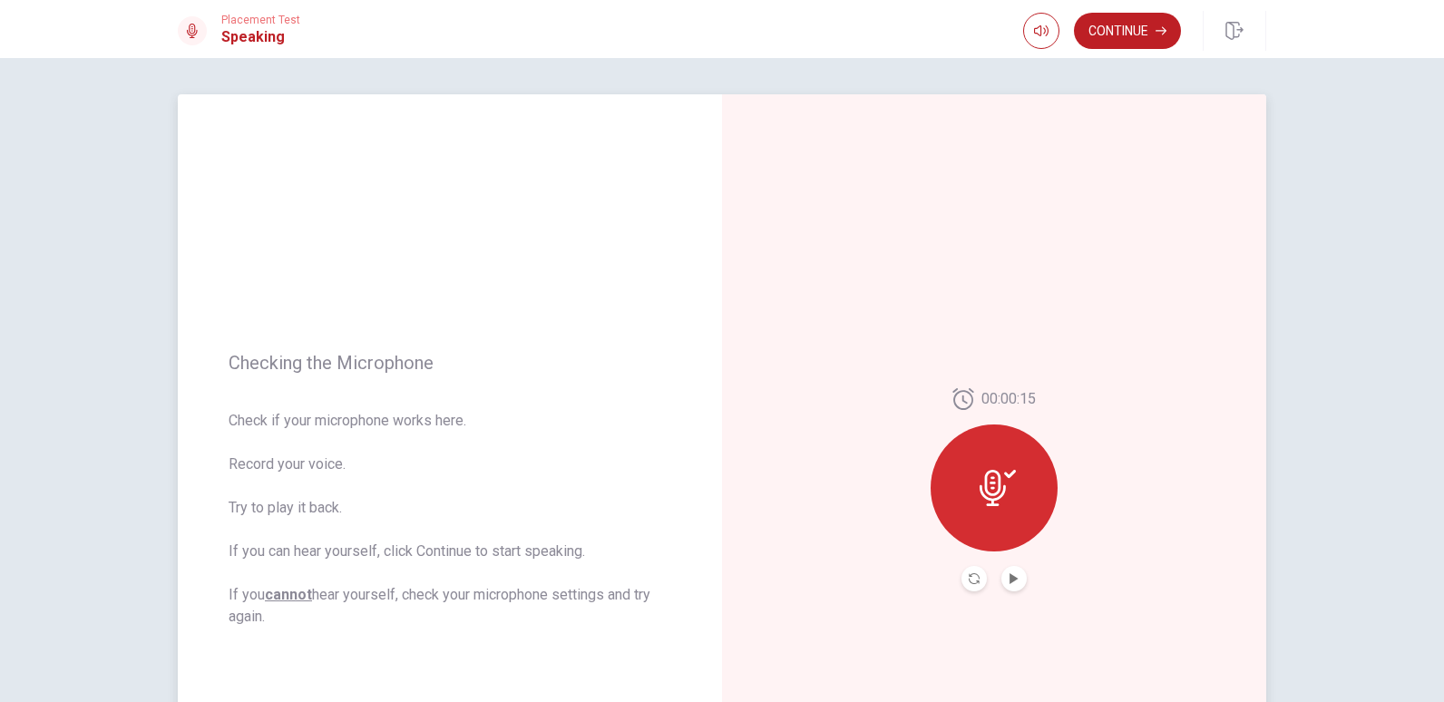
click at [1009, 476] on icon at bounding box center [997, 488] width 36 height 36
click at [981, 489] on icon at bounding box center [992, 488] width 26 height 36
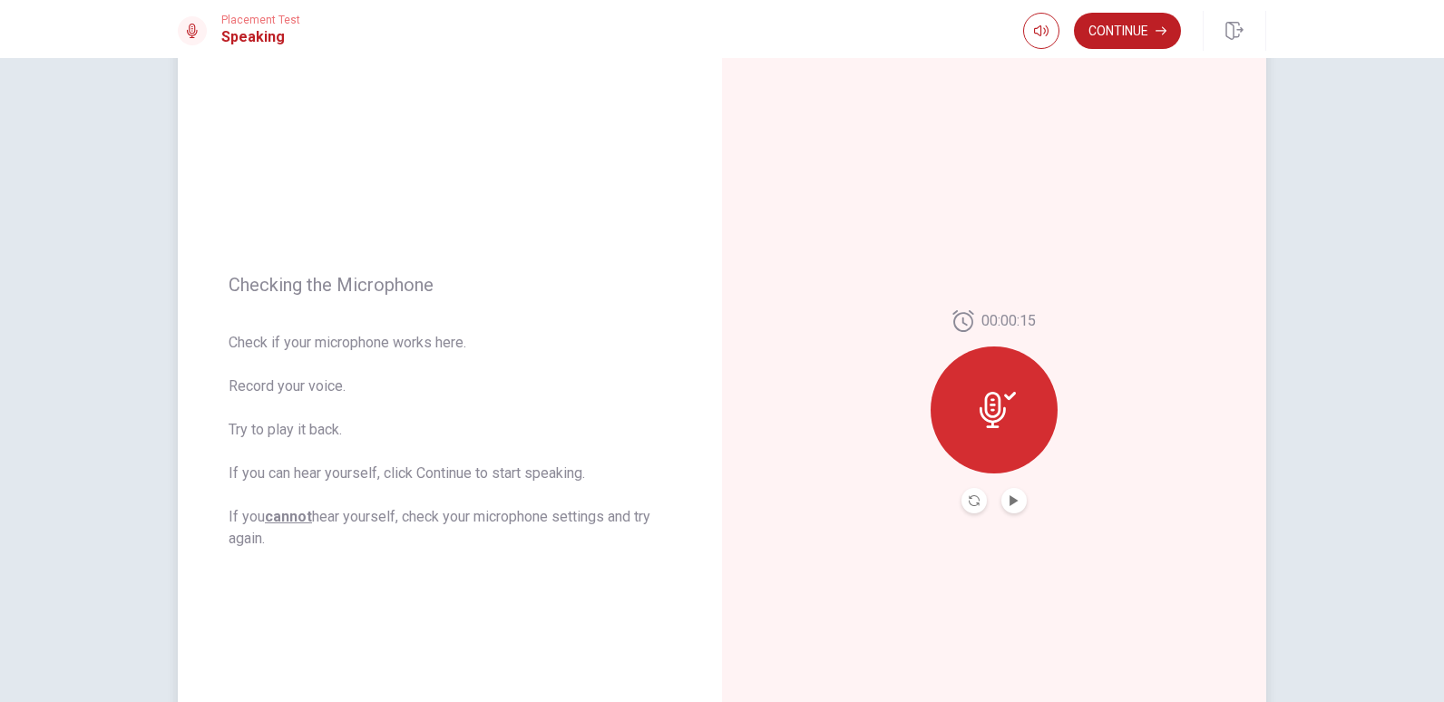
scroll to position [5, 0]
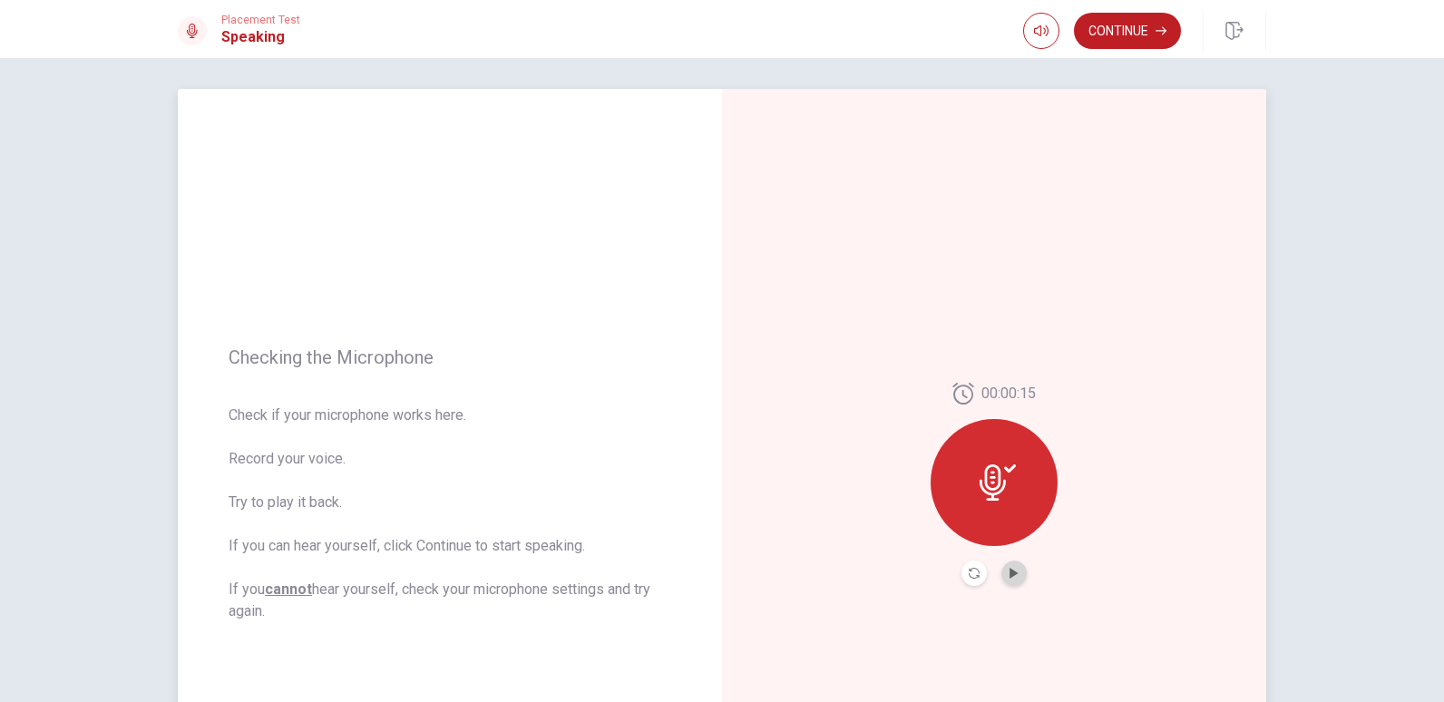
click at [1012, 567] on button "Play Audio" at bounding box center [1013, 572] width 25 height 25
click at [1009, 574] on icon "Play Audio" at bounding box center [1013, 573] width 8 height 11
click at [1009, 574] on icon "Pause Audio" at bounding box center [1013, 573] width 9 height 11
click at [1134, 34] on button "Continue" at bounding box center [1127, 31] width 107 height 36
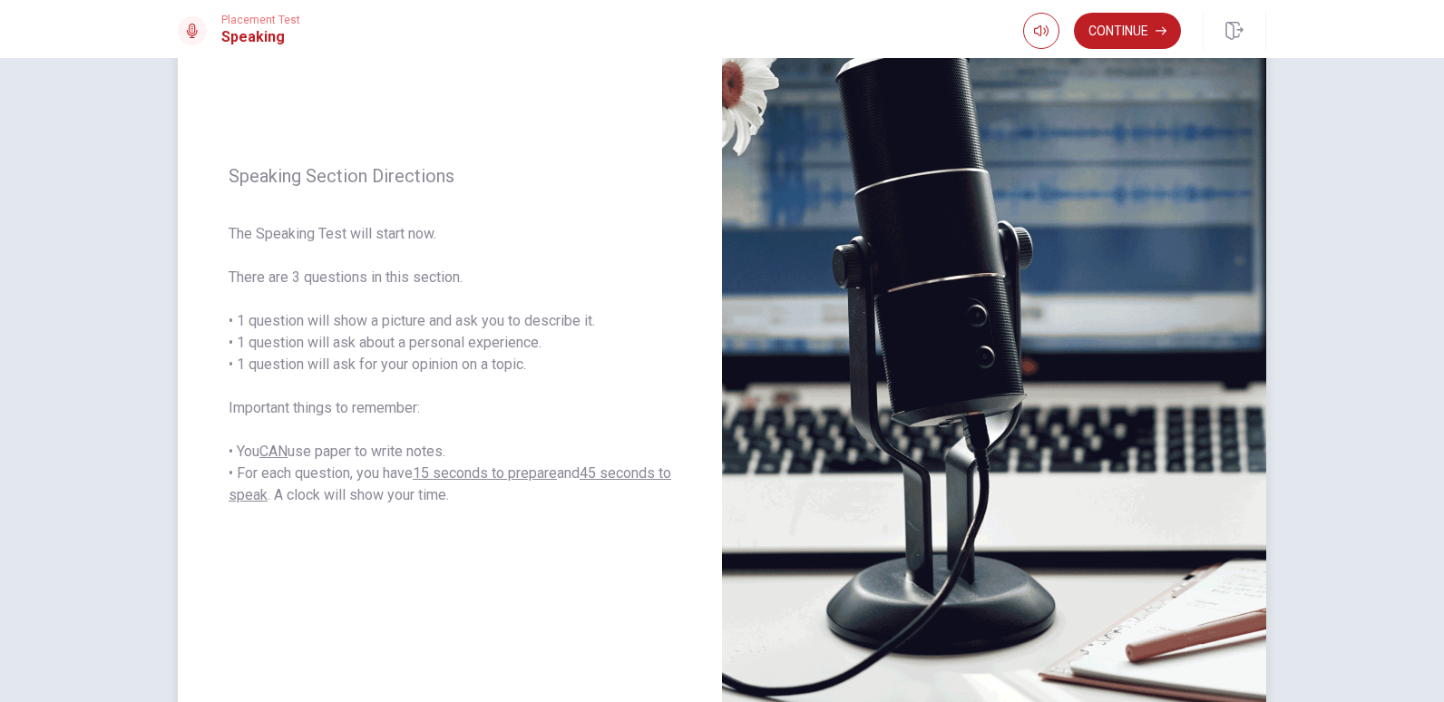
scroll to position [187, 0]
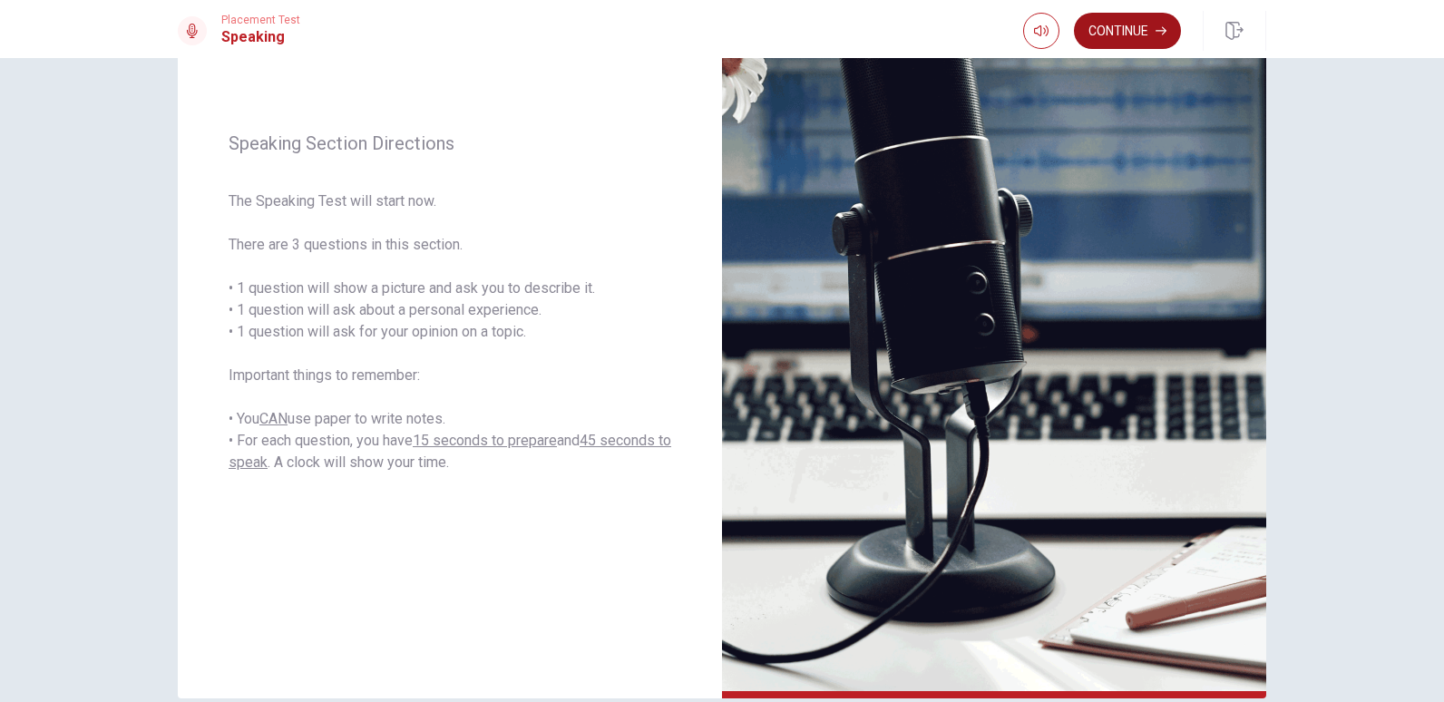
click at [1123, 38] on button "Continue" at bounding box center [1127, 31] width 107 height 36
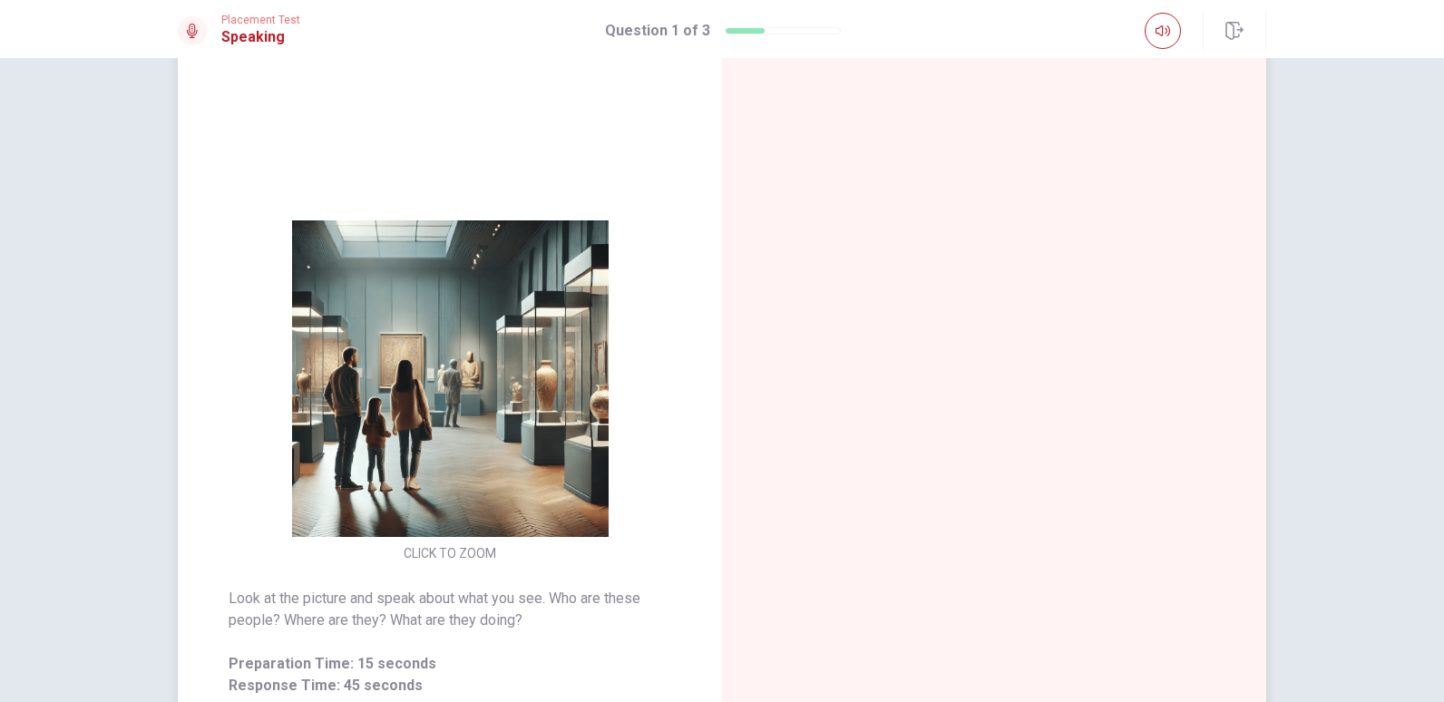
scroll to position [91, 0]
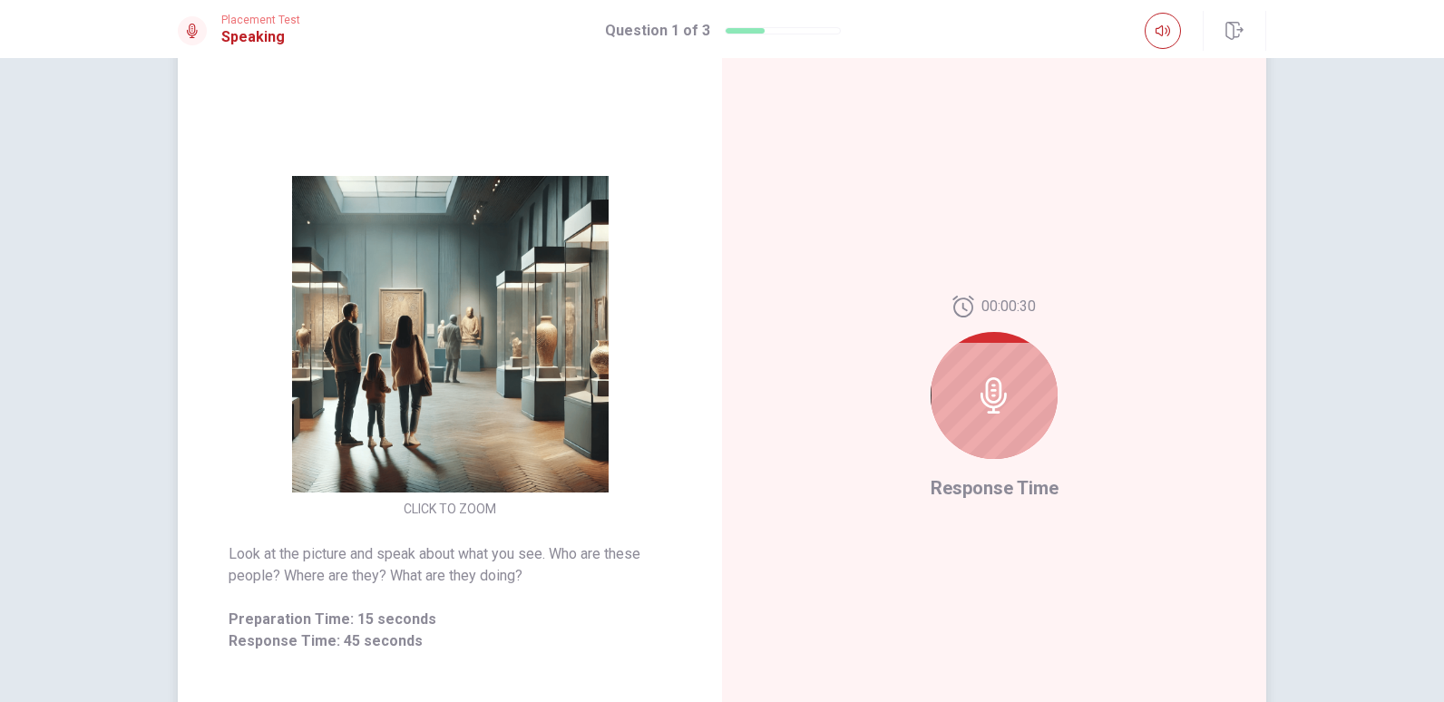
click at [984, 399] on icon at bounding box center [993, 395] width 26 height 36
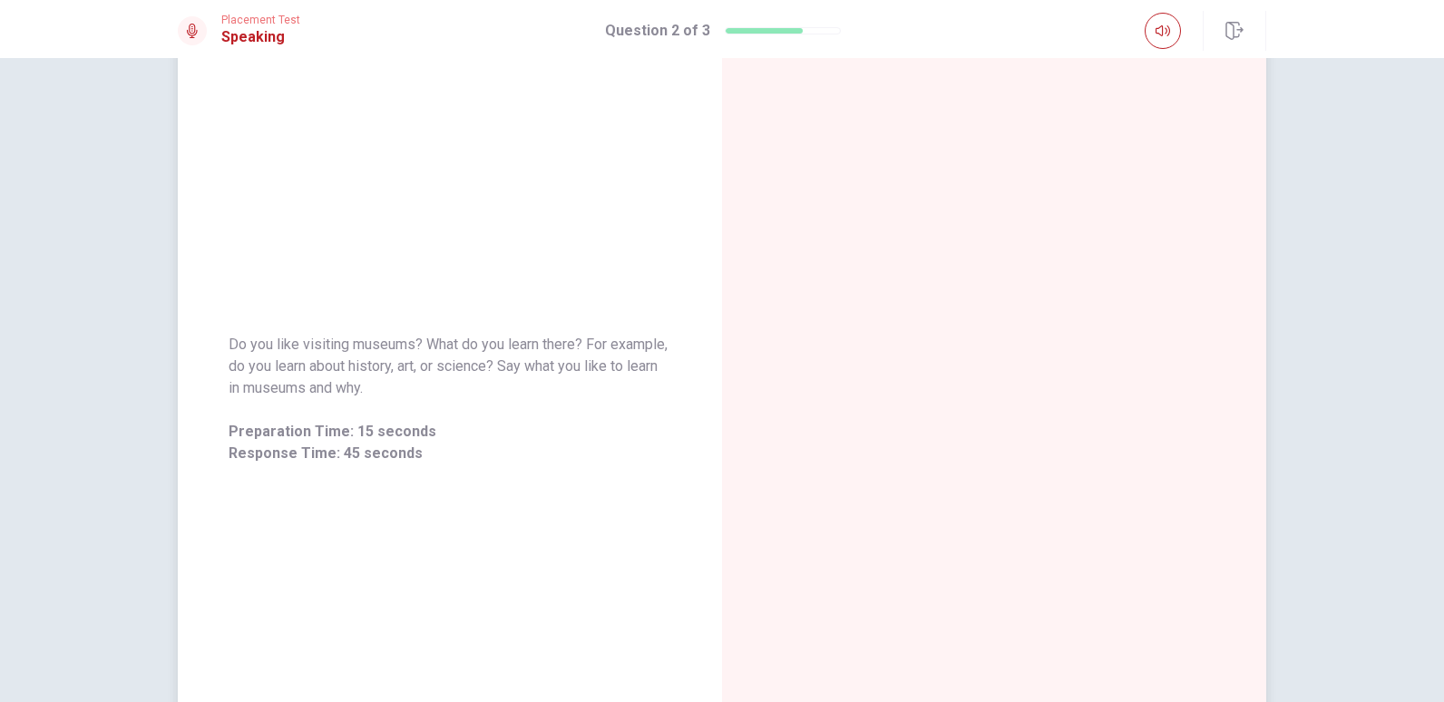
scroll to position [0, 0]
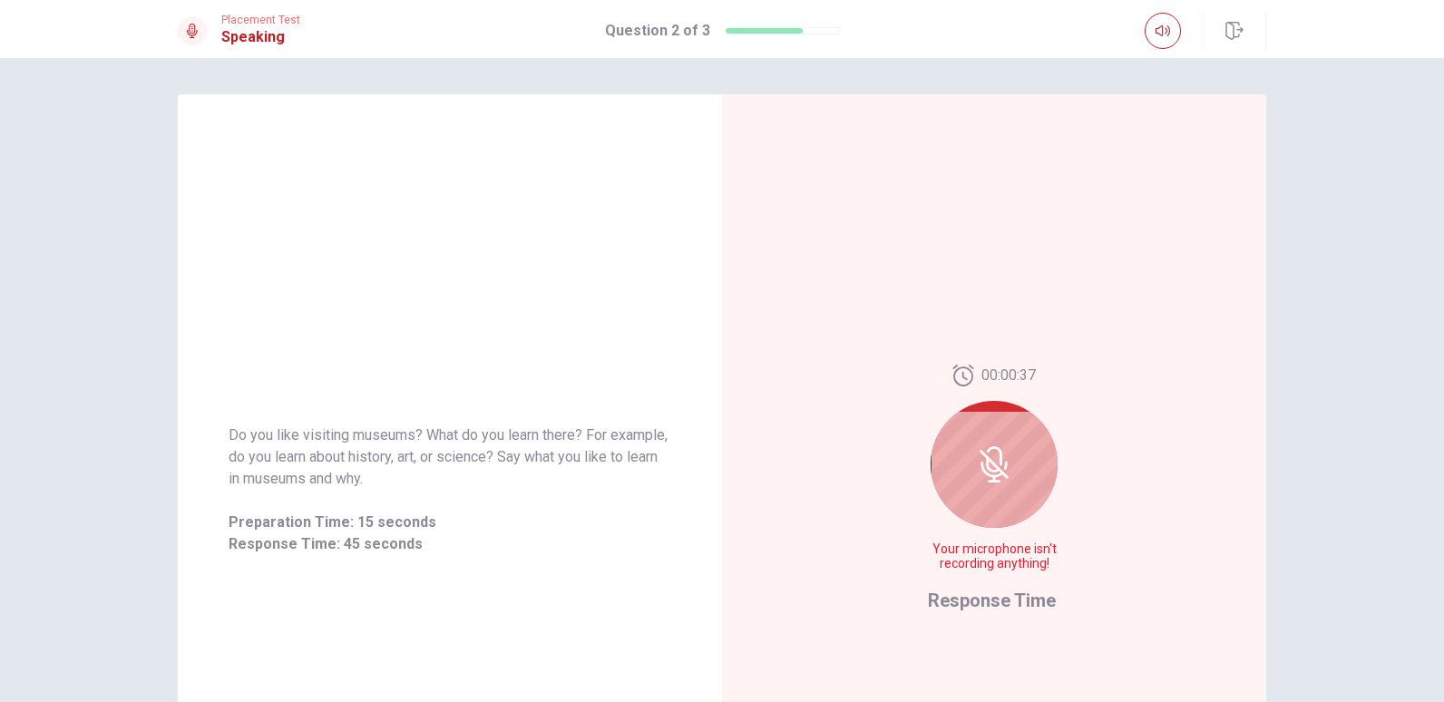
click at [1001, 461] on icon at bounding box center [994, 464] width 36 height 36
click at [1007, 474] on div at bounding box center [993, 464] width 127 height 127
click at [986, 470] on icon at bounding box center [993, 464] width 15 height 16
click at [980, 584] on div "00:00:32 Your microphone isn't recording anything!" at bounding box center [994, 475] width 132 height 221
click at [993, 605] on span "Response Time" at bounding box center [992, 600] width 128 height 22
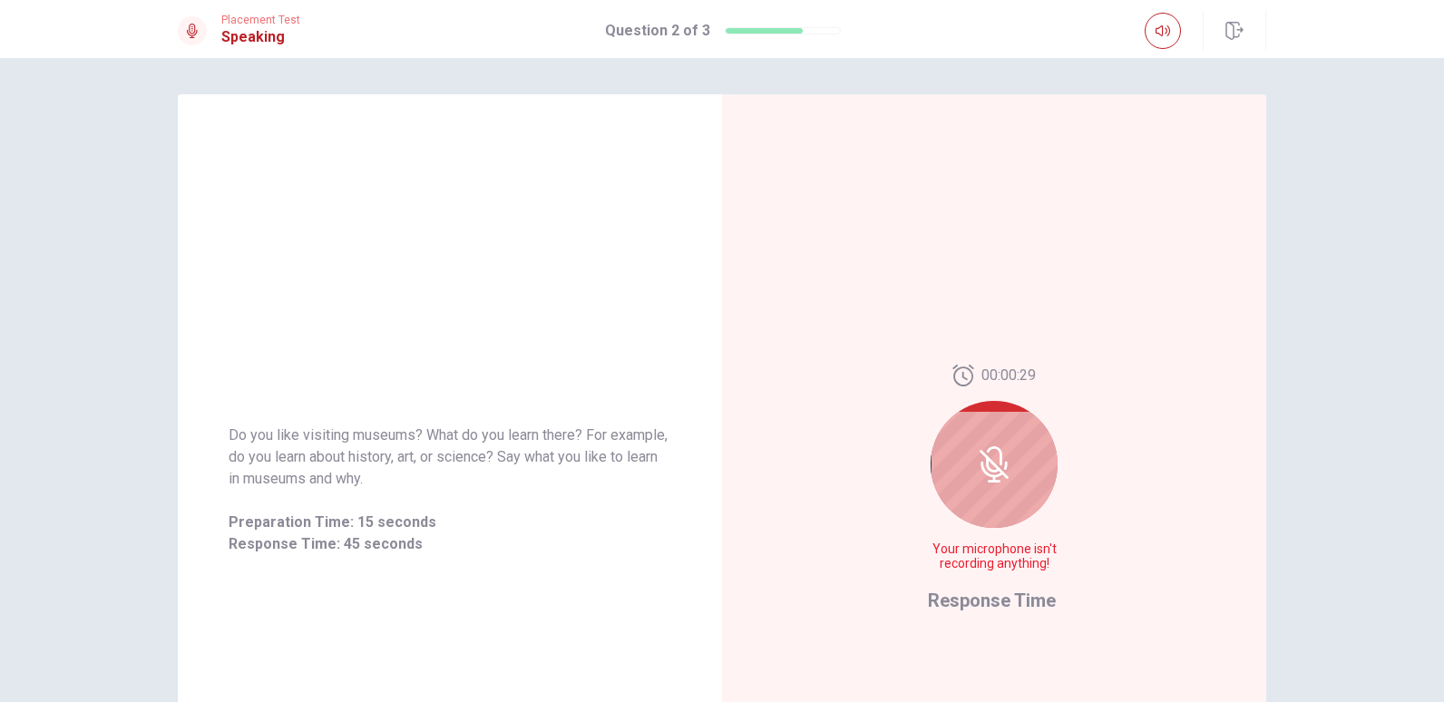
click at [986, 469] on icon at bounding box center [993, 464] width 15 height 16
drag, startPoint x: 1040, startPoint y: 564, endPoint x: 890, endPoint y: 543, distance: 152.0
click at [890, 543] on div "00:00:26 Your microphone isn't recording anything! Response Time" at bounding box center [994, 489] width 544 height 791
drag, startPoint x: 375, startPoint y: 509, endPoint x: 387, endPoint y: 499, distance: 15.4
click at [374, 509] on div "Do you like visiting museums? What do you learn there? For example, do you lear…" at bounding box center [449, 489] width 442 height 131
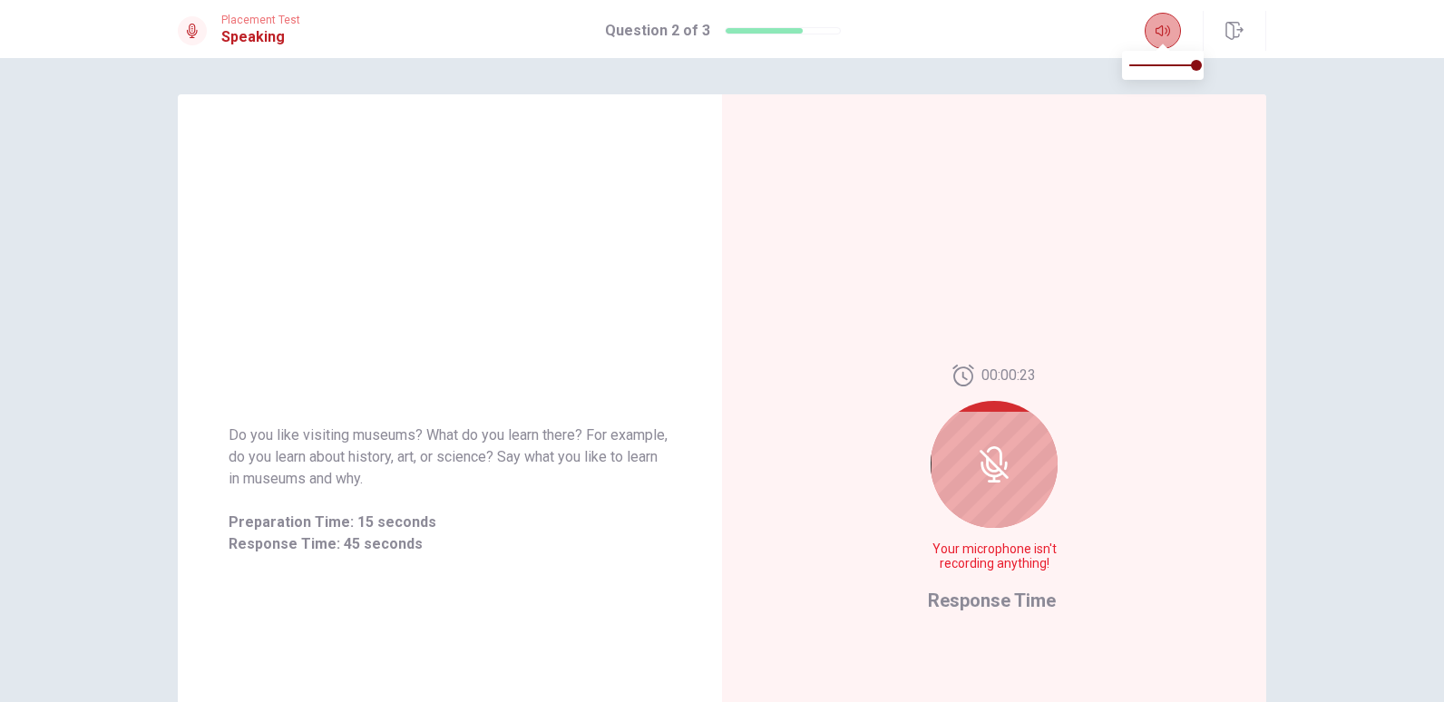
click at [1165, 30] on icon "button" at bounding box center [1162, 31] width 15 height 15
click at [980, 454] on icon at bounding box center [994, 464] width 36 height 36
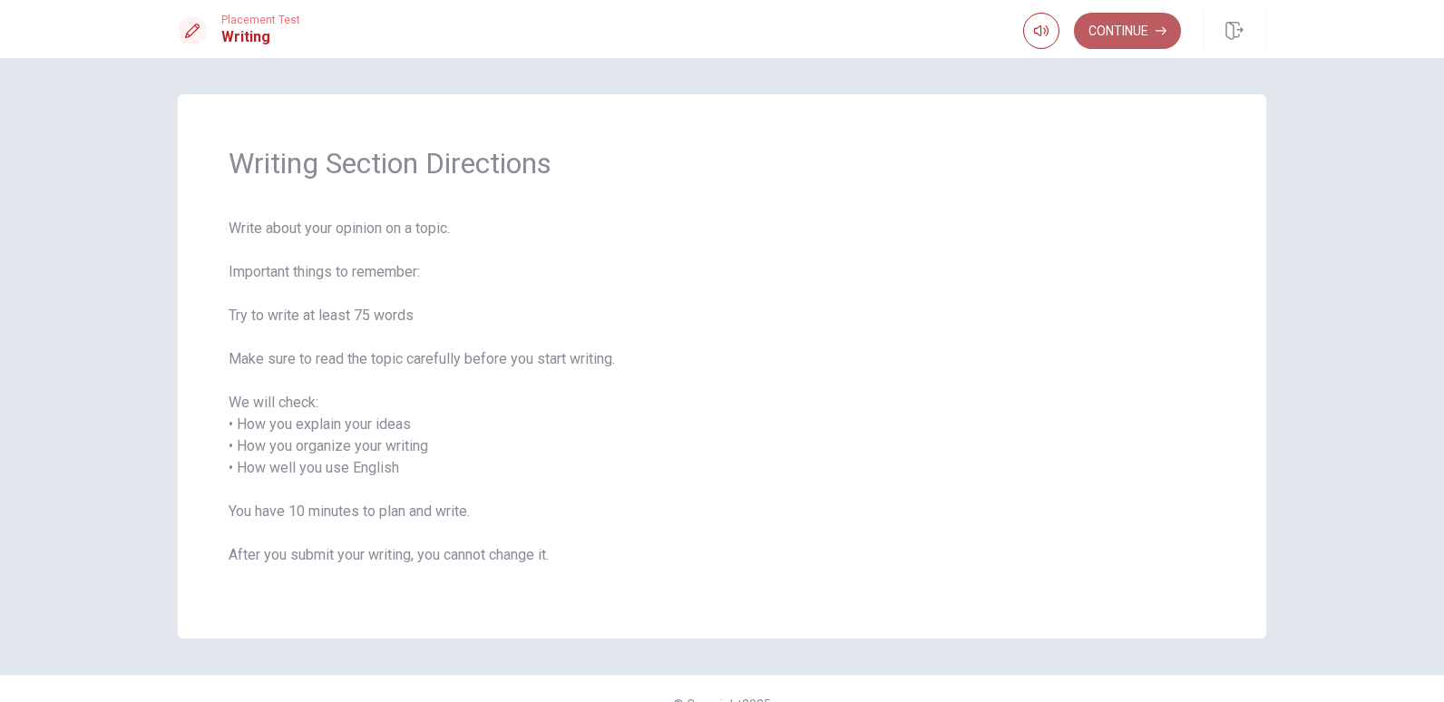
click at [1094, 37] on button "Continue" at bounding box center [1127, 31] width 107 height 36
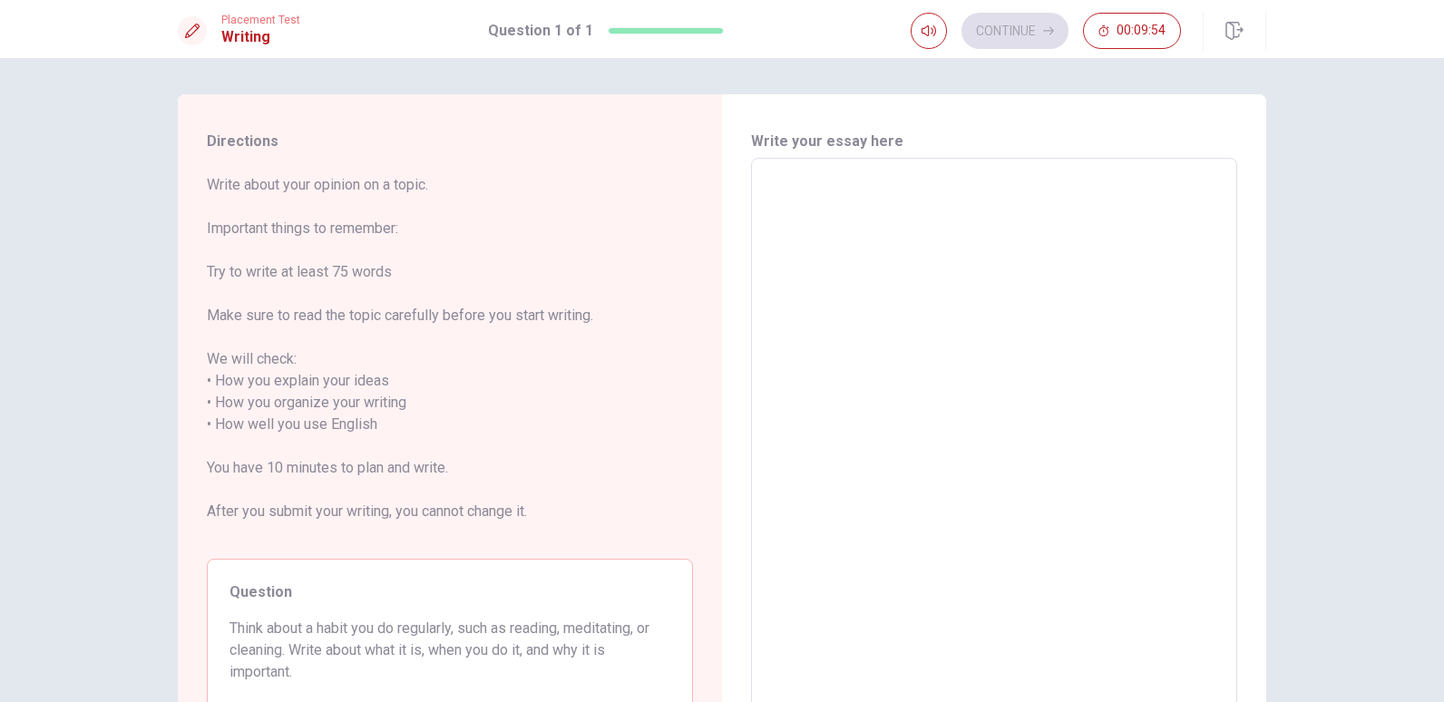
scroll to position [91, 0]
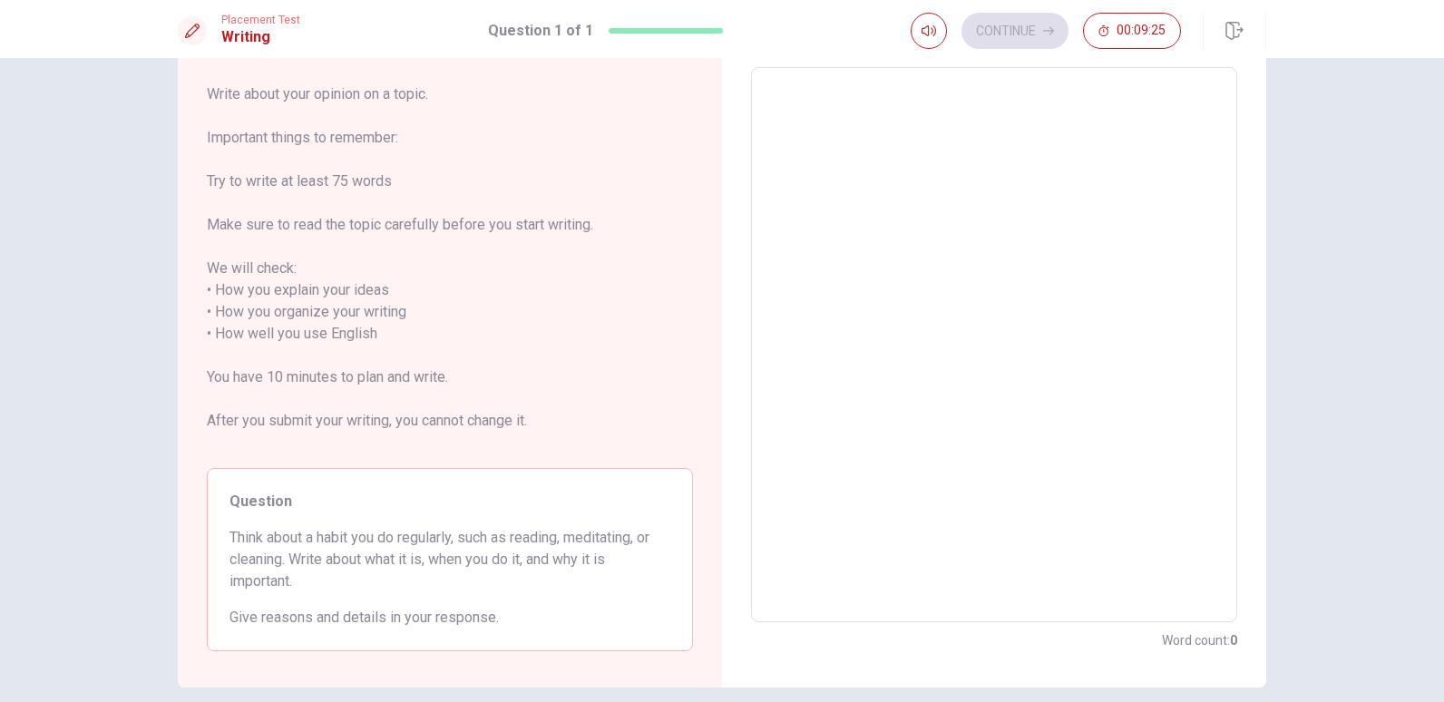
click at [886, 251] on textarea at bounding box center [993, 345] width 461 height 525
type textarea "i"
type textarea "x"
type textarea "i"
type textarea "x"
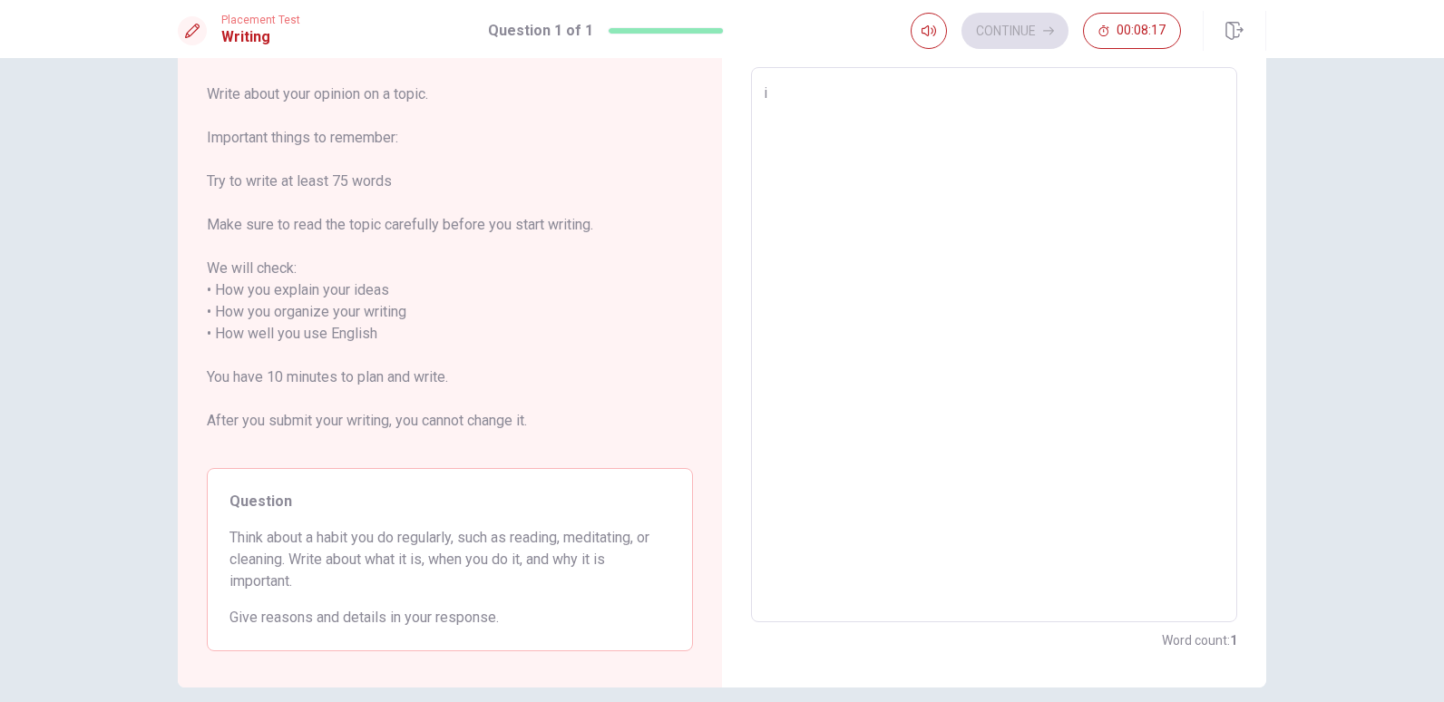
type textarea "i"
type textarea "x"
type textarea "m"
type textarea "x"
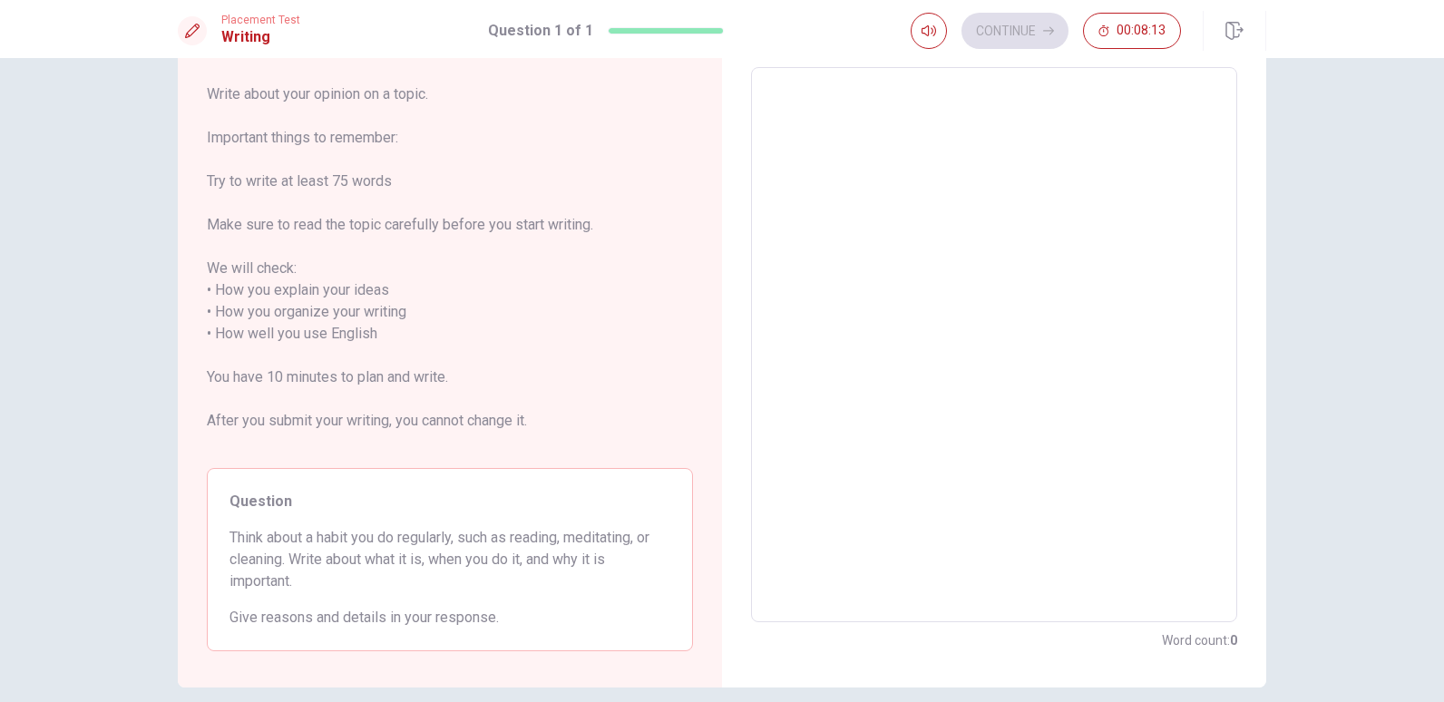
type textarea "M"
type textarea "x"
type textarea "My"
type textarea "x"
type textarea "My"
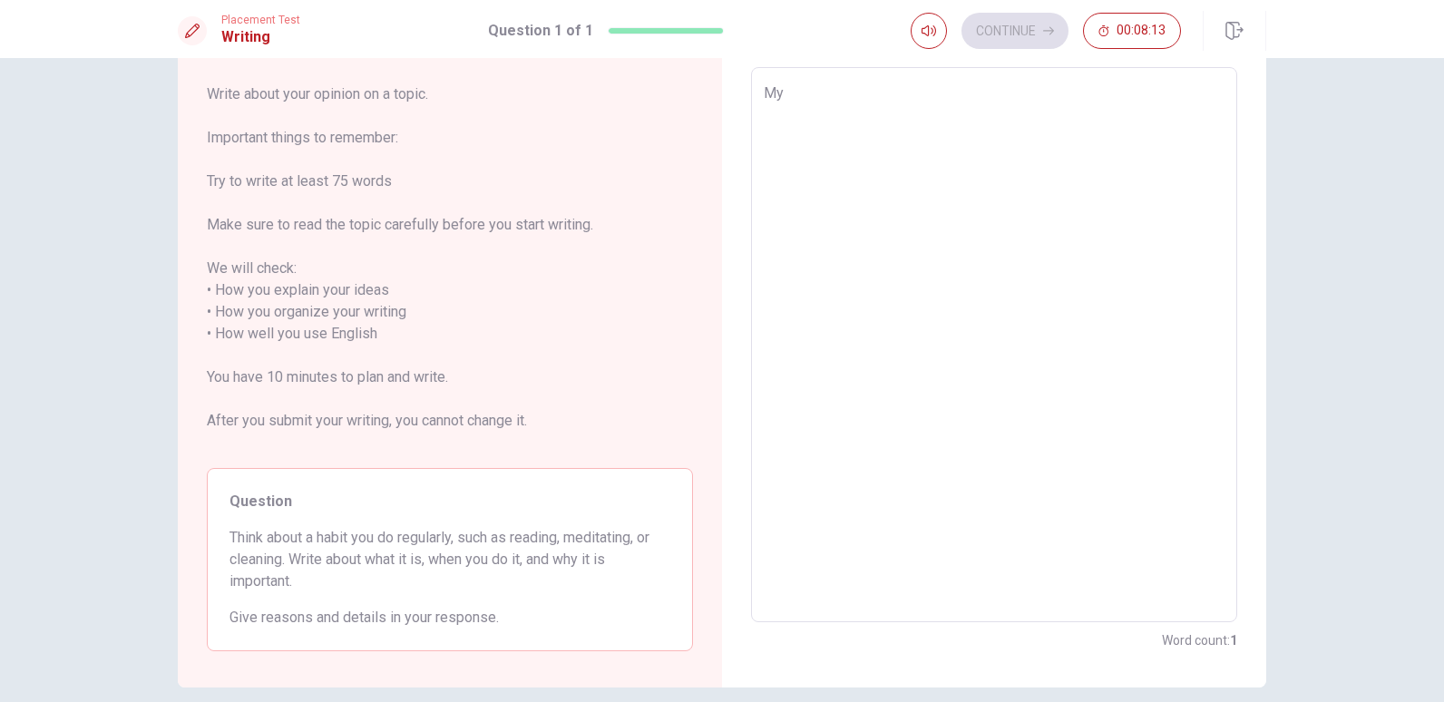
type textarea "x"
type textarea "My n"
type textarea "x"
type textarea "My na"
type textarea "x"
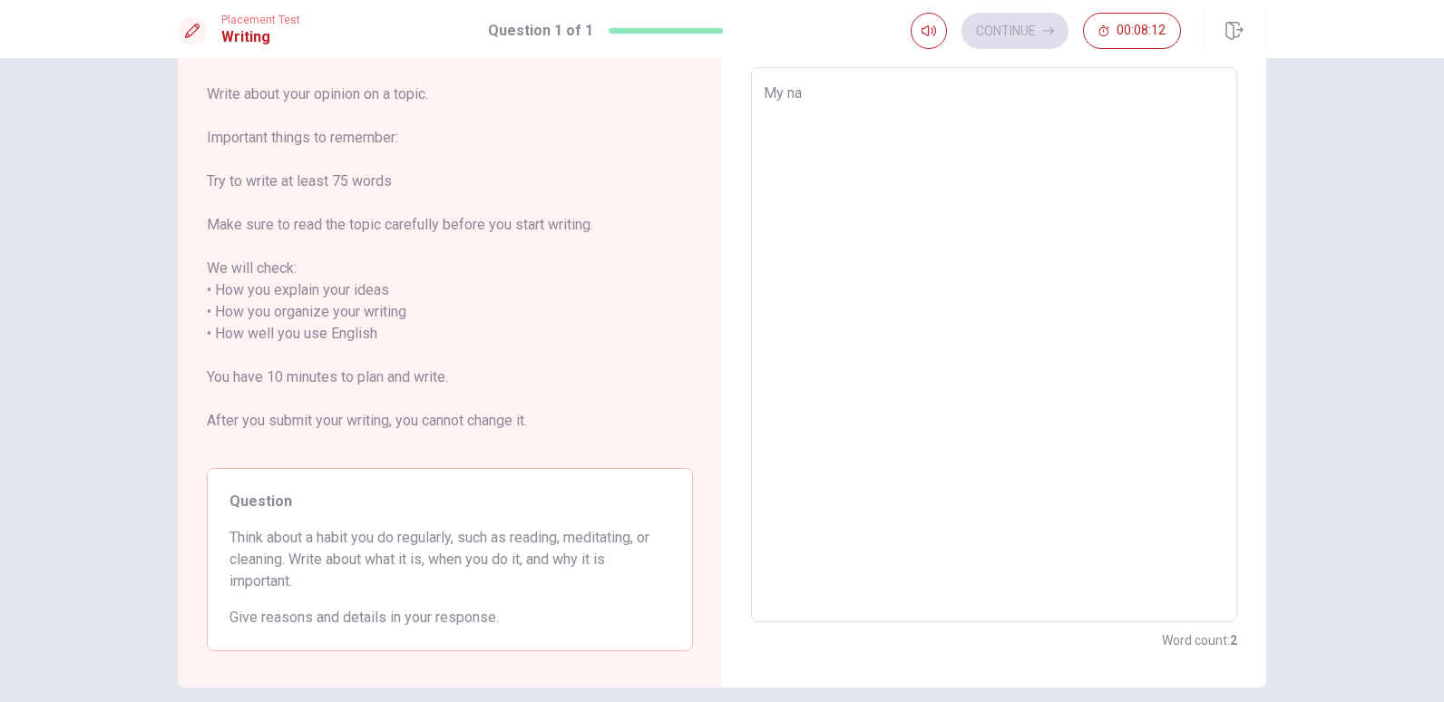
type textarea "My nam"
type textarea "x"
type textarea "My name"
type textarea "x"
type textarea "My name"
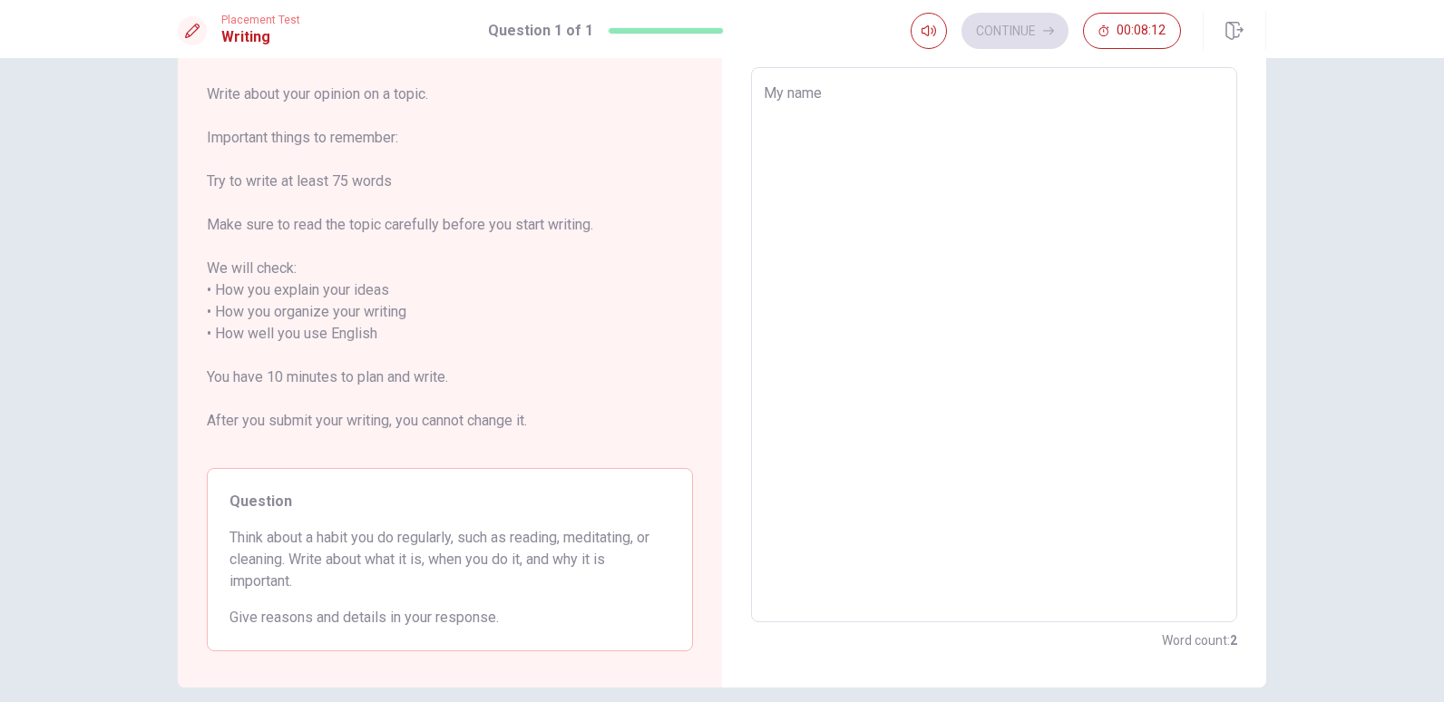
type textarea "x"
type textarea "My name i"
type textarea "x"
type textarea "My name is"
type textarea "x"
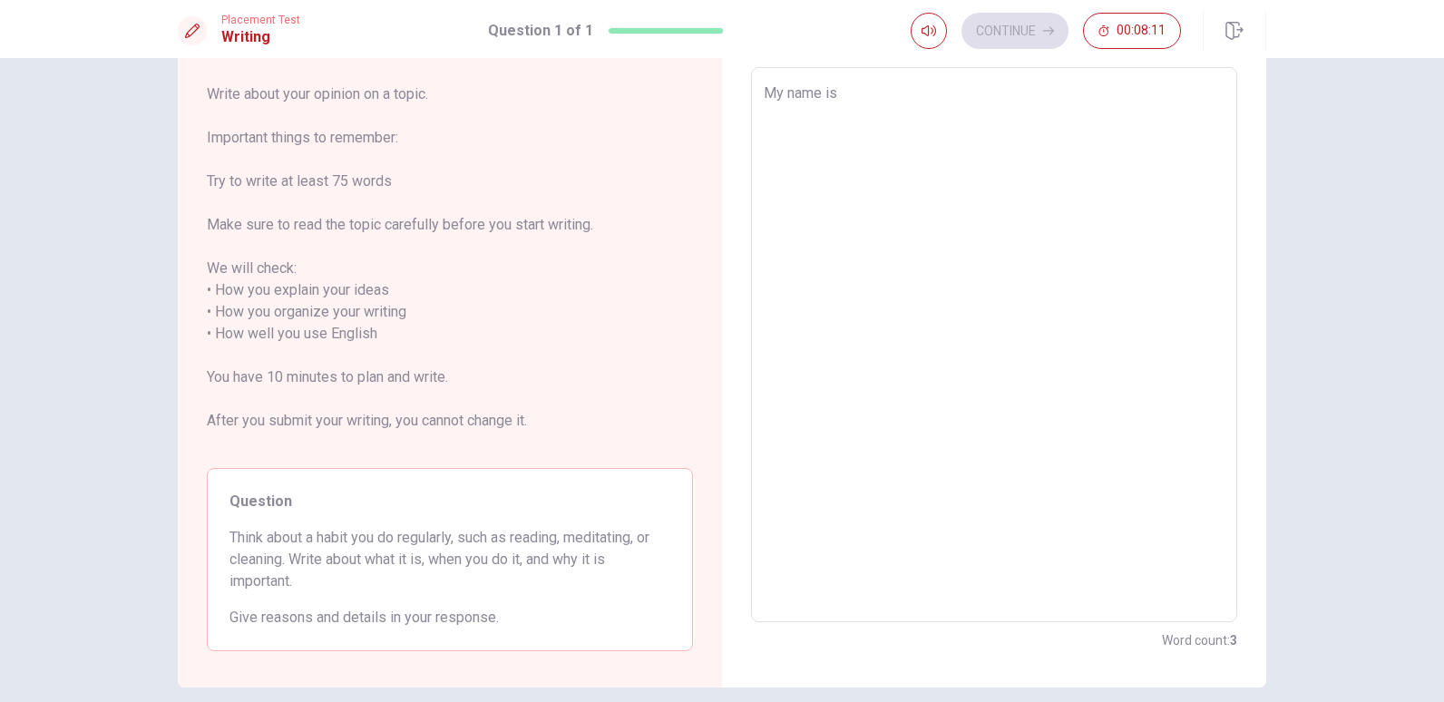
type textarea "My name is"
type textarea "x"
type textarea "My name is L"
type textarea "x"
type textarea "My name is [PERSON_NAME]"
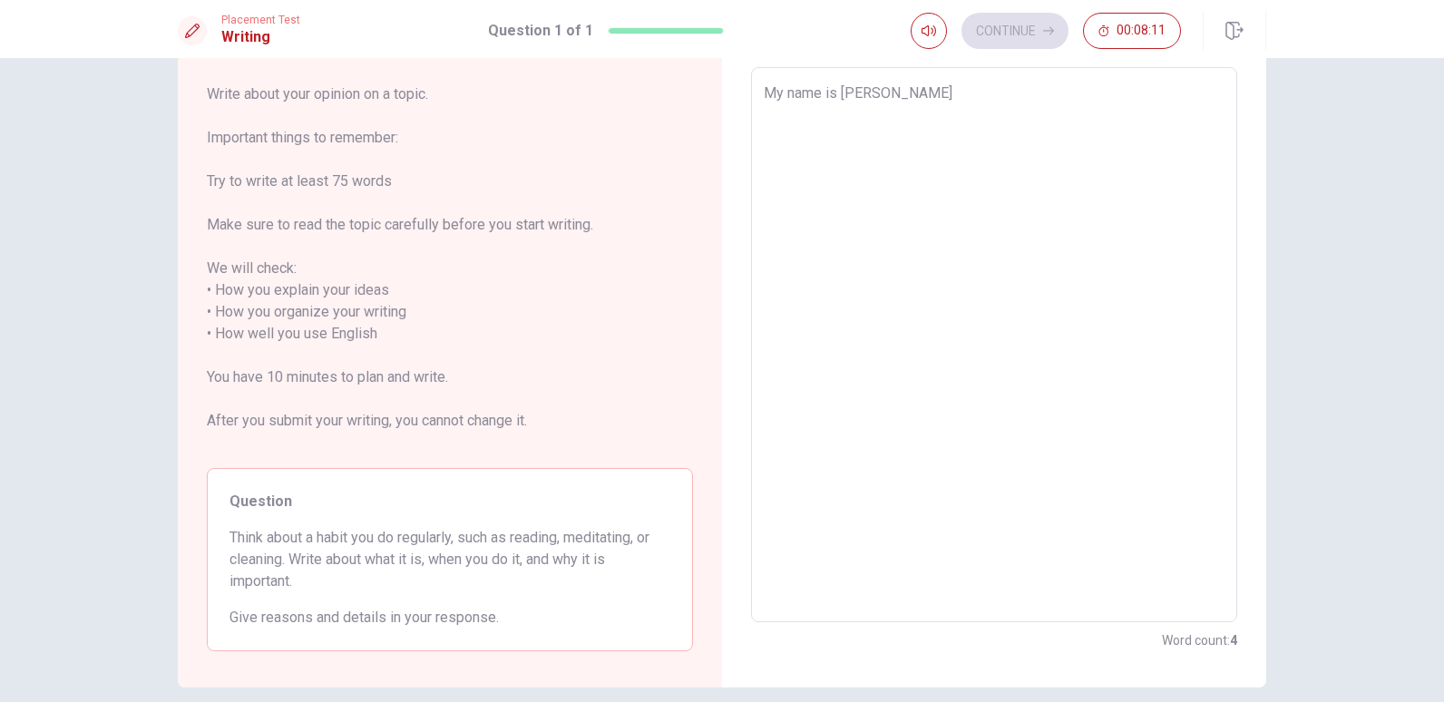
type textarea "x"
type textarea "My name is [PERSON_NAME]"
type textarea "x"
type textarea "My name is [PERSON_NAME]"
type textarea "x"
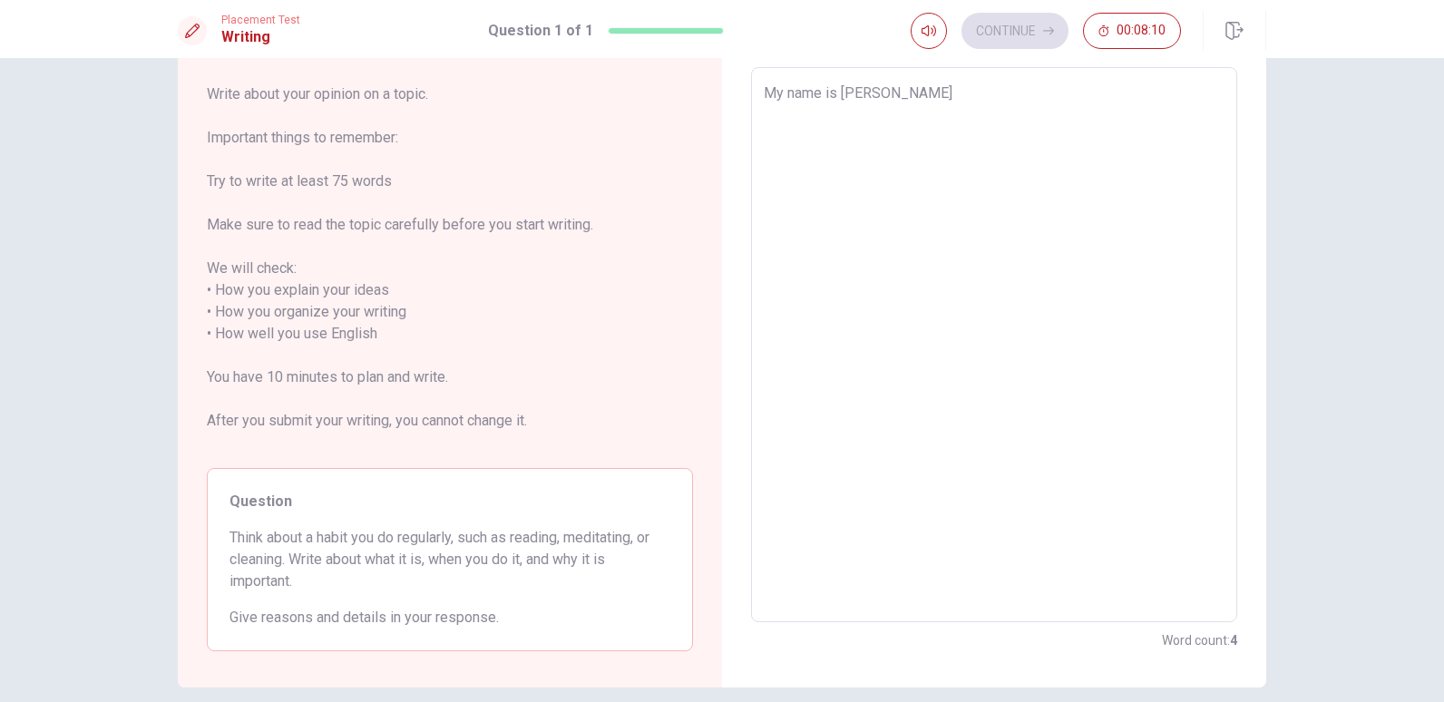
type textarea "My name is L"
type textarea "x"
type textarea "My name is [PERSON_NAME]"
type textarea "x"
type textarea "My name is [PERSON_NAME]"
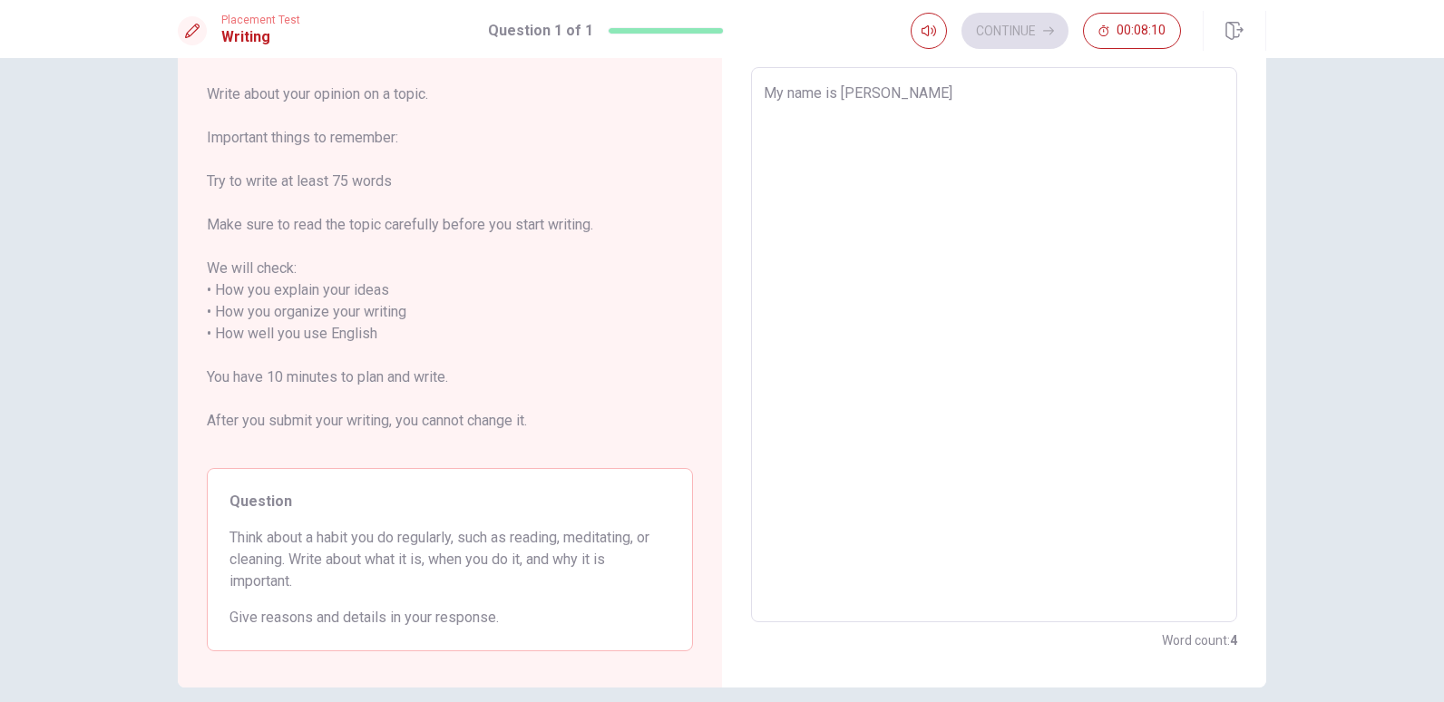
type textarea "x"
type textarea "My name is [PERSON_NAME]"
type textarea "x"
type textarea "My name is [PERSON_NAME]"
type textarea "x"
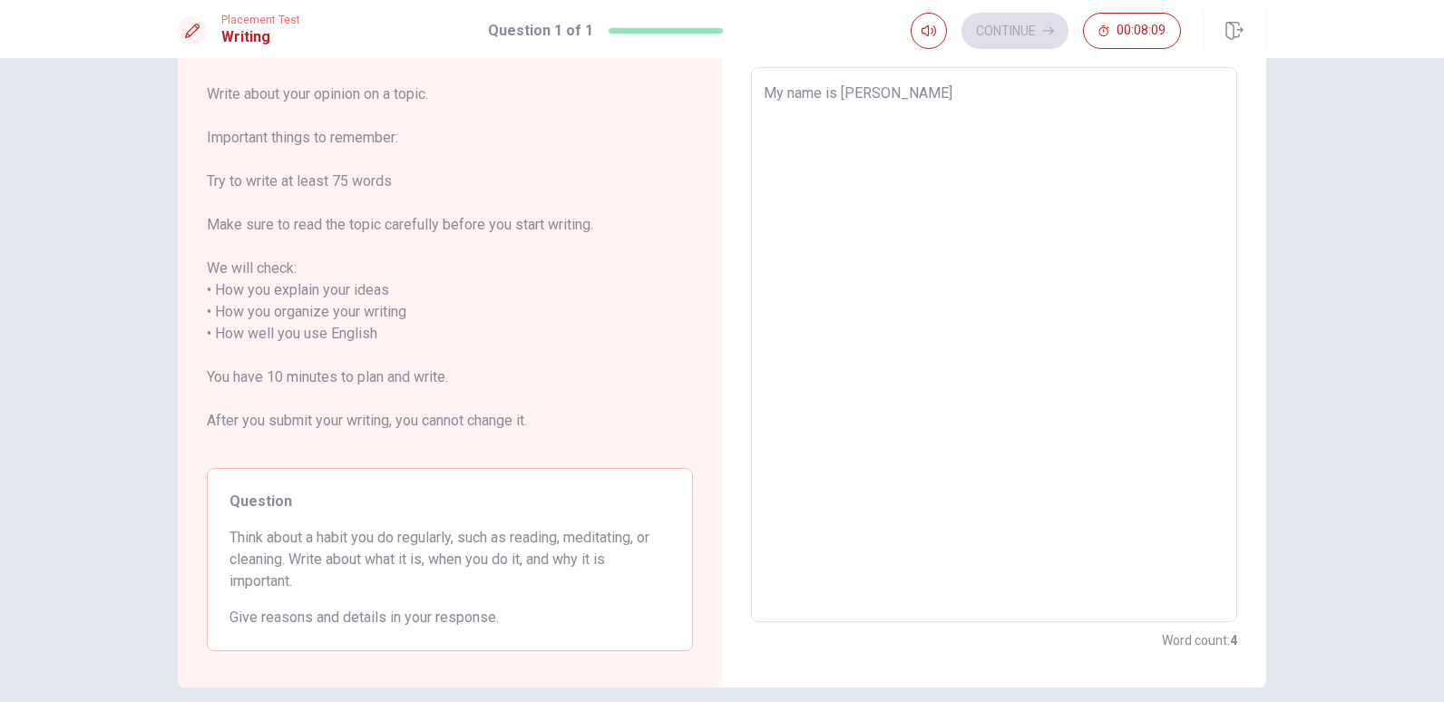
type textarea "My name is [PERSON_NAME],"
type textarea "x"
type textarea "My name is [PERSON_NAME],"
type textarea "x"
type textarea "My name is [PERSON_NAME], e"
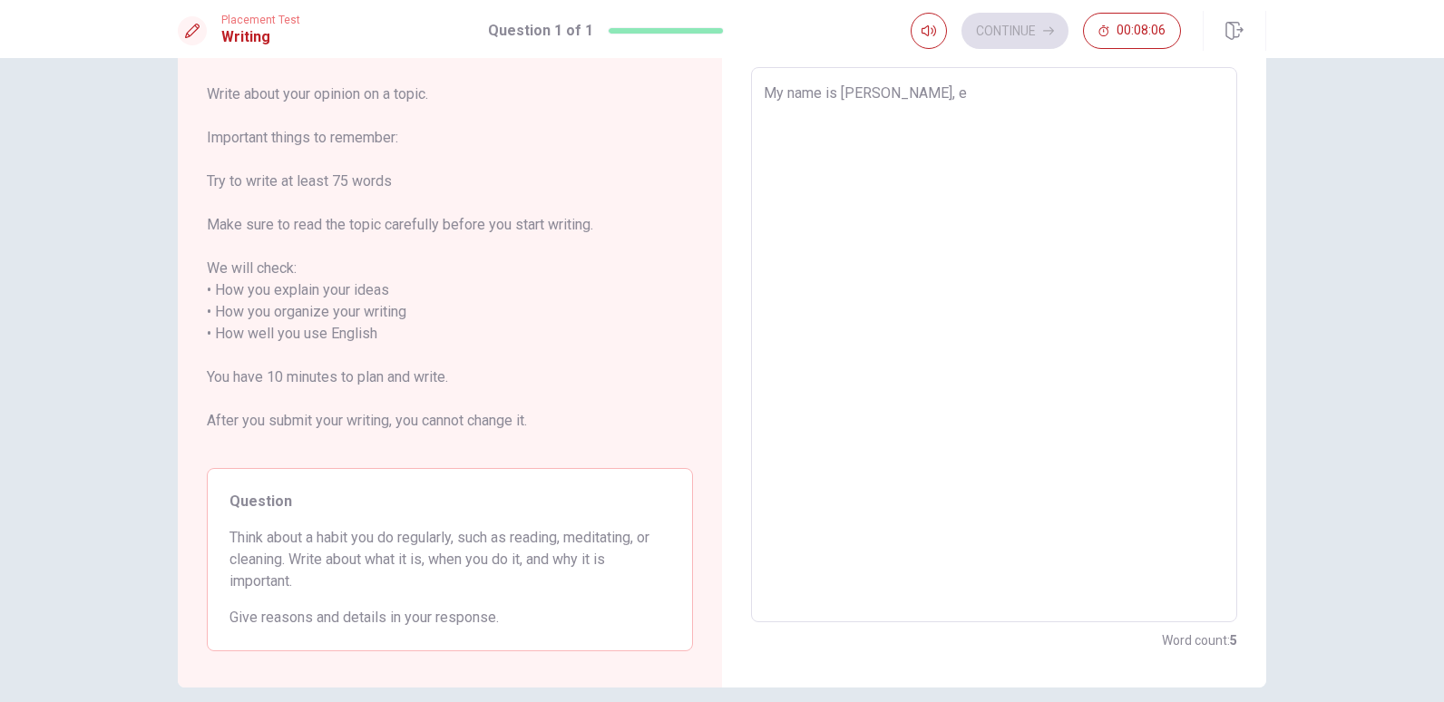
type textarea "x"
type textarea "My name is [PERSON_NAME],"
type textarea "x"
type textarea "My name is [PERSON_NAME]"
type textarea "x"
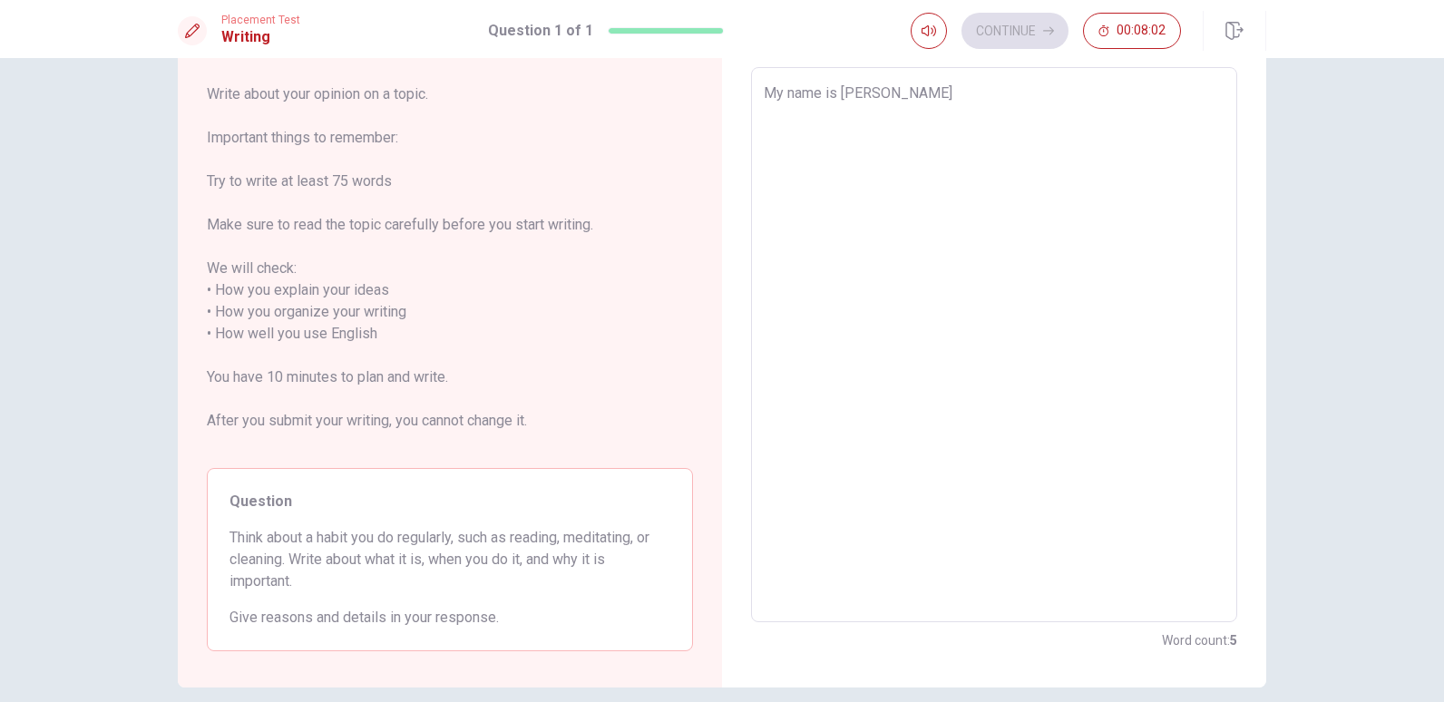
type textarea "My name is [PERSON_NAME]"
type textarea "x"
type textarea "My name is [PERSON_NAME]"
type textarea "x"
type textarea "My name is [PERSON_NAME],"
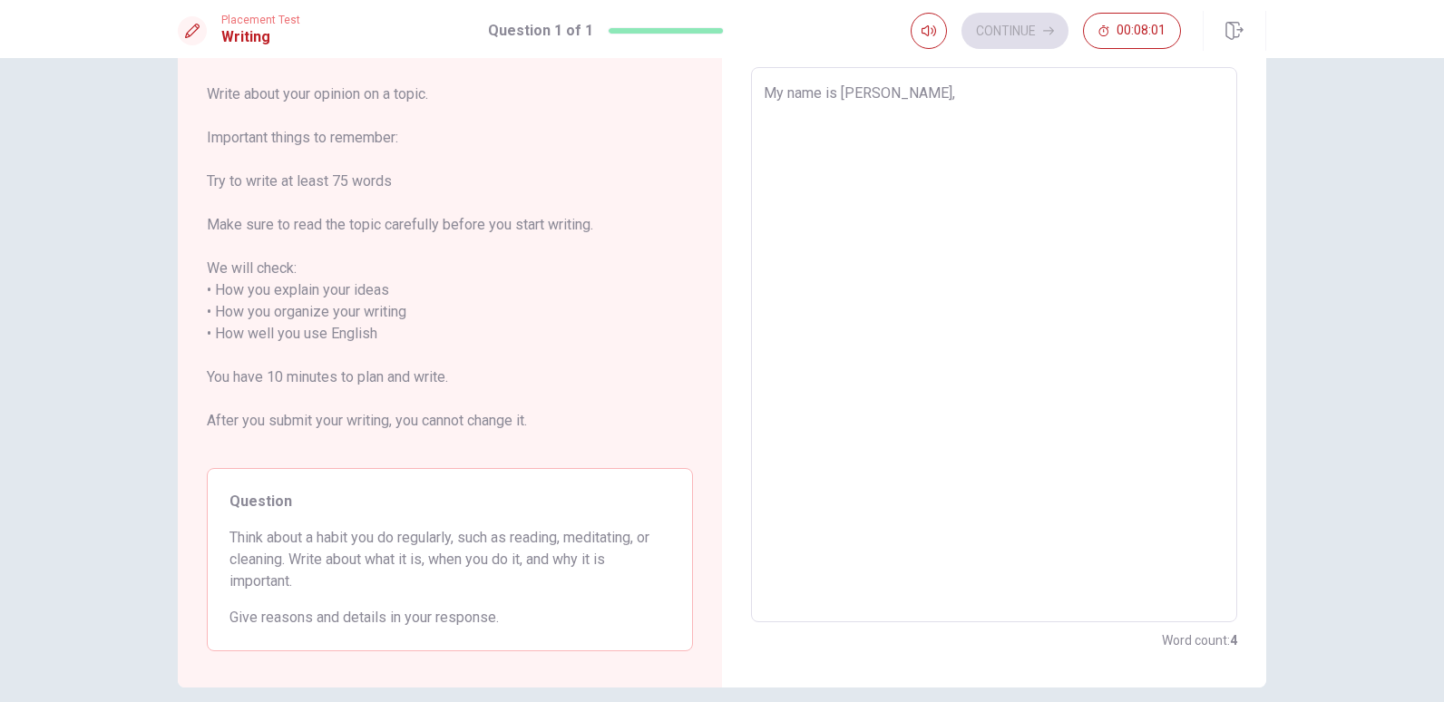
type textarea "x"
type textarea "My name is [PERSON_NAME], h"
type textarea "x"
type textarea "My name is [PERSON_NAME], he"
type textarea "x"
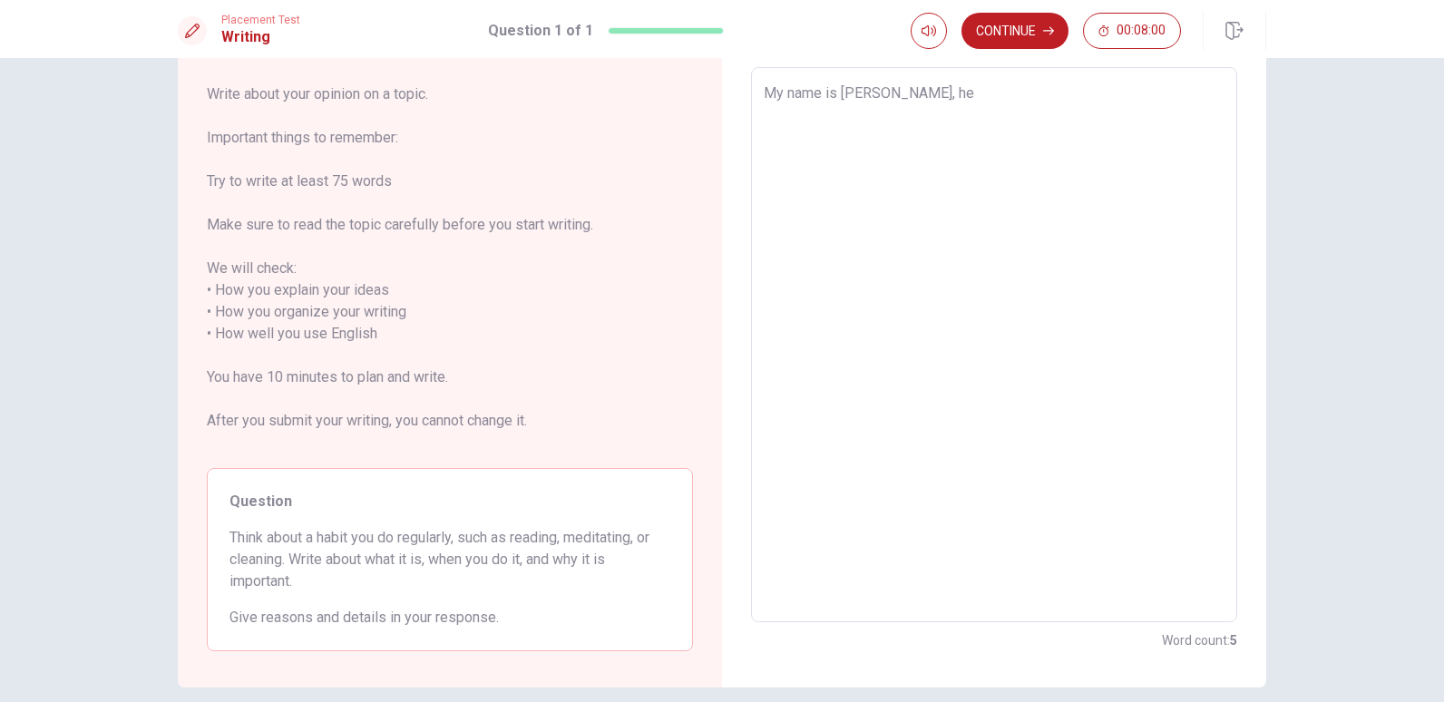
type textarea "My name is [PERSON_NAME], hev"
type textarea "x"
type textarea "My name is [PERSON_NAME], heva"
type textarea "x"
type textarea "My name is [PERSON_NAME], heva"
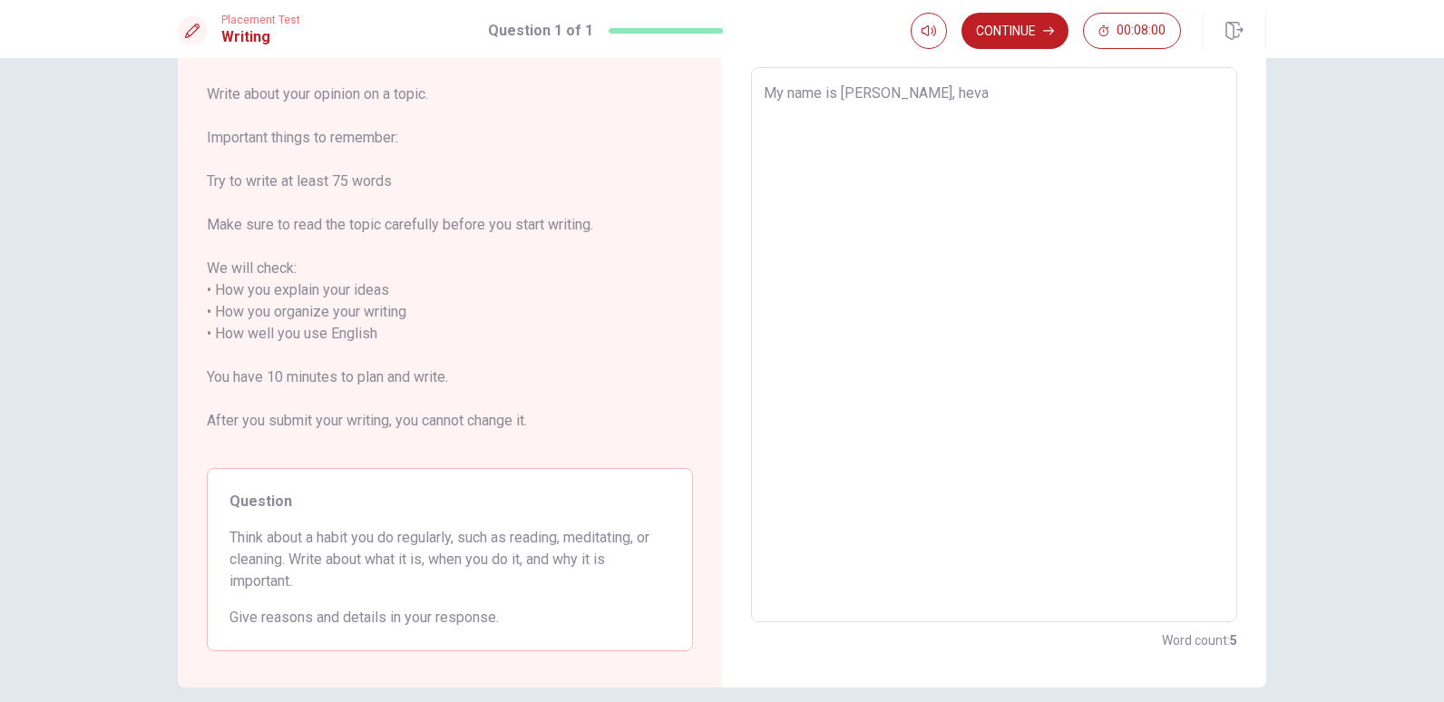
type textarea "x"
type textarea "My name is [PERSON_NAME], heva"
type textarea "x"
type textarea "My name is [PERSON_NAME], hev"
type textarea "x"
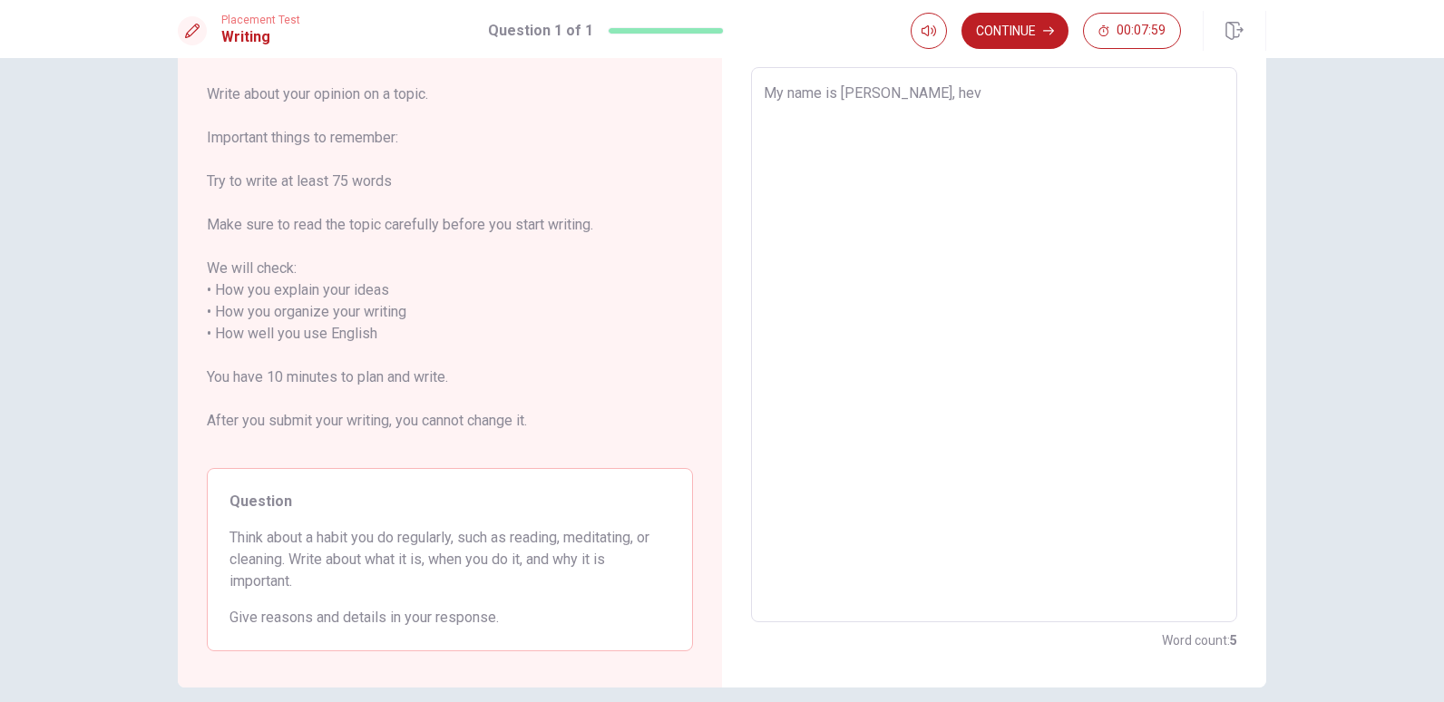
type textarea "My name is [PERSON_NAME], he"
type textarea "x"
type textarea "My name is [PERSON_NAME], hea"
type textarea "x"
type textarea "My name is [PERSON_NAME], he"
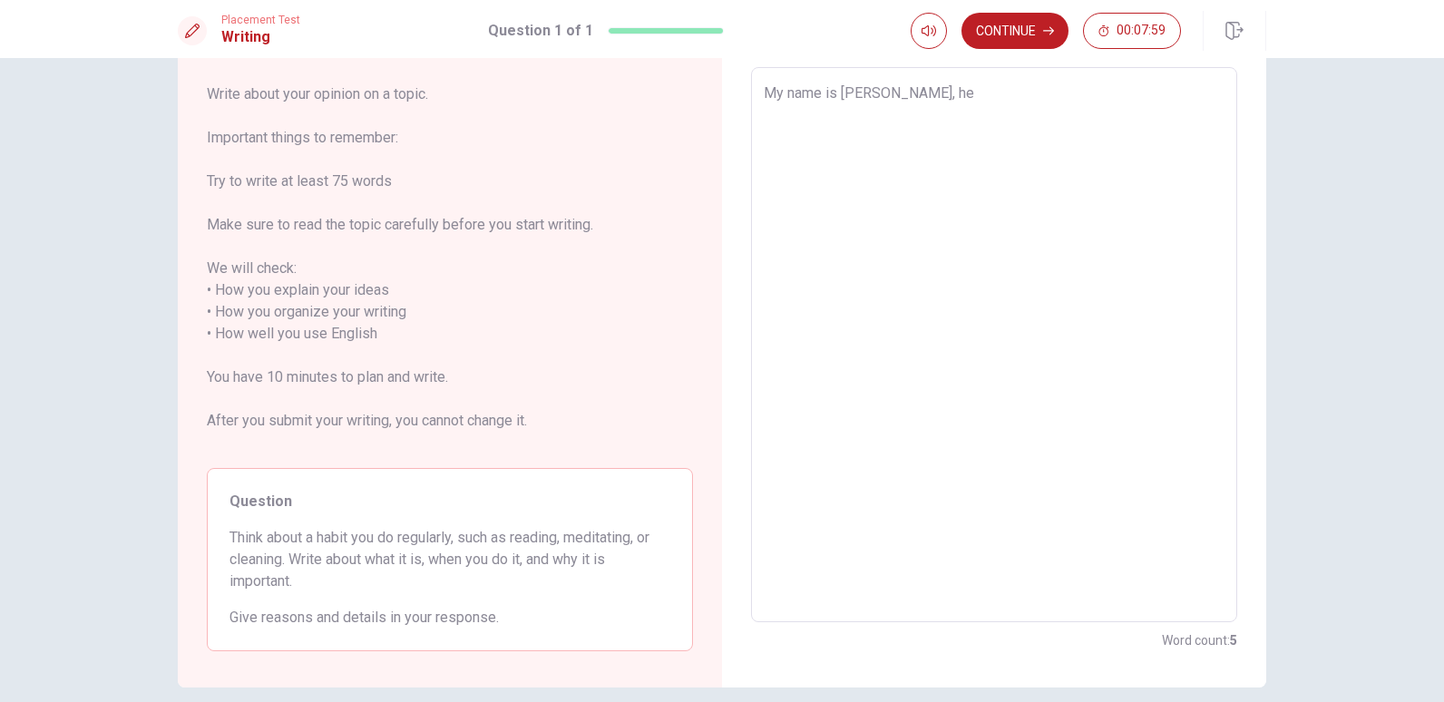
type textarea "x"
type textarea "My name is [PERSON_NAME], h"
type textarea "x"
type textarea "My name is [PERSON_NAME], ha"
type textarea "x"
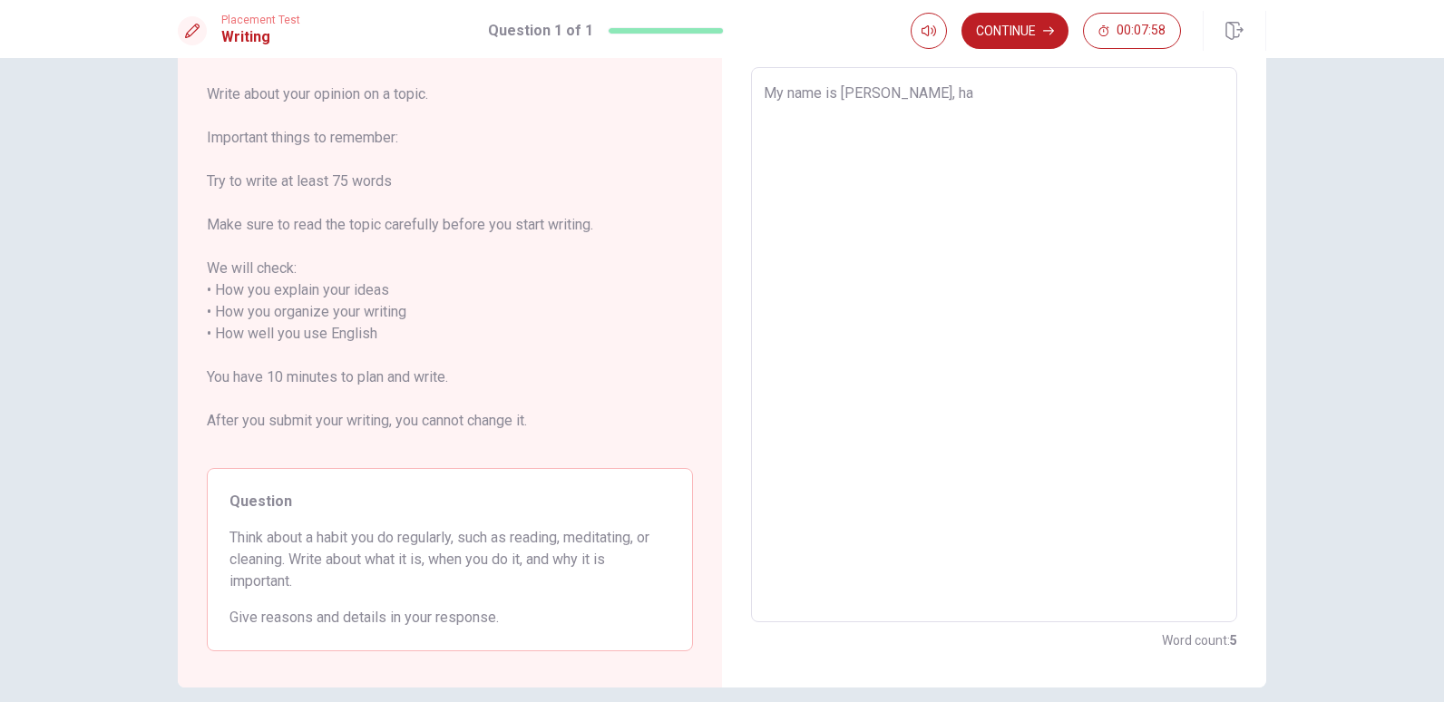
type textarea "My name is [PERSON_NAME], hab"
type textarea "x"
type textarea "My name is [PERSON_NAME], habe"
type textarea "x"
type textarea "My name is [PERSON_NAME], habe"
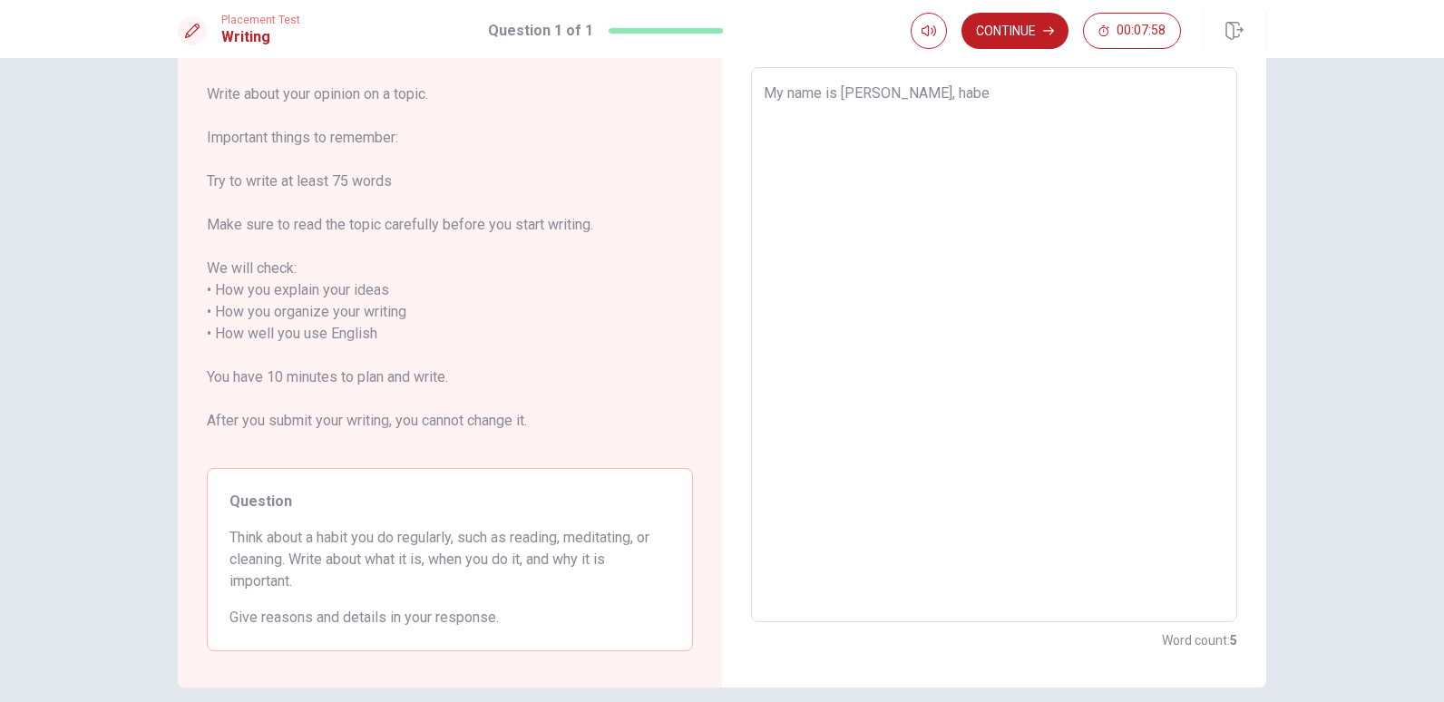
type textarea "x"
type textarea "My name is [PERSON_NAME], habe"
type textarea "x"
type textarea "My name is [PERSON_NAME], hab"
type textarea "x"
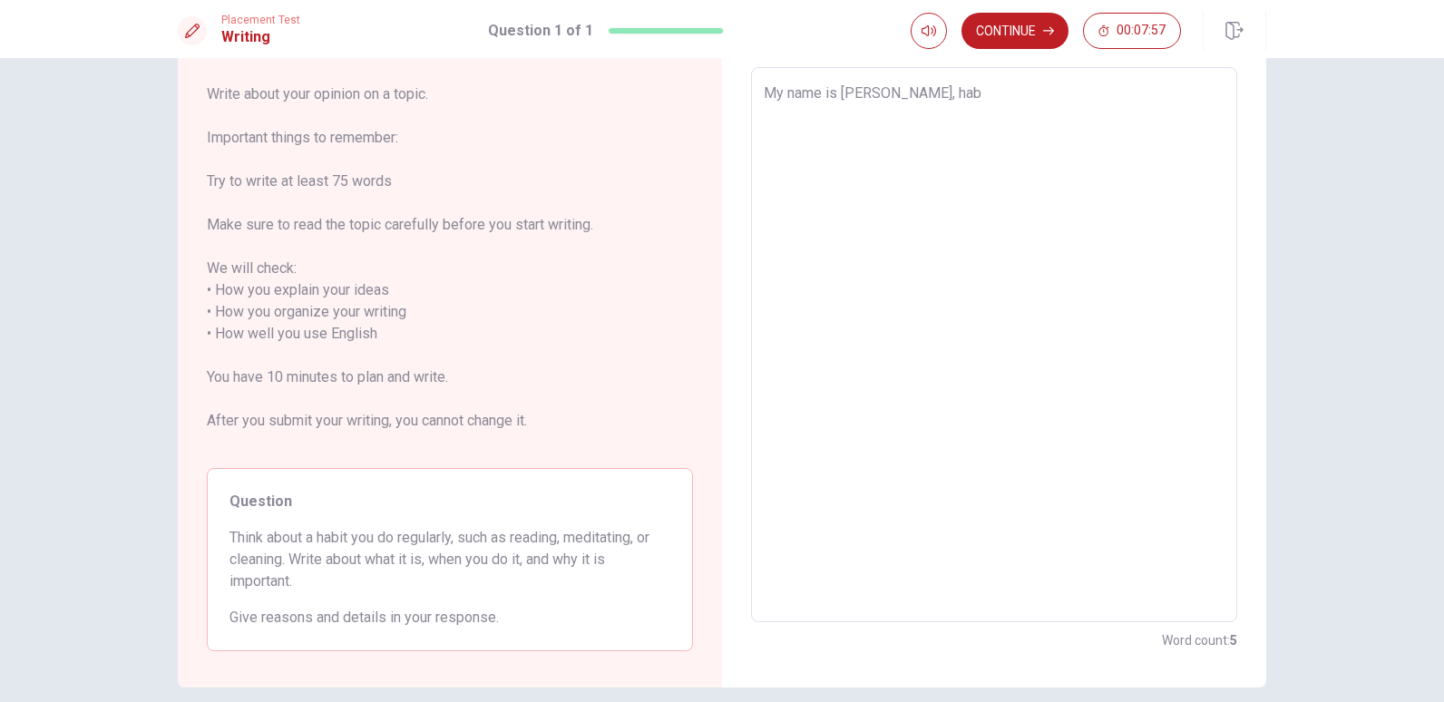
type textarea "My name is [PERSON_NAME], ha"
type textarea "x"
type textarea "My name is [PERSON_NAME], hav"
type textarea "x"
type textarea "My name is [PERSON_NAME], have"
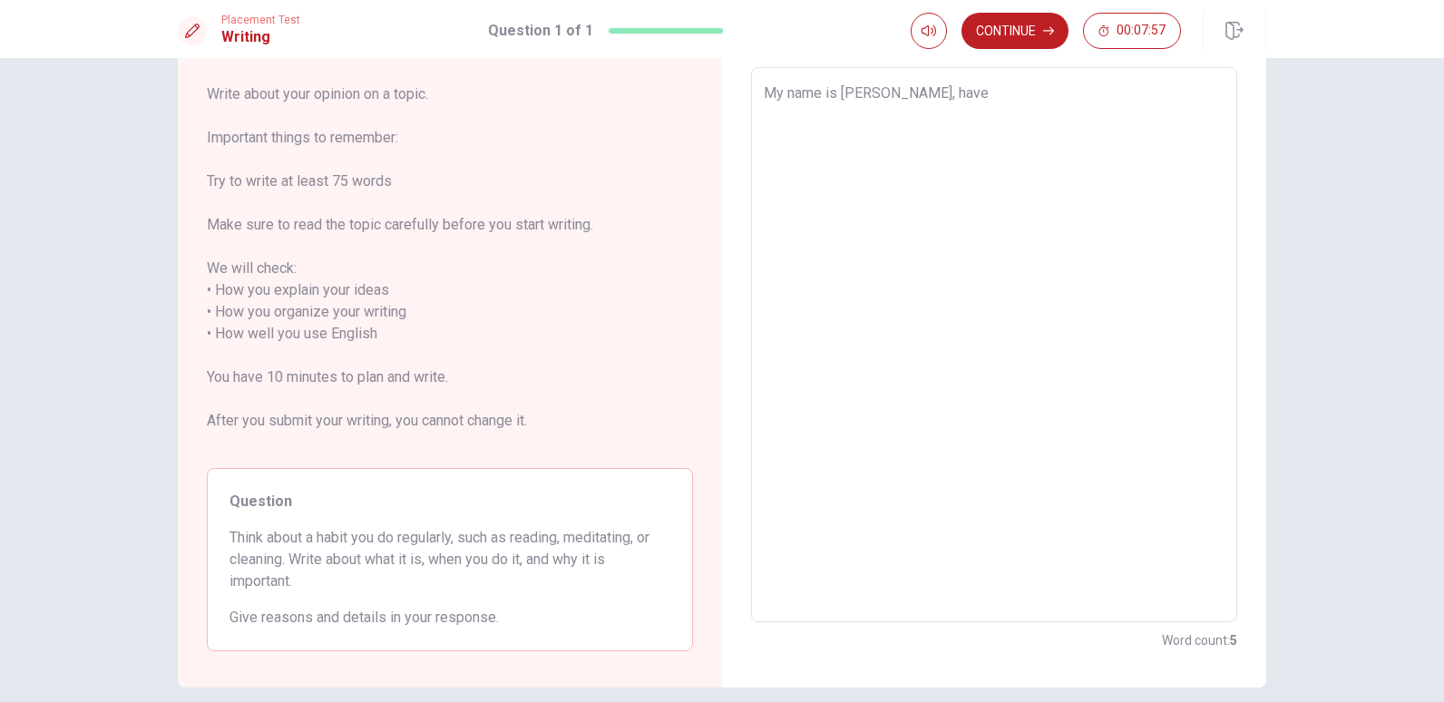
type textarea "x"
type textarea "My name is [PERSON_NAME], have"
type textarea "x"
type textarea "My name is [PERSON_NAME], have r"
type textarea "x"
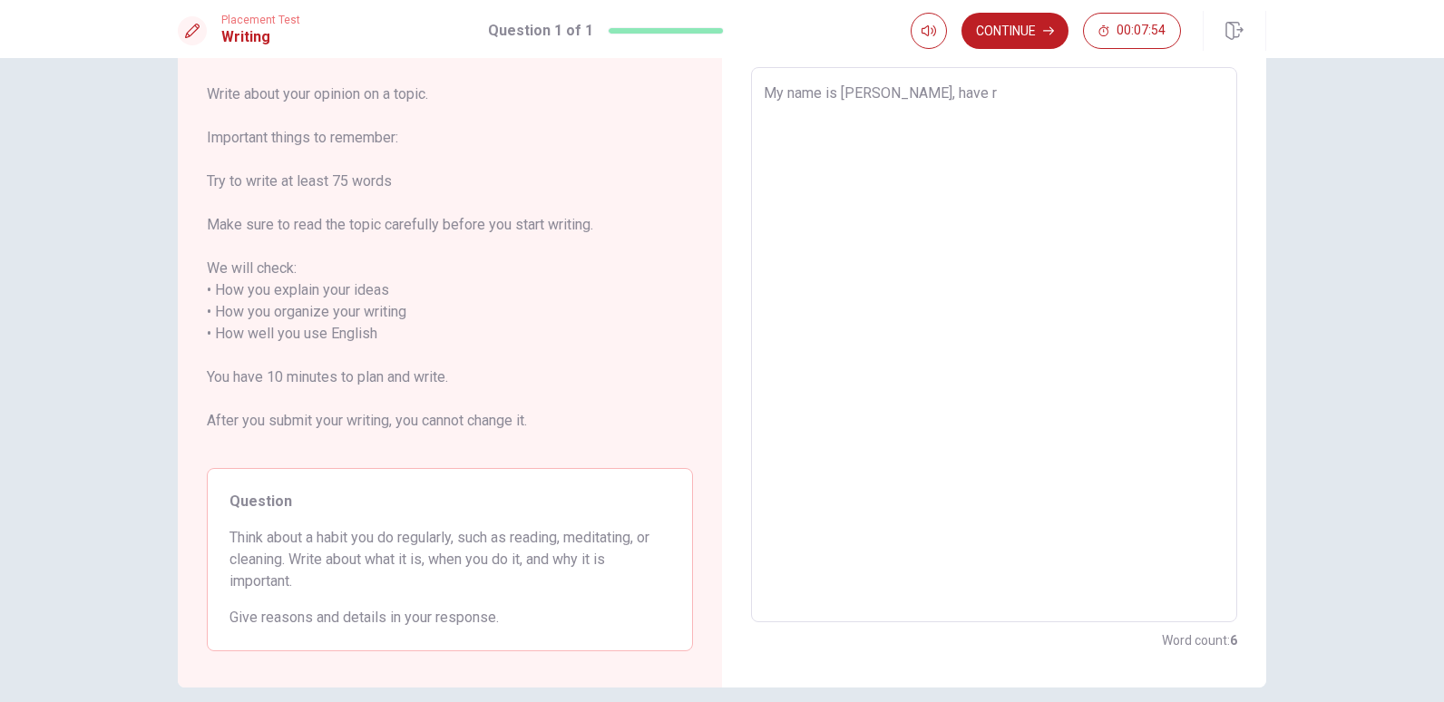
type textarea "My name is [PERSON_NAME], have"
type textarea "x"
type textarea "My name is [PERSON_NAME], have y"
type textarea "x"
type textarea "My name is [PERSON_NAME], have"
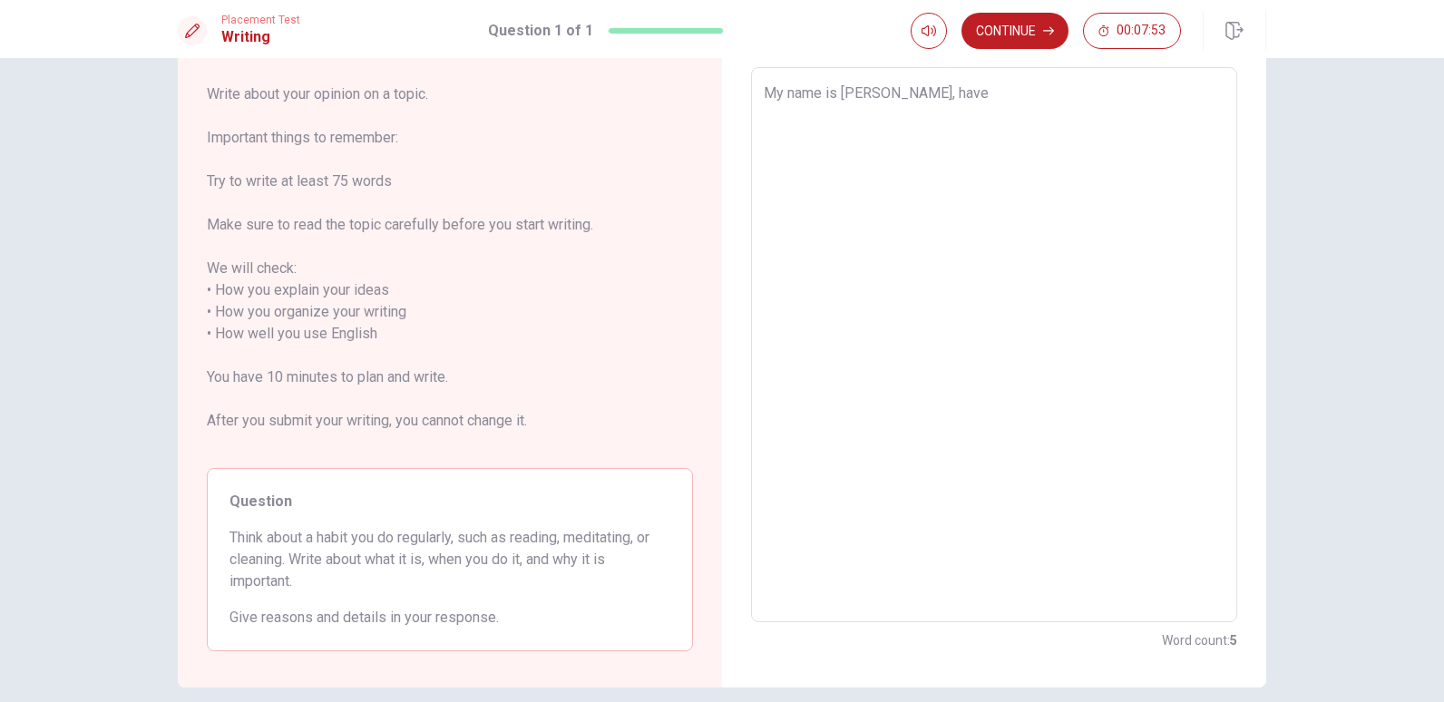
type textarea "x"
type textarea "My name is [PERSON_NAME], have t"
type textarea "x"
type textarea "My name is [PERSON_NAME], have th"
type textarea "x"
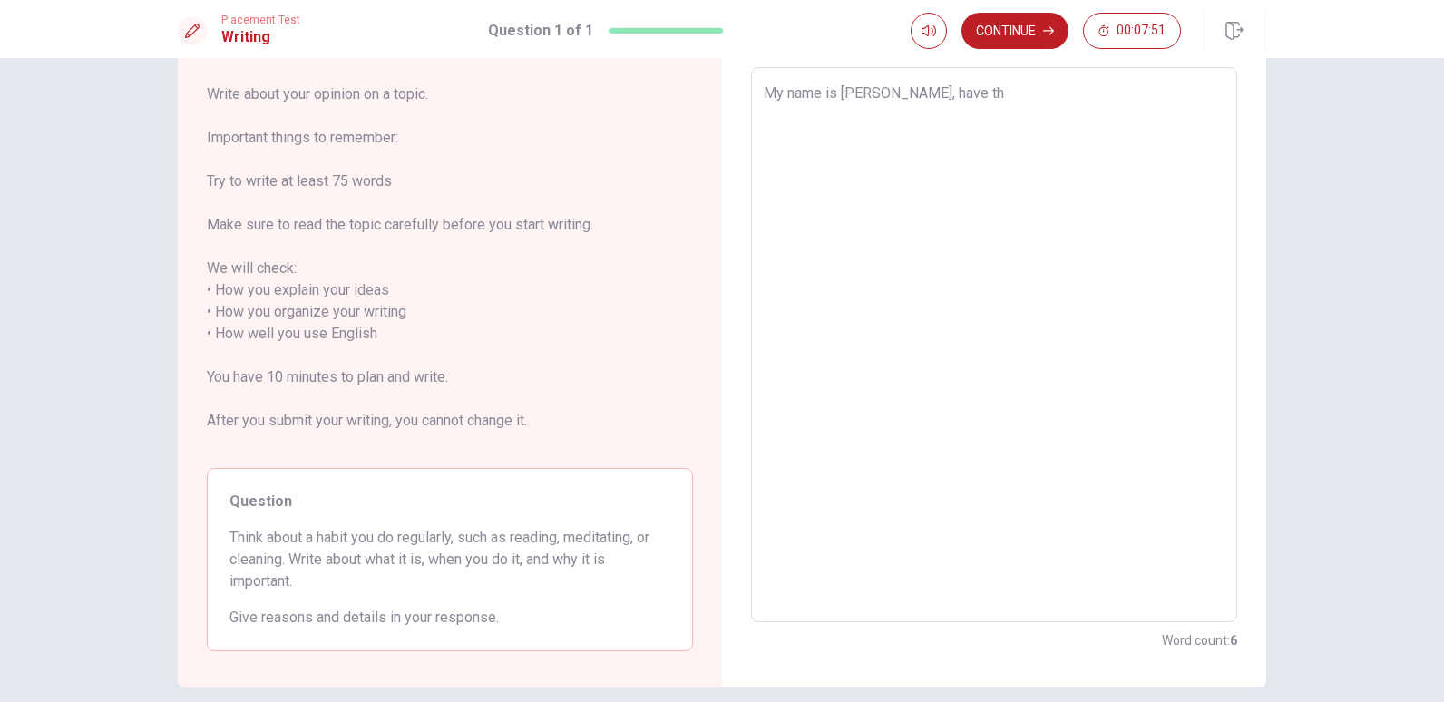
type textarea "My name is [PERSON_NAME], have thi"
type textarea "x"
type textarea "My name is [PERSON_NAME], have thir"
type textarea "x"
type textarea "My name is [PERSON_NAME], have thirt"
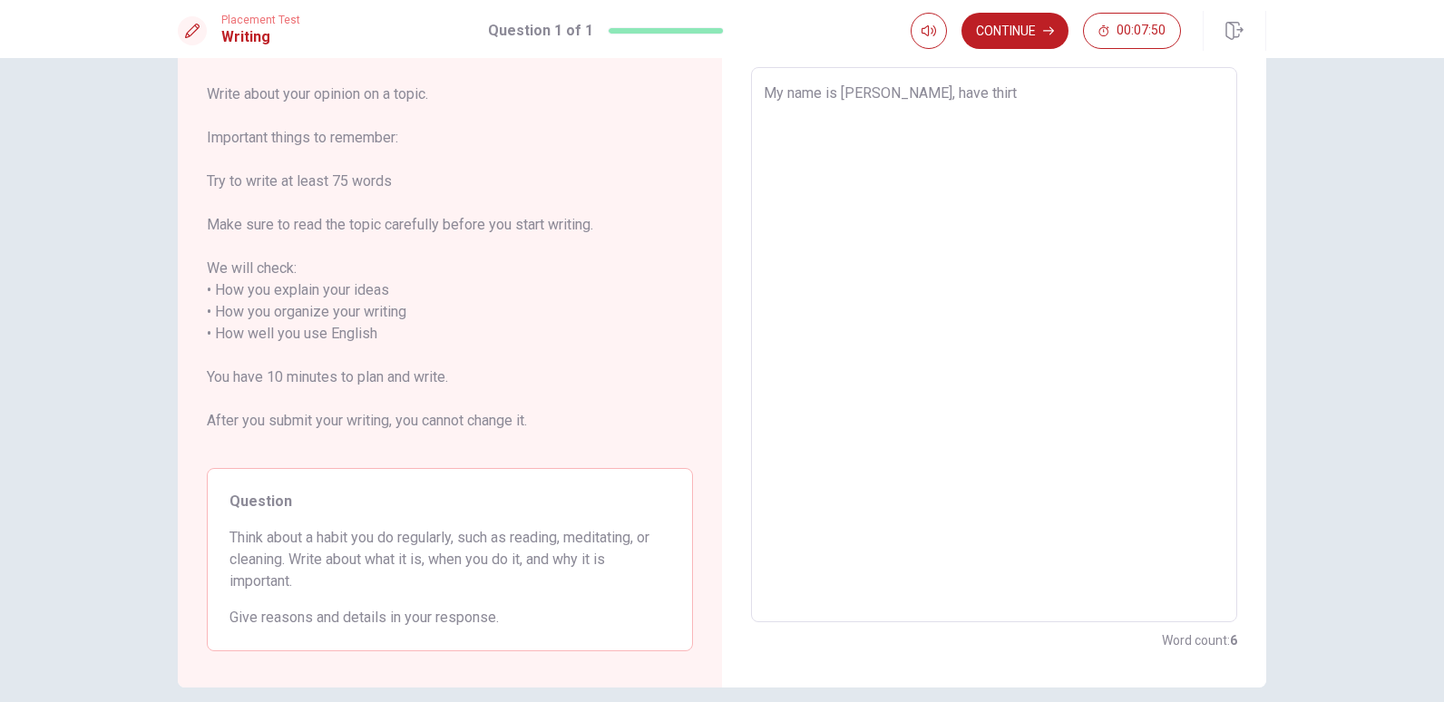
type textarea "x"
type textarea "My name is [PERSON_NAME], have thirte"
type textarea "x"
type textarea "My name is [PERSON_NAME], have thirte"
type textarea "x"
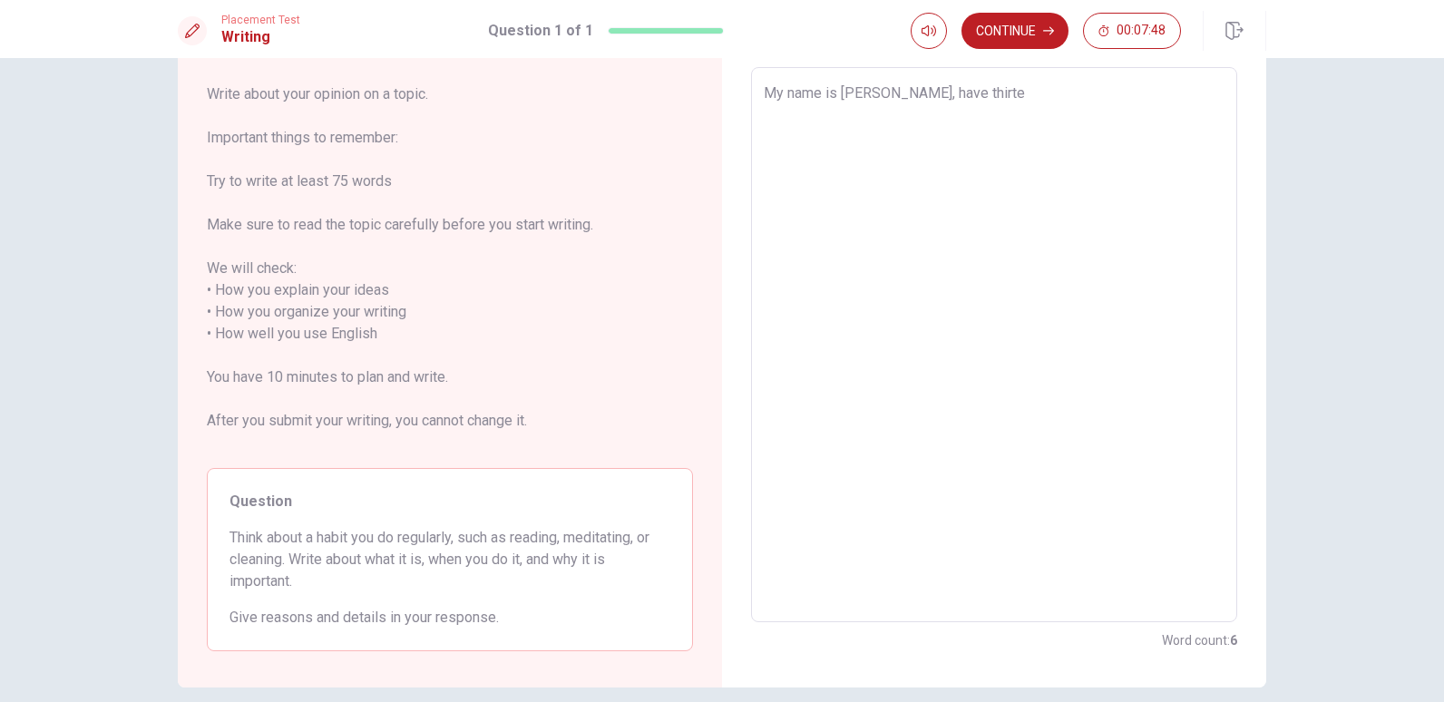
type textarea "My name is [PERSON_NAME], have thirte"
type textarea "x"
type textarea "My name is [PERSON_NAME], have thirt"
type textarea "x"
type textarea "My name is [PERSON_NAME], have thir"
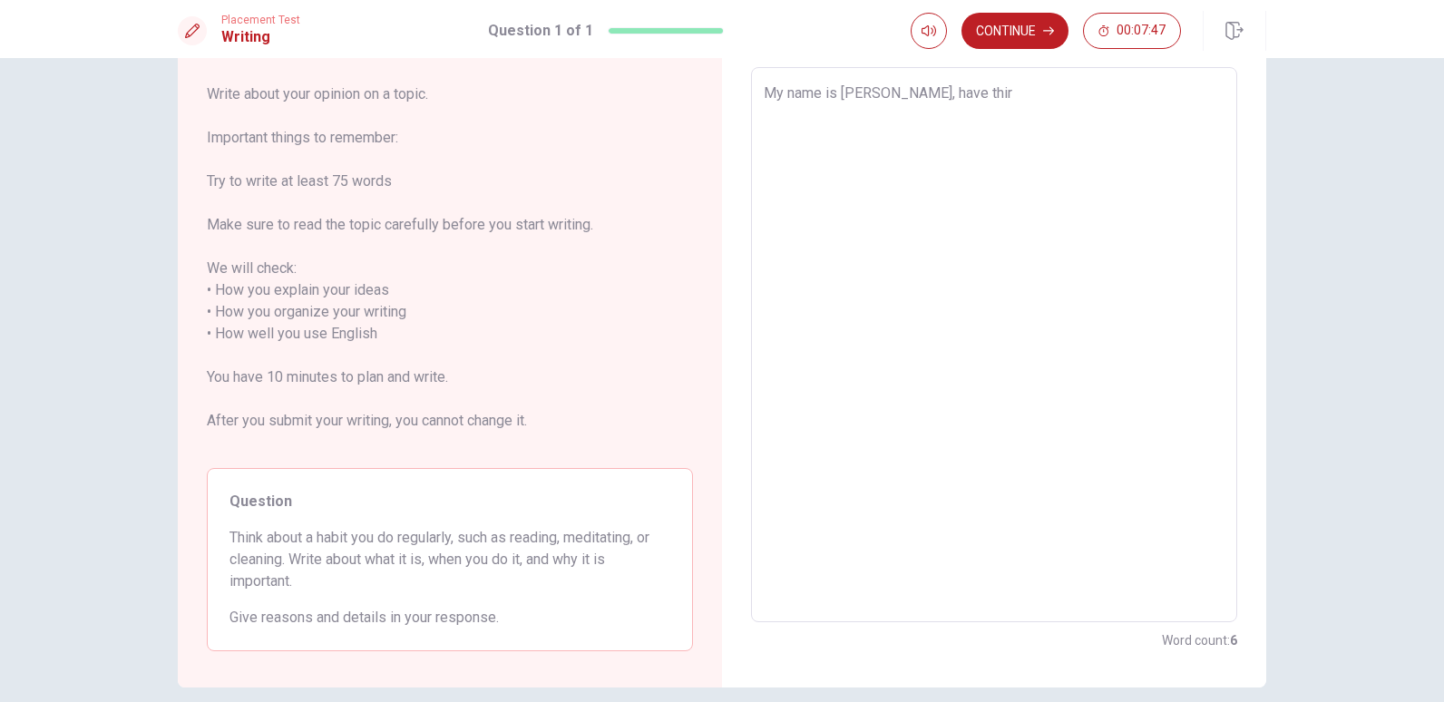
type textarea "x"
type textarea "My name is [PERSON_NAME], have thi"
type textarea "x"
type textarea "My name is [PERSON_NAME], have thir"
type textarea "x"
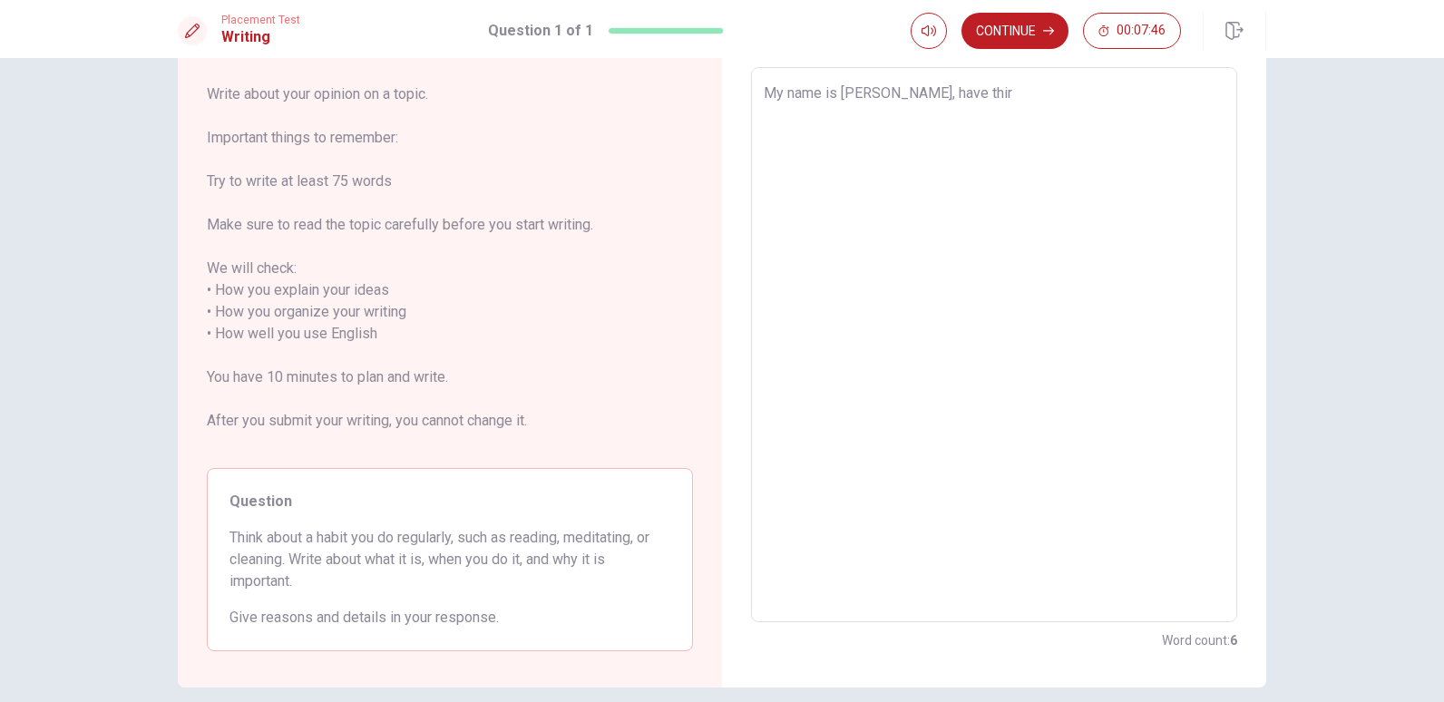
type textarea "My name is [PERSON_NAME], have thirt"
type textarea "x"
type textarea "My name is [PERSON_NAME], have thirt"
type textarea "x"
type textarea "My name is [PERSON_NAME], have thirt e"
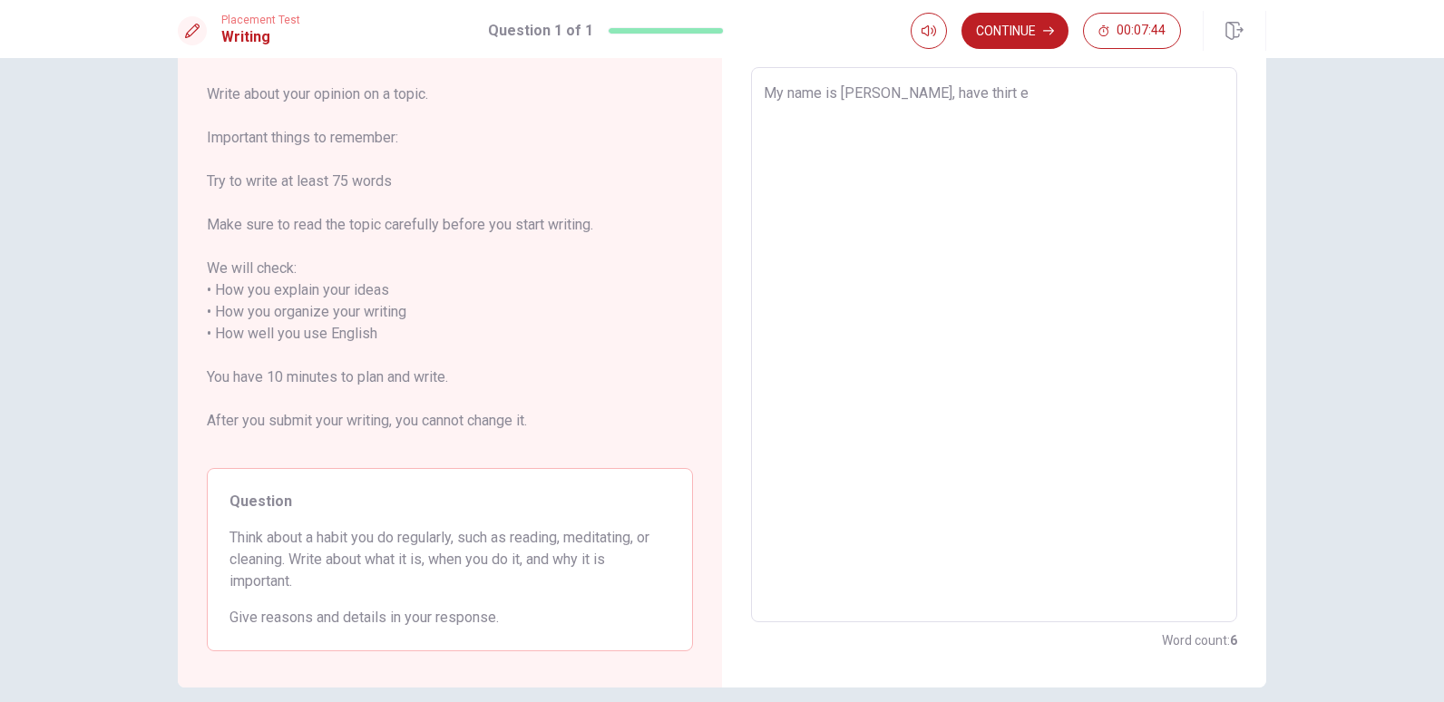
type textarea "x"
type textarea "My name is [PERSON_NAME], have thirt ei"
type textarea "x"
type textarea "My name is [PERSON_NAME], have thirt eig"
type textarea "x"
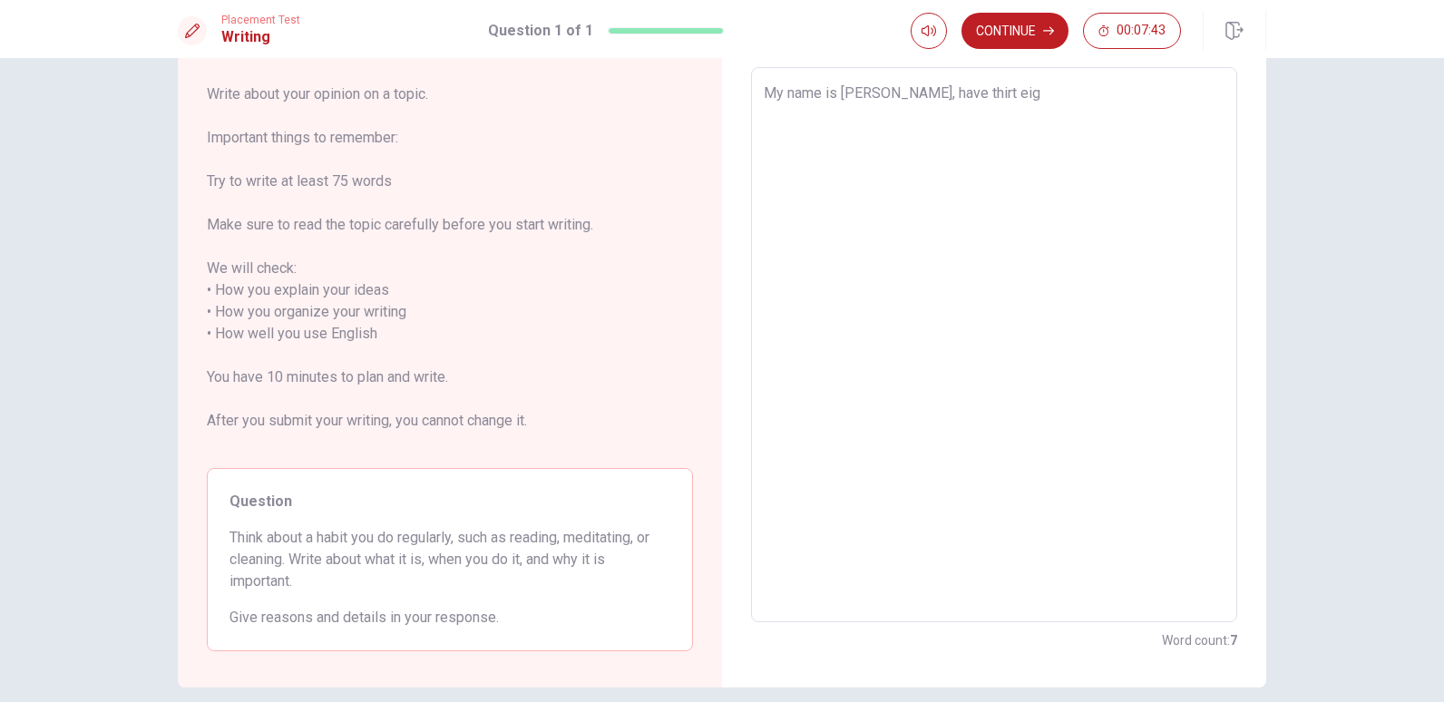
type textarea "My name is [PERSON_NAME], have thirt eigh"
type textarea "x"
type textarea "My name is [PERSON_NAME], have thirt eight"
type textarea "x"
type textarea "My name is [PERSON_NAME], have thirt eight"
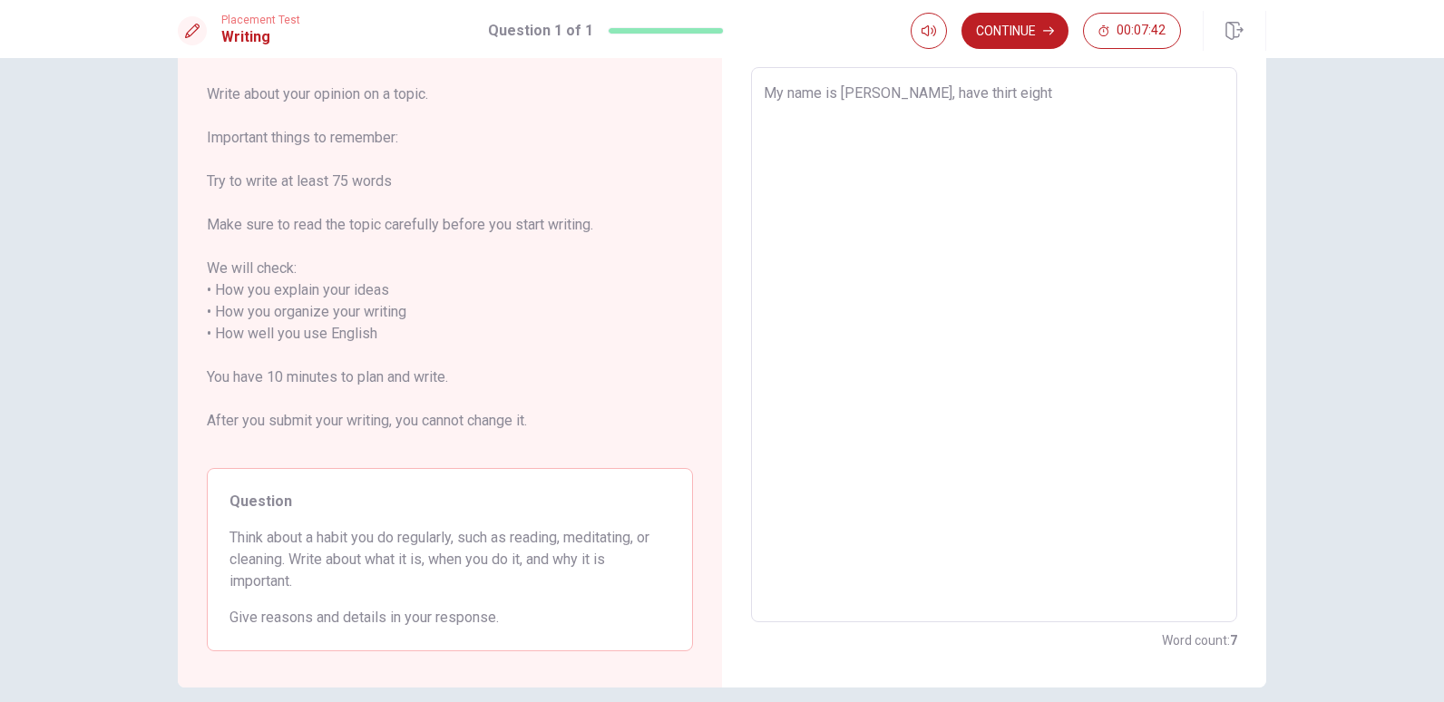
type textarea "x"
type textarea "My name is [PERSON_NAME], have thirt eight y"
type textarea "x"
type textarea "My name is [PERSON_NAME], have thirt eight ye"
type textarea "x"
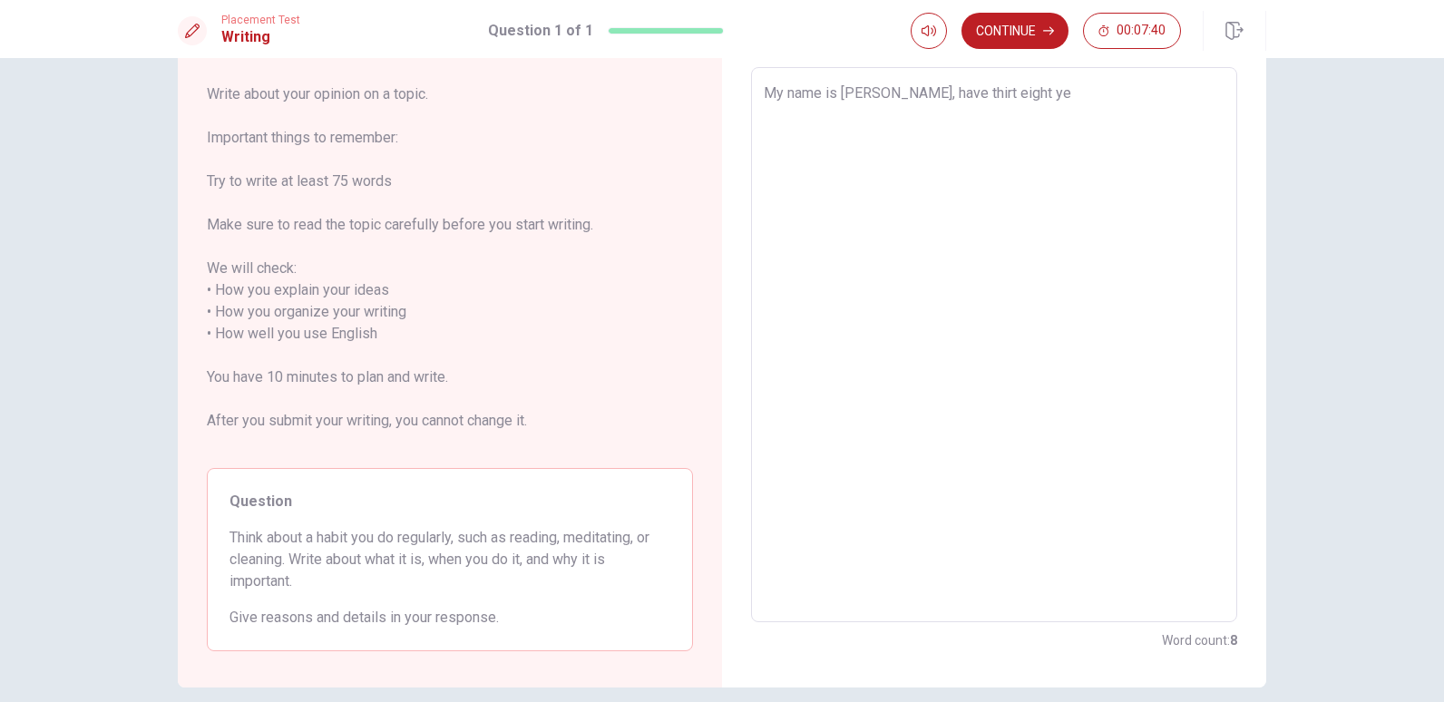
type textarea "My name is [PERSON_NAME], have thirt eight yea"
type textarea "x"
type textarea "My name is [PERSON_NAME], have thirt eight year"
type textarea "x"
type textarea "My name is [PERSON_NAME], have thirt eight year"
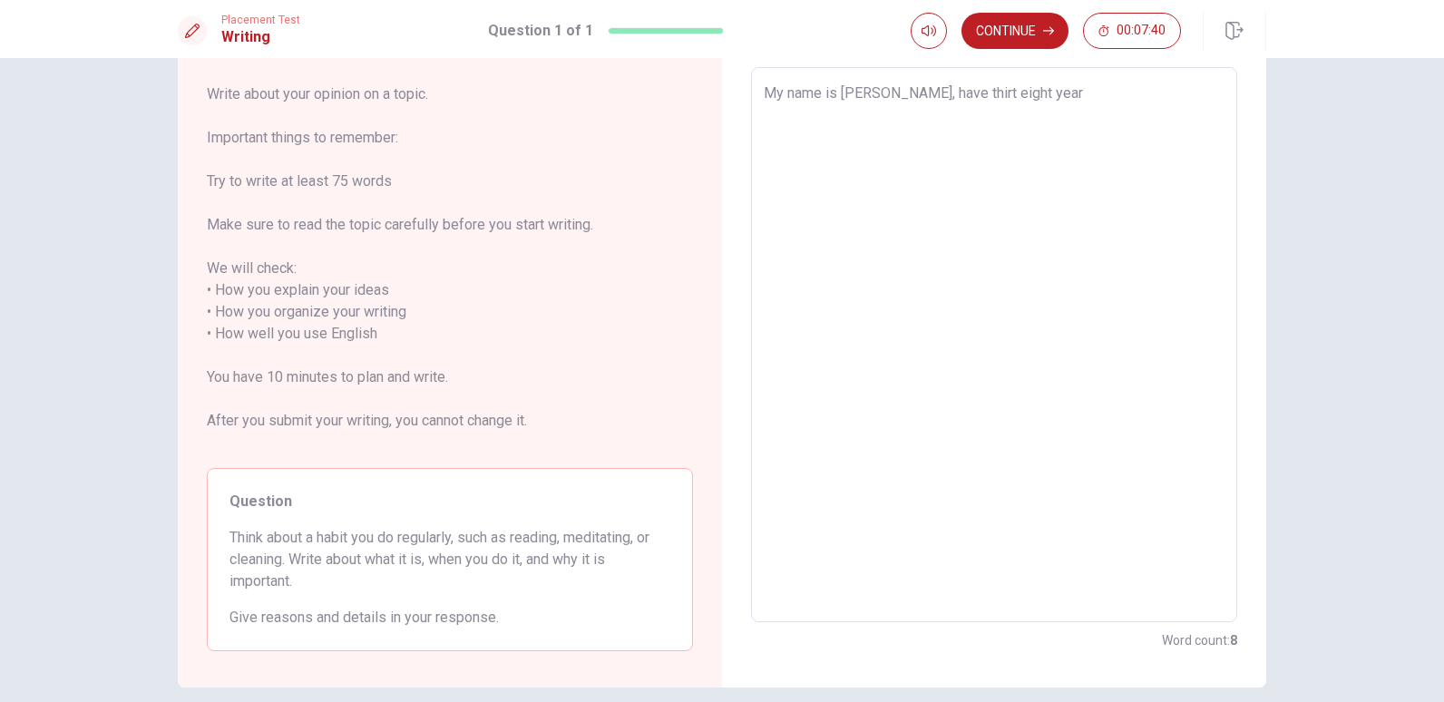
type textarea "x"
type textarea "My name is [PERSON_NAME], have thirt eight year"
type textarea "x"
type textarea "My name is [PERSON_NAME], have thirt eight years"
type textarea "x"
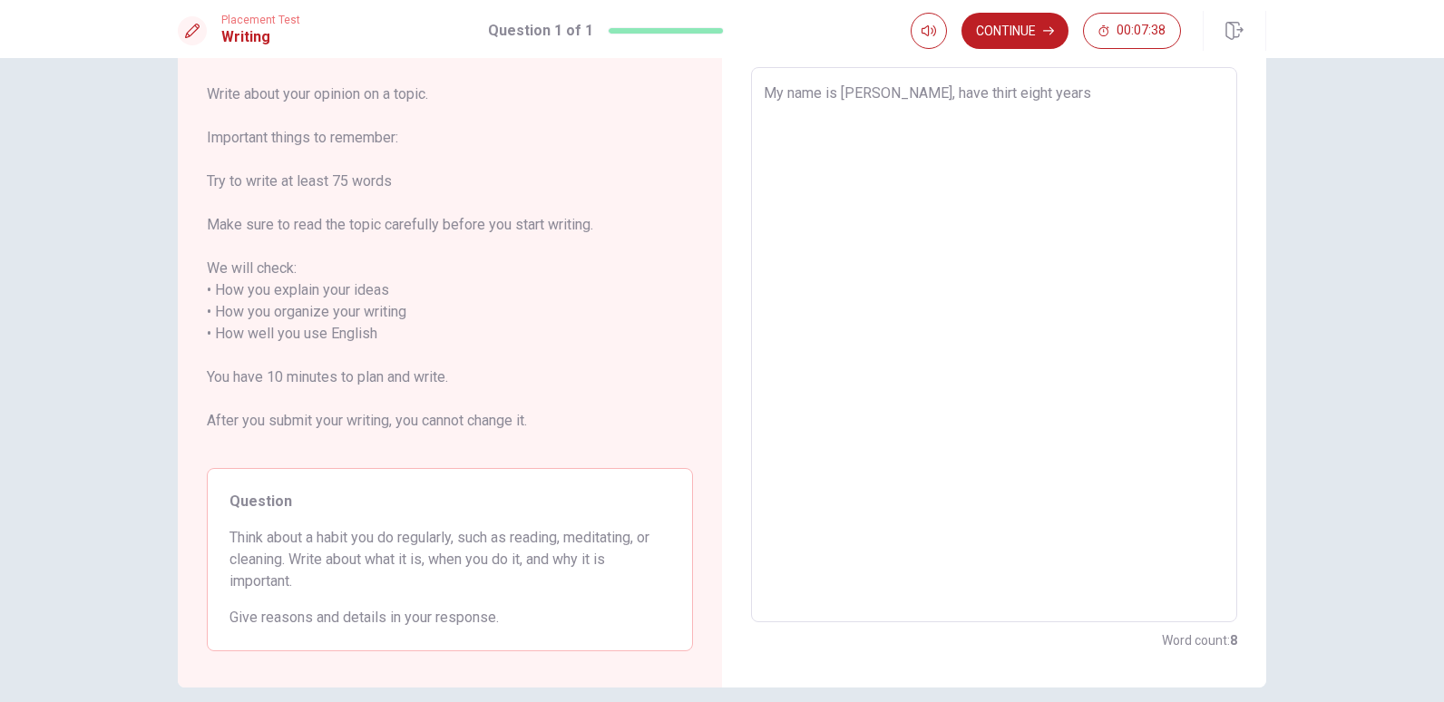
type textarea "My name is [PERSON_NAME], have thirt eight years"
type textarea "x"
type textarea "My name is [PERSON_NAME], have thirt eight years o"
type textarea "x"
type textarea "My name is [PERSON_NAME], have thirt eight years ol"
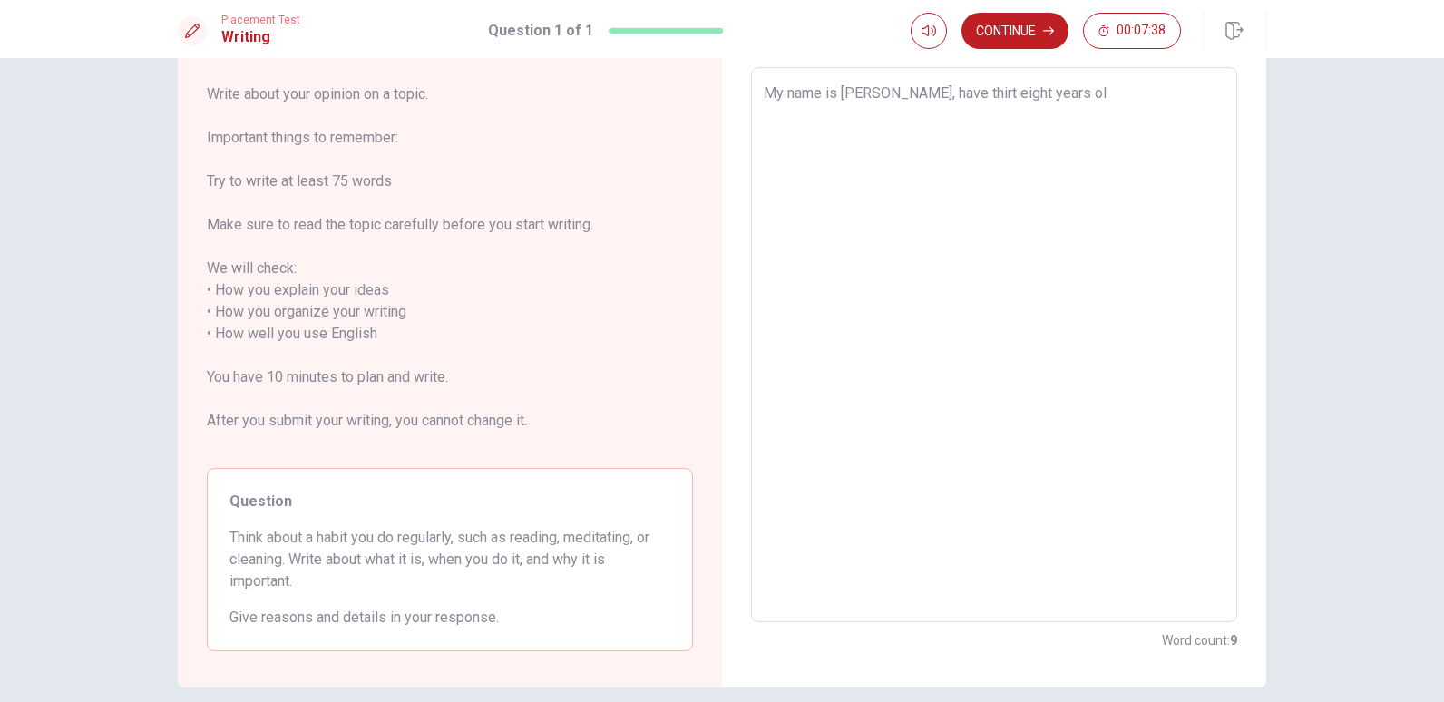
type textarea "x"
type textarea "My name is [PERSON_NAME], have thirt eight years old"
type textarea "x"
type textarea "My name is [PERSON_NAME], have thirt eight years old,"
type textarea "x"
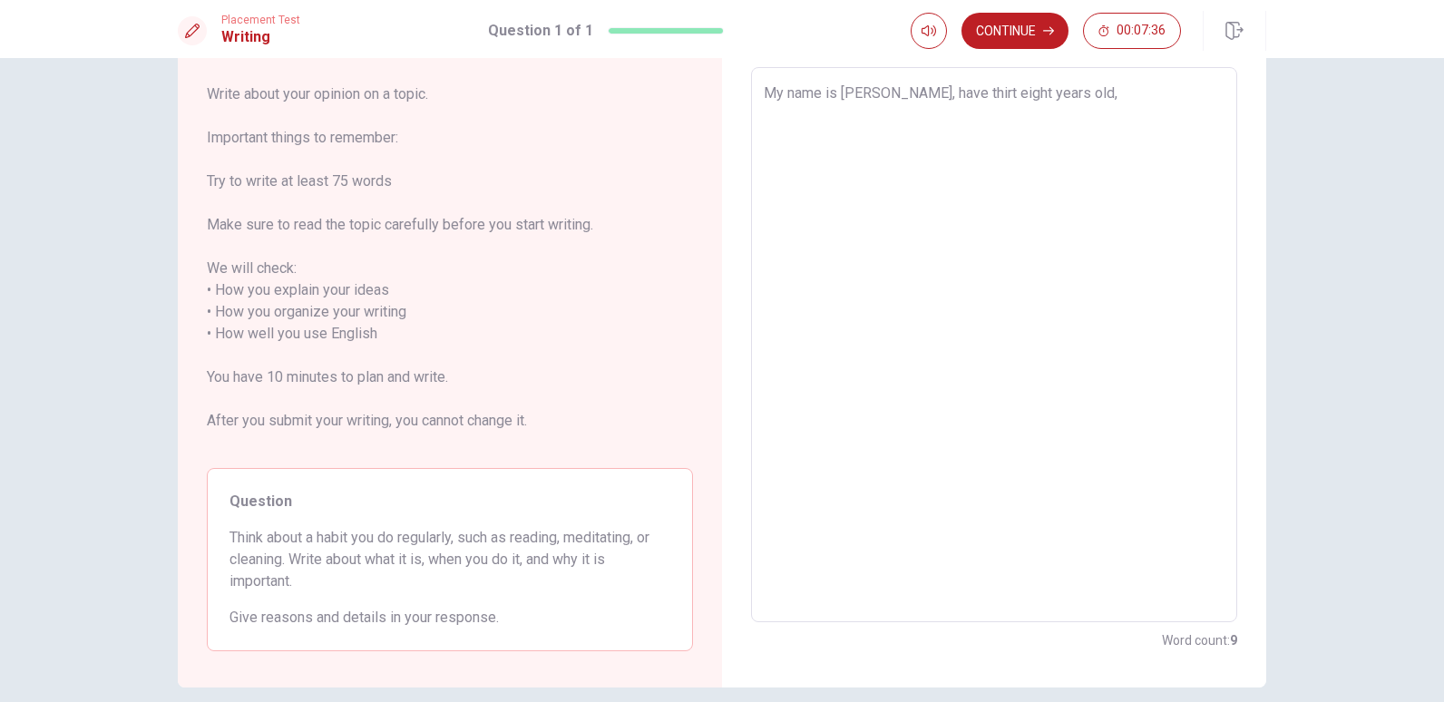
type textarea "My name is [PERSON_NAME], have thirt eight years old,"
type textarea "x"
type textarea "My name is [PERSON_NAME], have thirt eight years old, i"
type textarea "x"
type textarea "My name is [PERSON_NAME], have thirt eight years old, i"
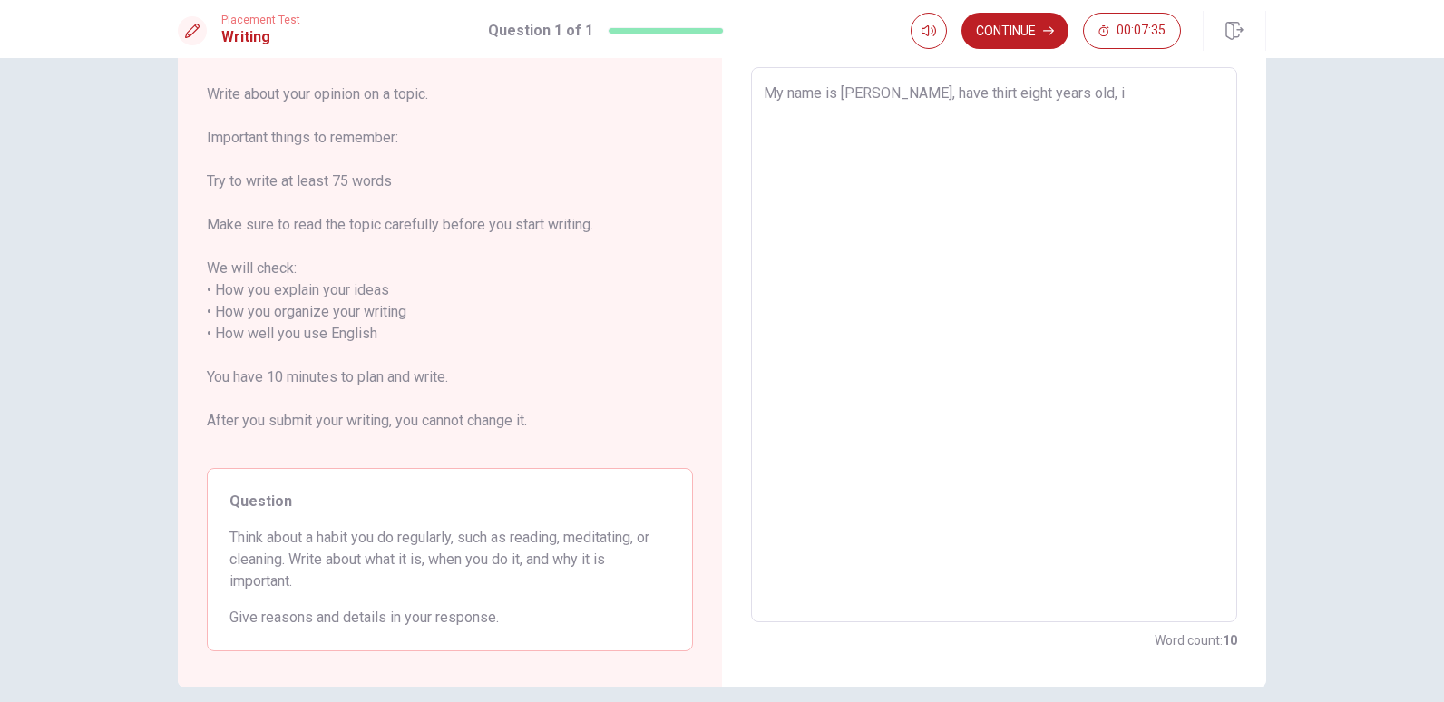
type textarea "x"
type textarea "My name is [PERSON_NAME], have thirt eight years old, i l"
type textarea "x"
type textarea "My name is [PERSON_NAME], have thirt eight years old, i li"
type textarea "x"
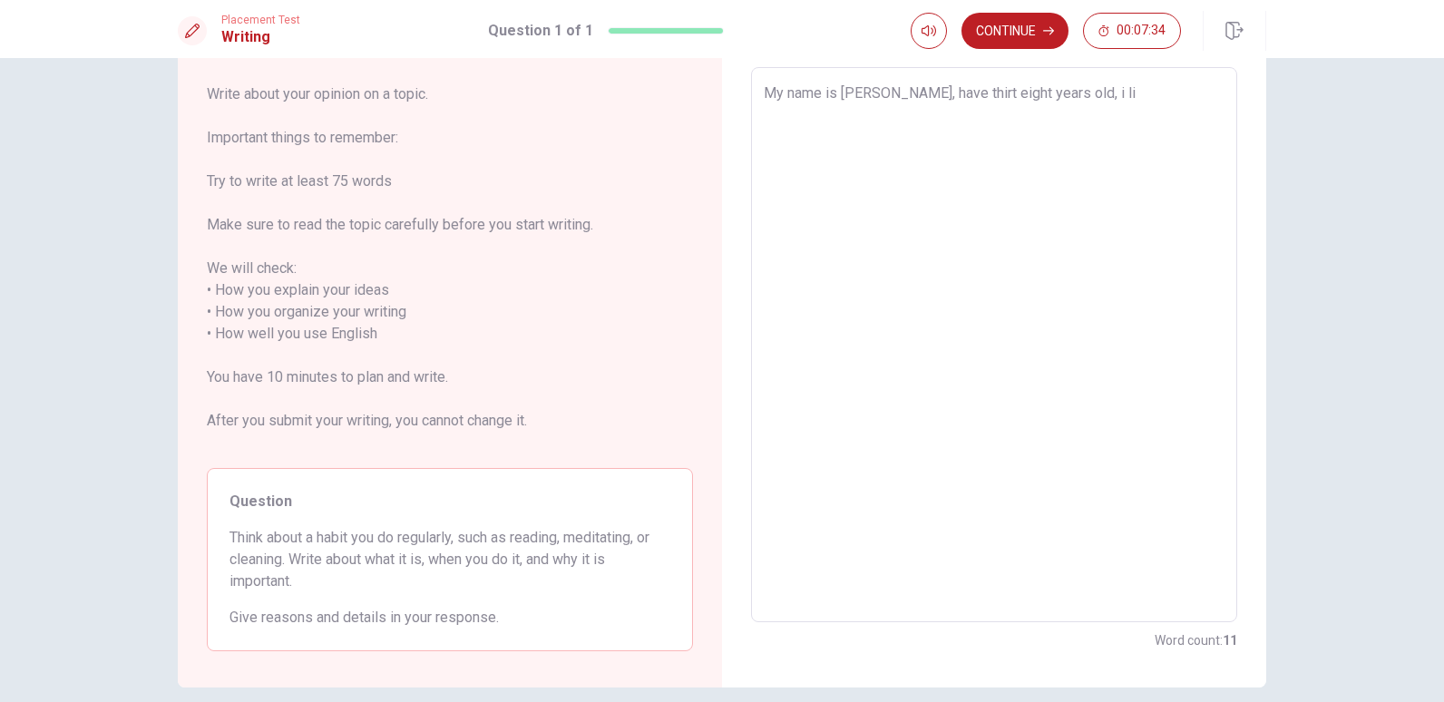
type textarea "My name is [PERSON_NAME], have thirt eight years old, i lik"
type textarea "x"
type textarea "My name is [PERSON_NAME], have thirt eight years old, i like"
type textarea "x"
type textarea "My name is [PERSON_NAME], have thirt eight years old, i like"
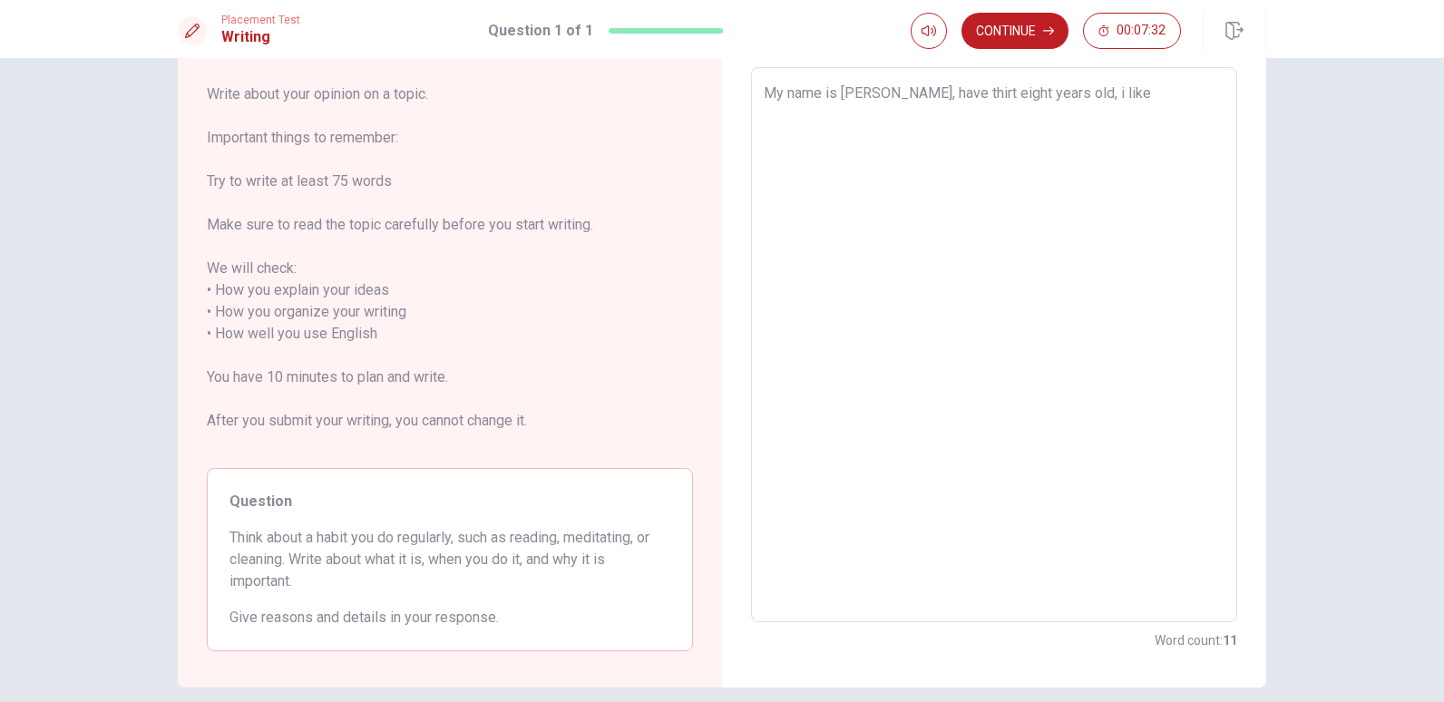
type textarea "x"
type textarea "My name is [PERSON_NAME], have thirt eight years old, i like t"
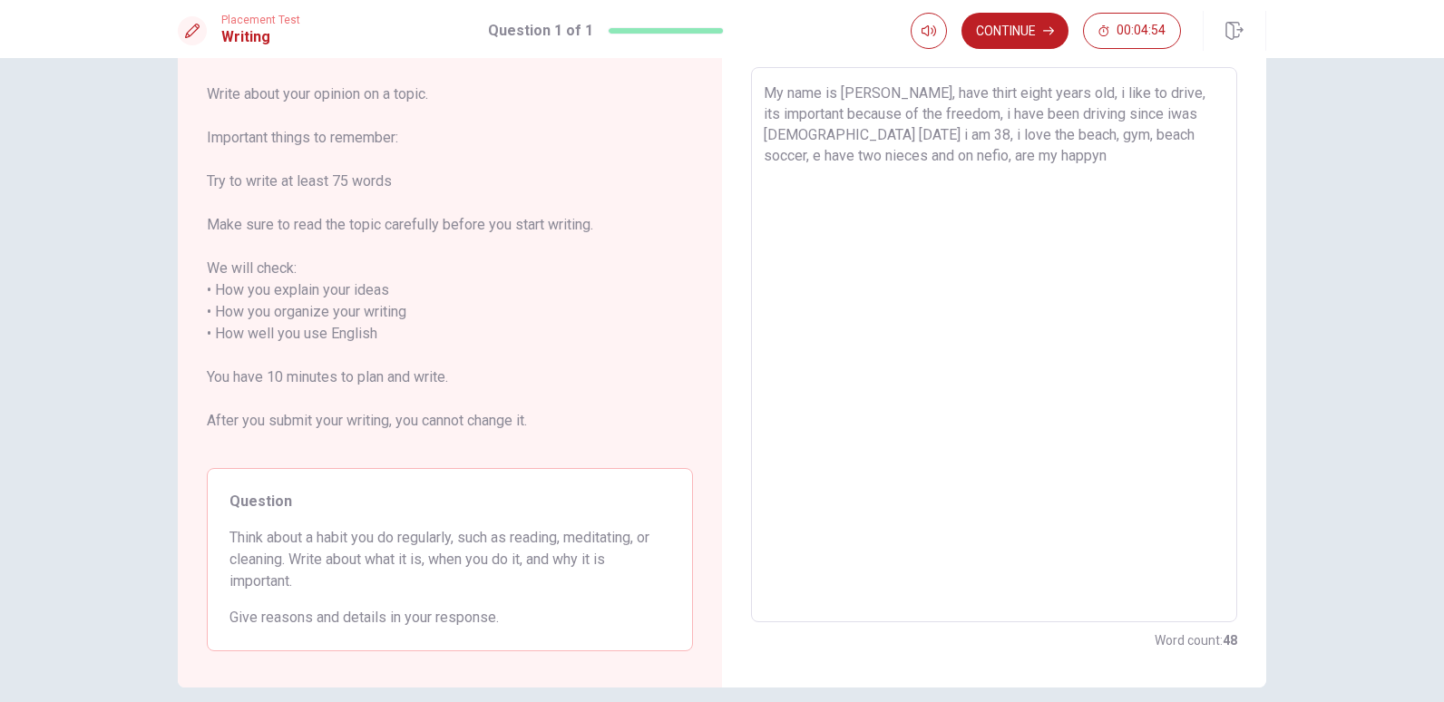
click at [839, 160] on textarea "My name is [PERSON_NAME], have thirt eight years old, i like to drive, its impo…" at bounding box center [993, 345] width 461 height 525
click at [989, 160] on textarea "My name is [PERSON_NAME], have thirt eight years old, i like to drive, its impo…" at bounding box center [993, 345] width 461 height 525
drag, startPoint x: 888, startPoint y: 158, endPoint x: 1003, endPoint y: 171, distance: 116.0
click at [1003, 171] on textarea "My name is [PERSON_NAME], have thirt eight years old, i like to drive, its impo…" at bounding box center [993, 345] width 461 height 525
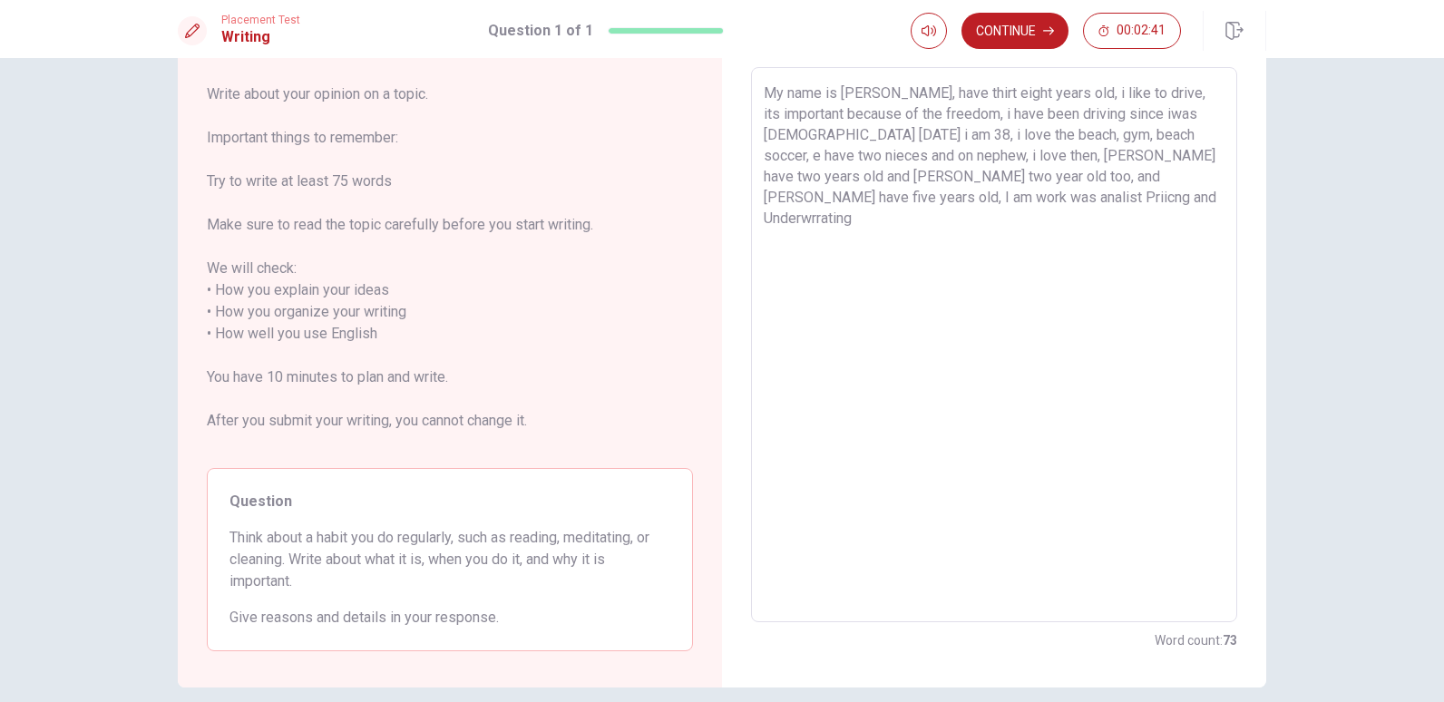
click at [886, 195] on textarea "My name is [PERSON_NAME], have thirt eight years old, i like to drive, its impo…" at bounding box center [993, 345] width 461 height 525
click at [1024, 33] on button "Continue" at bounding box center [1014, 31] width 107 height 36
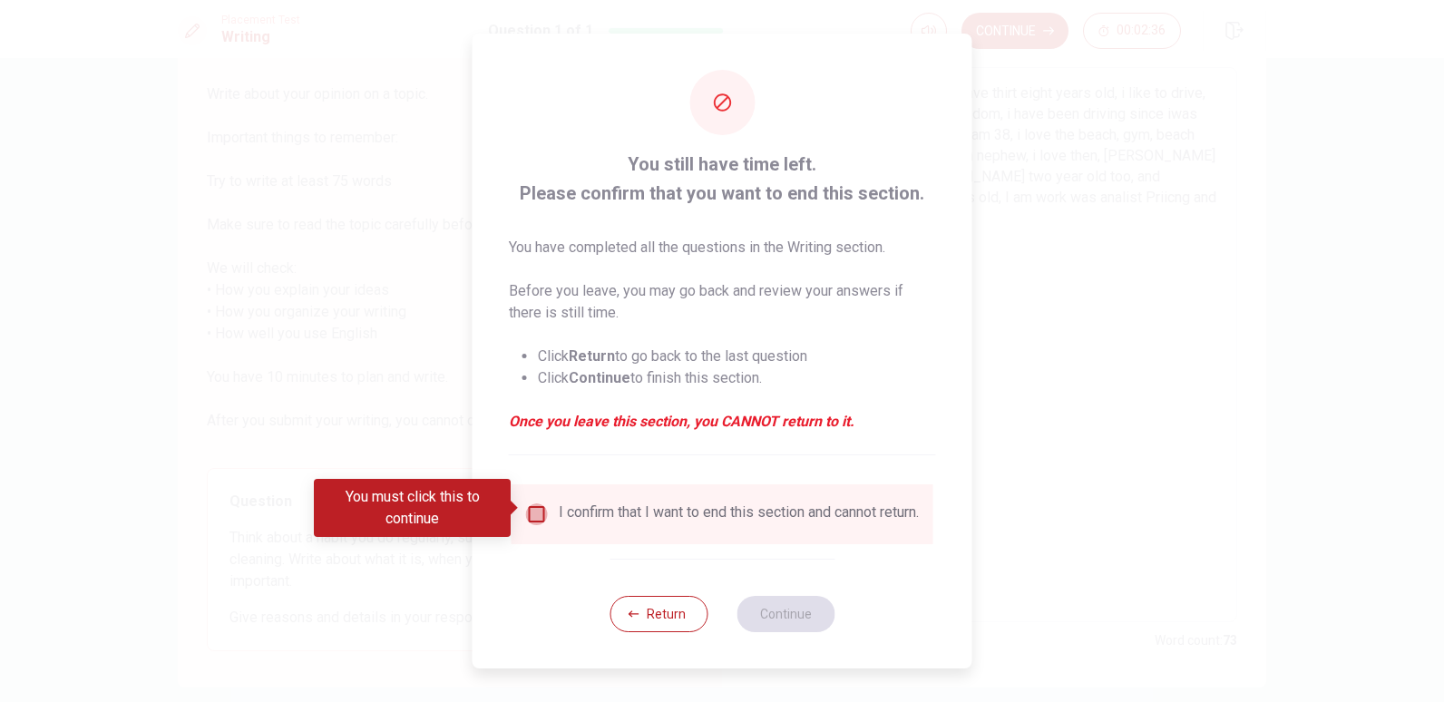
click at [536, 514] on input "You must click this to continue" at bounding box center [537, 514] width 22 height 22
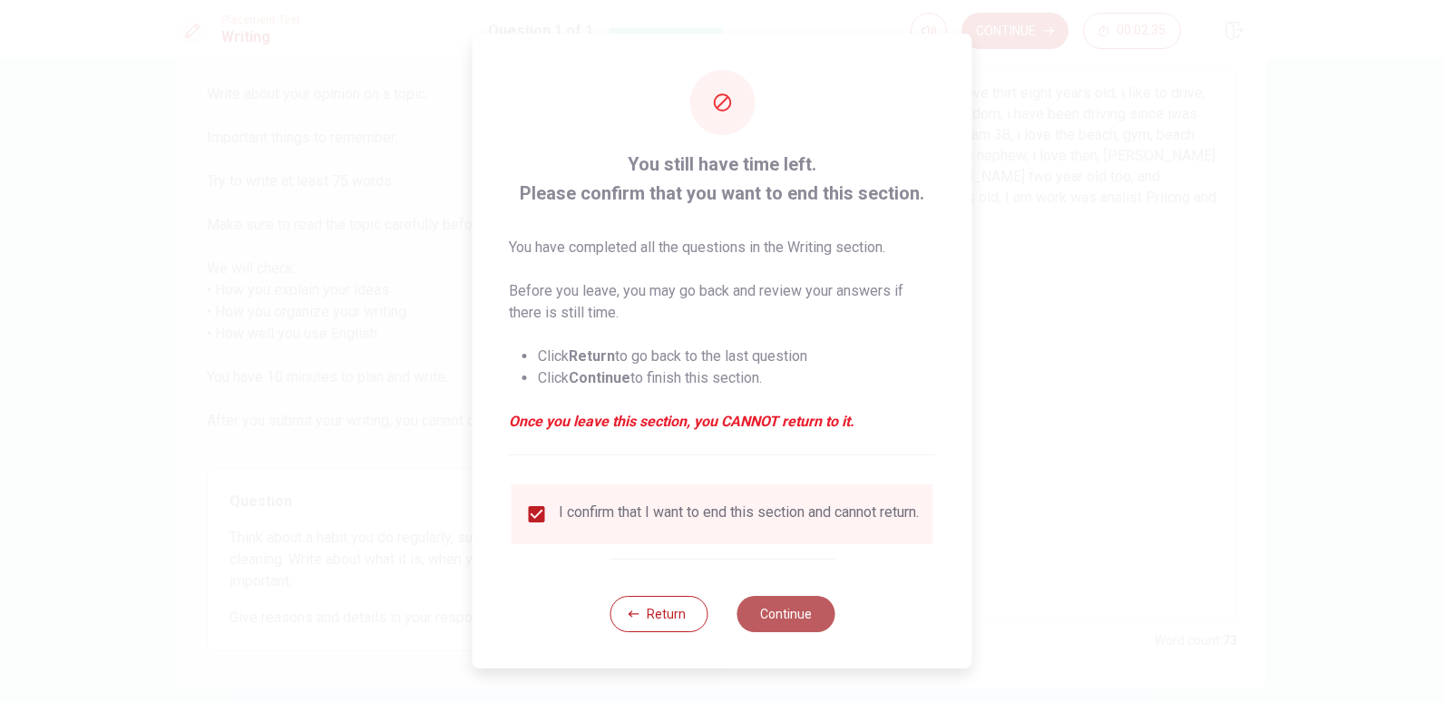
click at [791, 617] on button "Continue" at bounding box center [785, 614] width 98 height 36
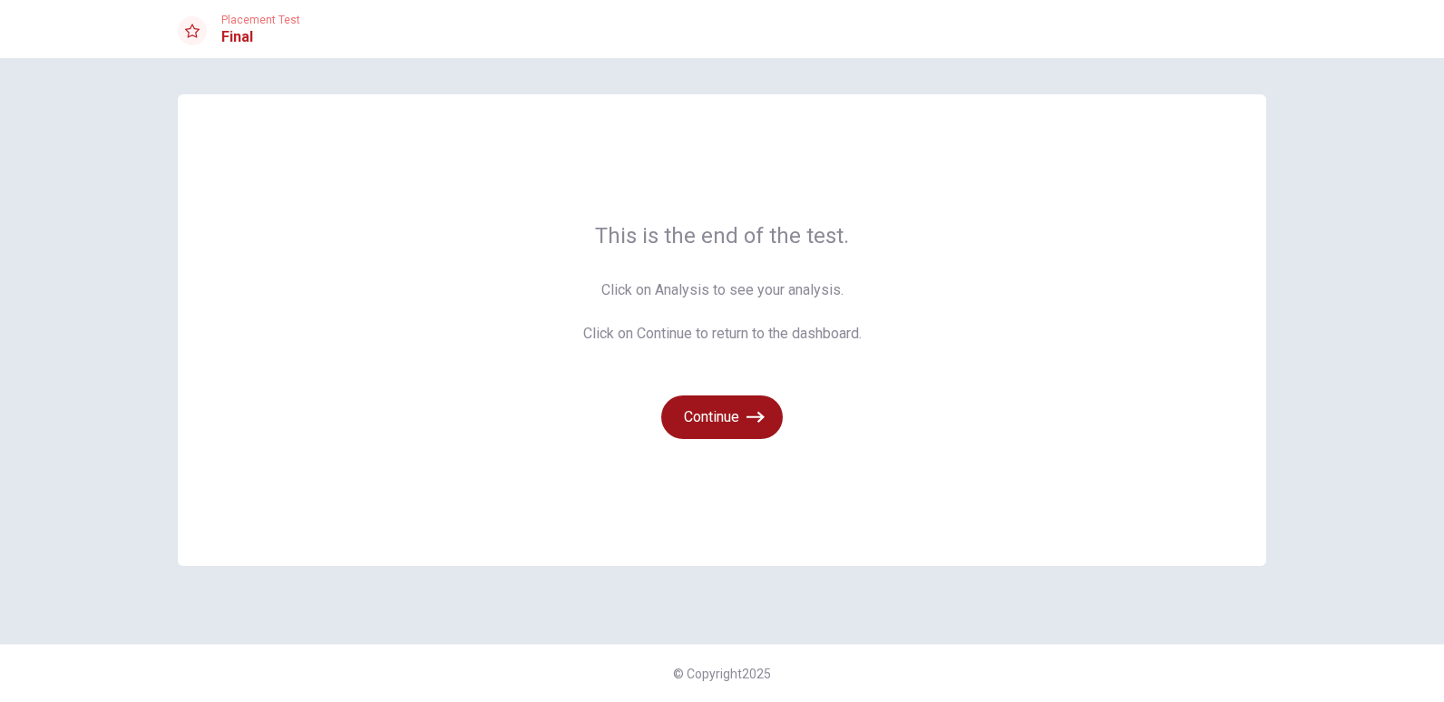
click at [720, 420] on button "Continue" at bounding box center [722, 417] width 122 height 44
